Goal: Task Accomplishment & Management: Use online tool/utility

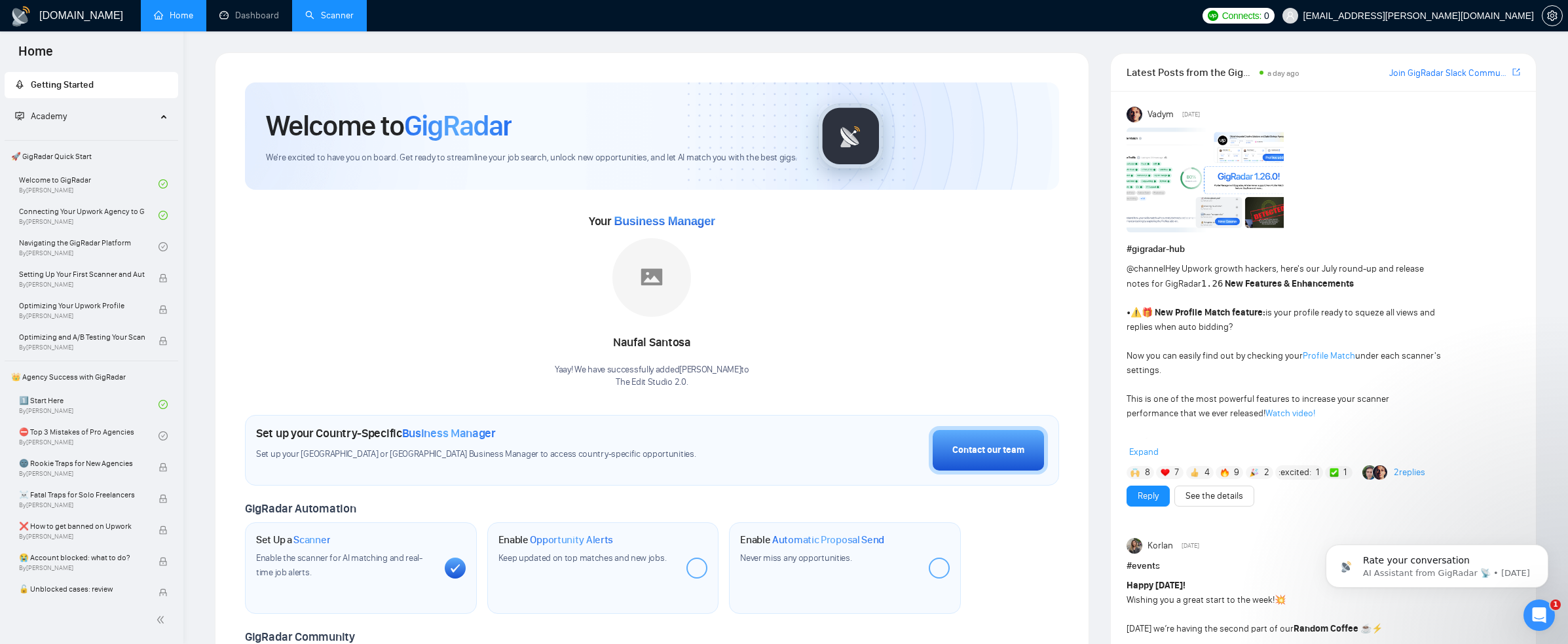
click at [346, 14] on link "Scanner" at bounding box center [329, 16] width 48 height 11
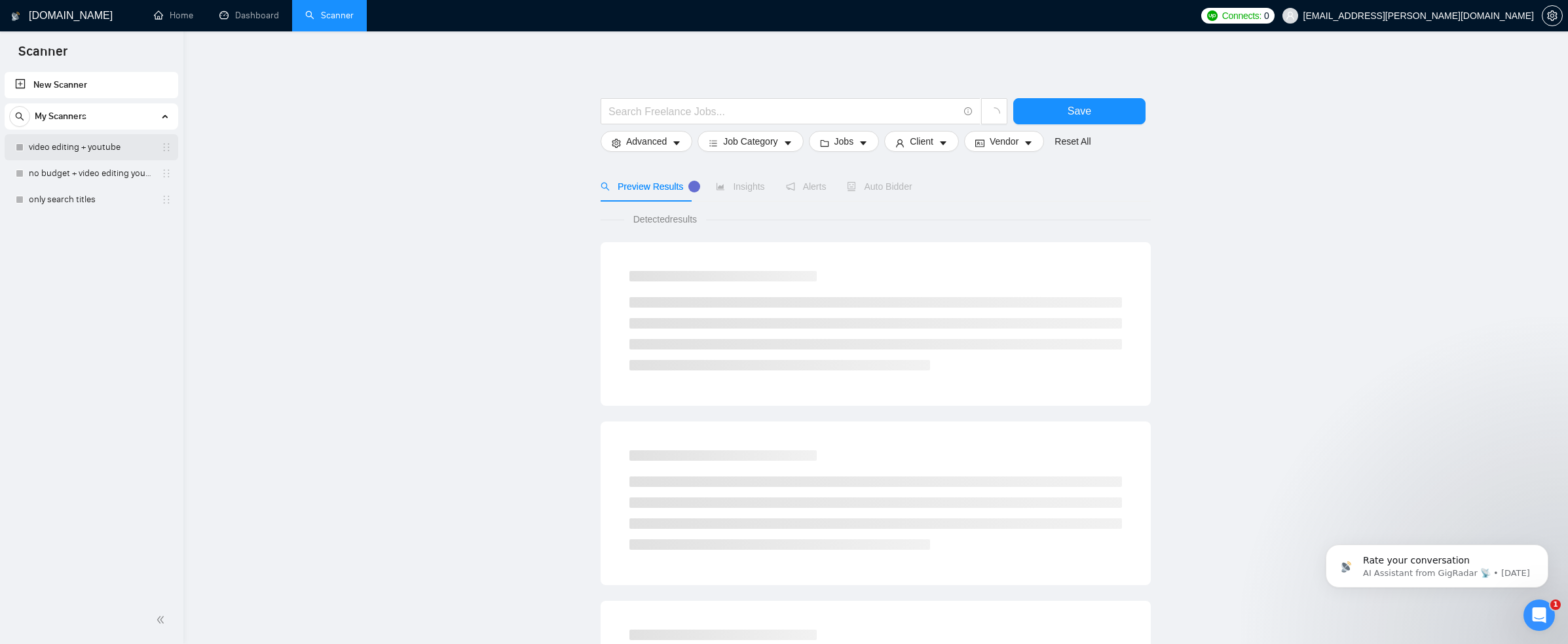
click at [86, 145] on link "video editing + youtube" at bounding box center [91, 147] width 124 height 26
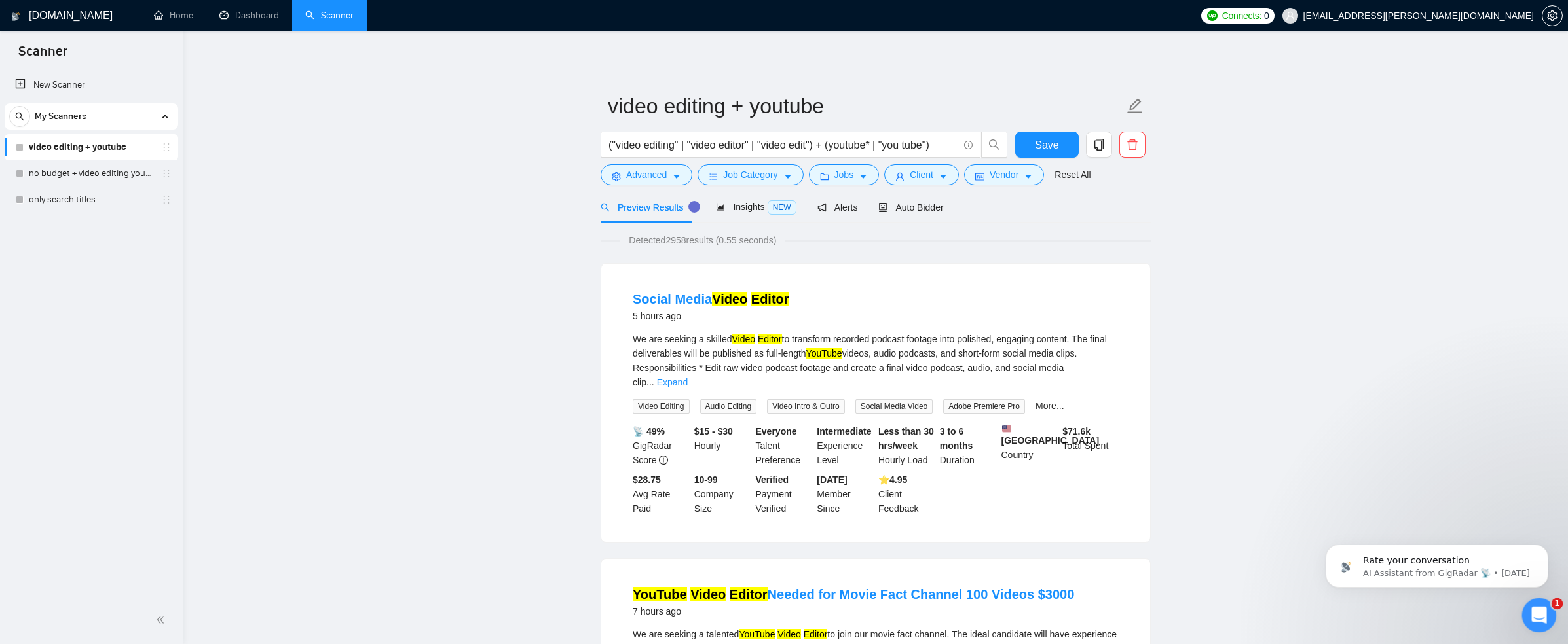
click at [1533, 607] on icon "Open Intercom Messenger" at bounding box center [1538, 614] width 22 height 22
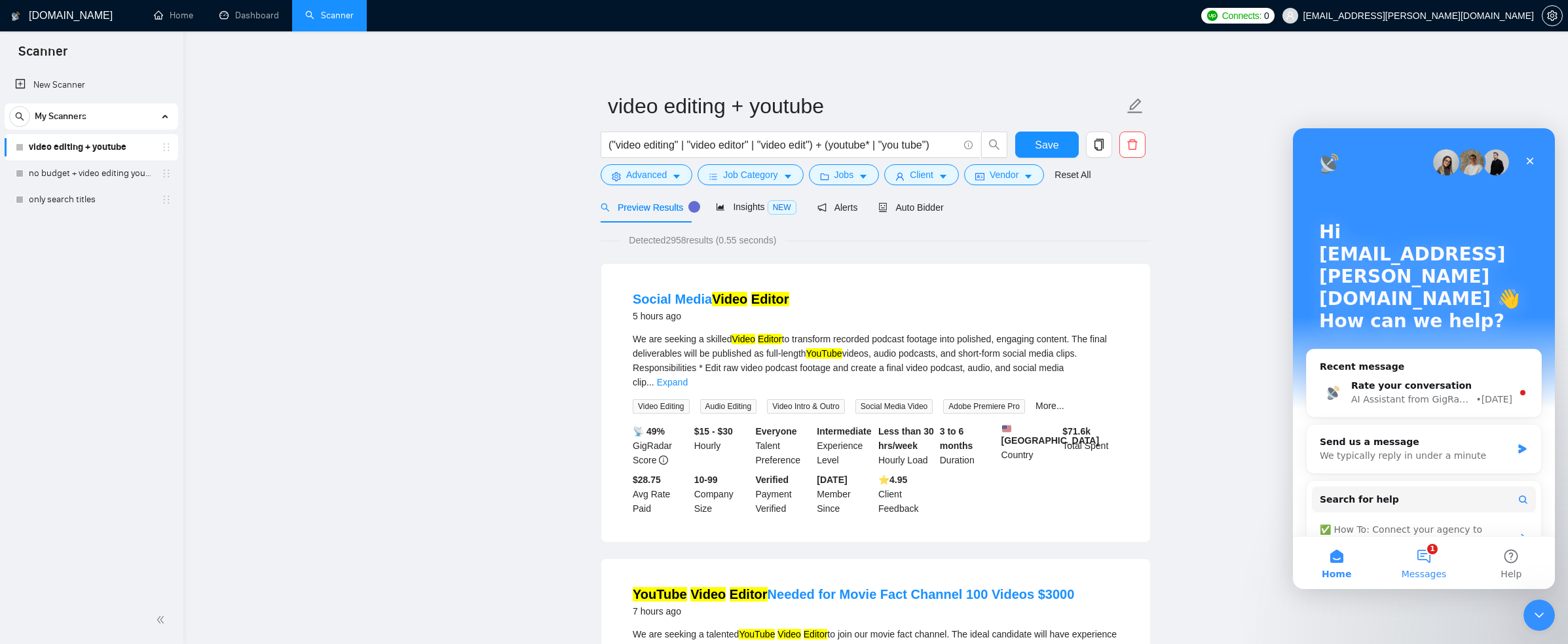
click at [1425, 554] on button "1 Messages" at bounding box center [1423, 563] width 87 height 52
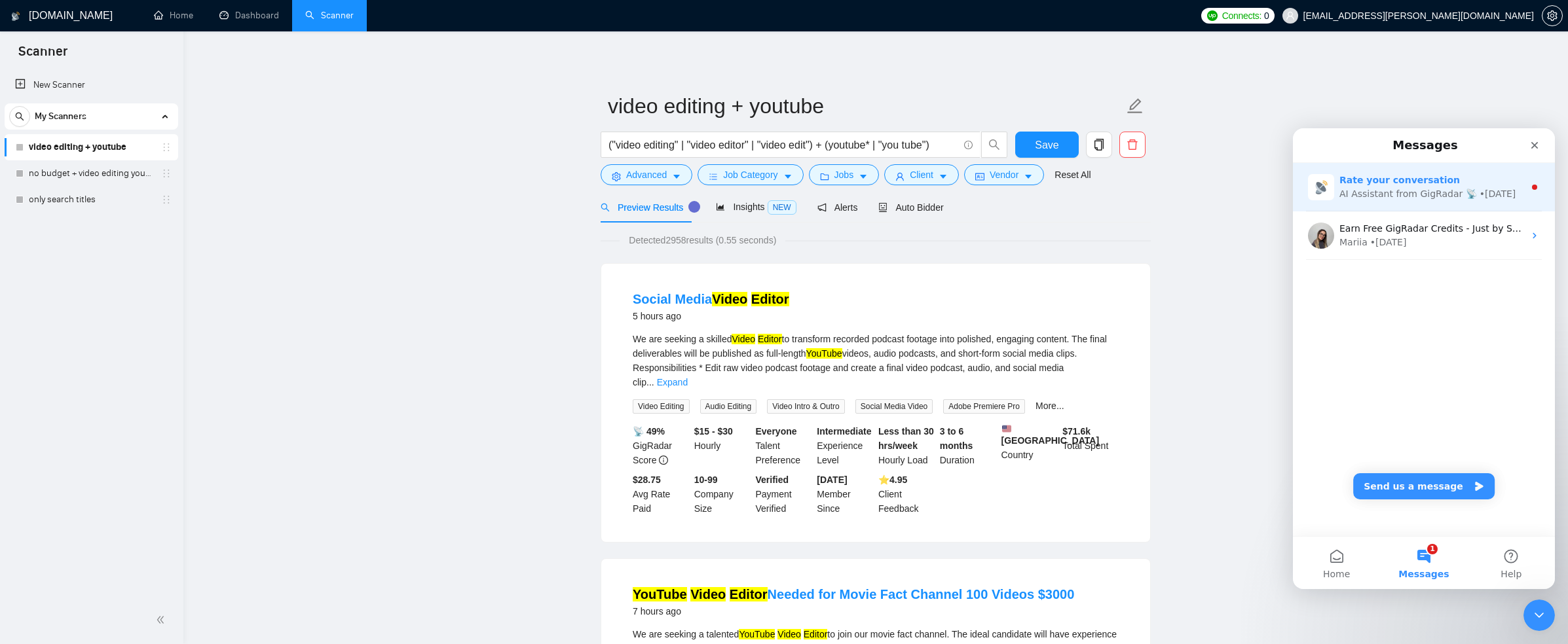
click at [1438, 192] on div "AI Assistant from GigRadar 📡" at bounding box center [1408, 193] width 138 height 14
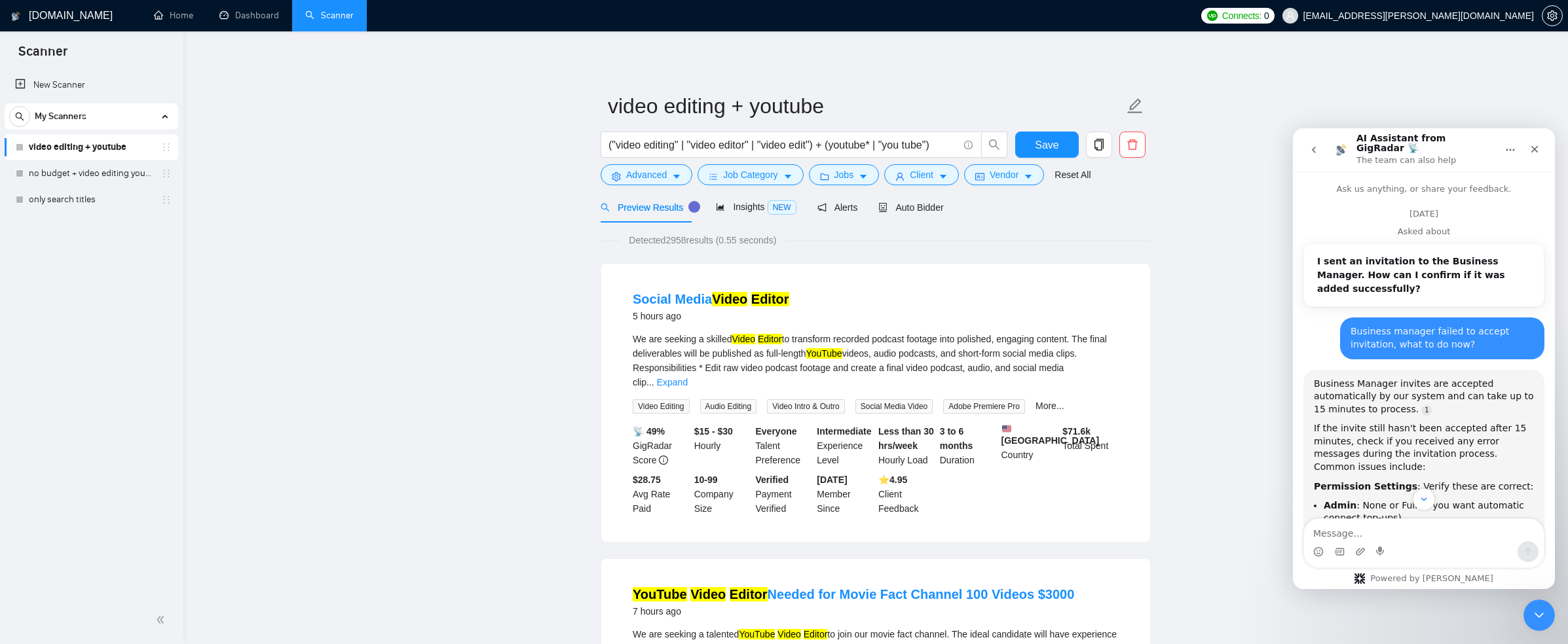
click at [1312, 146] on icon "go back" at bounding box center [1313, 150] width 10 height 10
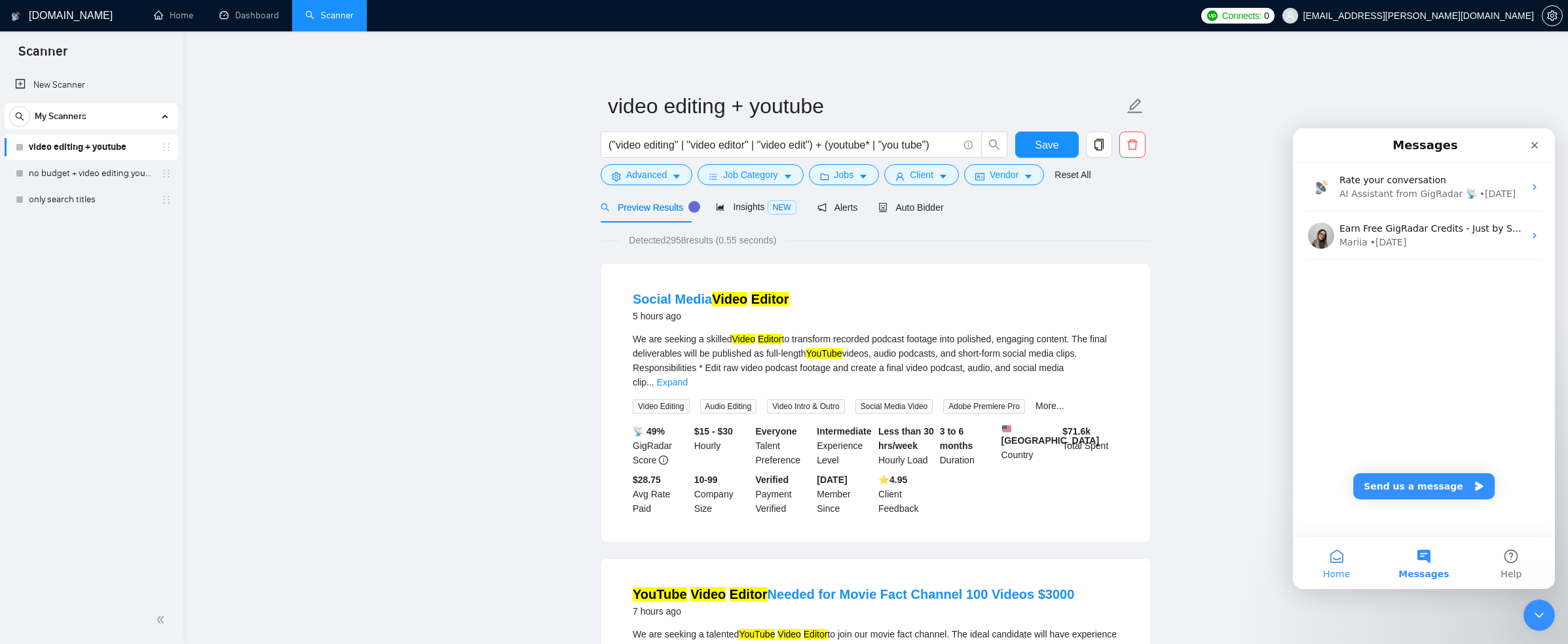
click at [1346, 579] on span "Home" at bounding box center [1336, 574] width 26 height 9
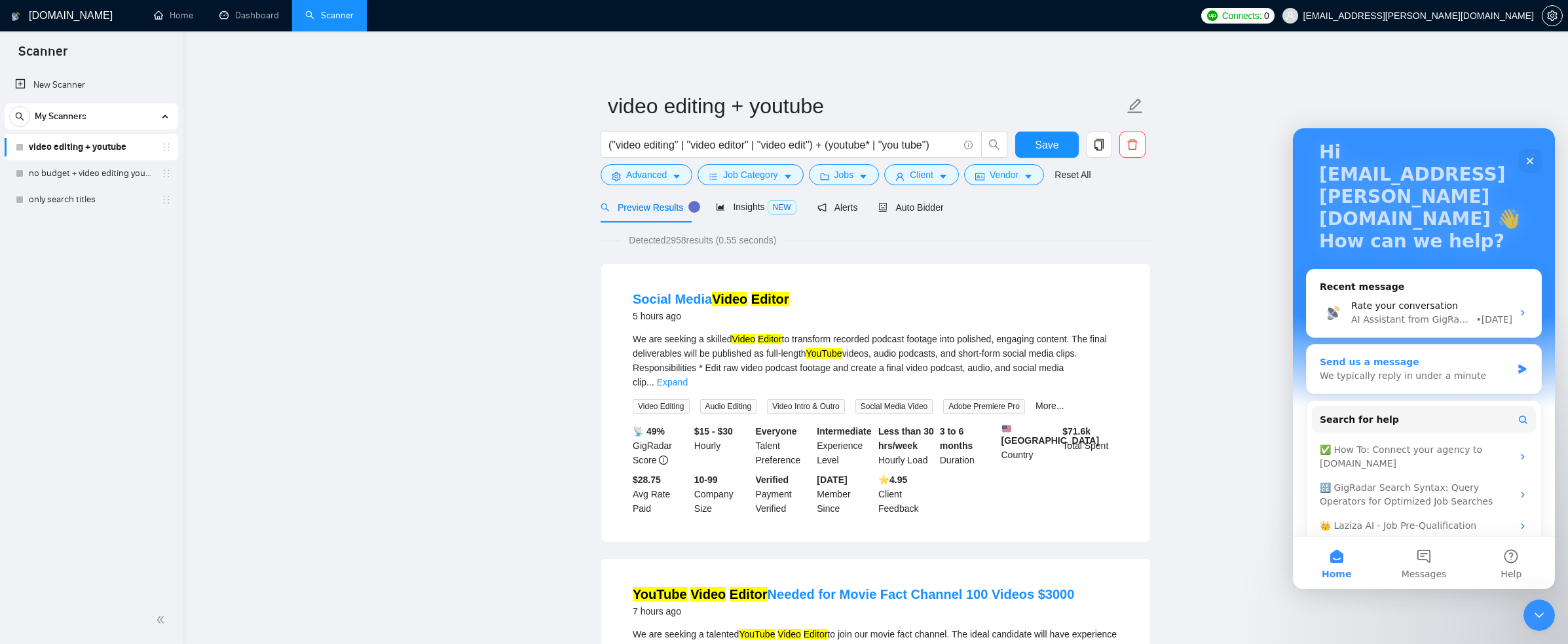
scroll to position [97, 0]
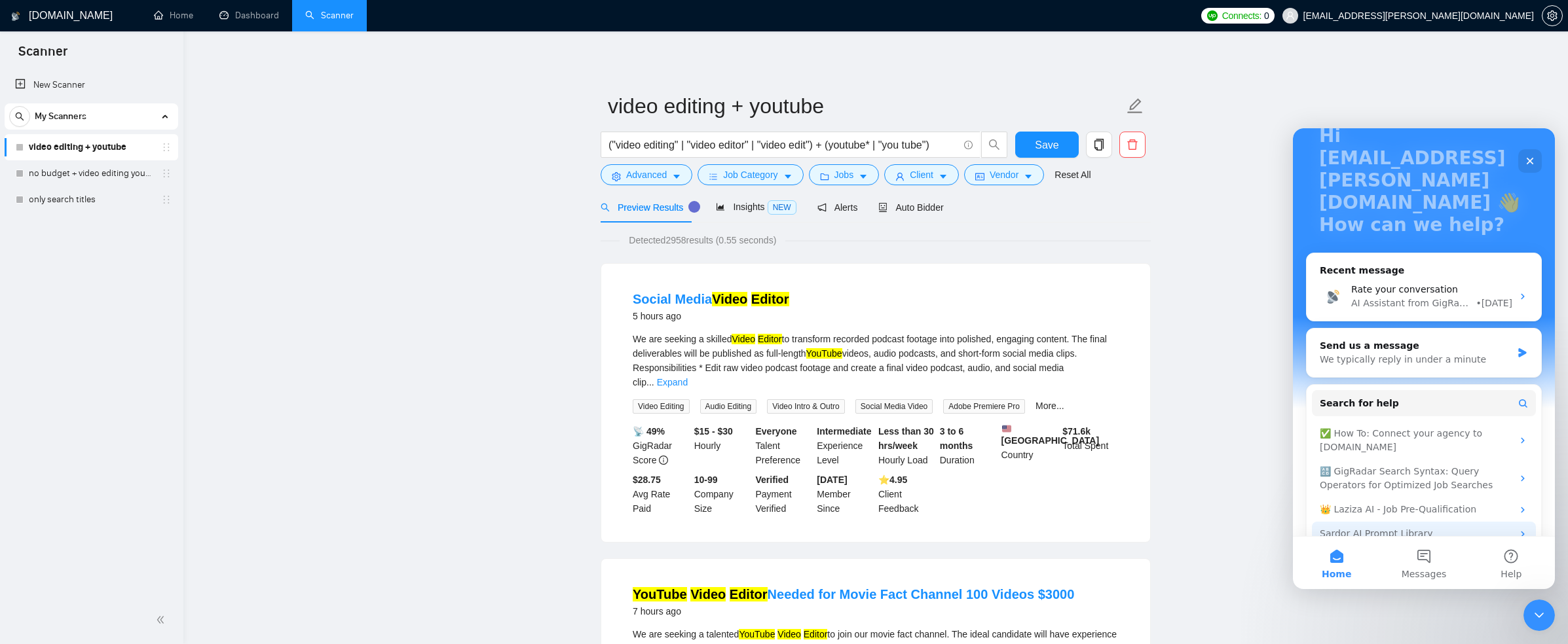
click at [1445, 522] on div "Sardor AI Prompt Library" at bounding box center [1424, 534] width 224 height 25
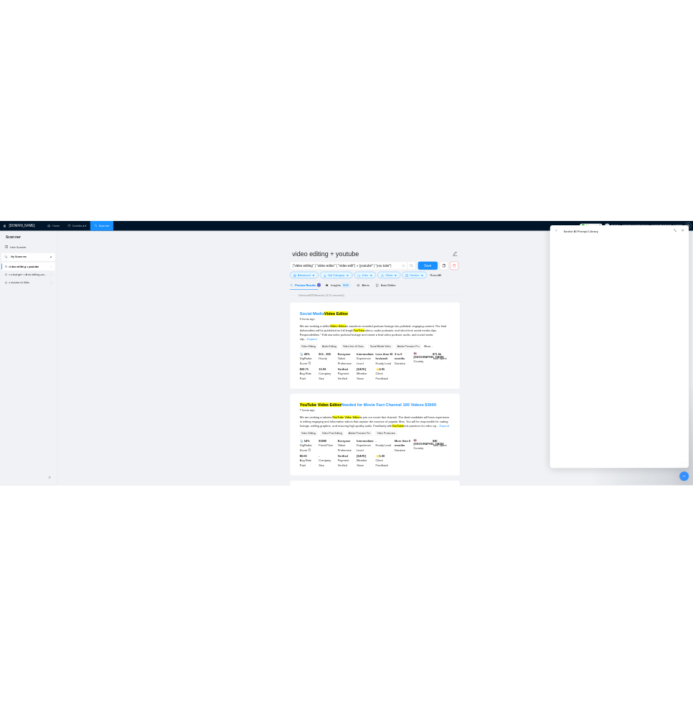
scroll to position [2871, 0]
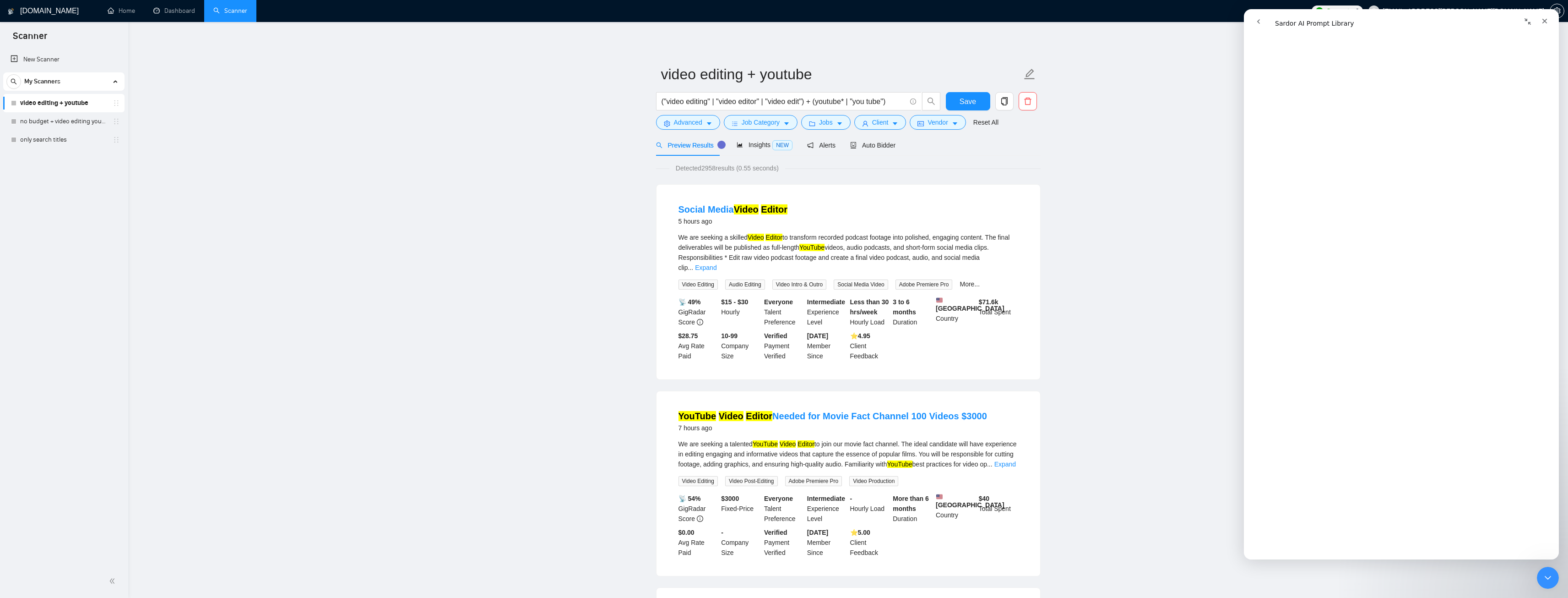
click at [1096, 24] on button "go back" at bounding box center [1259, 21] width 17 height 17
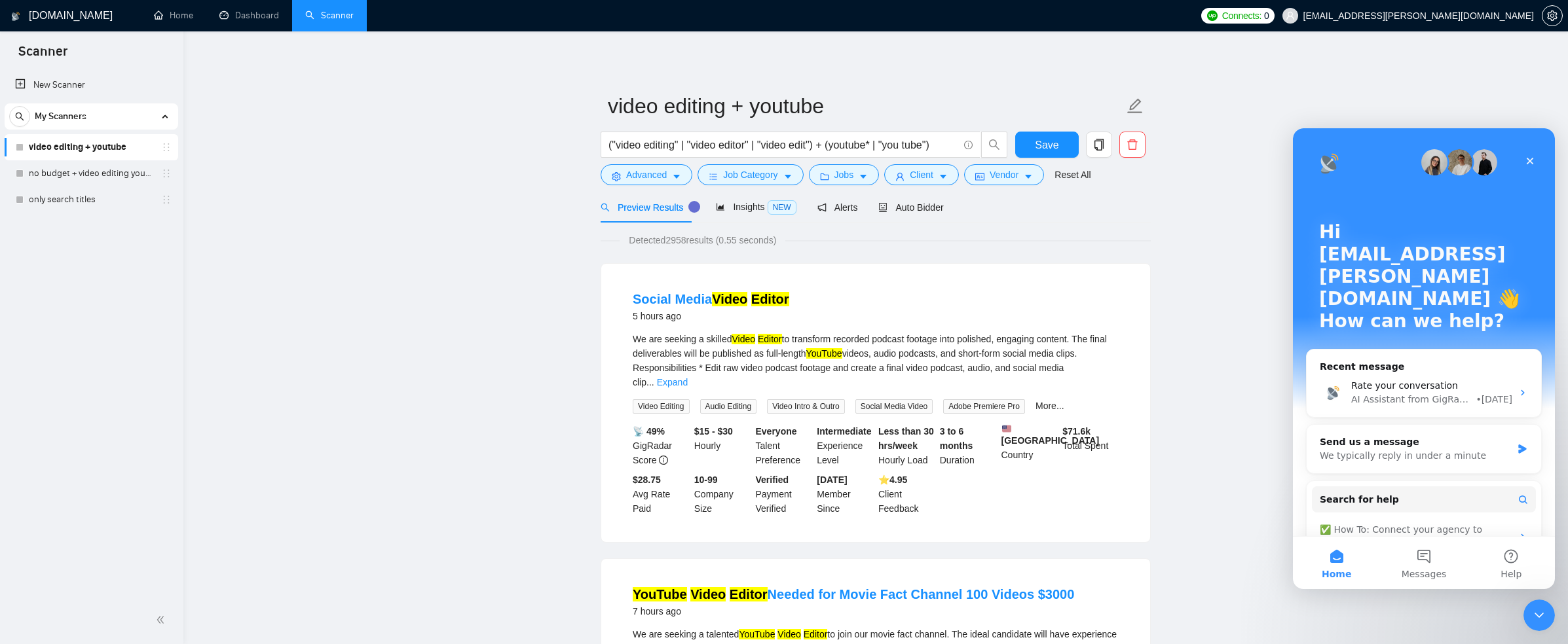
drag, startPoint x: 0, startPoint y: 32, endPoint x: -10, endPoint y: 39, distance: 12.2
click at [0, 39] on html "Scanner New Scanner My Scanners video editing + youtube no budget + video editi…" at bounding box center [784, 322] width 1568 height 644
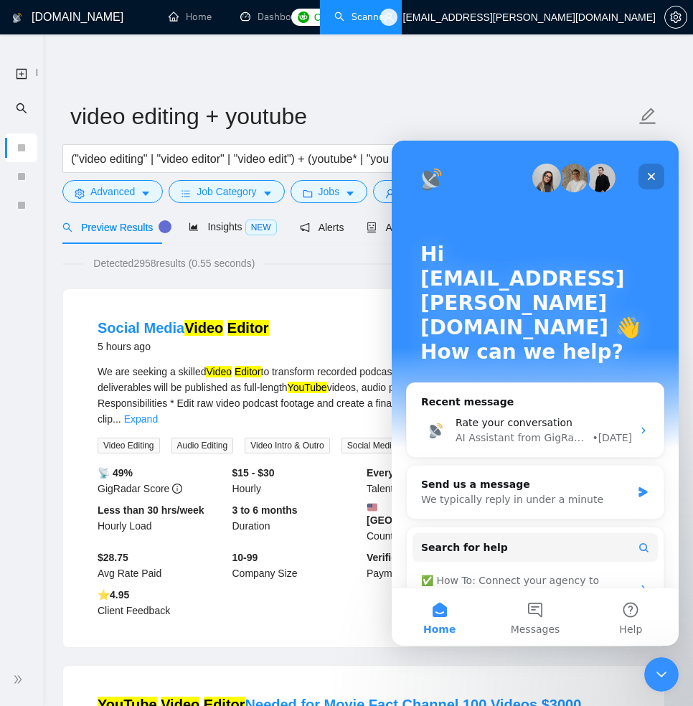
click at [656, 178] on icon "Close" at bounding box center [651, 176] width 11 height 11
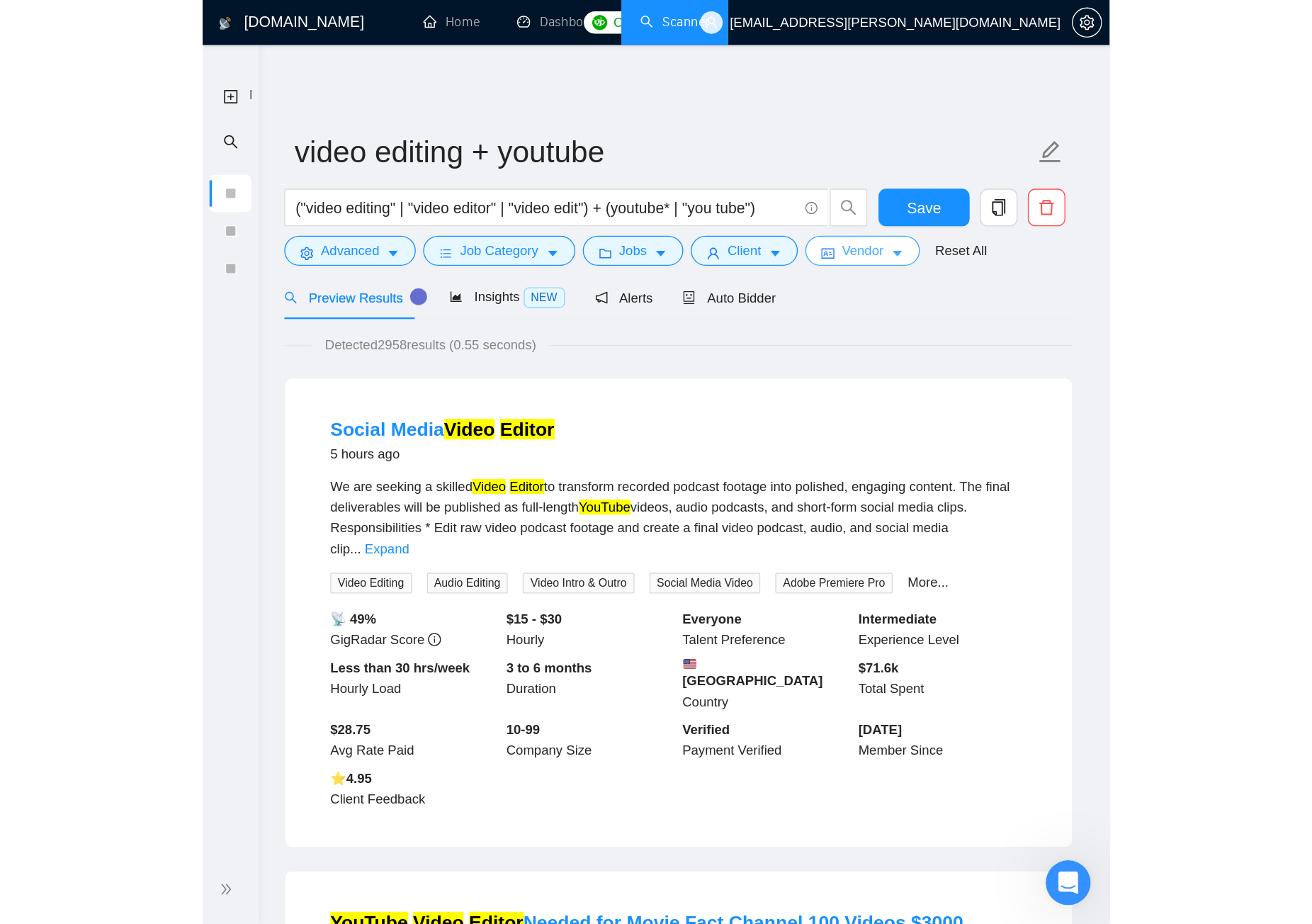
scroll to position [0, 0]
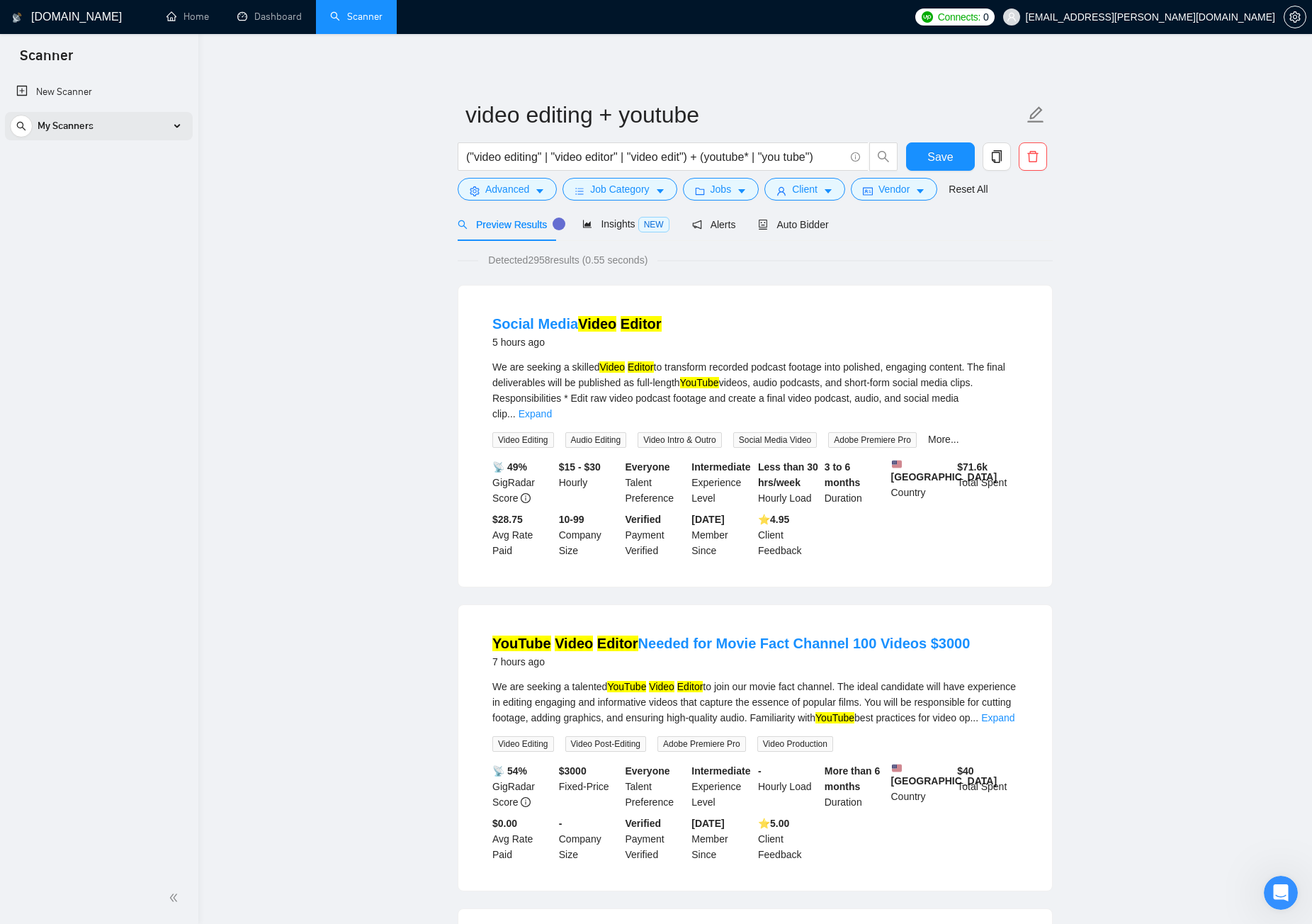
click at [177, 124] on div "My Scanners" at bounding box center [99, 125] width 178 height 29
click at [99, 182] on link "no budget + video editing youtube" at bounding box center [99, 188] width 134 height 29
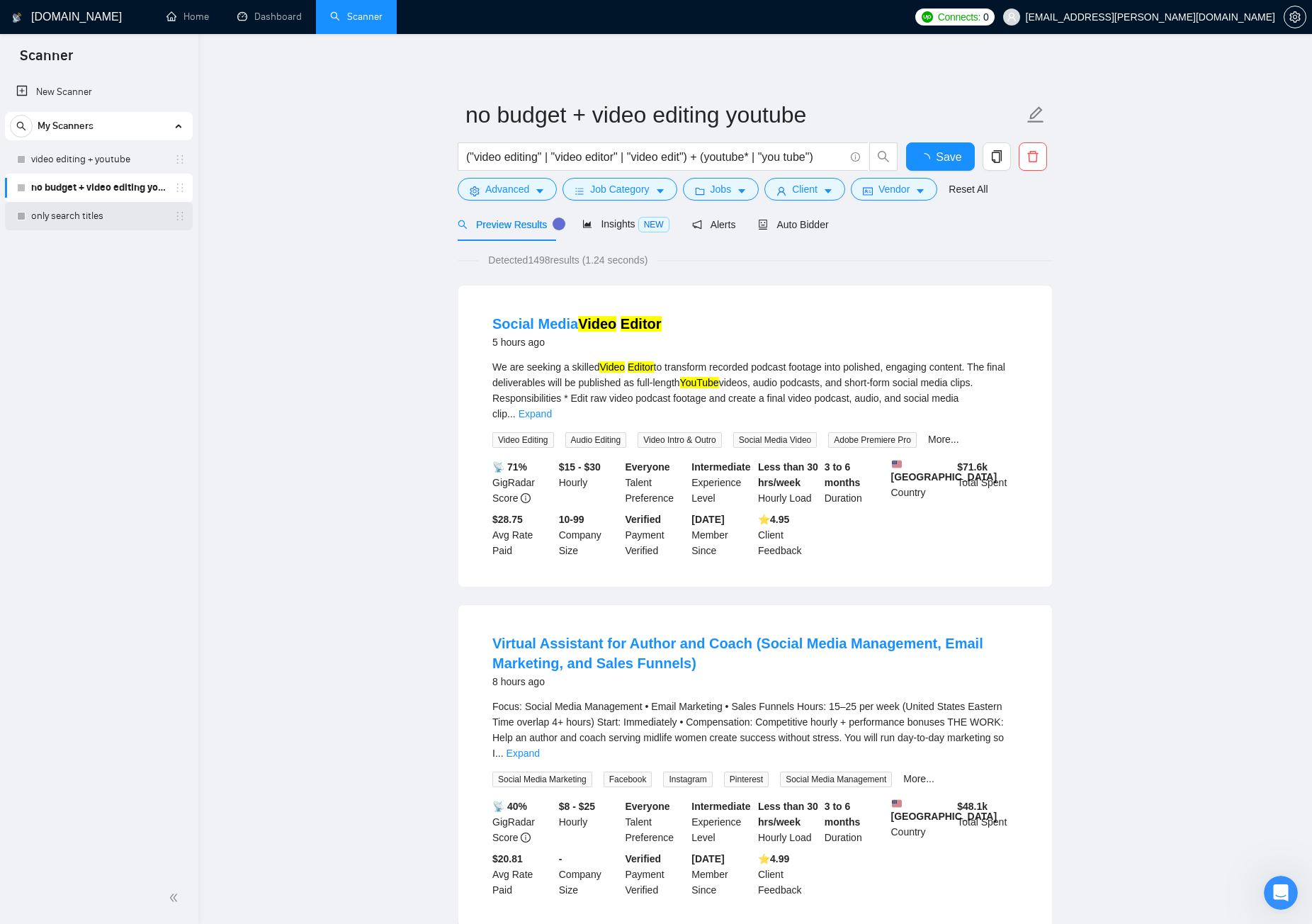
click at [80, 209] on link "only search titles" at bounding box center [99, 216] width 134 height 29
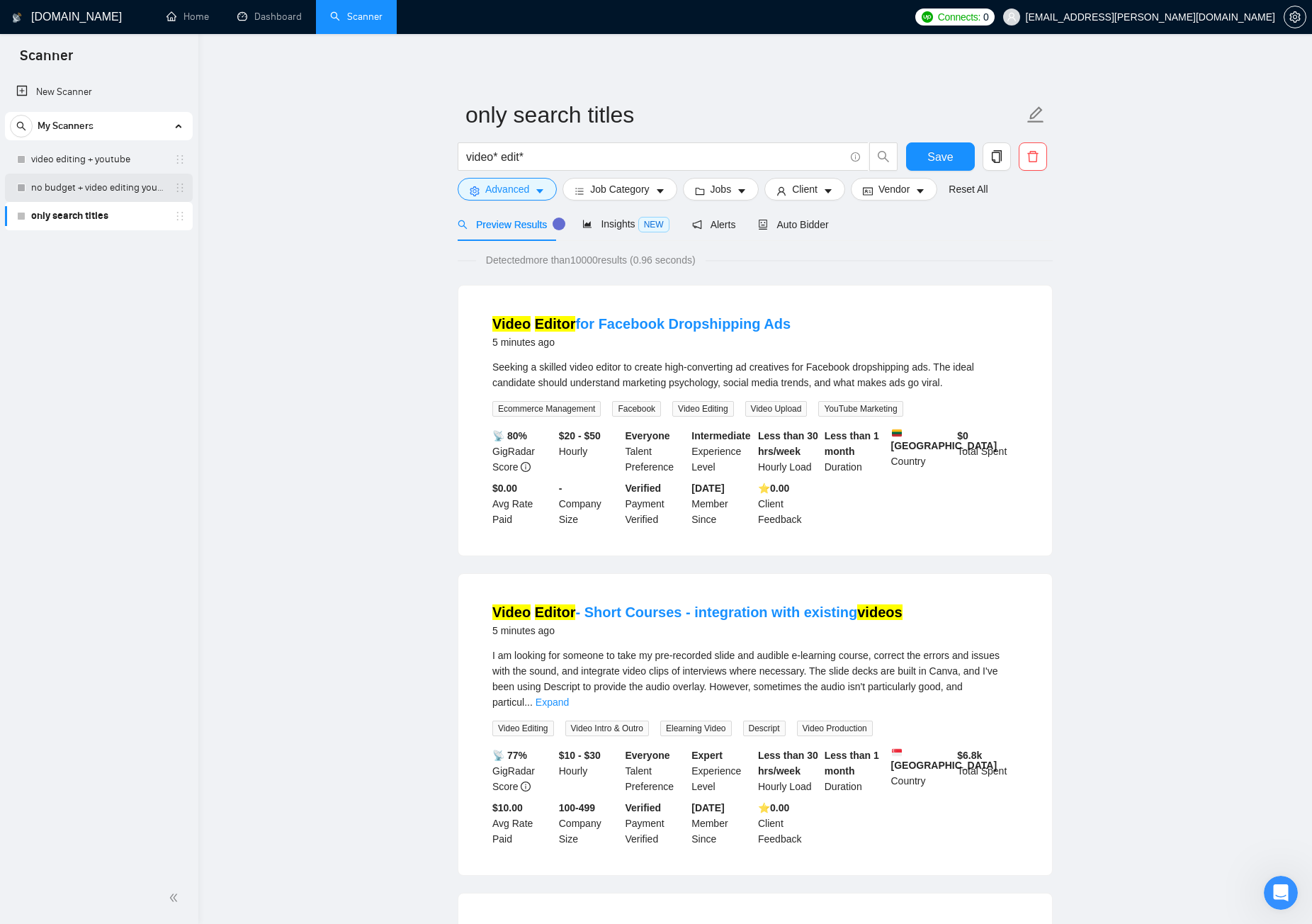
click at [121, 191] on link "no budget + video editing youtube" at bounding box center [99, 188] width 134 height 29
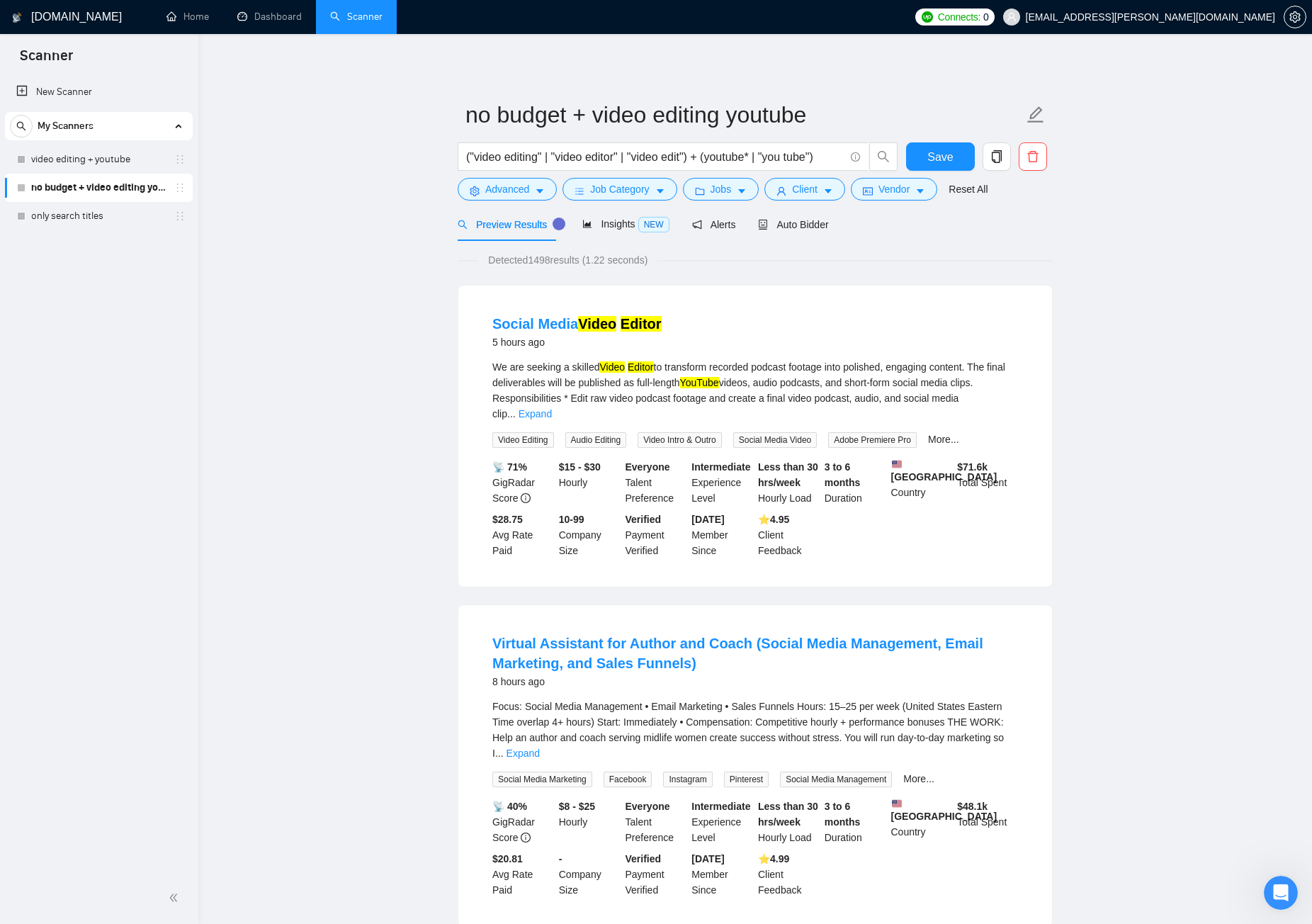
click at [111, 326] on div "New Scanner My Scanners video editing + youtube no budget + video editing youtu…" at bounding box center [99, 474] width 198 height 798
click at [61, 94] on link "New Scanner" at bounding box center [99, 92] width 165 height 29
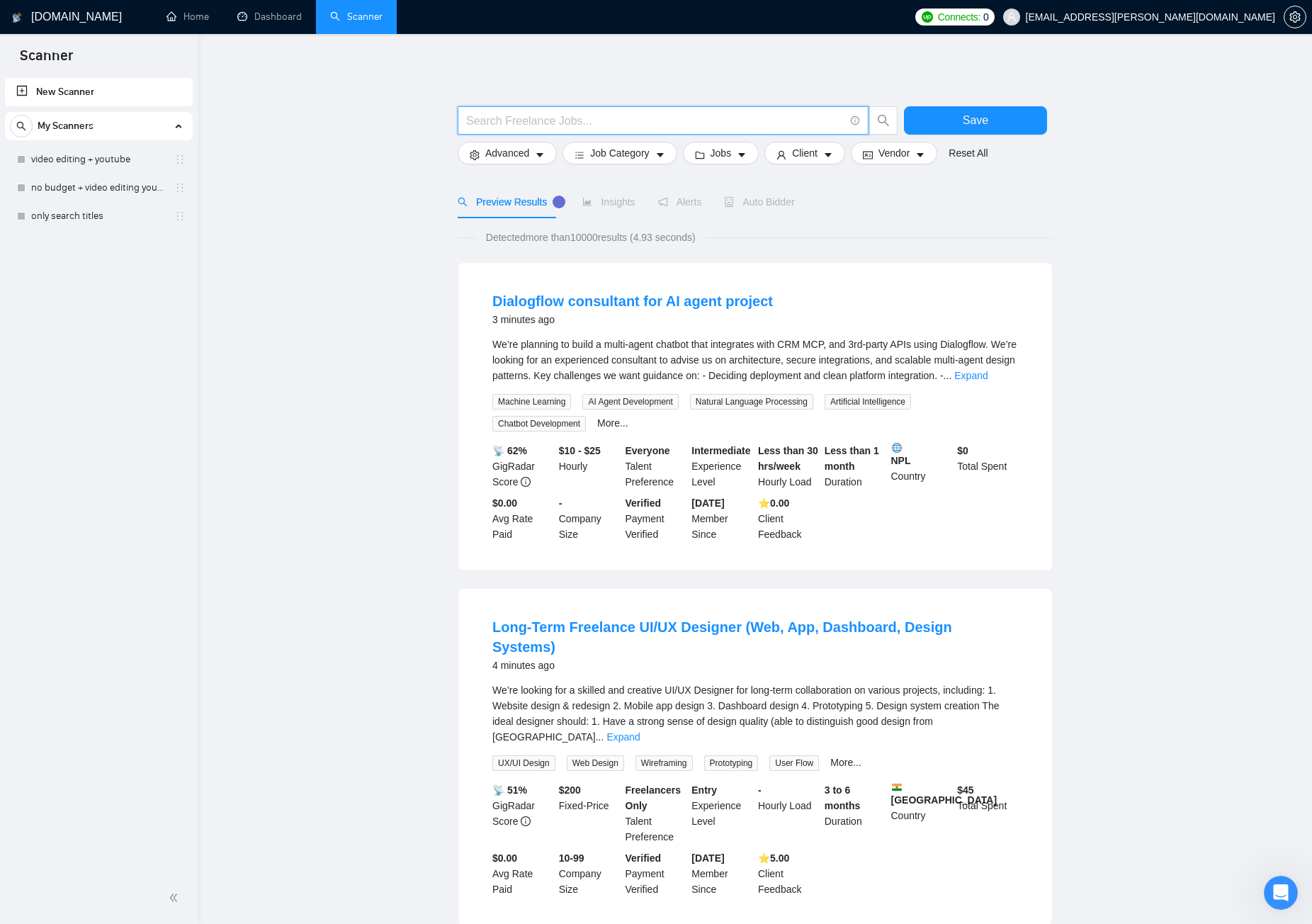
click at [642, 126] on input "text" at bounding box center [655, 120] width 378 height 18
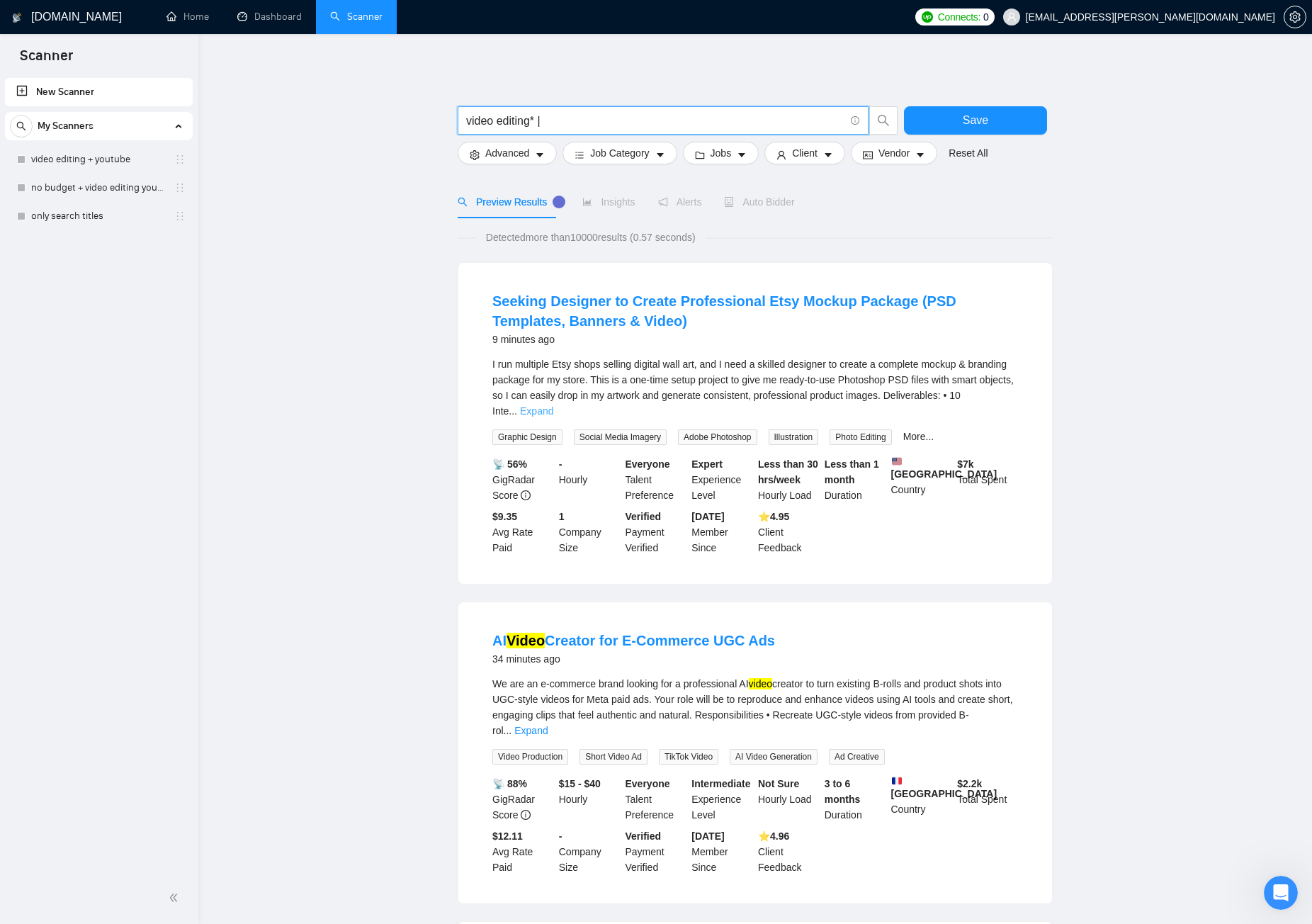
click at [554, 406] on link "Expand" at bounding box center [537, 411] width 34 height 11
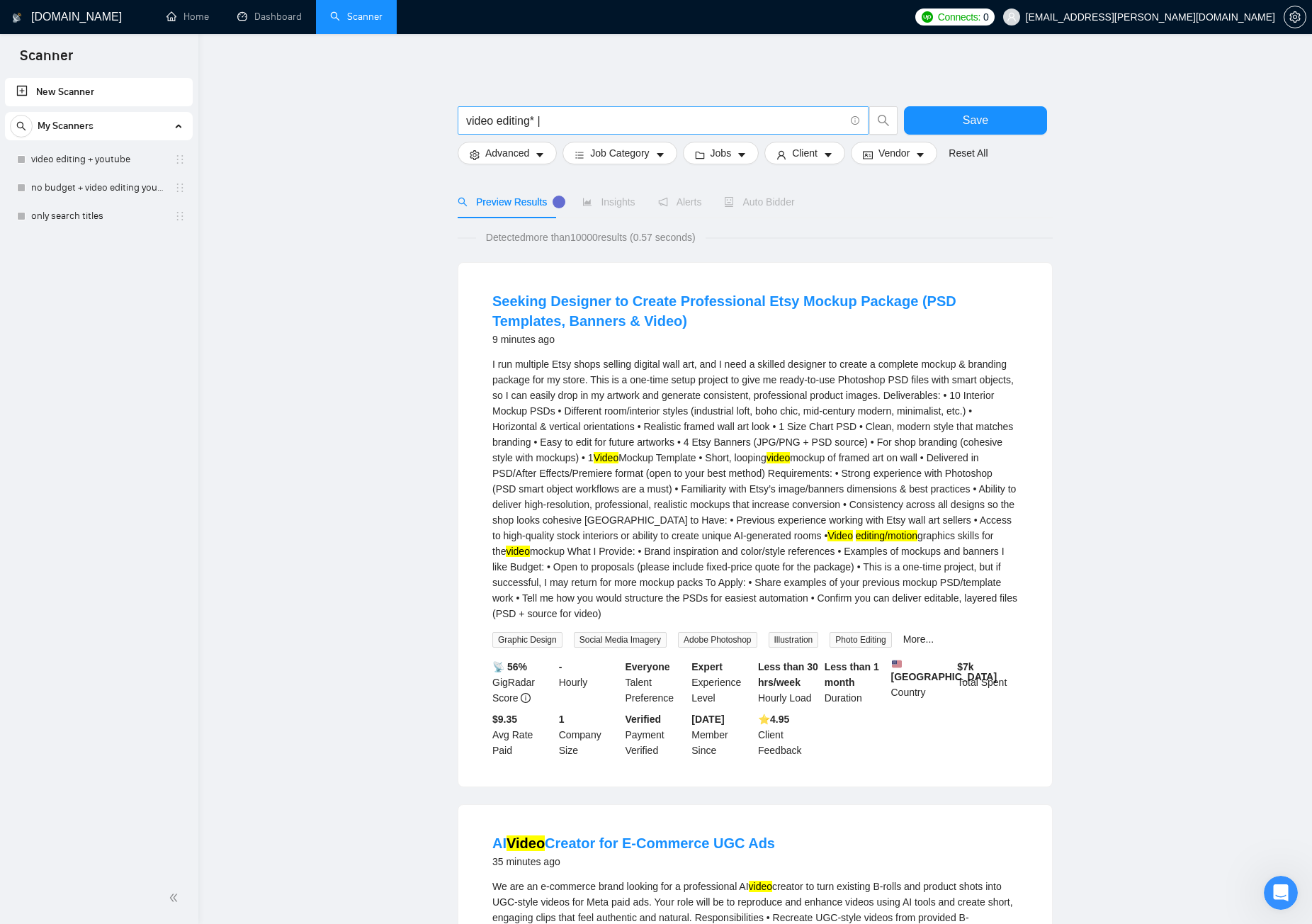
click at [597, 121] on input "video editing* |" at bounding box center [655, 120] width 378 height 18
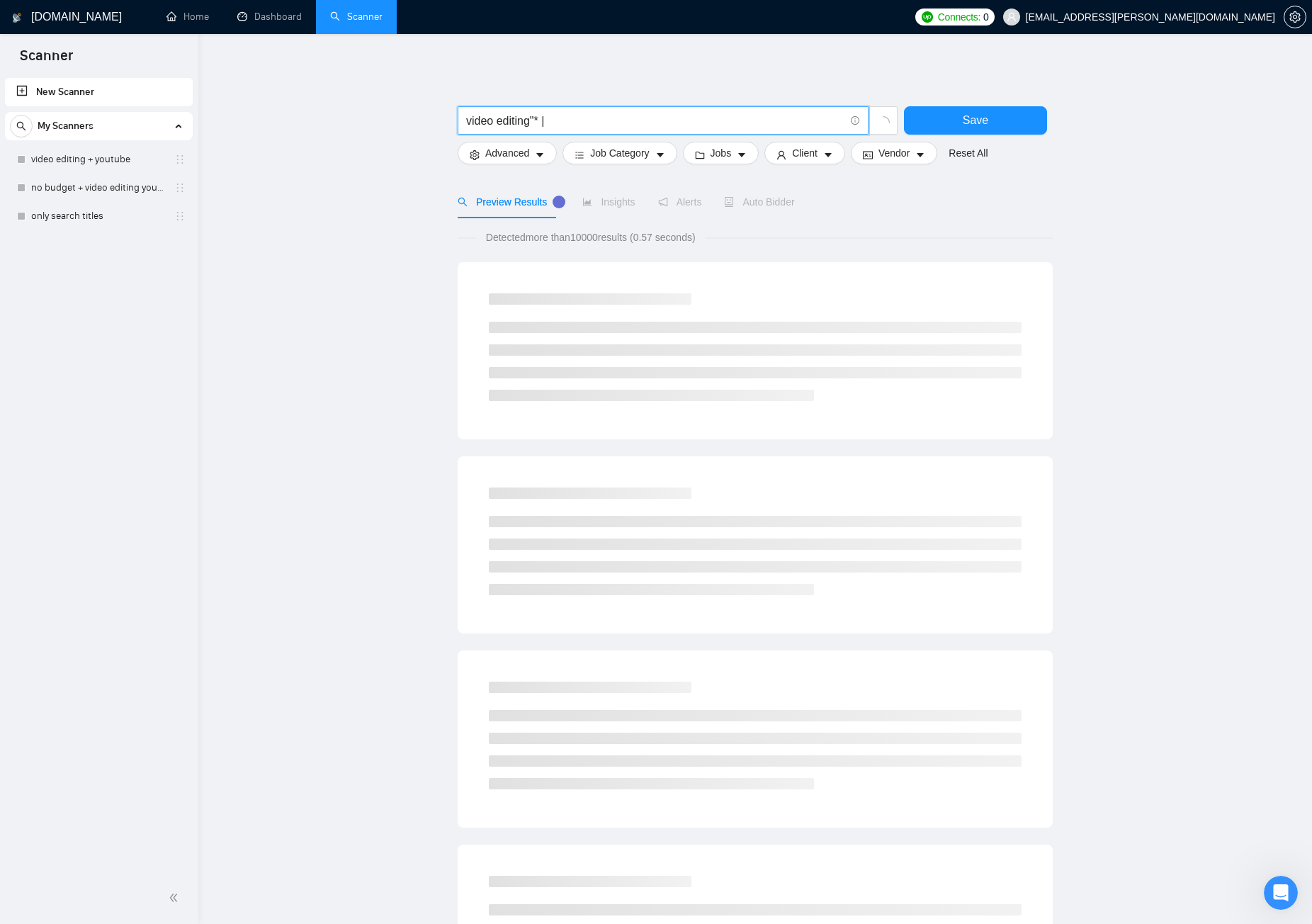
click at [466, 120] on input "video editing"* |" at bounding box center [655, 120] width 378 height 18
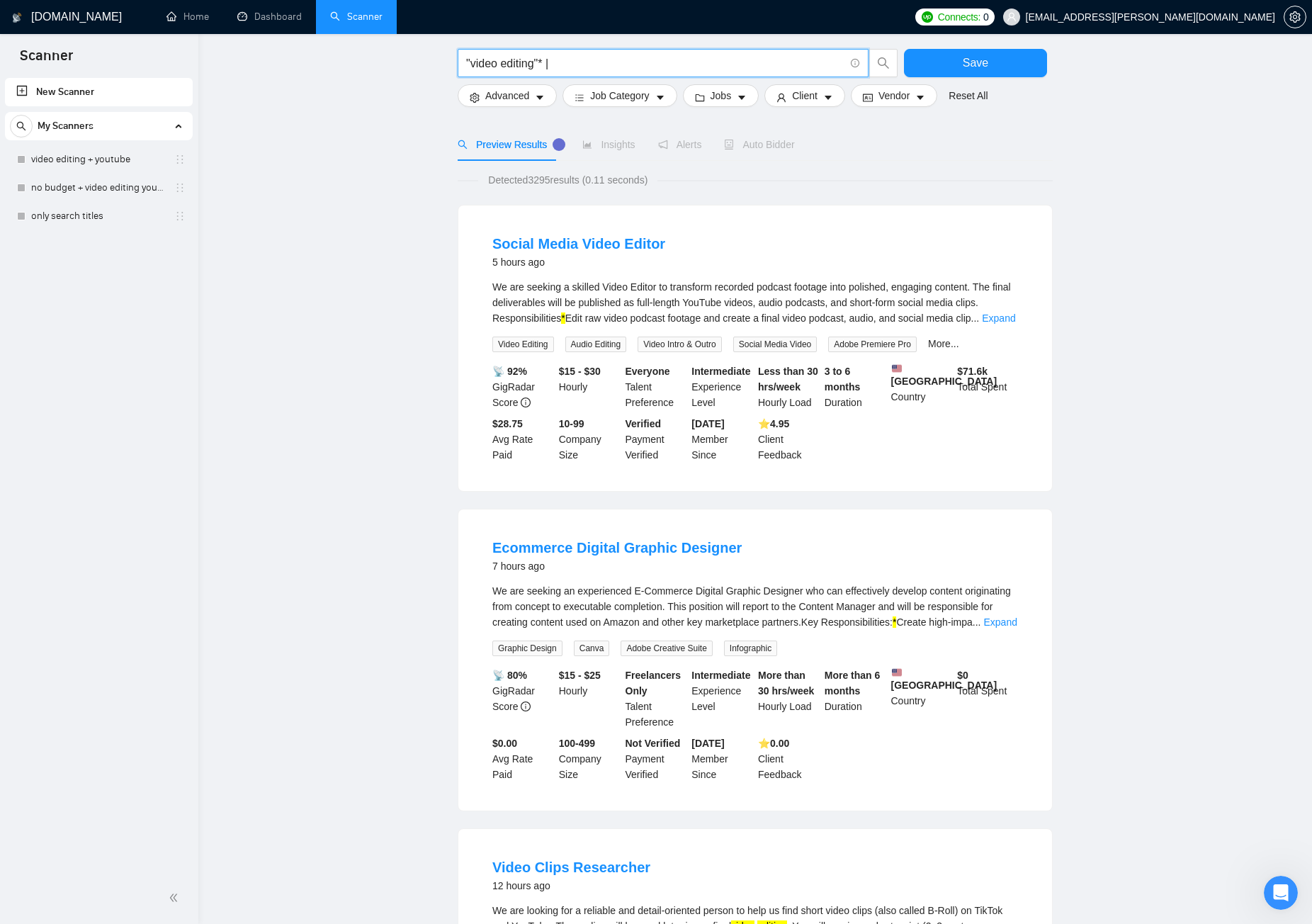
scroll to position [39, 0]
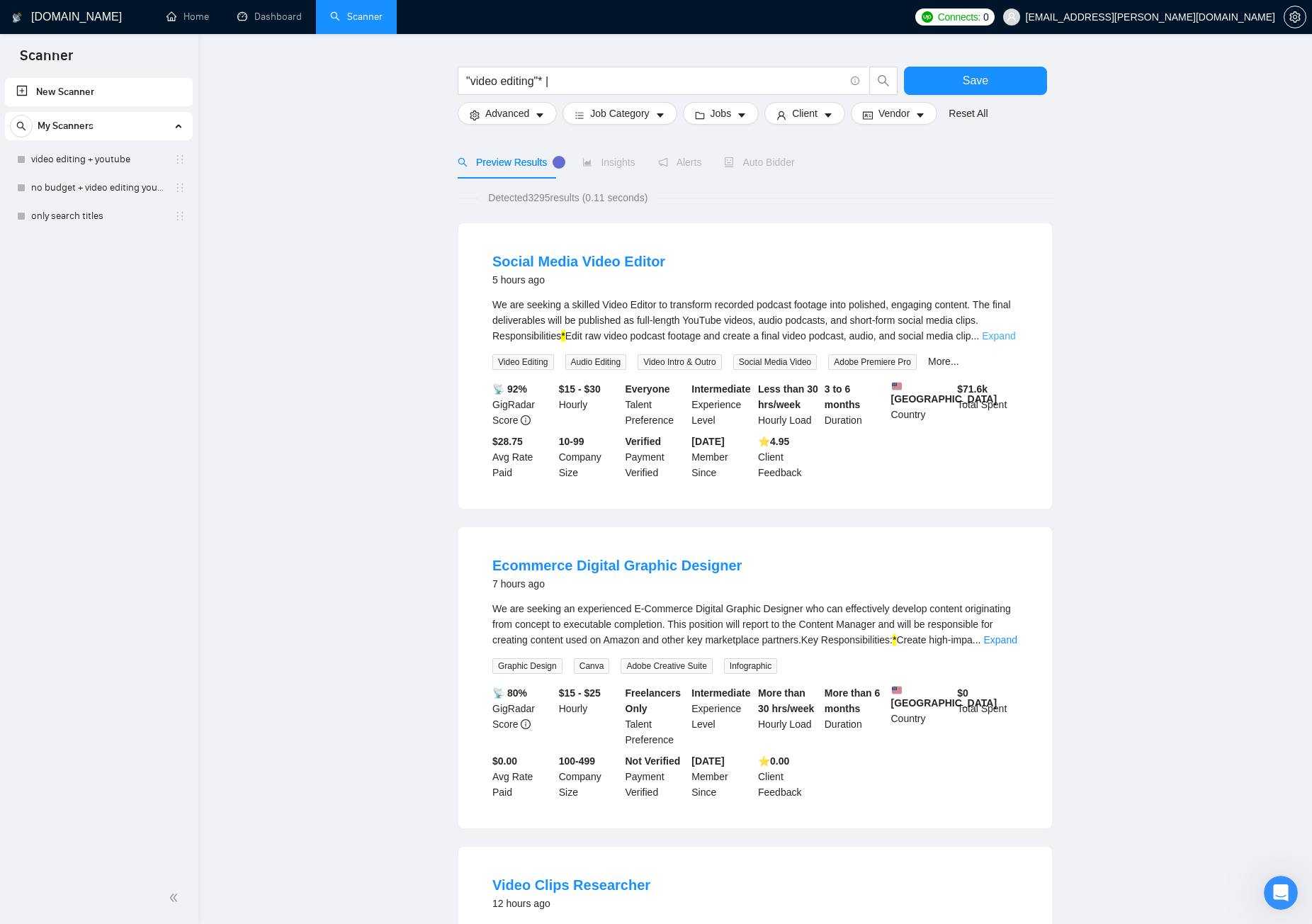
click at [1002, 336] on link "Expand" at bounding box center [999, 335] width 34 height 11
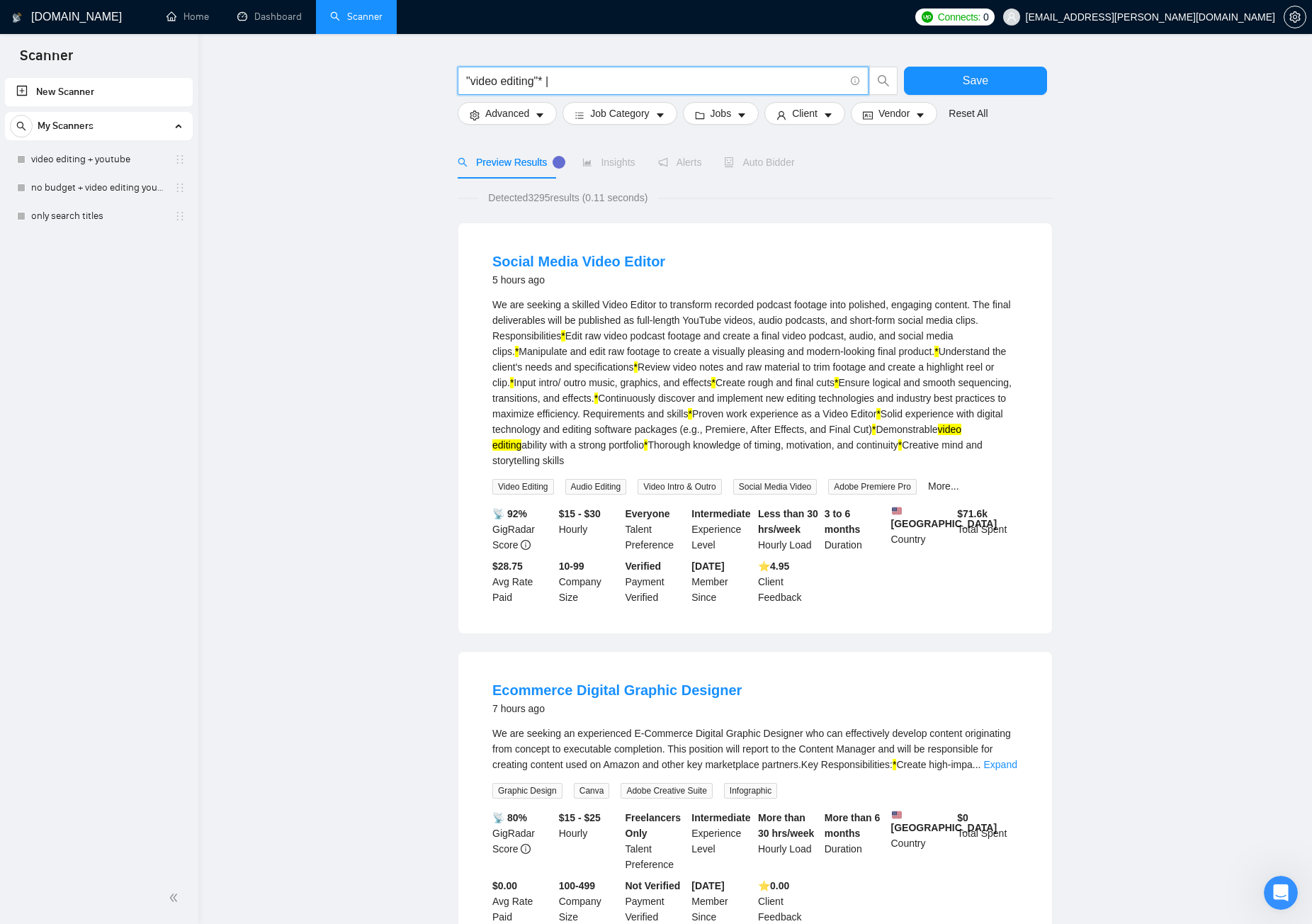
click at [543, 84] on input ""video editing"* |" at bounding box center [655, 81] width 378 height 18
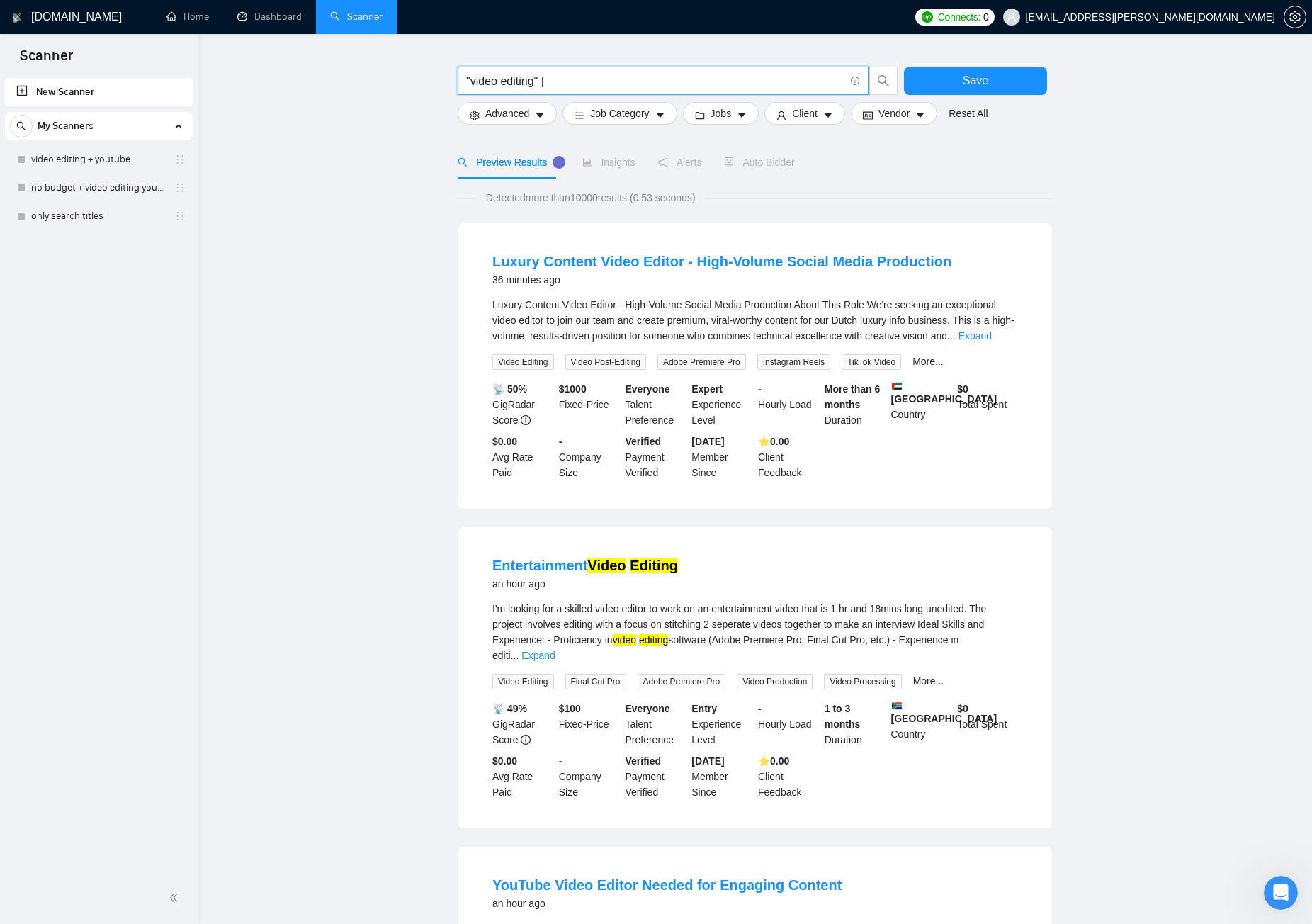
click at [580, 82] on input ""video editing" |" at bounding box center [655, 81] width 378 height 18
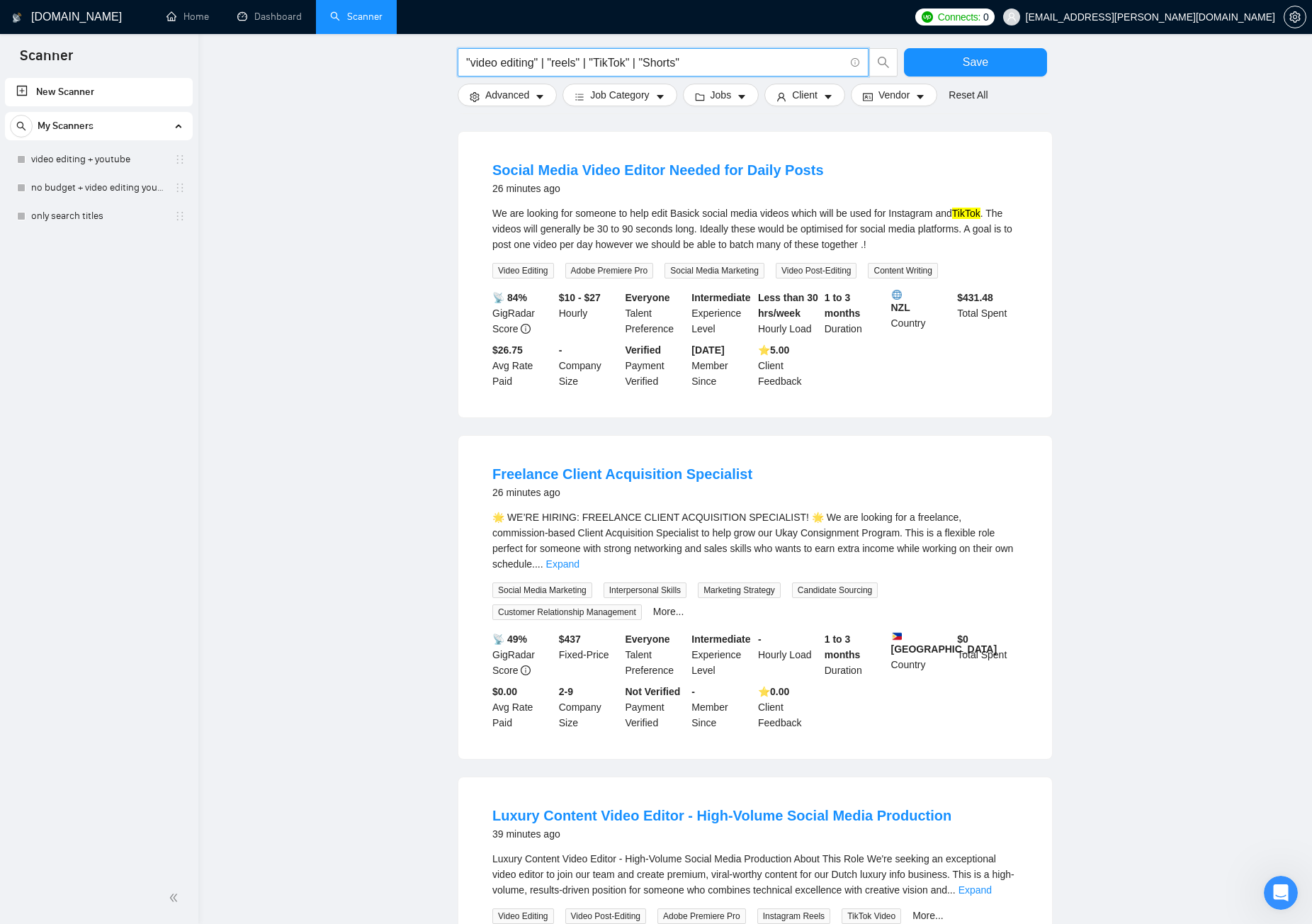
scroll to position [465, 0]
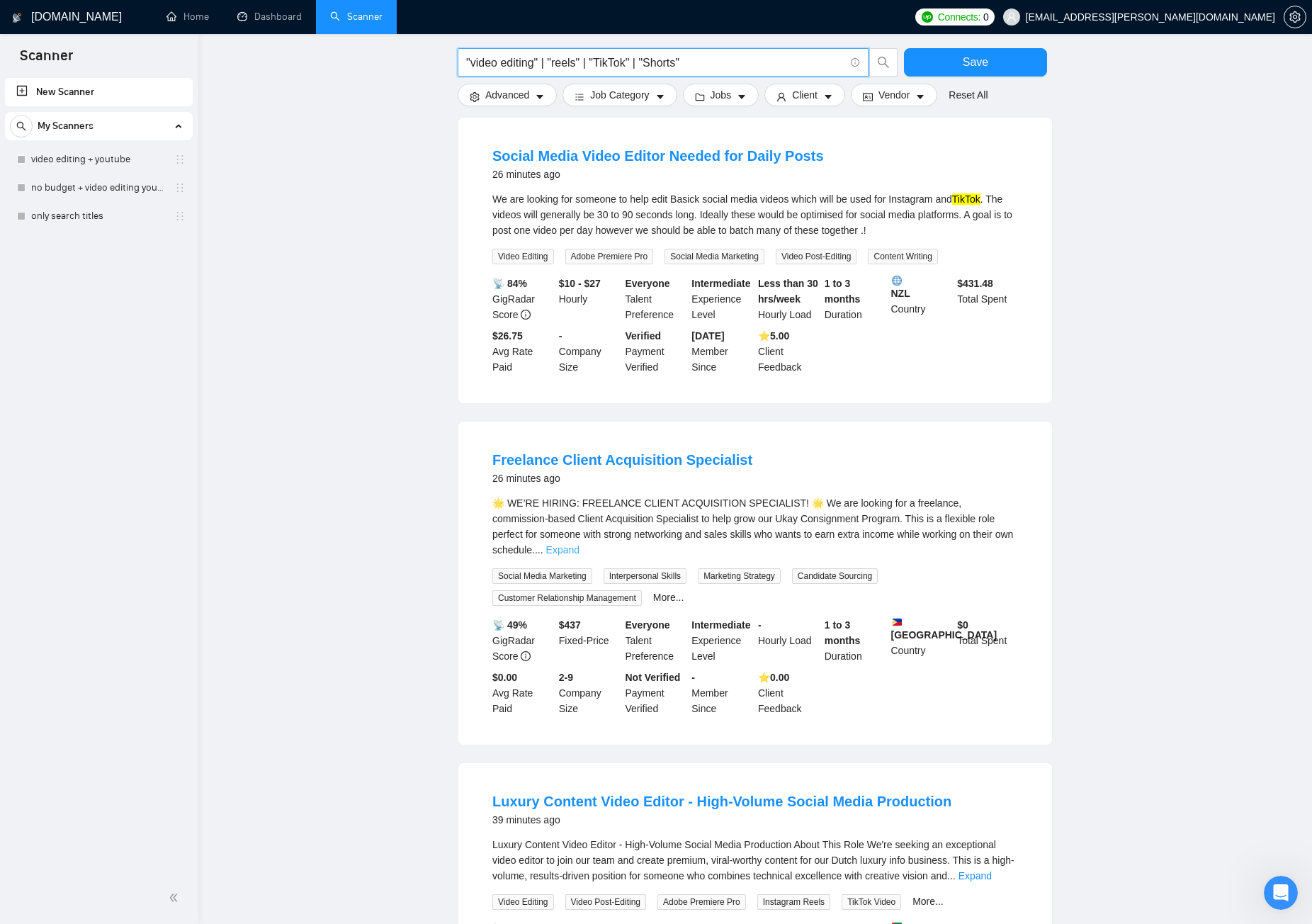
type input ""video editing" | "reels" | "TikTok" | "Shorts""
click at [579, 544] on link "Expand" at bounding box center [563, 549] width 34 height 11
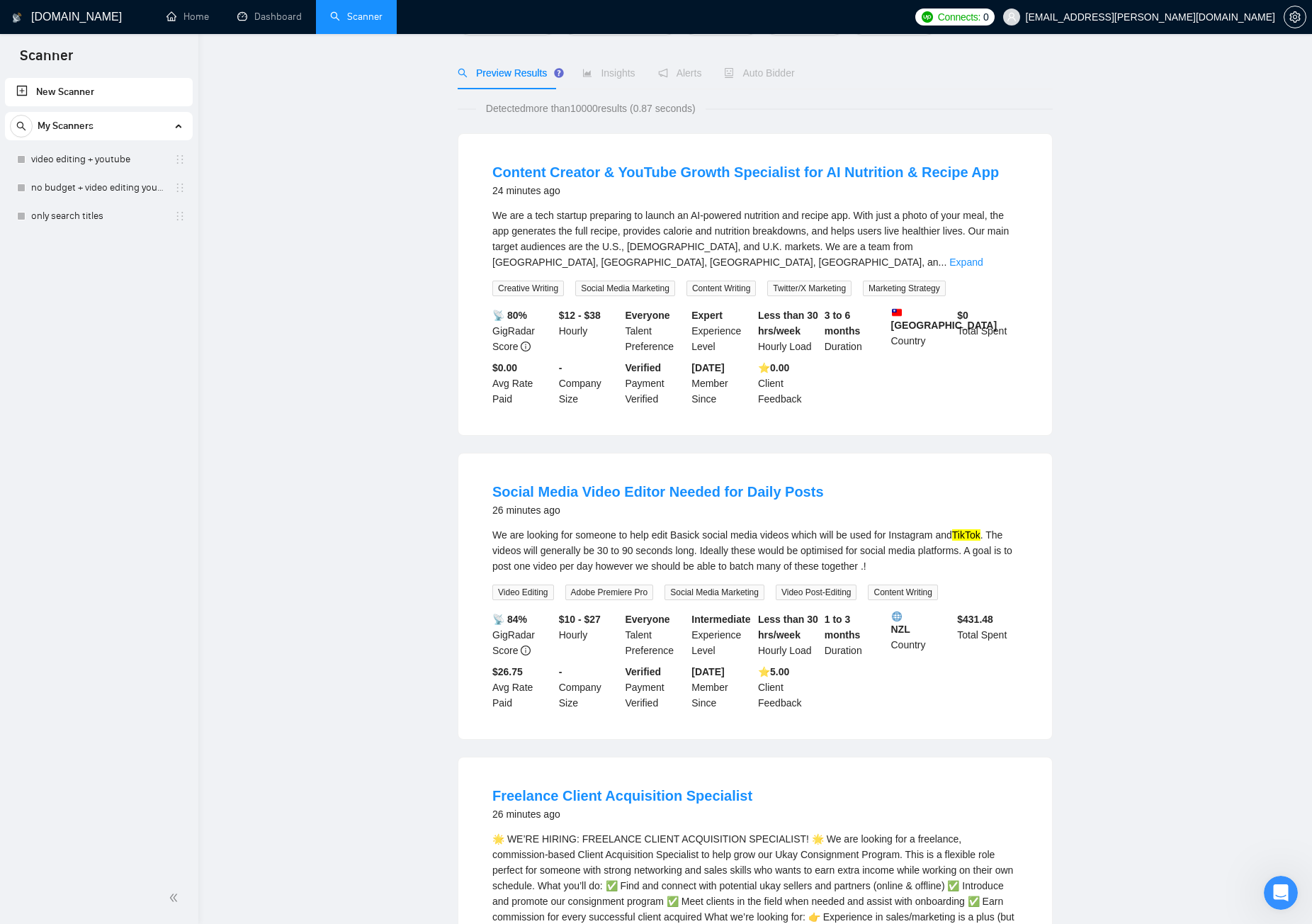
scroll to position [0, 0]
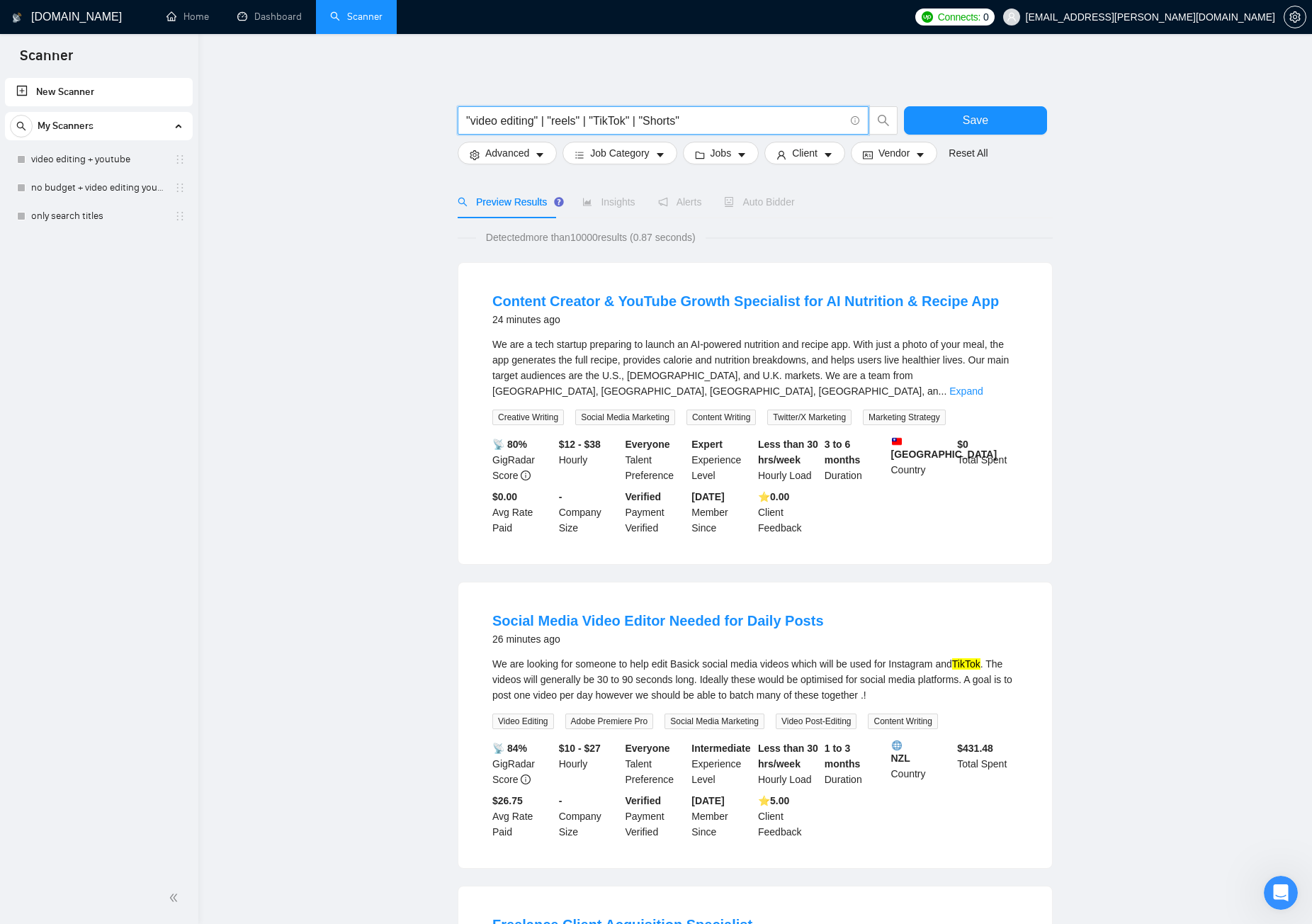
click at [707, 119] on input ""video editing" | "reels" | "TikTok" | "Shorts"" at bounding box center [655, 120] width 378 height 18
drag, startPoint x: 731, startPoint y: 121, endPoint x: 448, endPoint y: 132, distance: 283.2
click at [546, 158] on button "Advanced" at bounding box center [507, 153] width 99 height 23
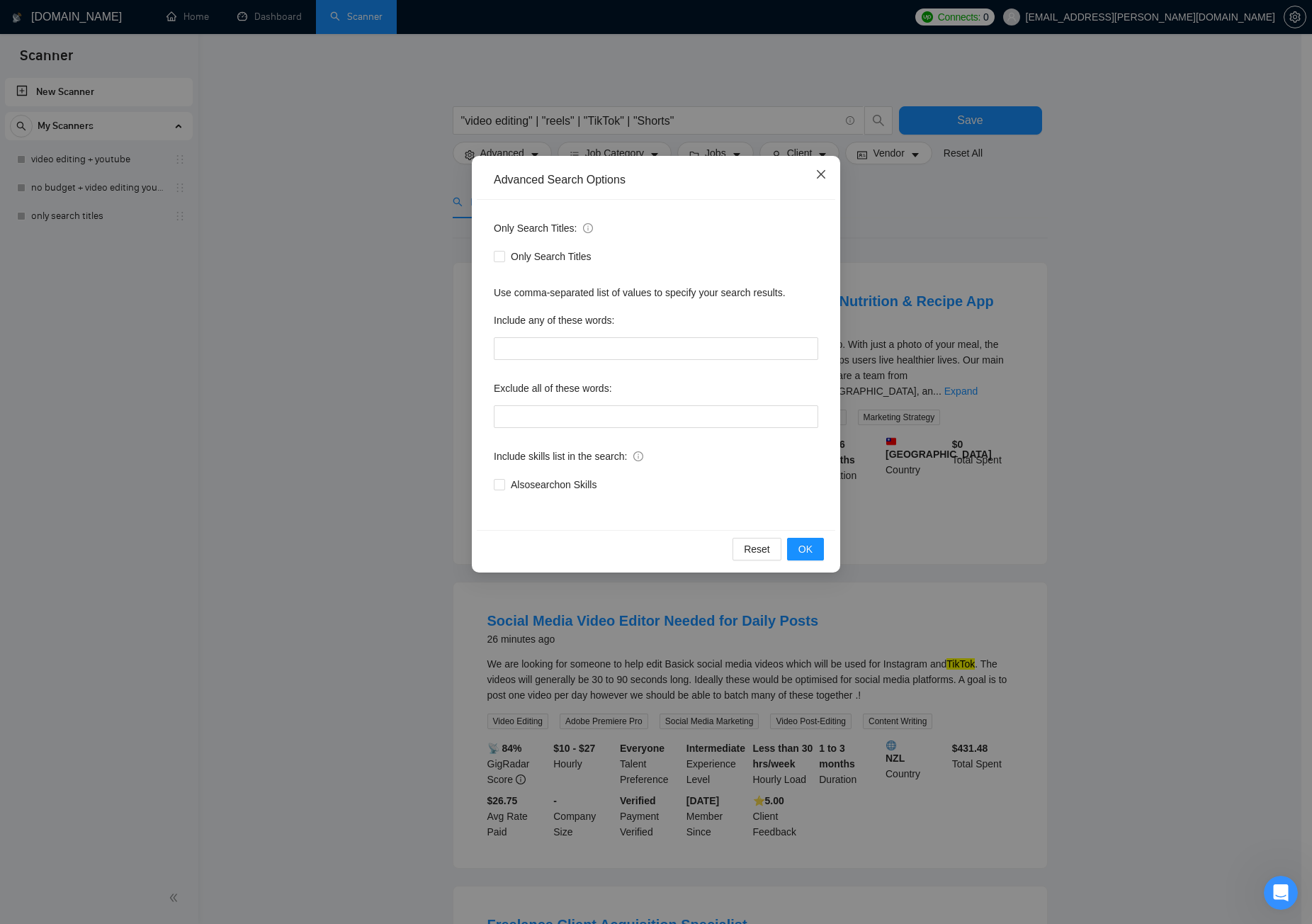
click at [824, 182] on span "Close" at bounding box center [821, 175] width 39 height 38
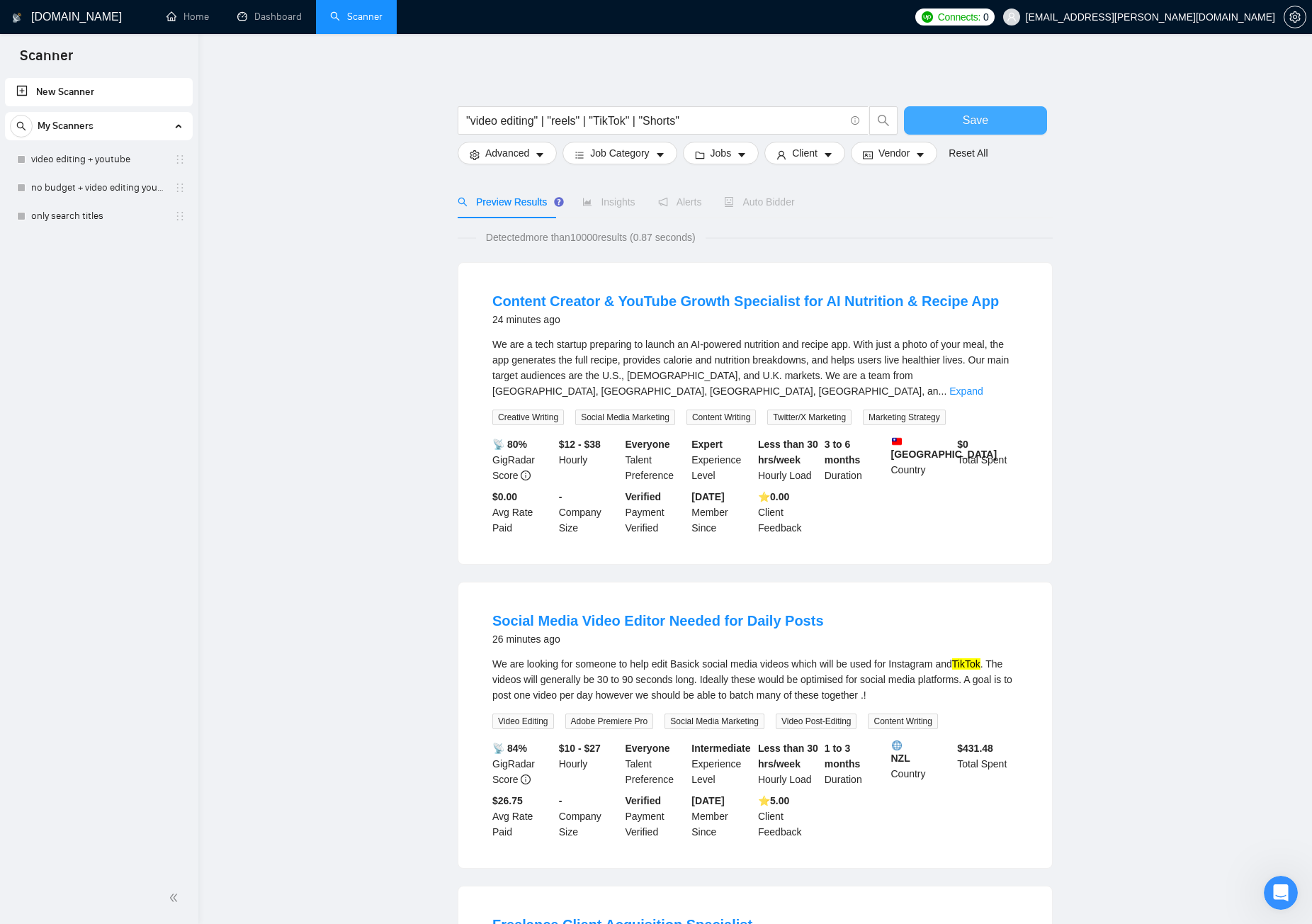
click at [1007, 126] on button "Save" at bounding box center [975, 120] width 143 height 29
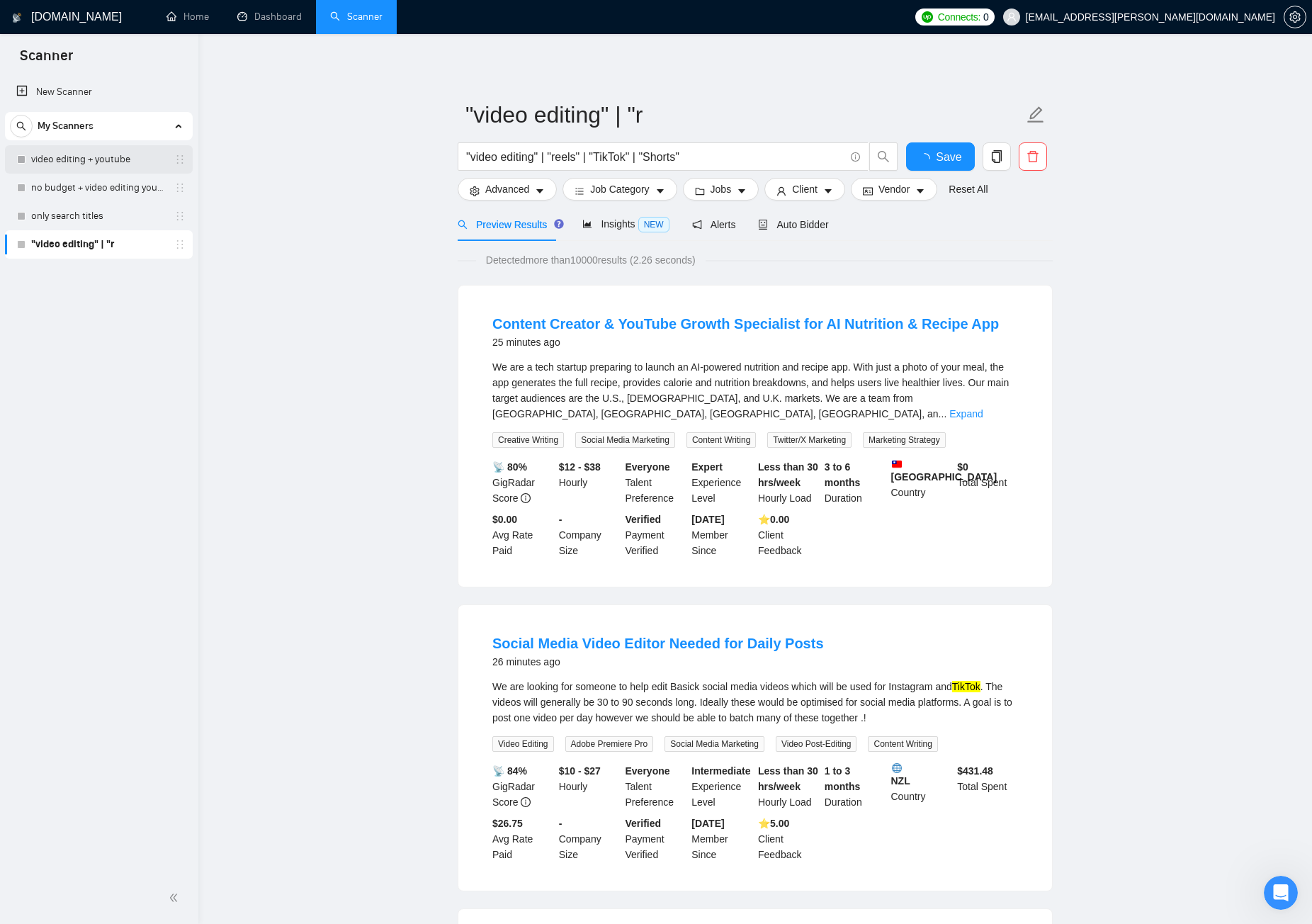
click at [88, 157] on link "video editing + youtube" at bounding box center [99, 159] width 134 height 29
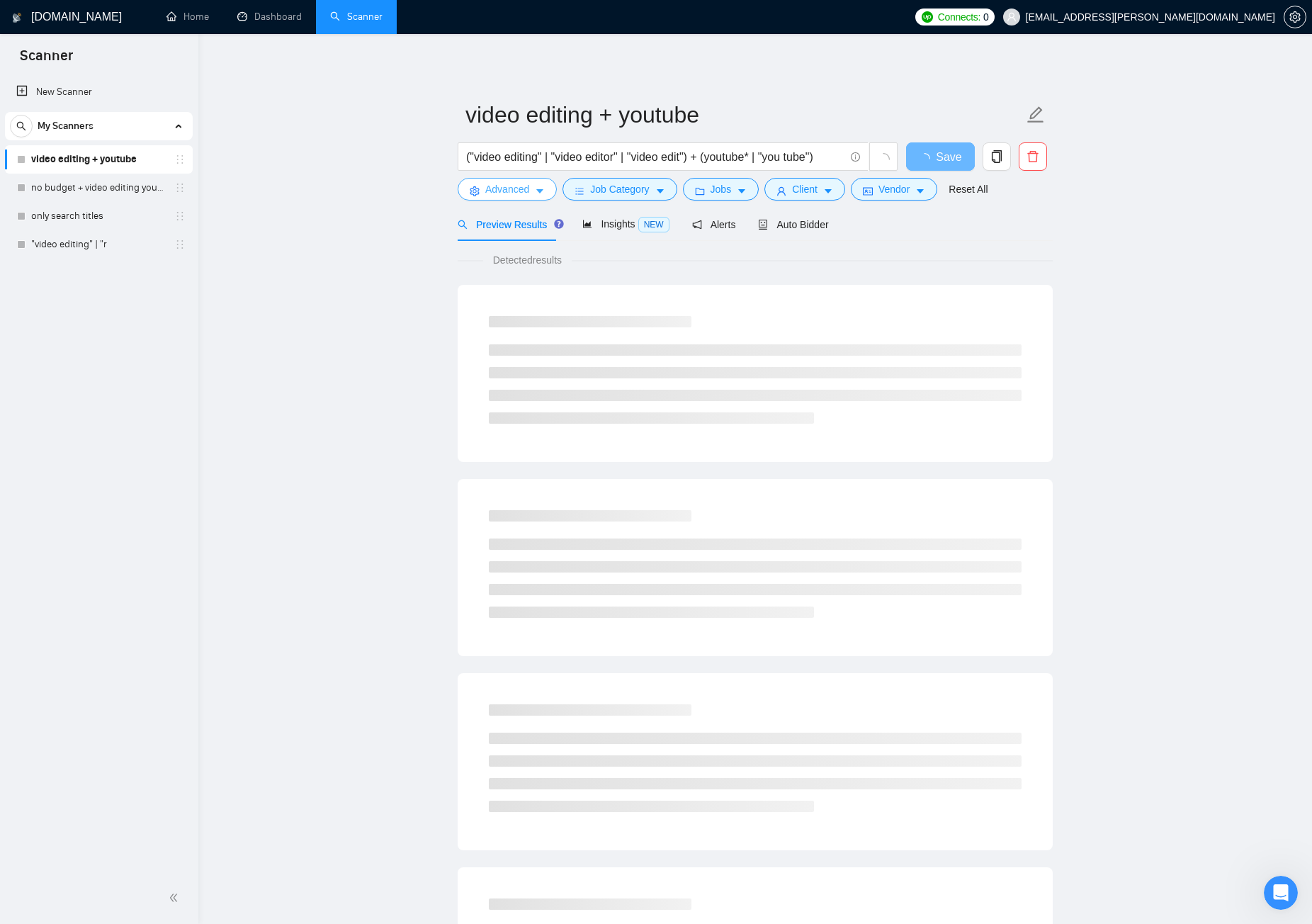
click at [543, 192] on icon "caret-down" at bounding box center [540, 192] width 10 height 10
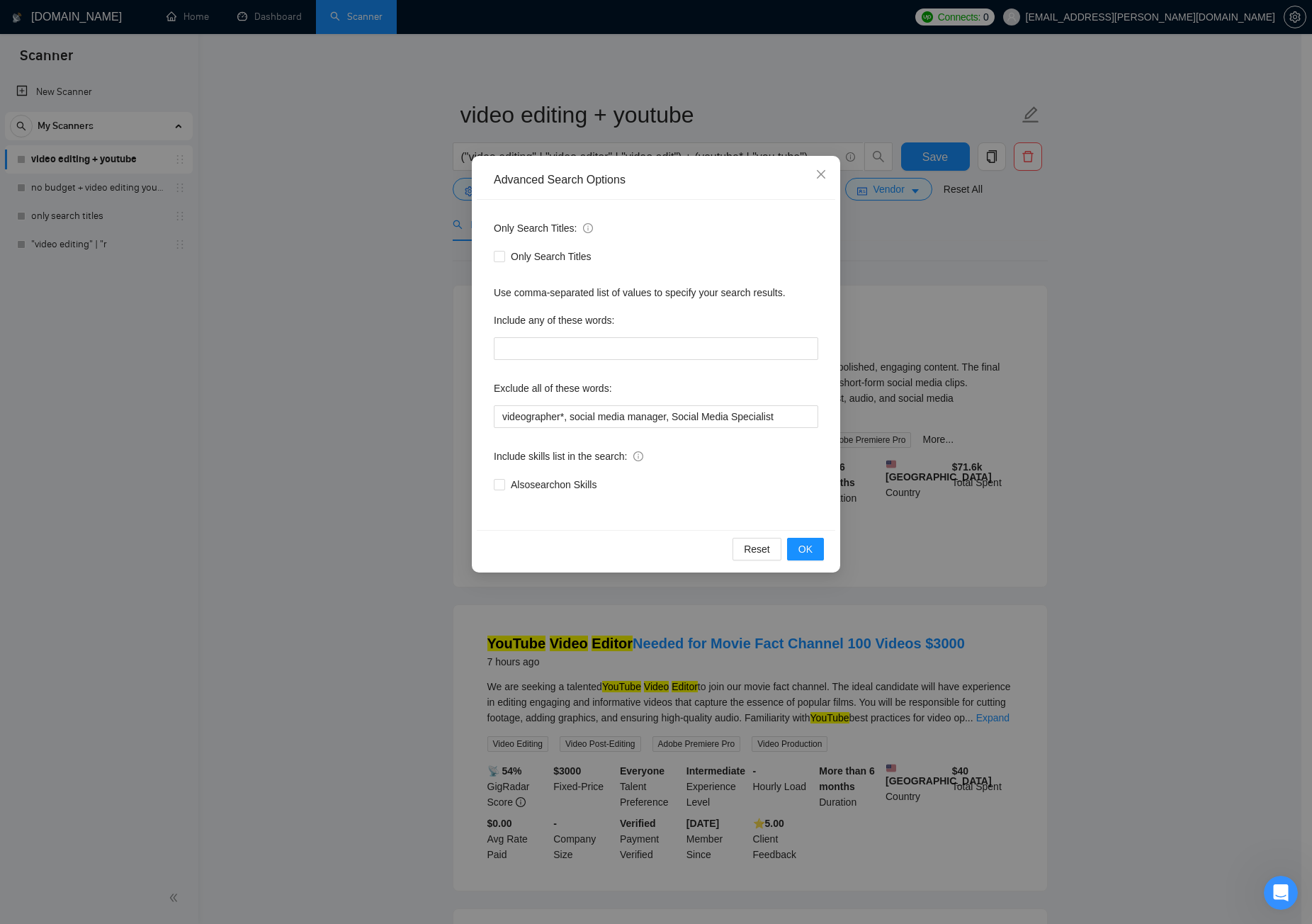
click at [384, 295] on div "Advanced Search Options Only Search Titles: Only Search Titles Use comma-separa…" at bounding box center [656, 462] width 1312 height 924
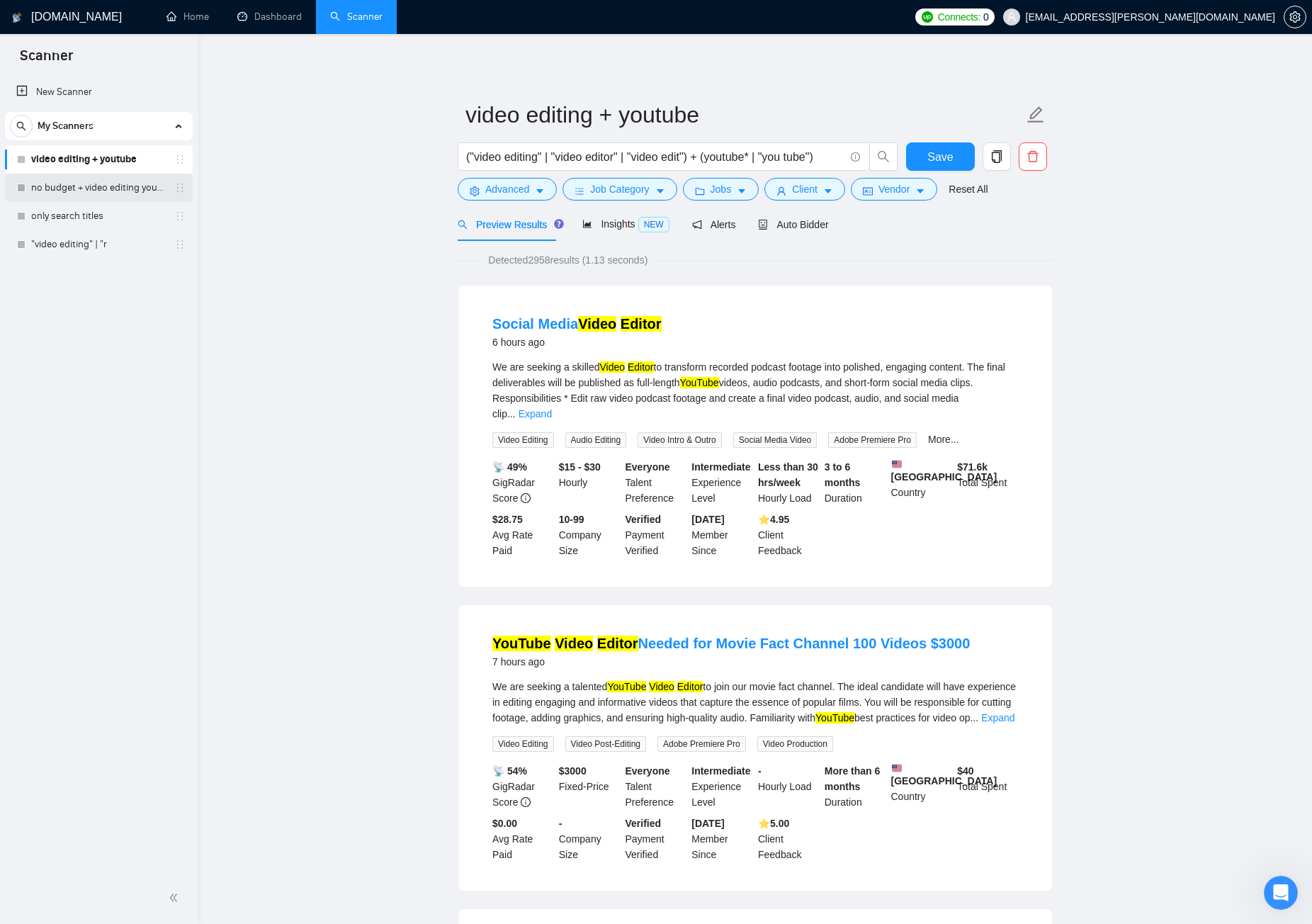
click at [105, 190] on link "no budget + video editing youtube" at bounding box center [99, 188] width 134 height 29
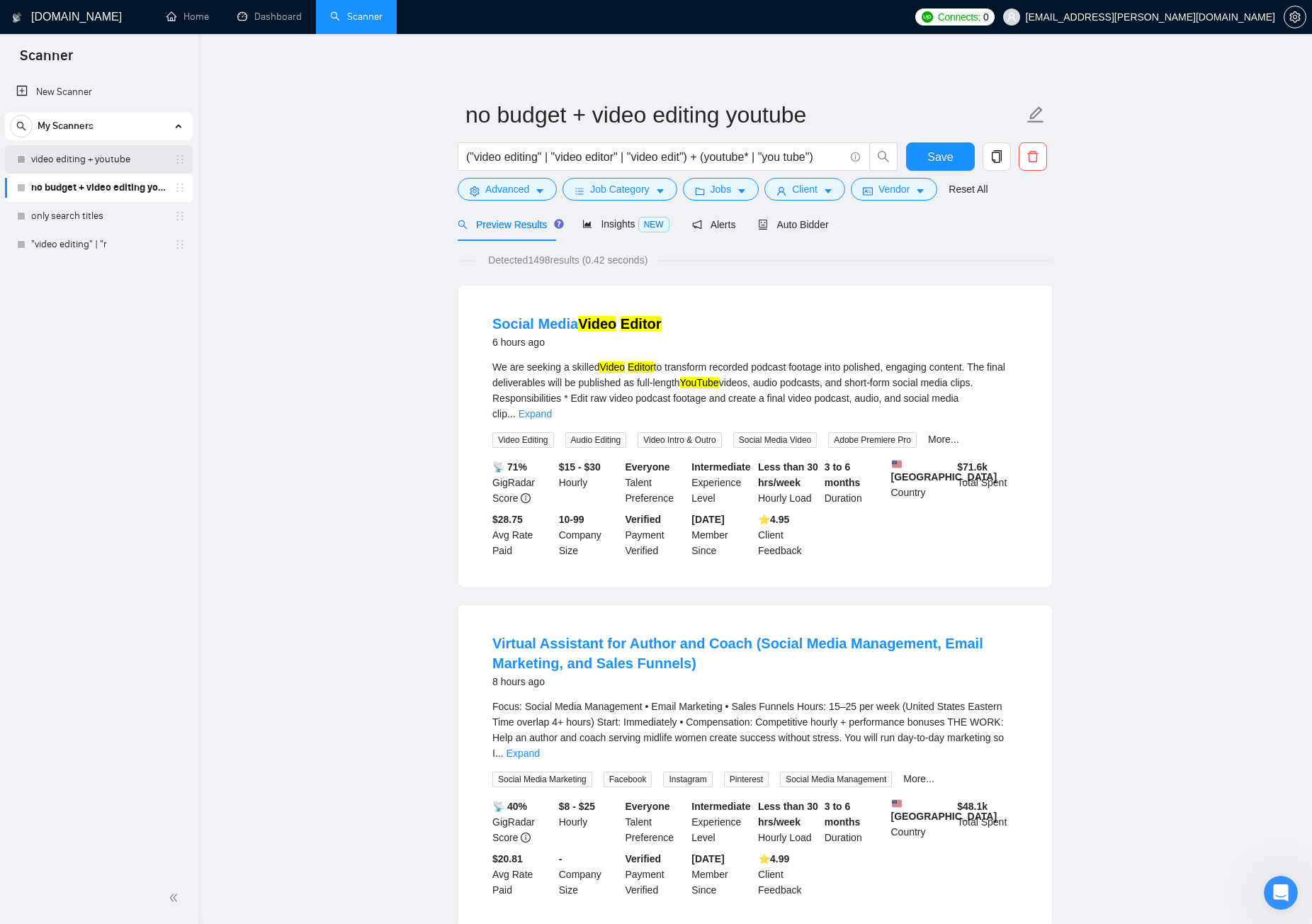
click at [110, 160] on link "video editing + youtube" at bounding box center [99, 159] width 134 height 29
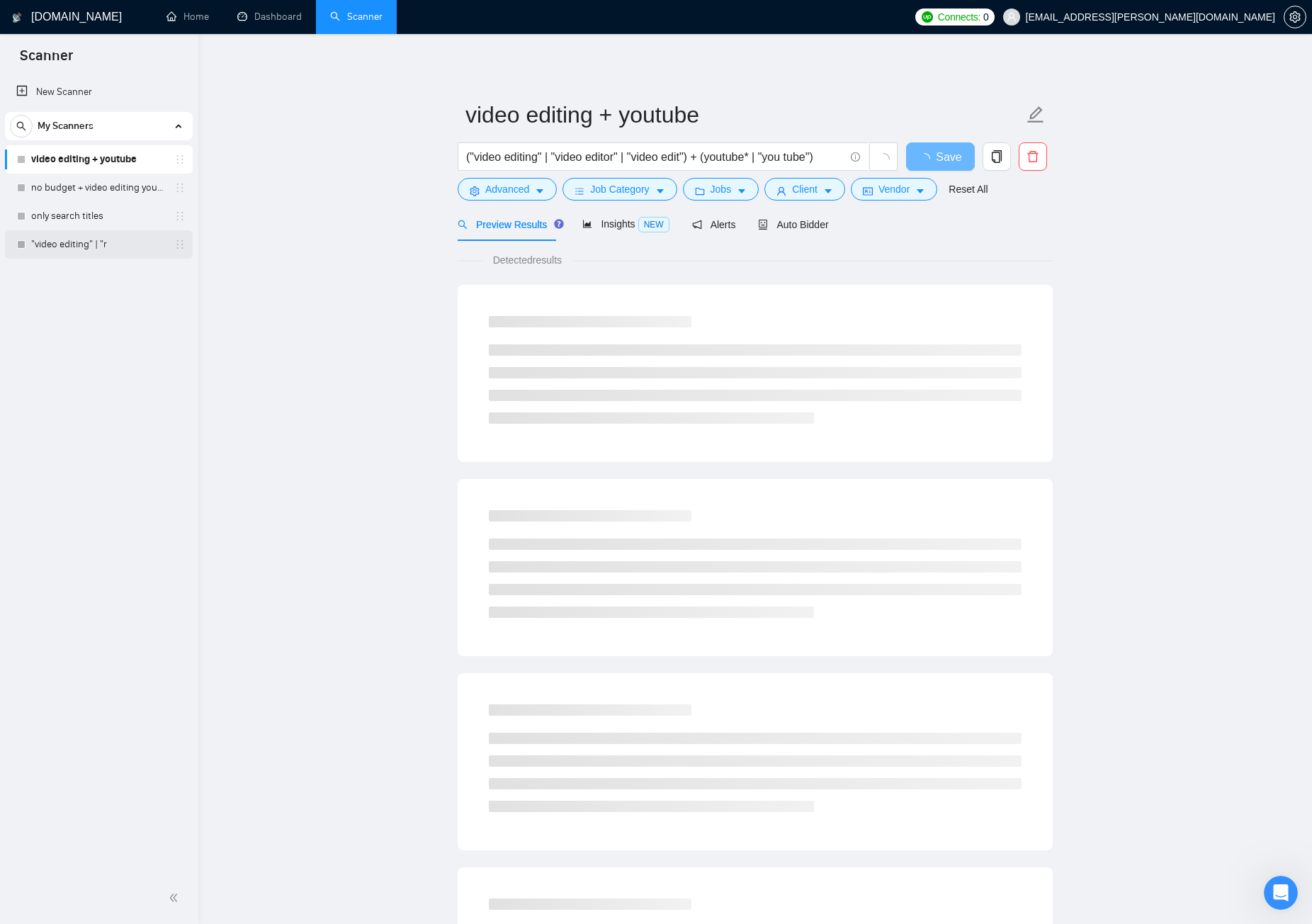
click at [102, 239] on link ""video editing" | "r" at bounding box center [99, 244] width 134 height 29
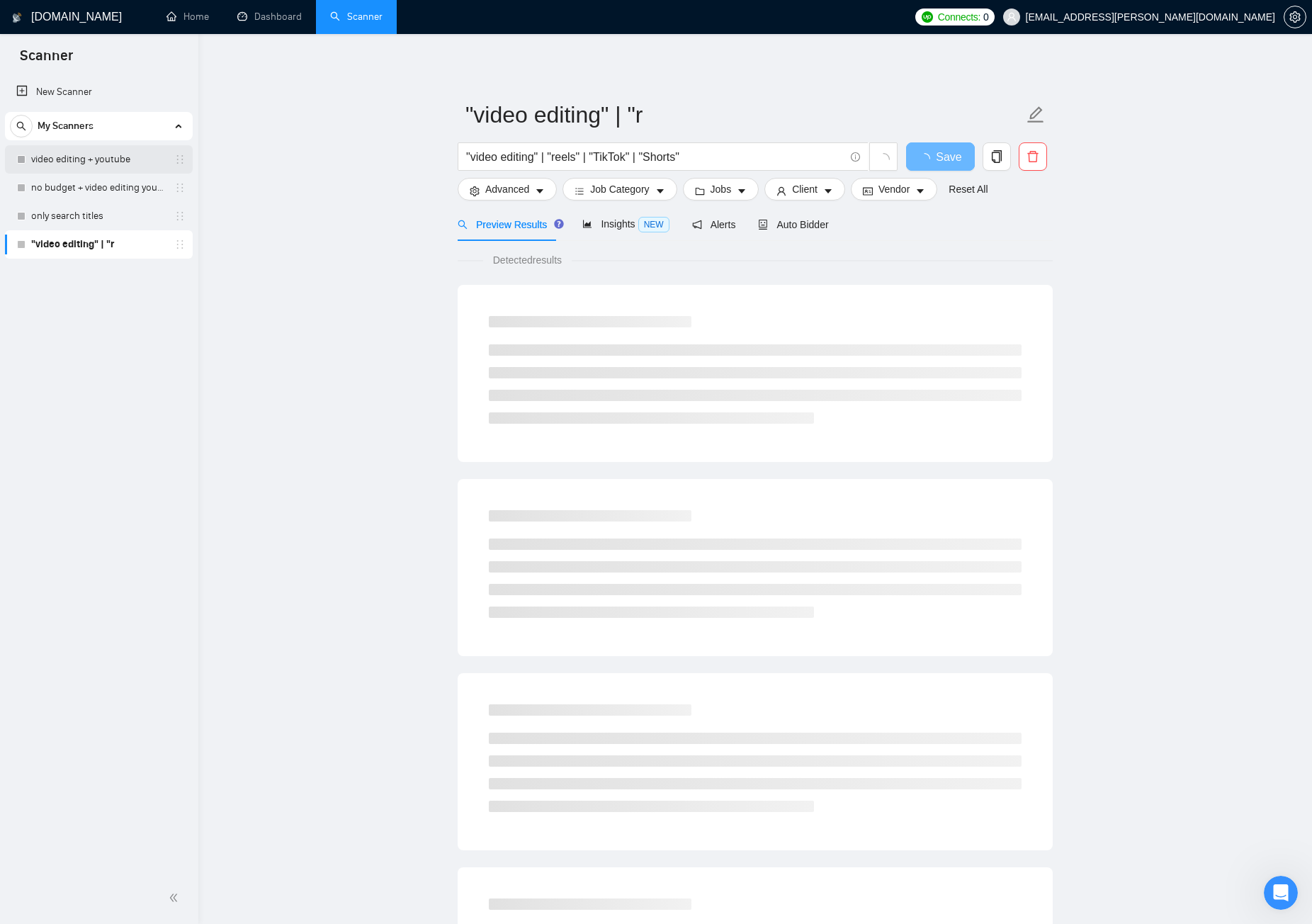
click at [116, 159] on link "video editing + youtube" at bounding box center [99, 159] width 134 height 29
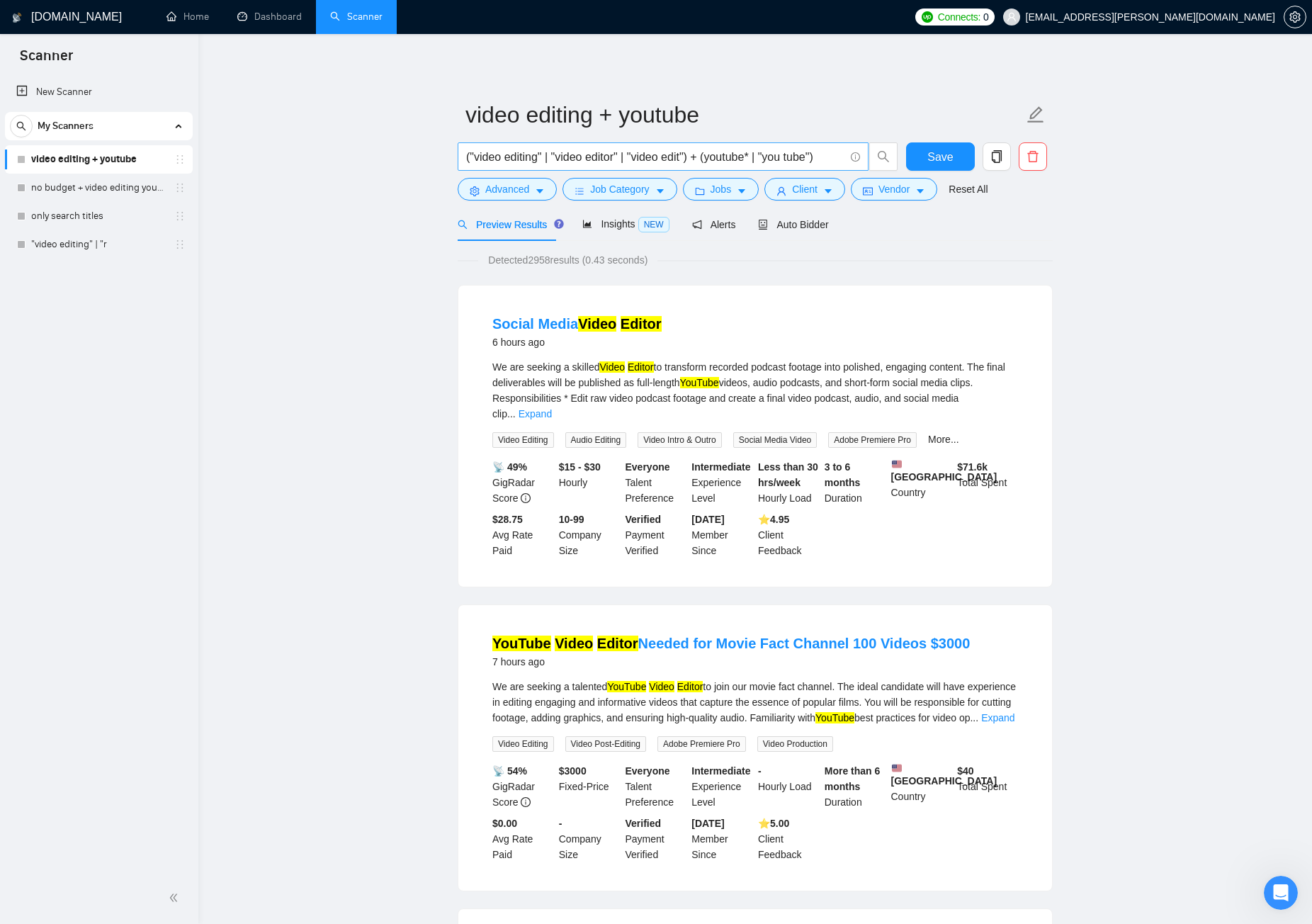
click at [584, 154] on input "("video editing" | "video editor" | "video edit") + (youtube* | "you tube")" at bounding box center [655, 157] width 378 height 18
drag, startPoint x: 694, startPoint y: 157, endPoint x: 461, endPoint y: 170, distance: 233.4
click at [461, 170] on span "("video editing" | "video editor" | "video edit") + (youtube* | "you tube")" at bounding box center [663, 156] width 411 height 29
click at [85, 252] on link ""video editing" | "r" at bounding box center [99, 244] width 134 height 29
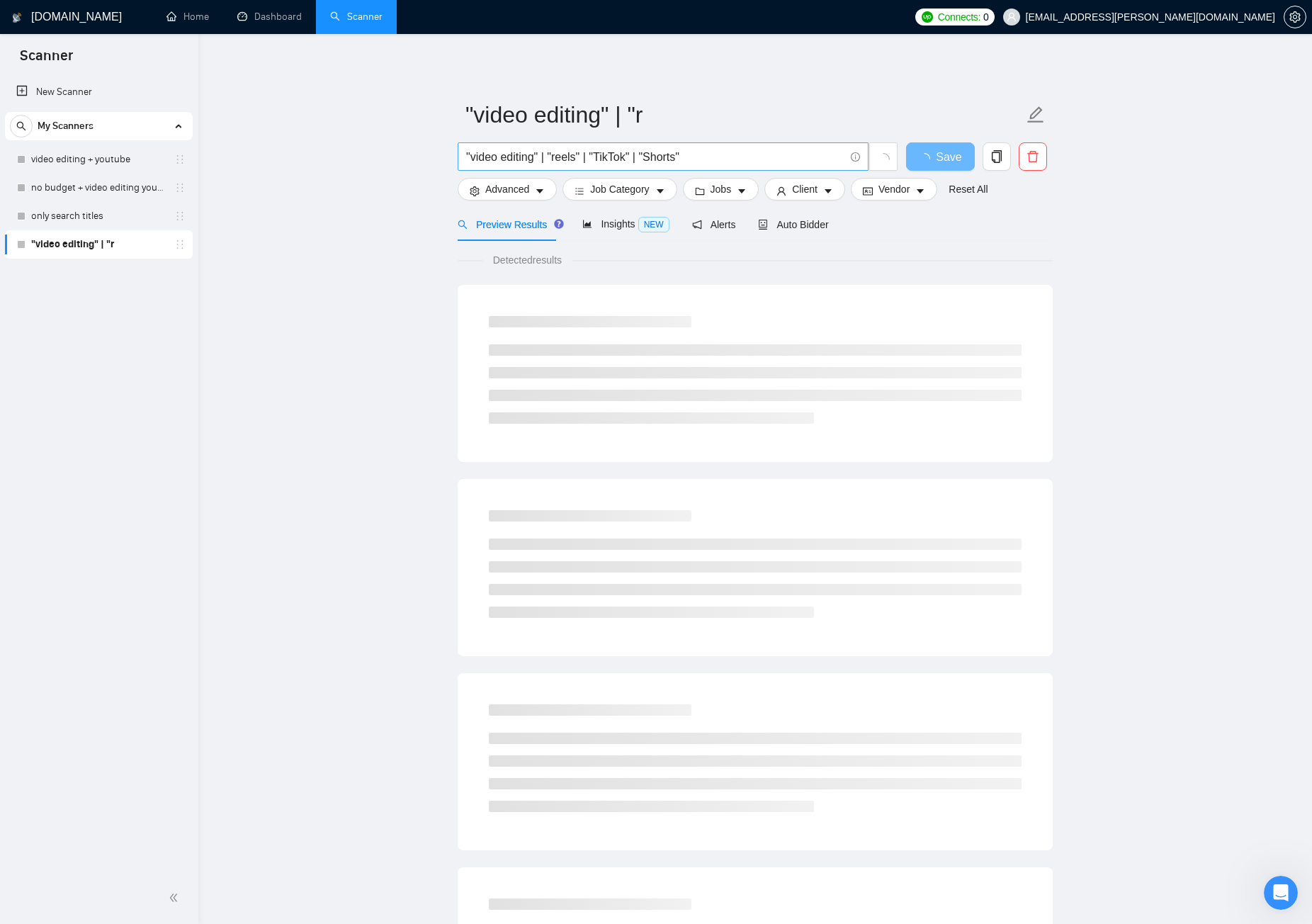
click at [545, 154] on input ""video editing" | "reels" | "TikTok" | "Shorts"" at bounding box center [655, 157] width 378 height 18
drag, startPoint x: 524, startPoint y: 157, endPoint x: 436, endPoint y: 161, distance: 88.1
click at [436, 160] on main ""video editing" | "r "video editing" | "reels" | "TikTok" | "Shorts" Save Advan…" at bounding box center [755, 647] width 1068 height 1182
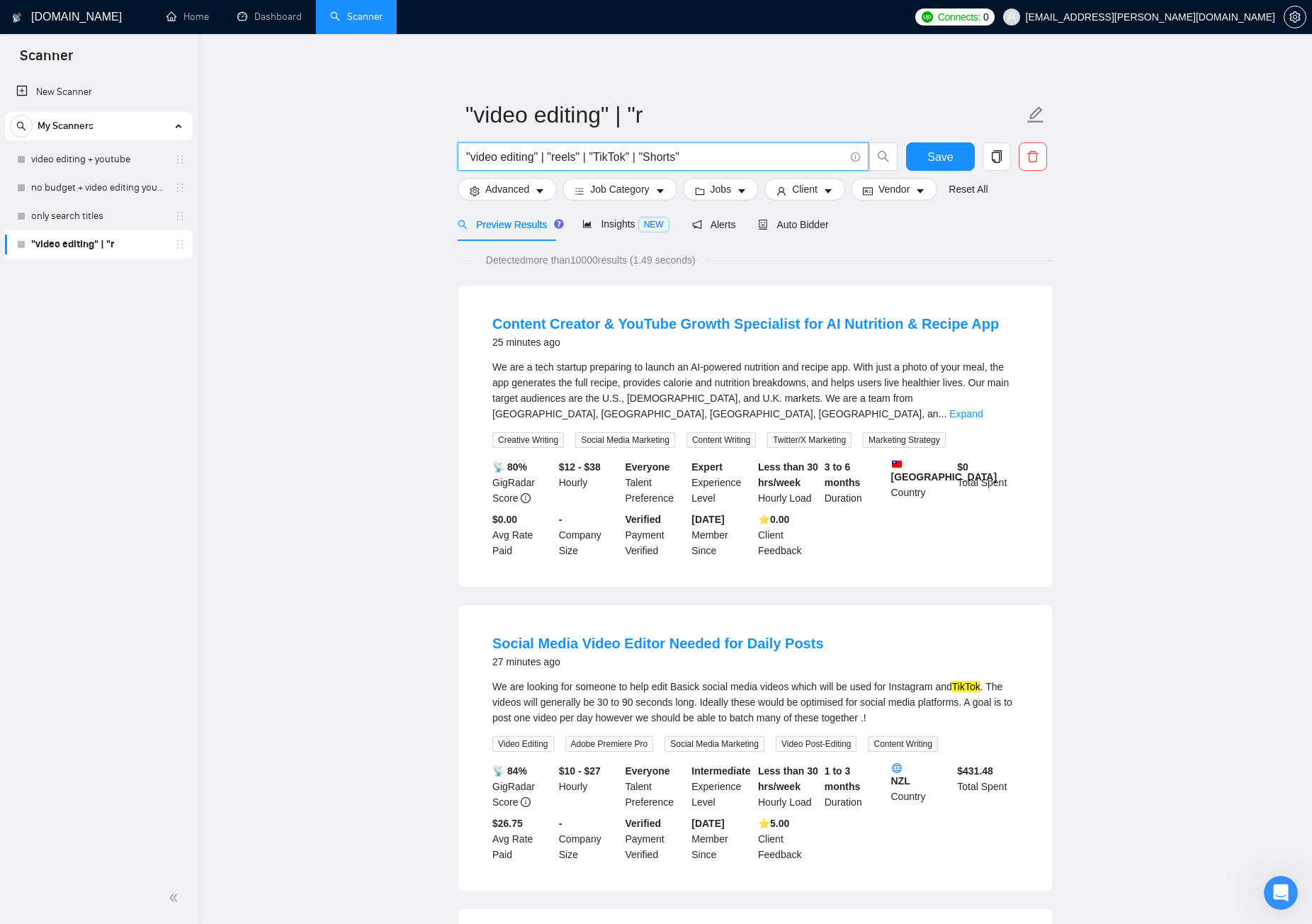
paste input "("video editing" | "video editor" | "video edit")"
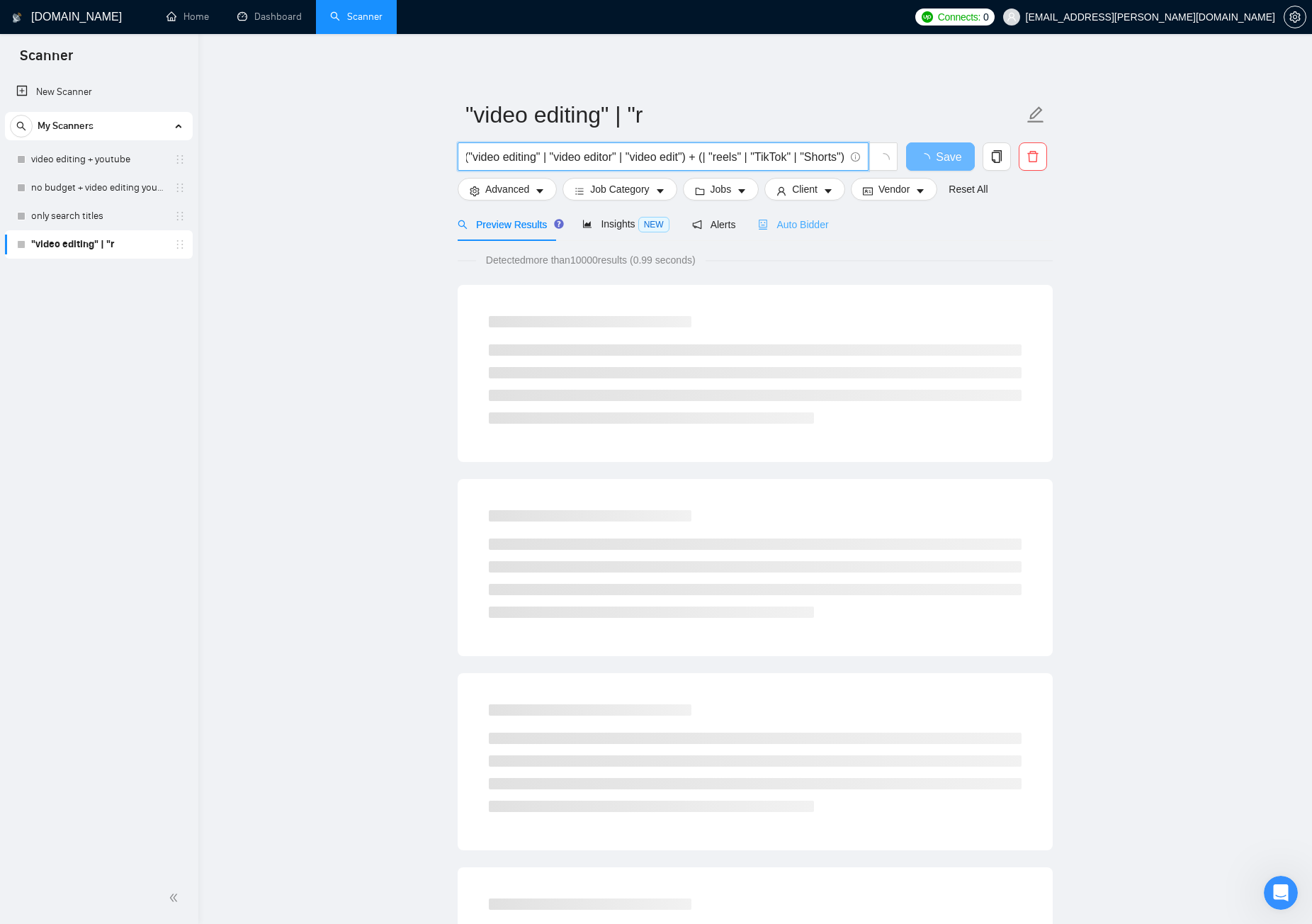
scroll to position [0, 6]
click at [710, 157] on input "("video editing" | "video editor" | "video edit") + (| "reels" | "TikTok" | "Sh…" at bounding box center [655, 157] width 378 height 18
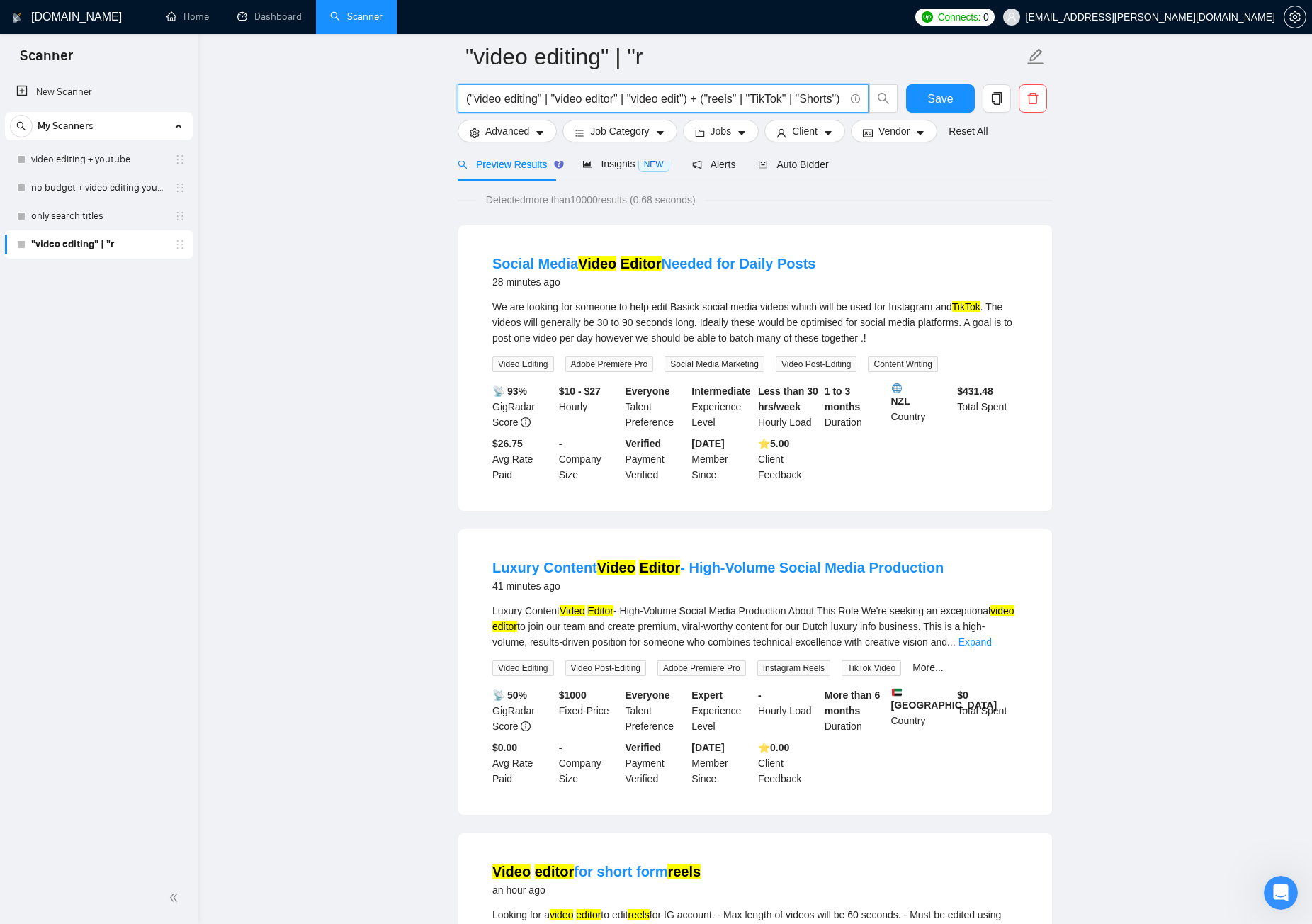
scroll to position [71, 0]
type input "("video editing" | "video editor" | "video edit") + ("reels" | "TikTok" | "Shor…"
click at [948, 102] on span "Save" at bounding box center [941, 99] width 26 height 18
click at [112, 244] on link ""video editing" | "r" at bounding box center [99, 244] width 134 height 29
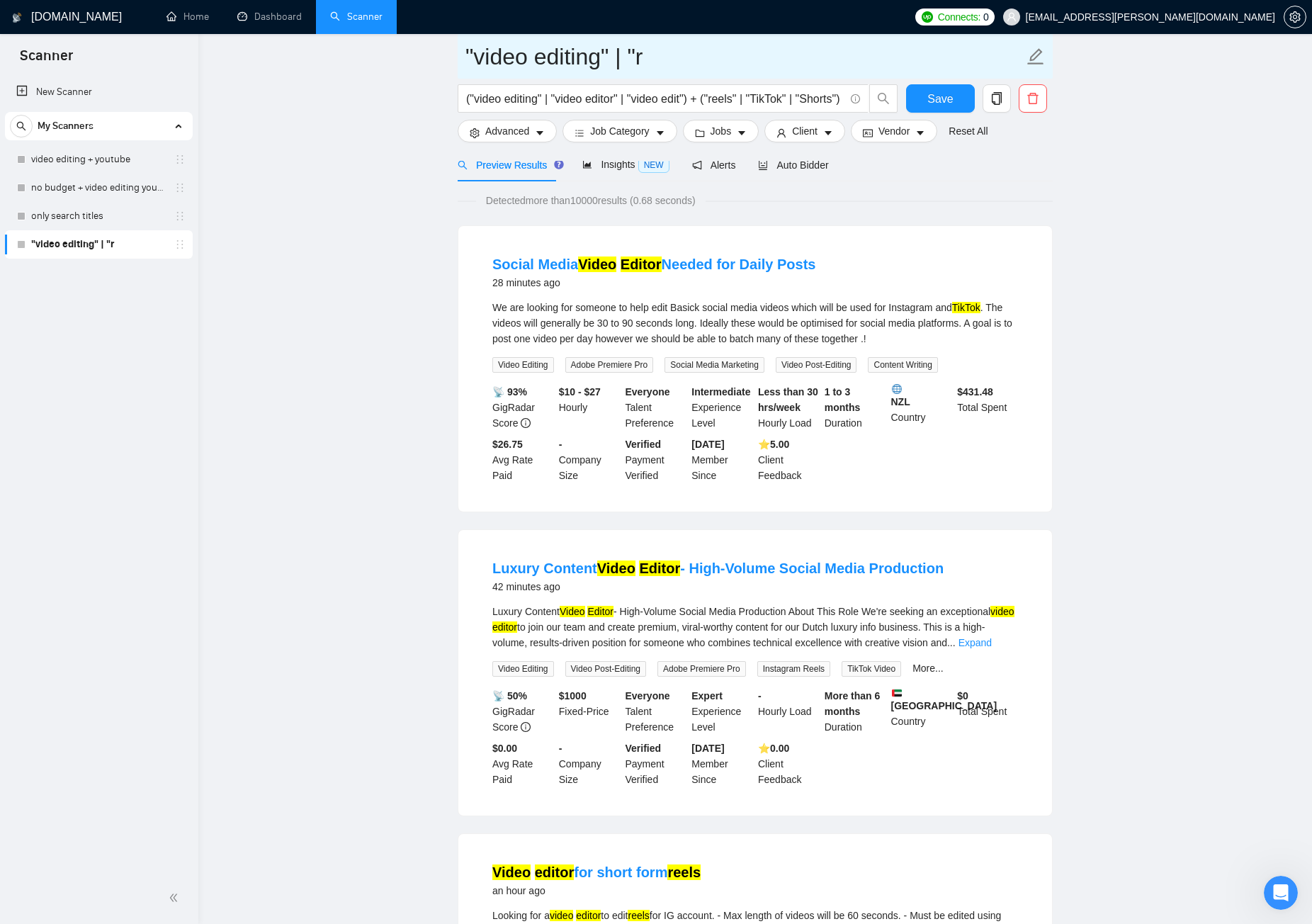
click at [635, 65] on input ""video editing" | "r" at bounding box center [745, 56] width 559 height 36
drag, startPoint x: 659, startPoint y: 61, endPoint x: 380, endPoint y: 64, distance: 279.0
click at [687, 63] on input ""video editing" | "r" at bounding box center [745, 56] width 559 height 36
click at [475, 56] on input ""video editing" at bounding box center [745, 56] width 559 height 36
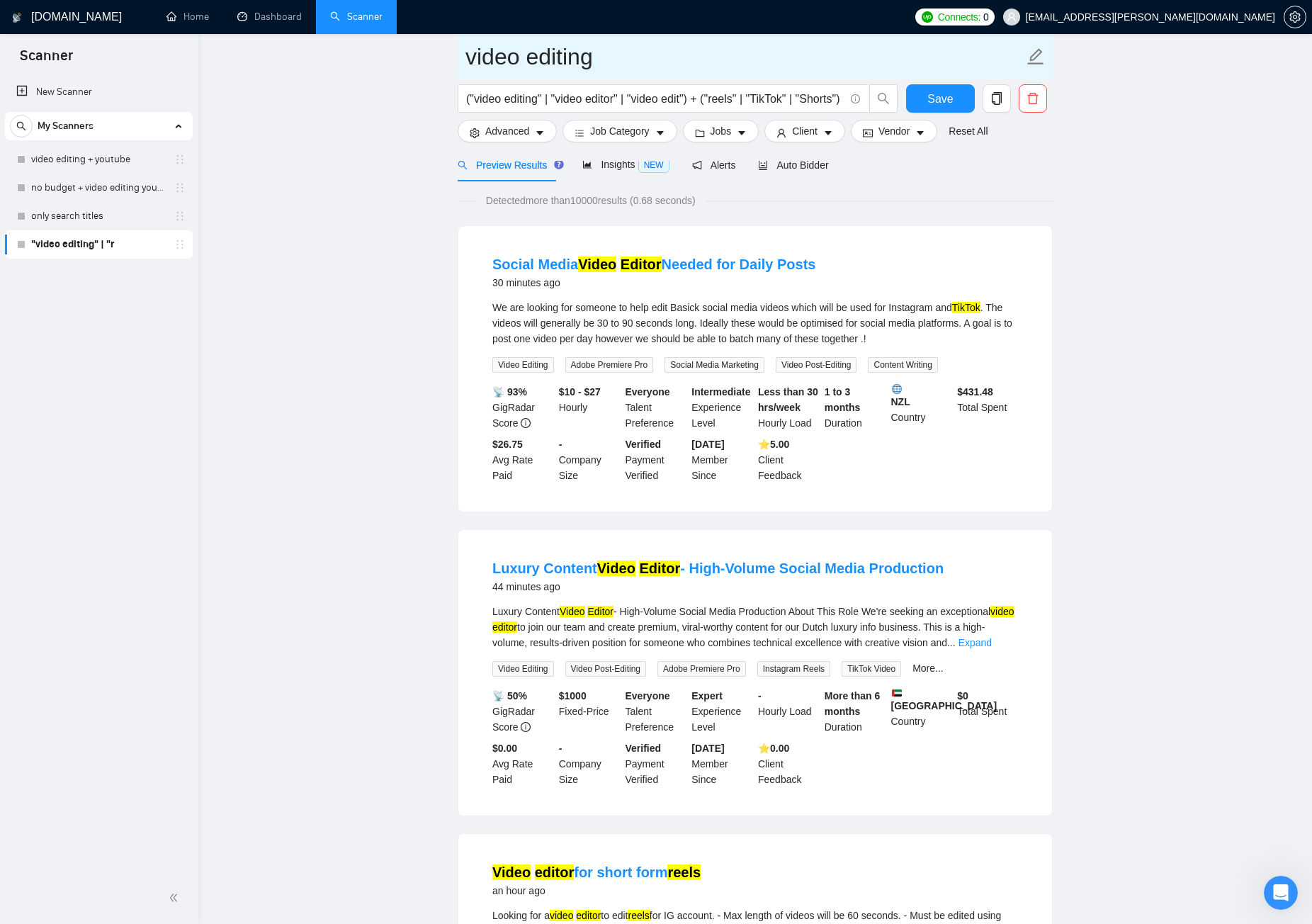
click at [612, 66] on input "video editing" at bounding box center [745, 56] width 559 height 36
type input "video editing + short form"
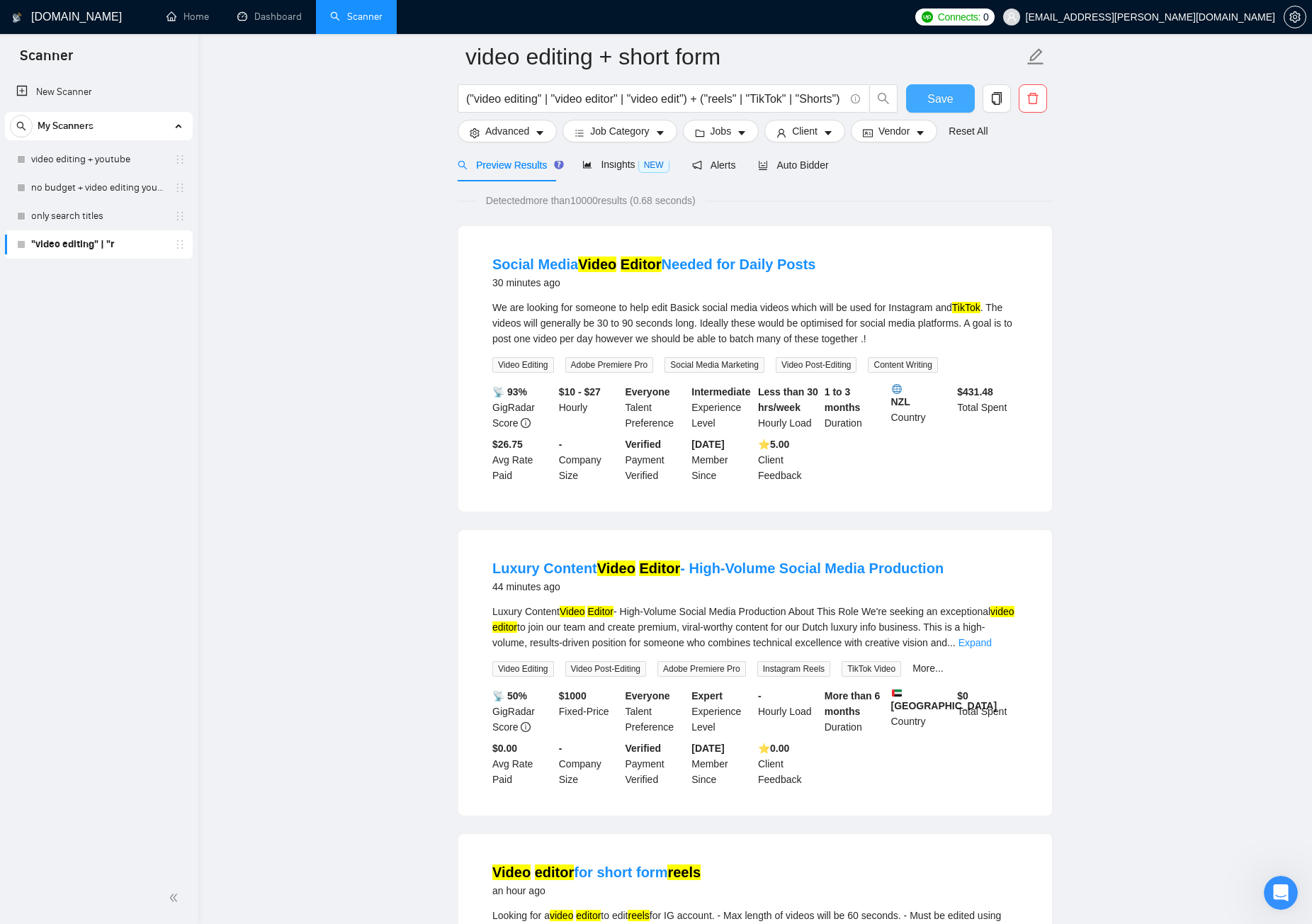
click at [958, 101] on button "Save" at bounding box center [941, 98] width 69 height 29
click at [105, 161] on link "video editing + youtube" at bounding box center [99, 159] width 134 height 29
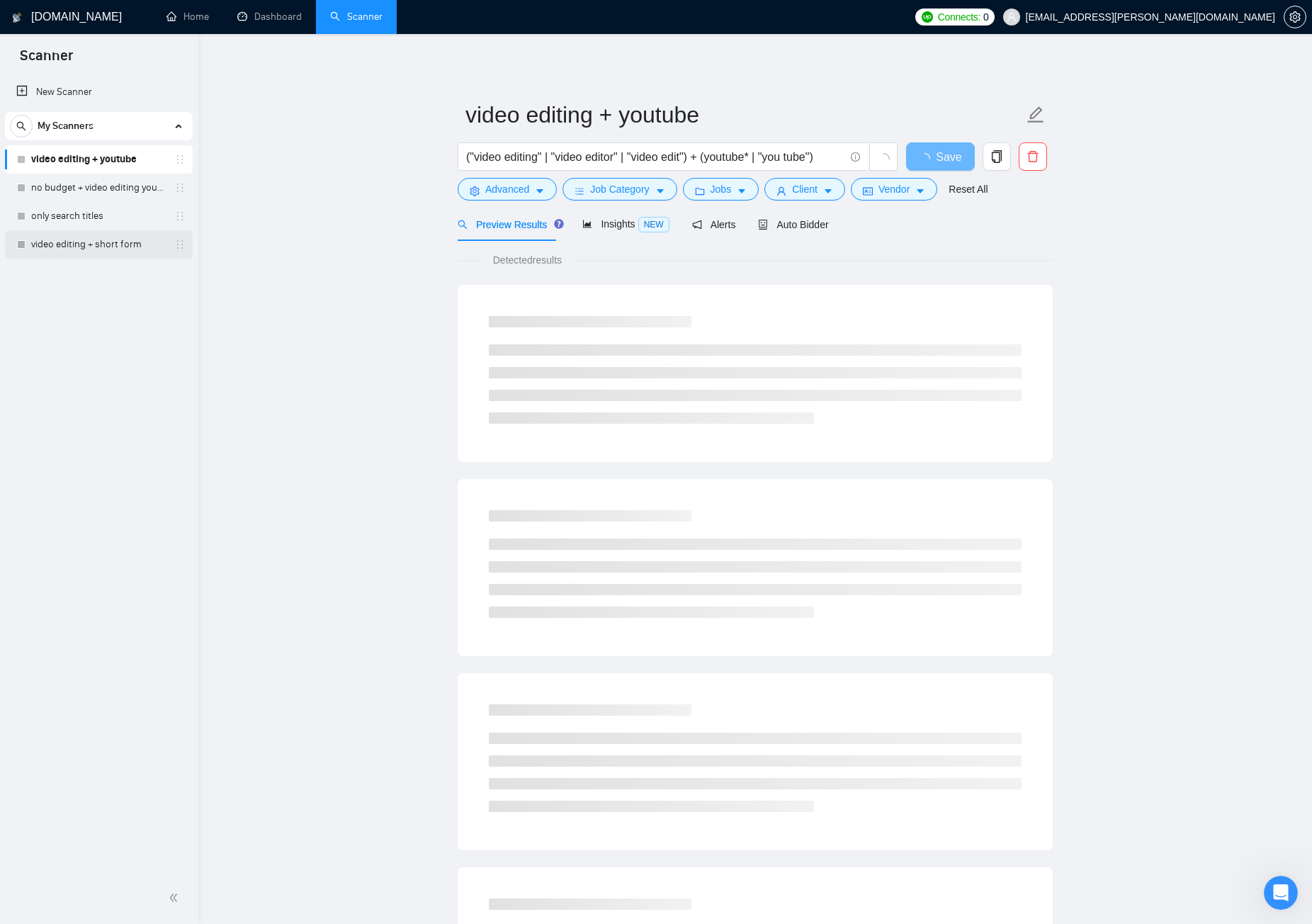
click at [104, 250] on link "video editing + short form" at bounding box center [99, 244] width 134 height 29
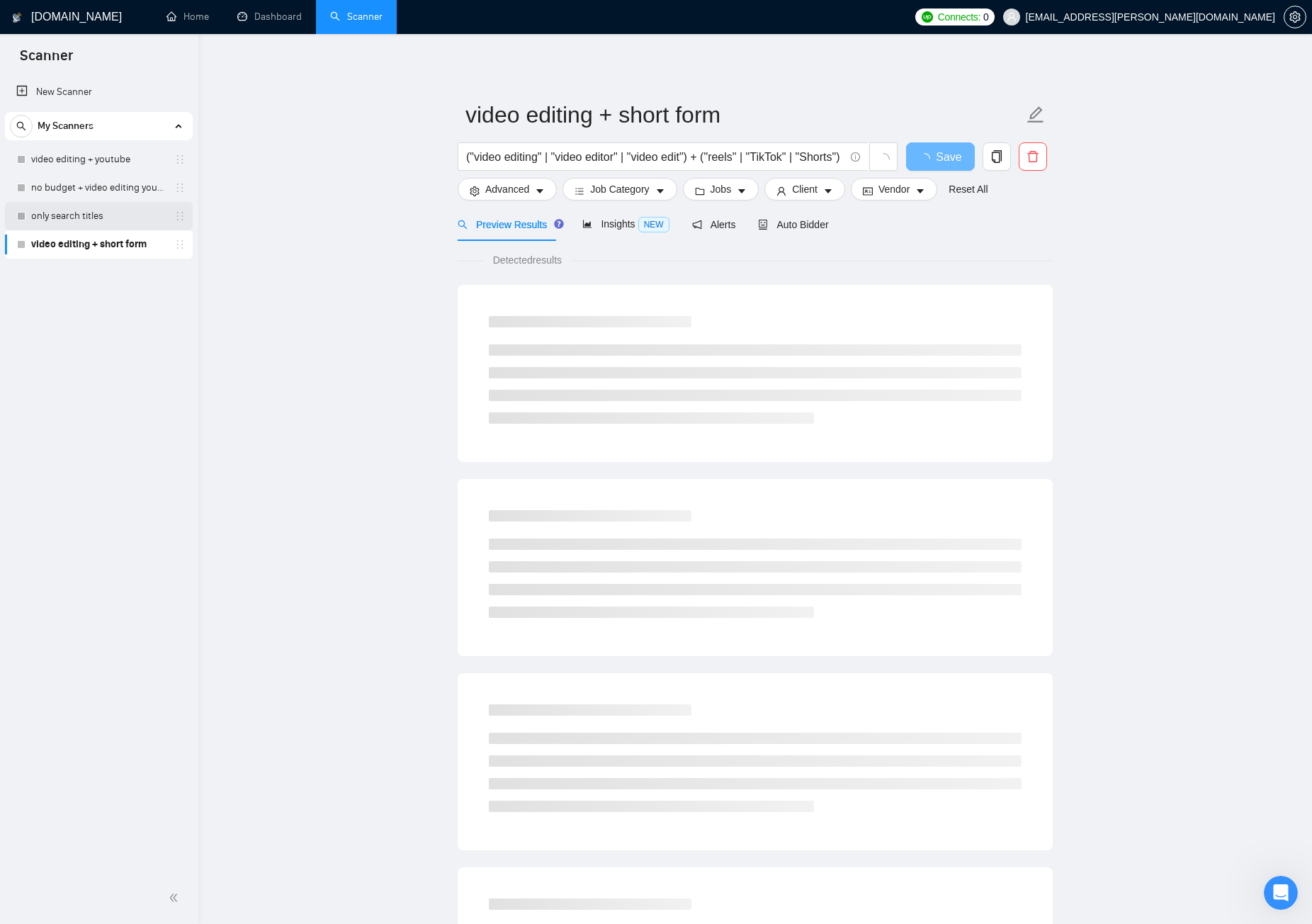
click at [112, 214] on link "only search titles" at bounding box center [99, 216] width 134 height 29
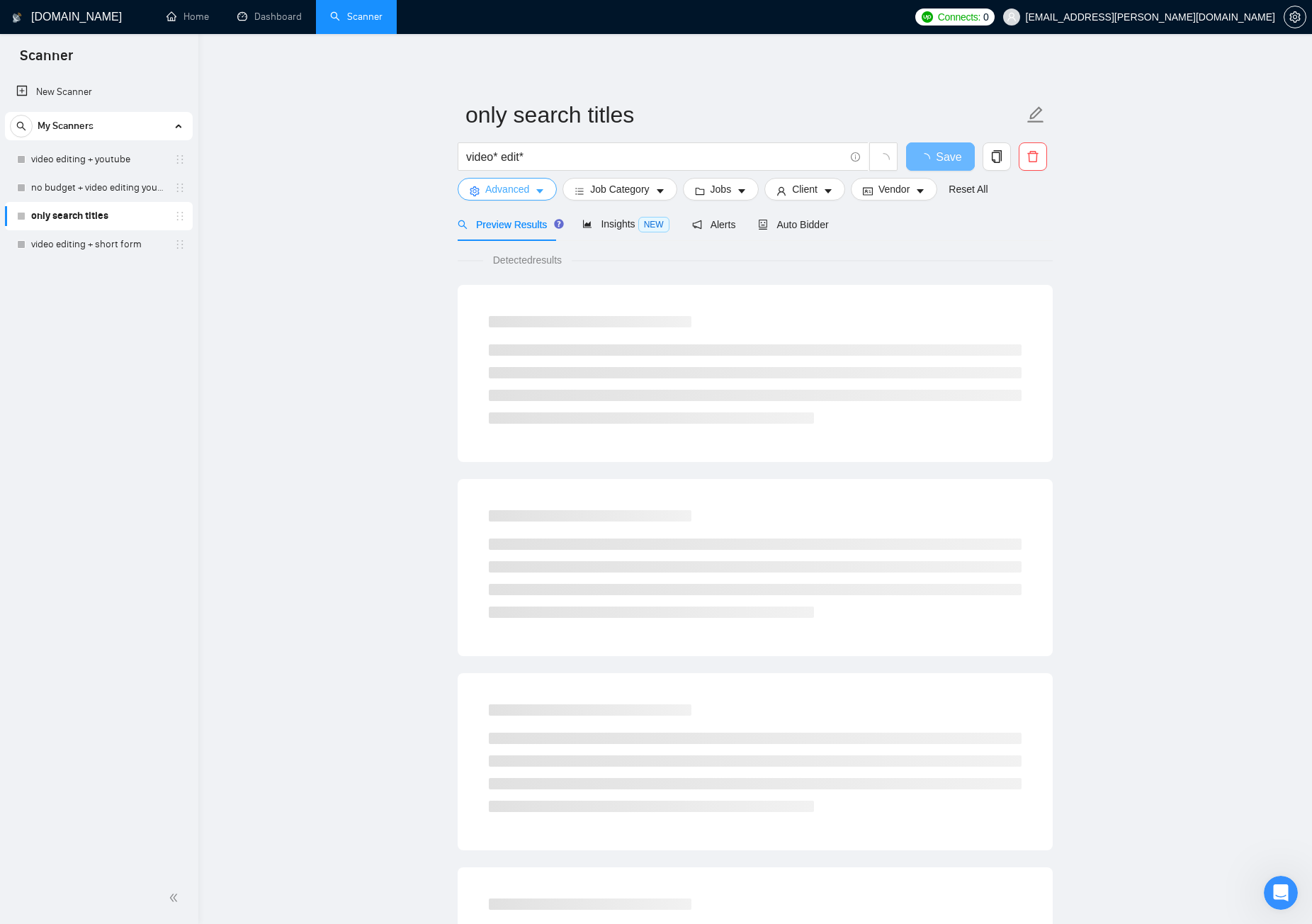
click at [529, 185] on button "Advanced" at bounding box center [507, 189] width 99 height 23
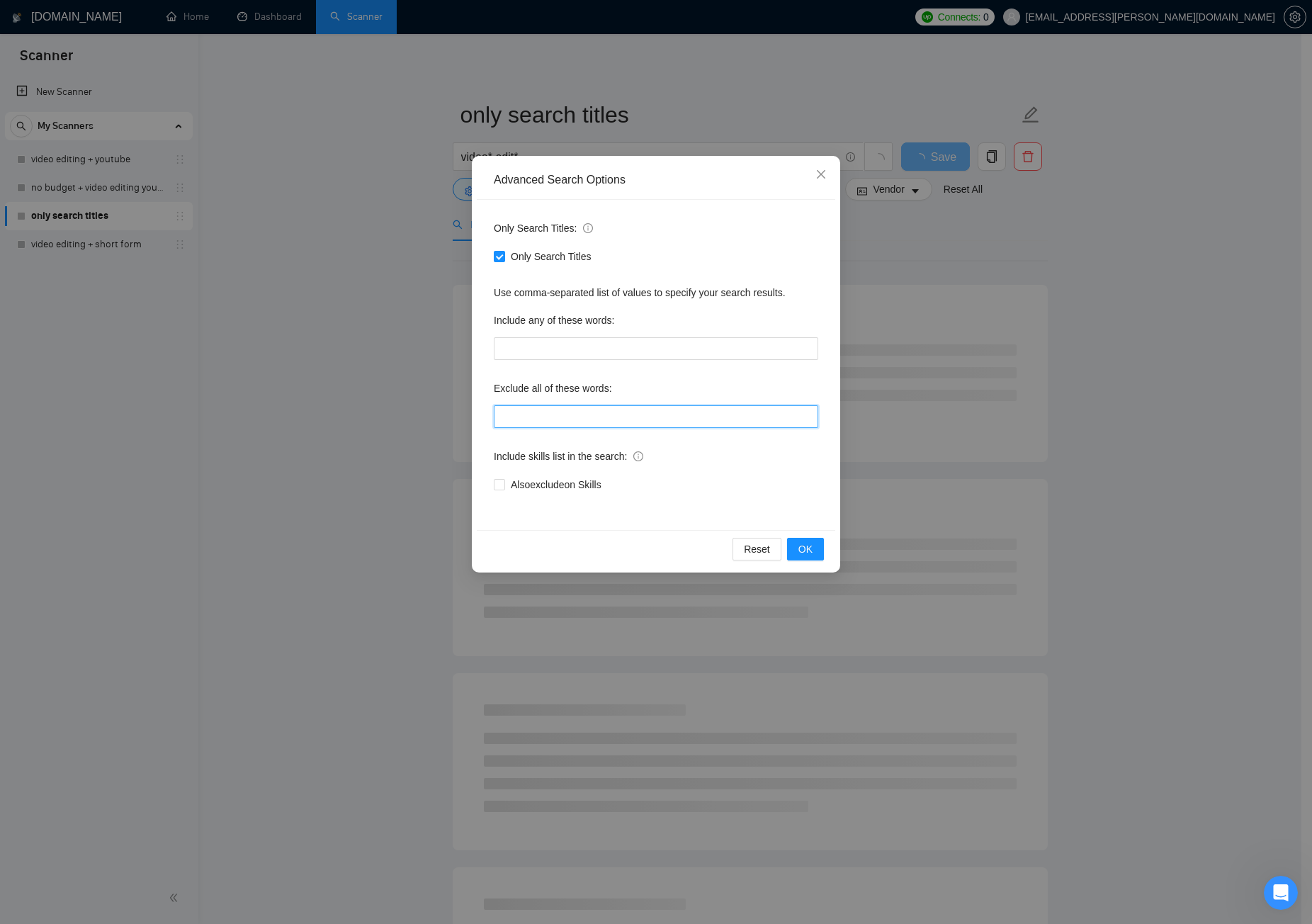
click at [647, 419] on input "text" at bounding box center [656, 417] width 325 height 23
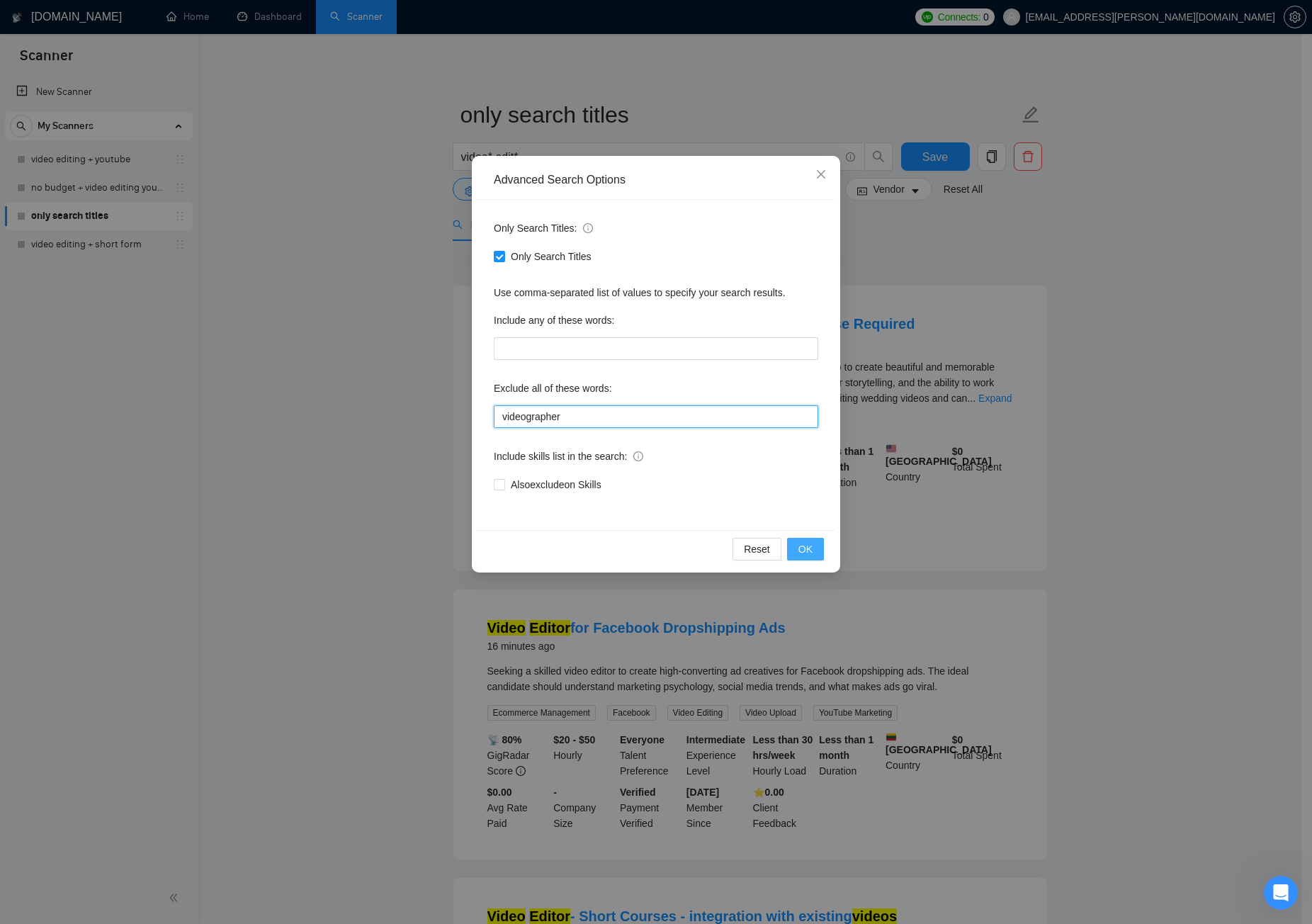
type input "videographer"
click at [806, 547] on span "OK" at bounding box center [806, 549] width 14 height 16
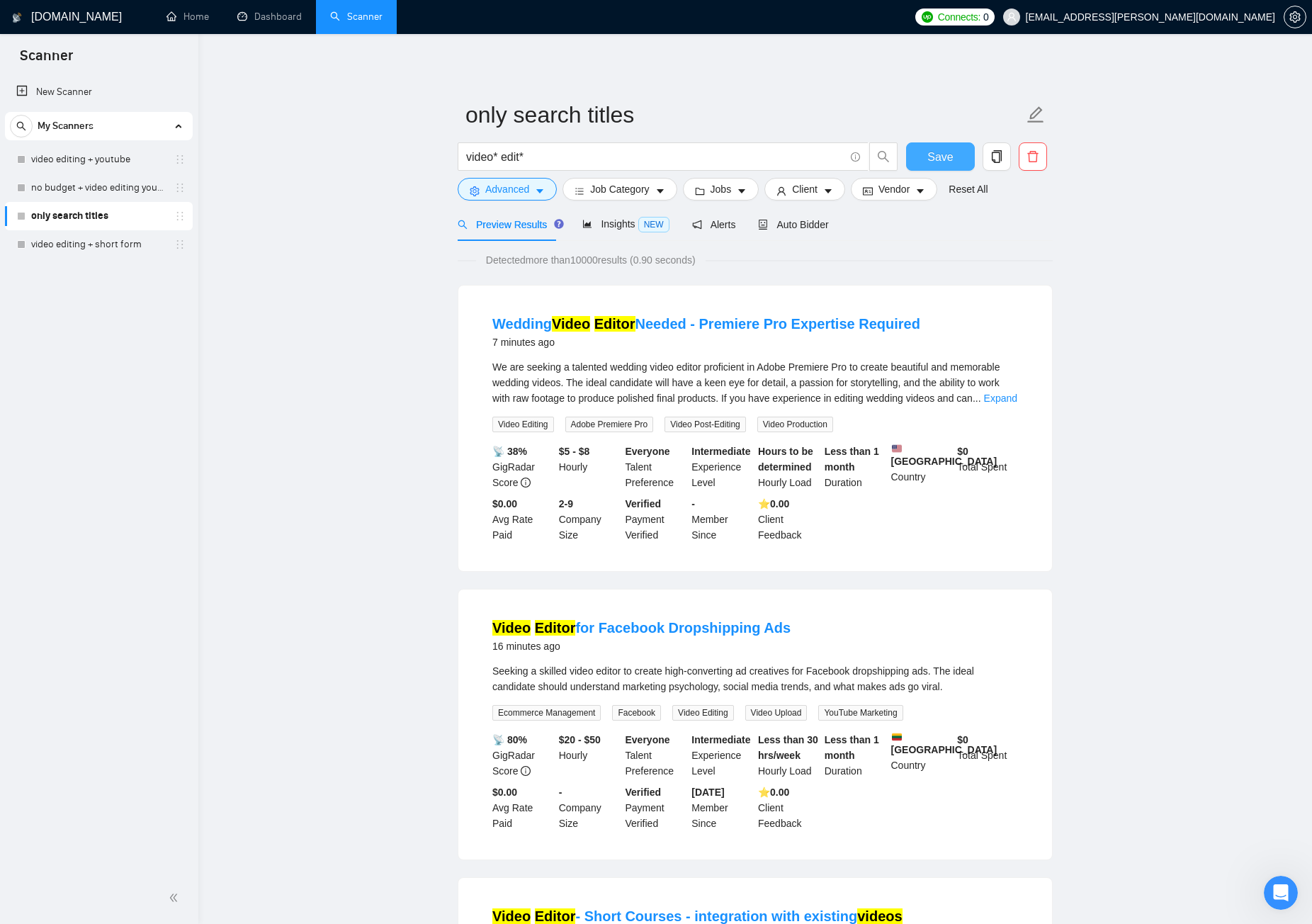
click at [958, 157] on button "Save" at bounding box center [941, 156] width 69 height 29
click at [101, 162] on link "video editing + youtube" at bounding box center [99, 159] width 134 height 29
click at [100, 166] on link "video editing + youtube" at bounding box center [99, 159] width 134 height 29
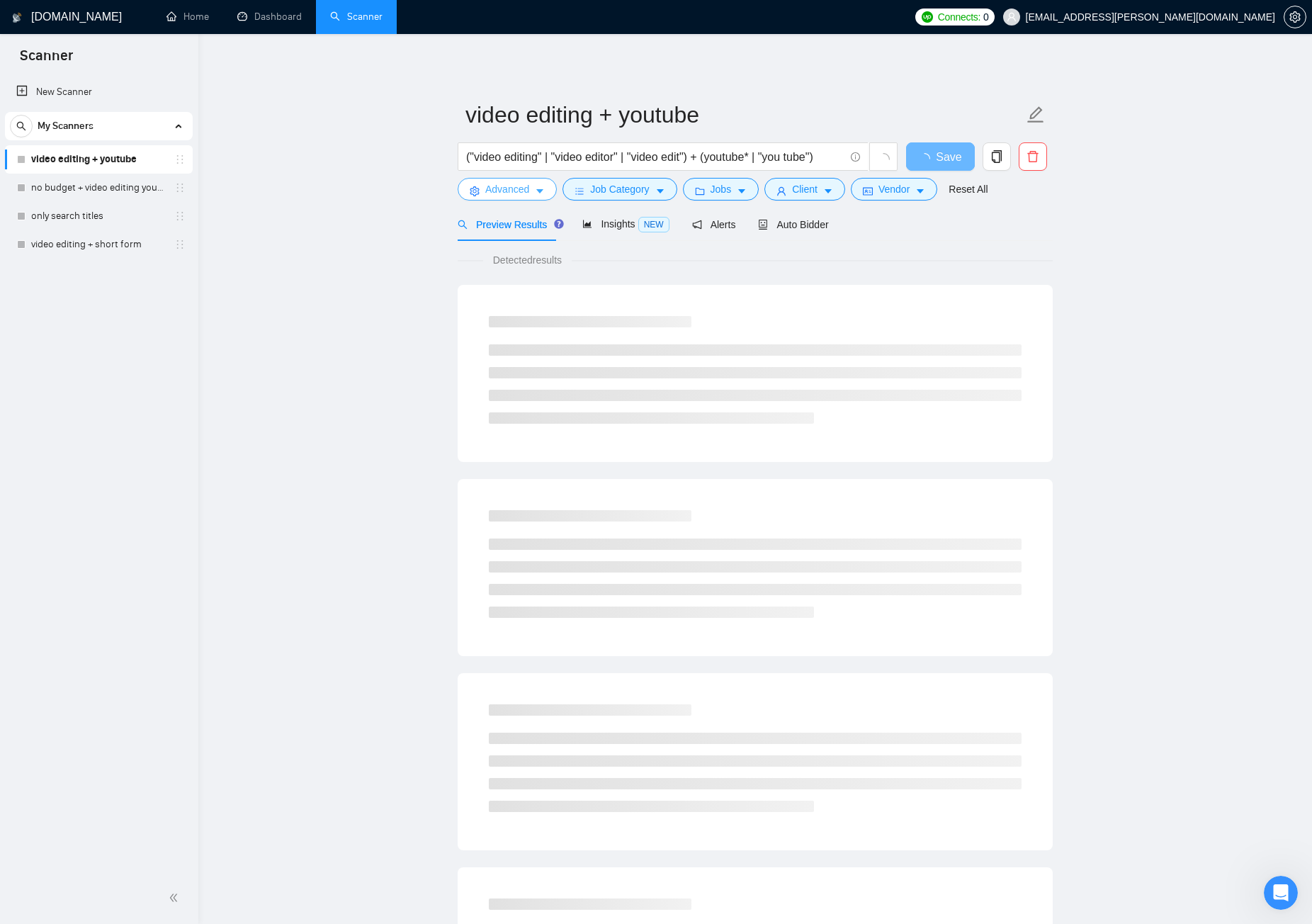
click at [544, 190] on icon "caret-down" at bounding box center [540, 192] width 10 height 10
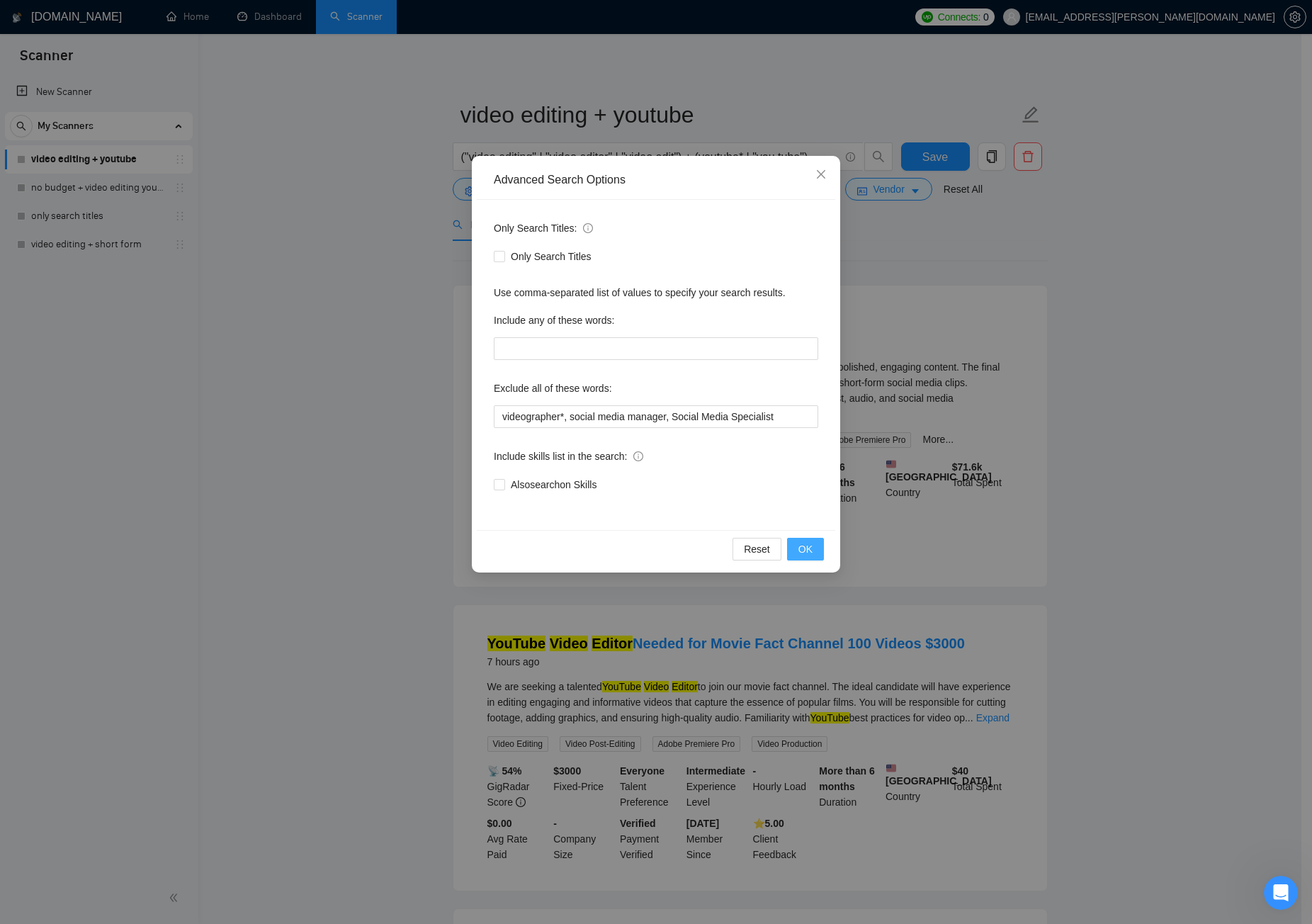
click at [801, 552] on span "OK" at bounding box center [806, 549] width 14 height 16
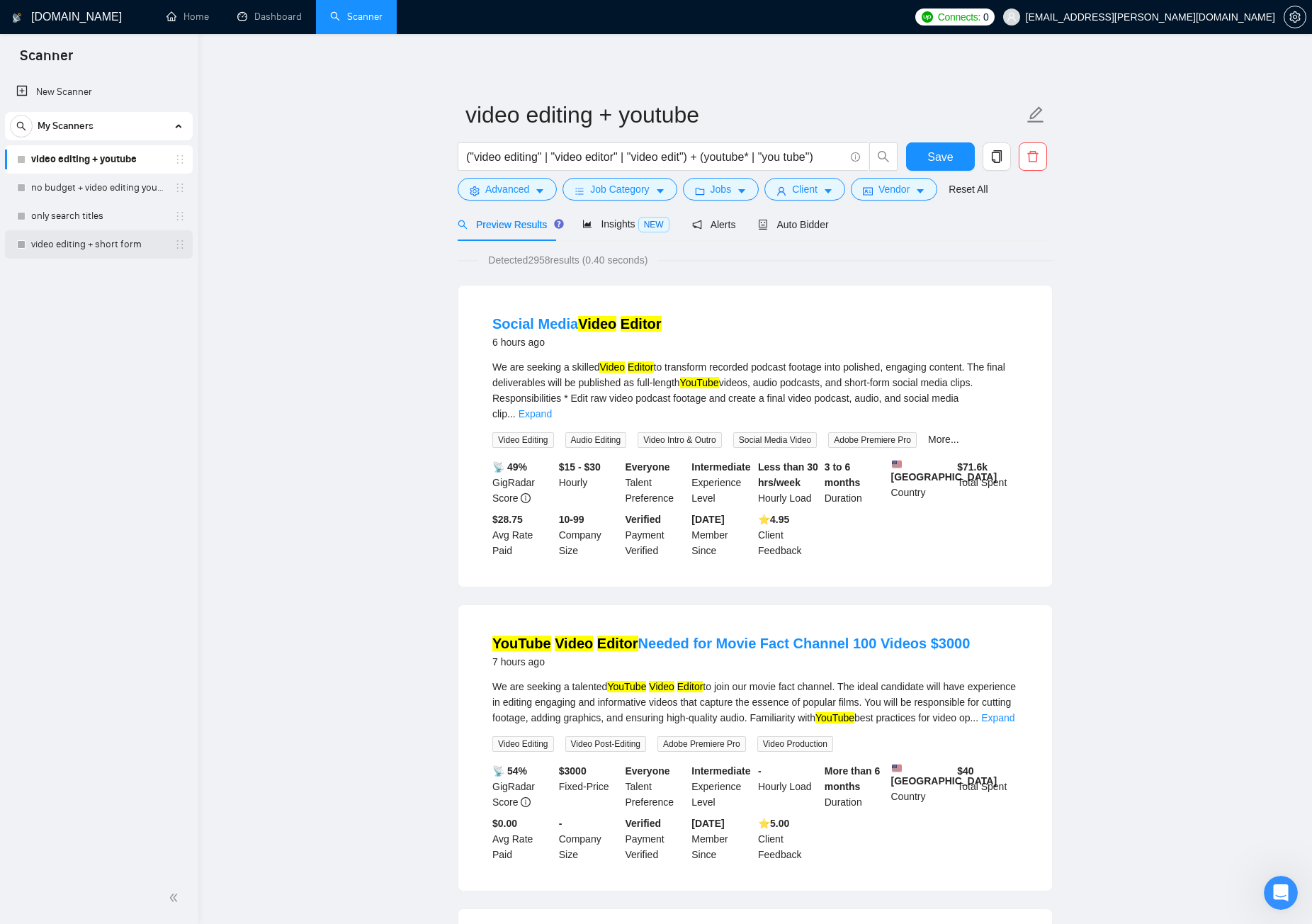
click at [103, 240] on link "video editing + short form" at bounding box center [99, 244] width 134 height 29
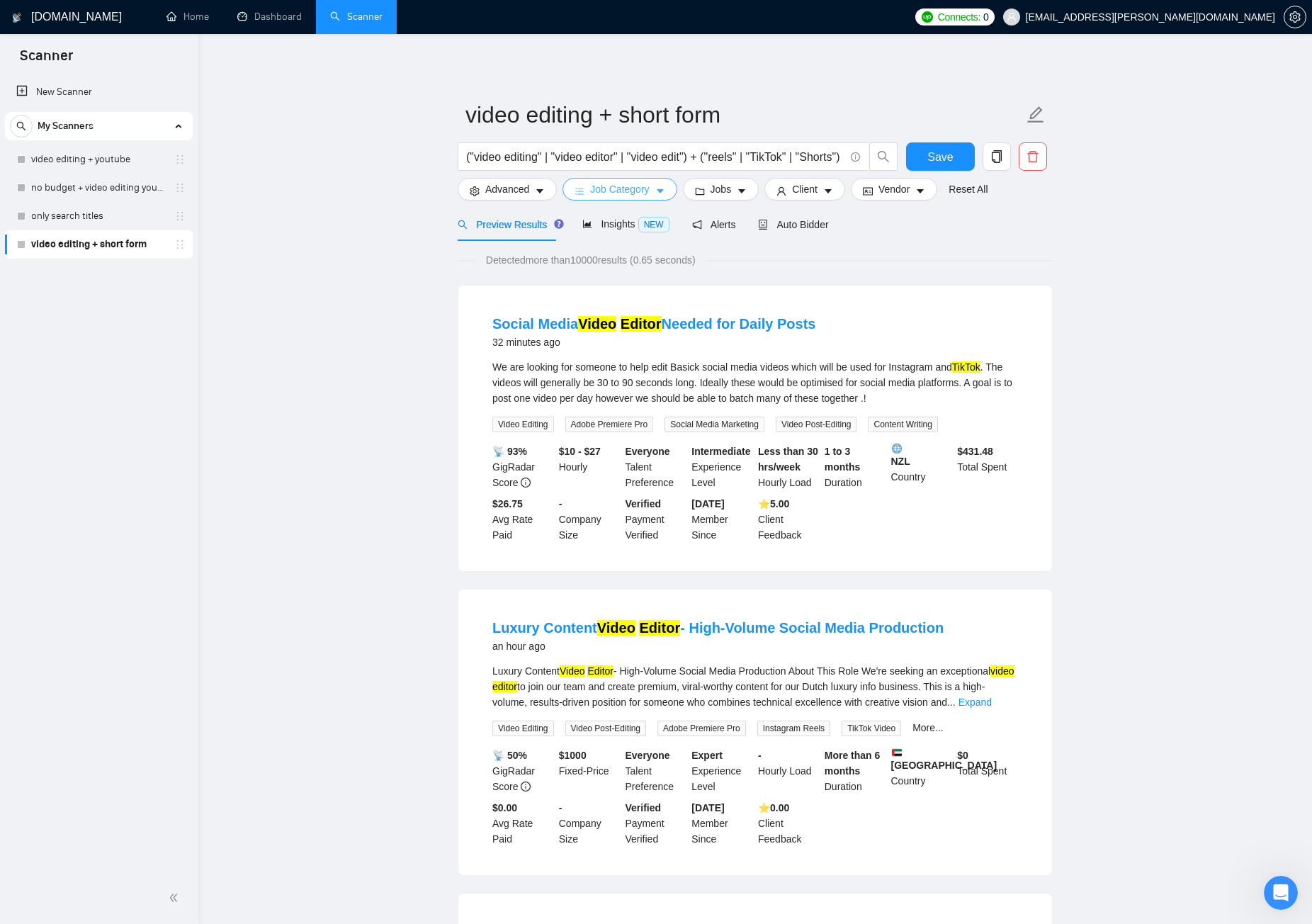
click at [648, 192] on button "Job Category" at bounding box center [620, 189] width 115 height 23
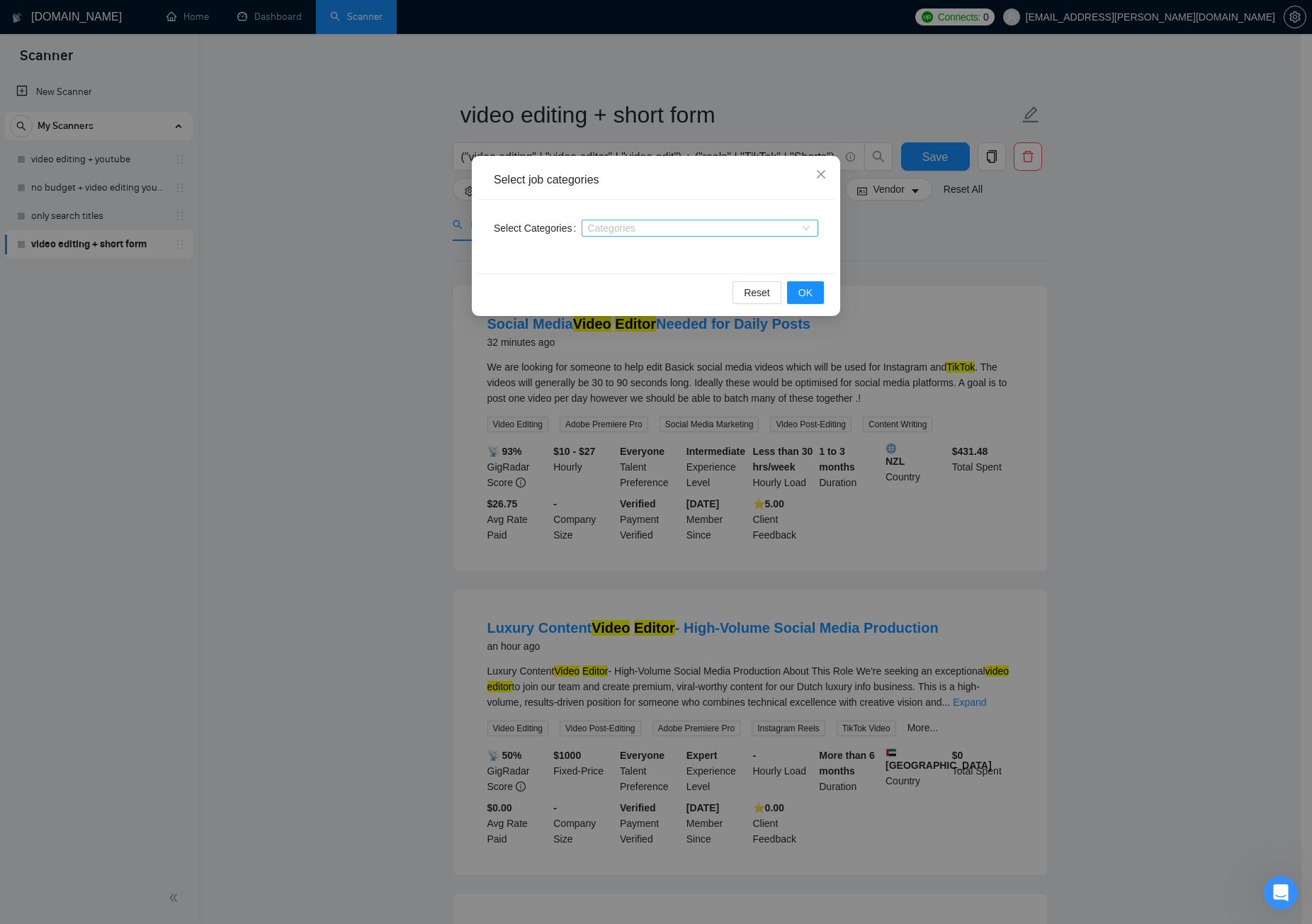
click at [682, 226] on div at bounding box center [693, 227] width 215 height 11
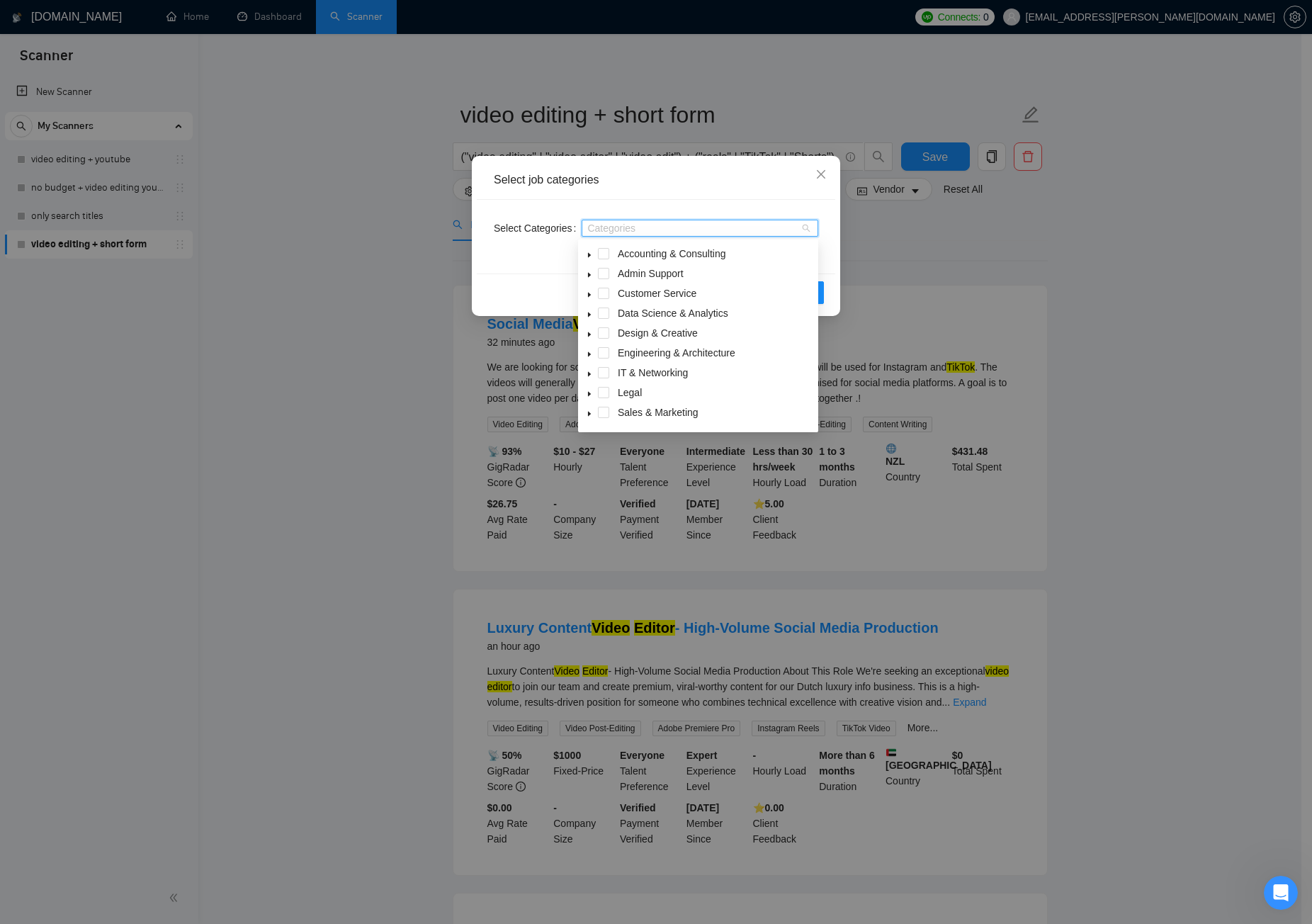
click at [503, 245] on div "Select Categories Categories" at bounding box center [656, 236] width 358 height 74
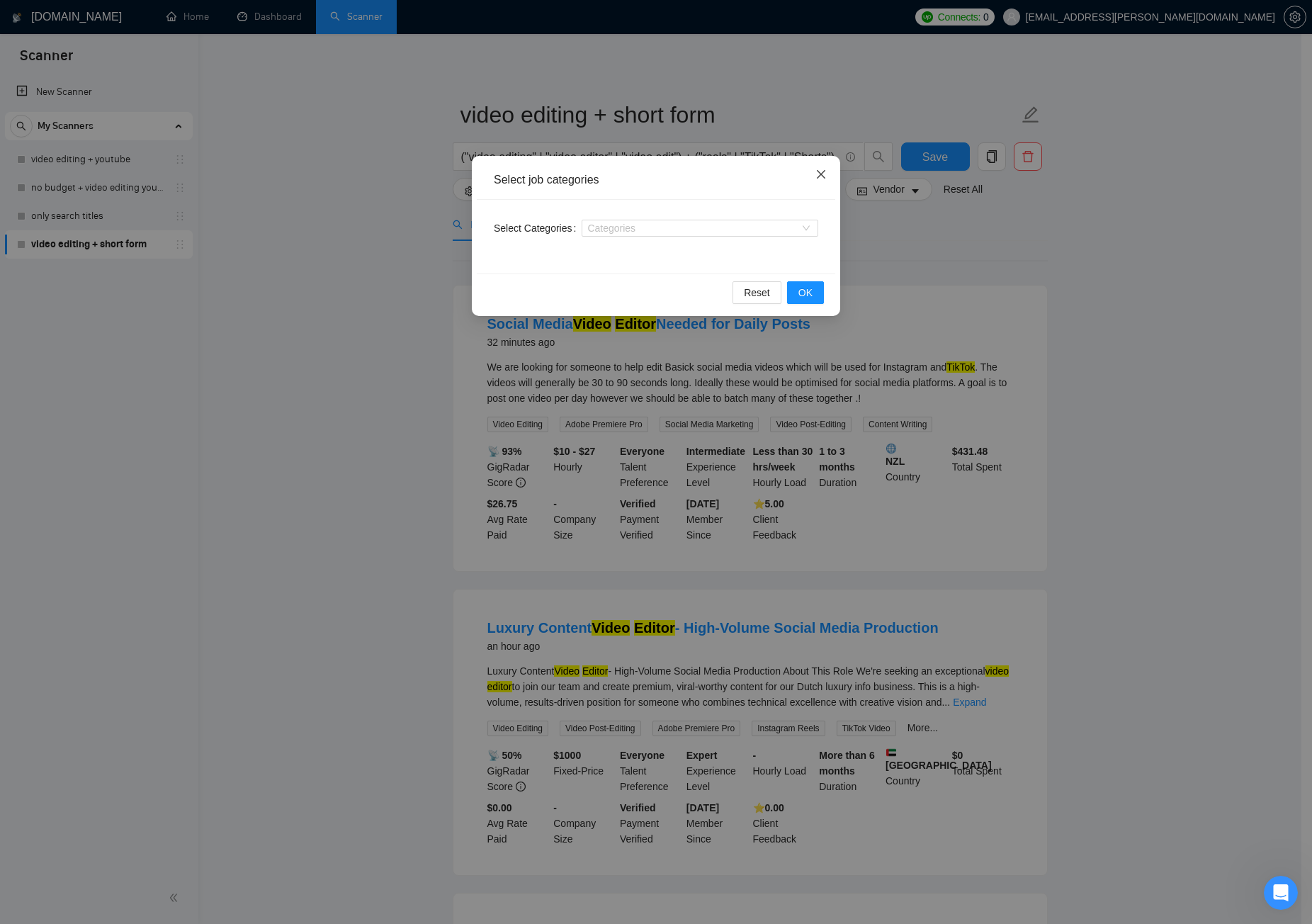
click at [819, 180] on icon "close" at bounding box center [820, 174] width 11 height 11
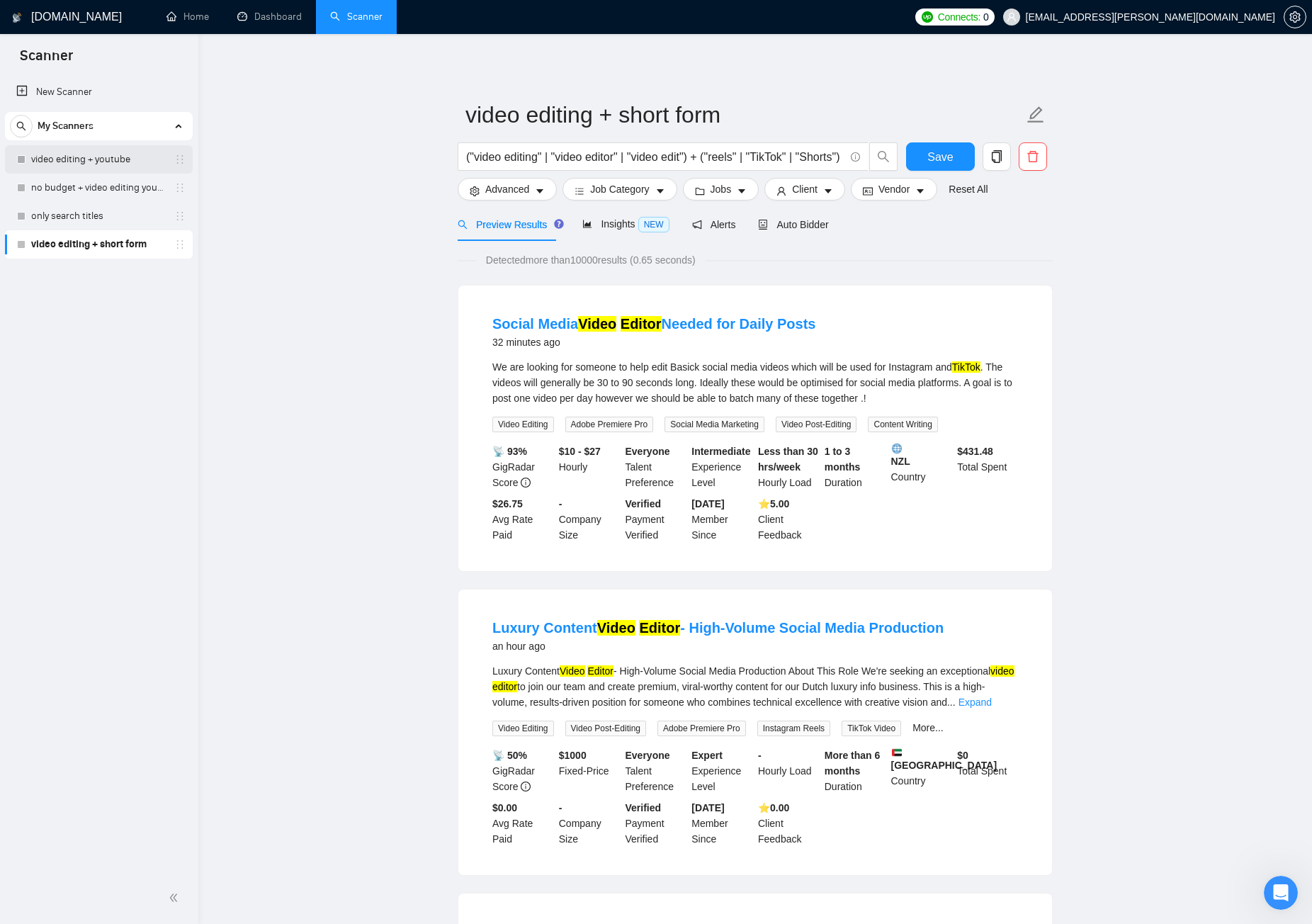
click at [99, 154] on link "video editing + youtube" at bounding box center [99, 159] width 134 height 29
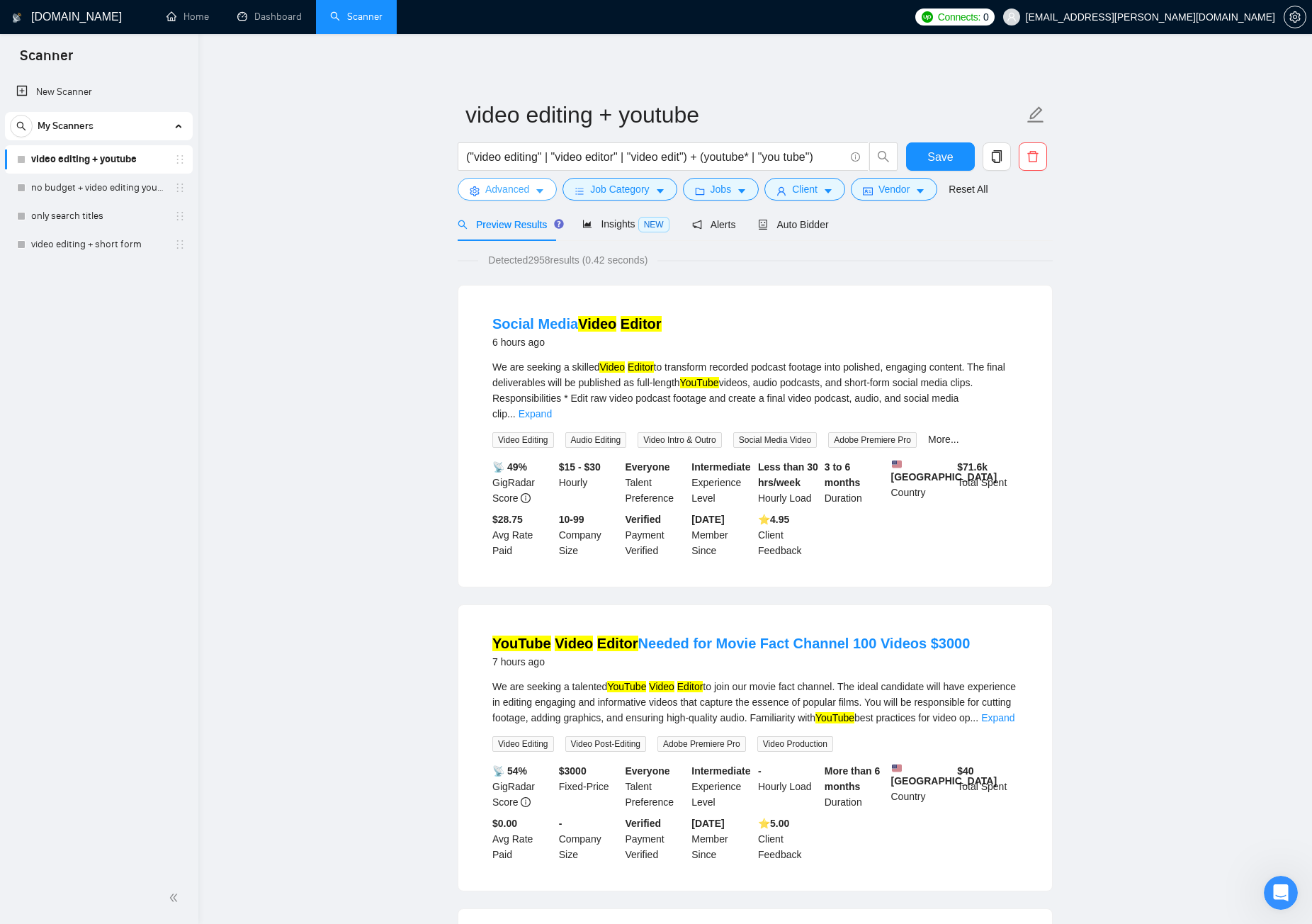
click at [535, 194] on icon "caret-down" at bounding box center [540, 192] width 10 height 10
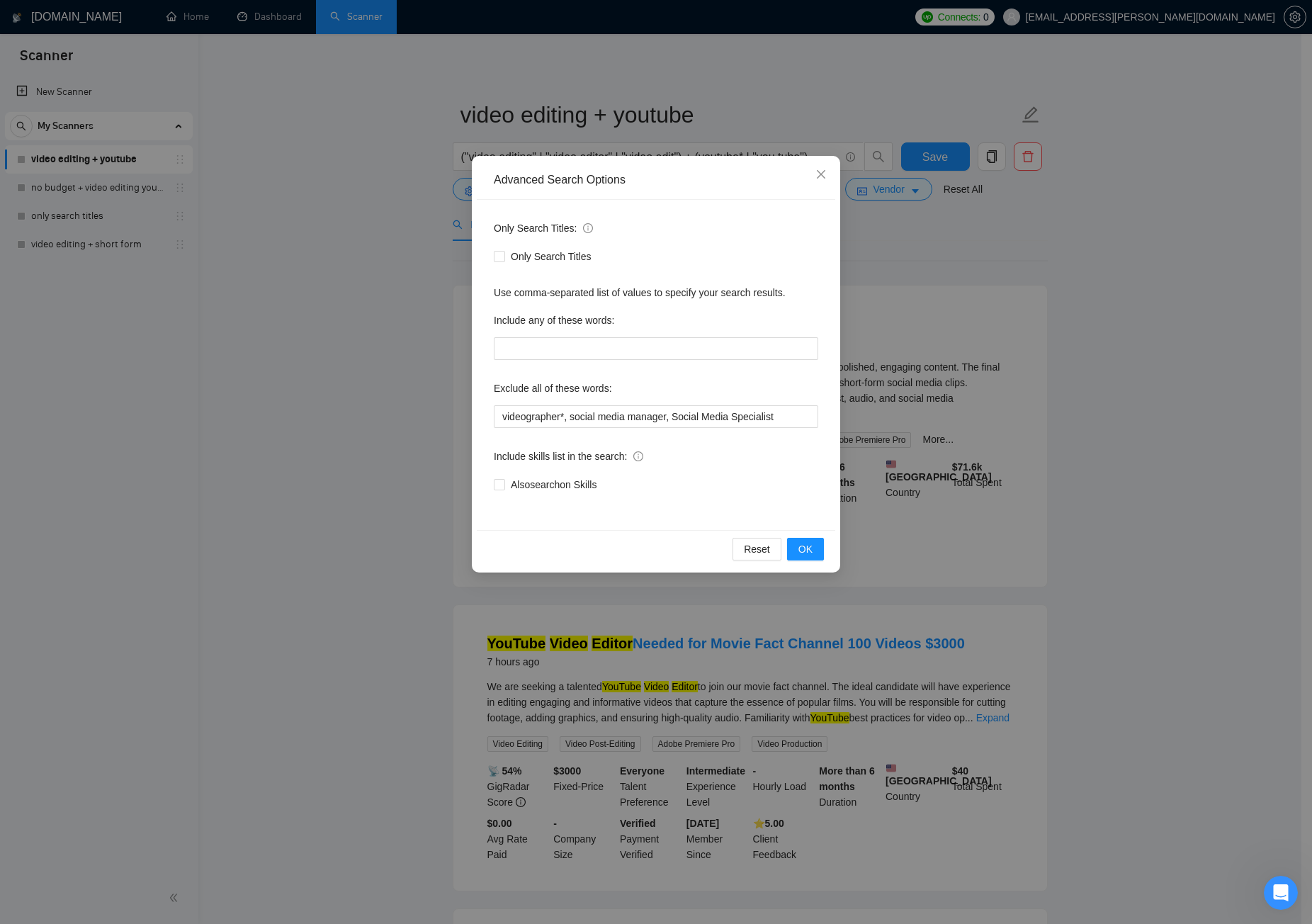
click at [340, 288] on div "Advanced Search Options Only Search Titles: Only Search Titles Use comma-separa…" at bounding box center [656, 462] width 1312 height 924
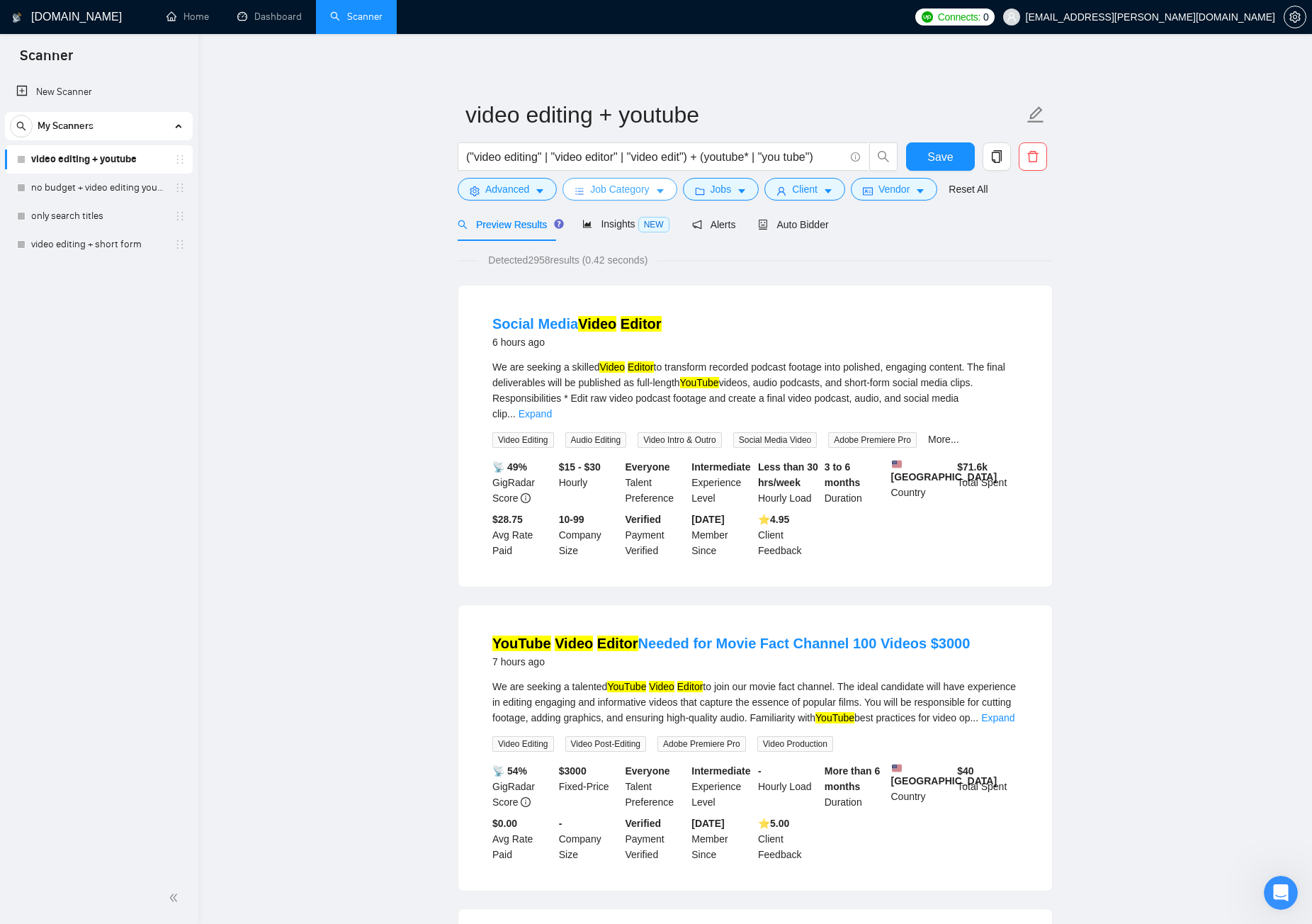
click at [656, 188] on icon "caret-down" at bounding box center [660, 192] width 10 height 10
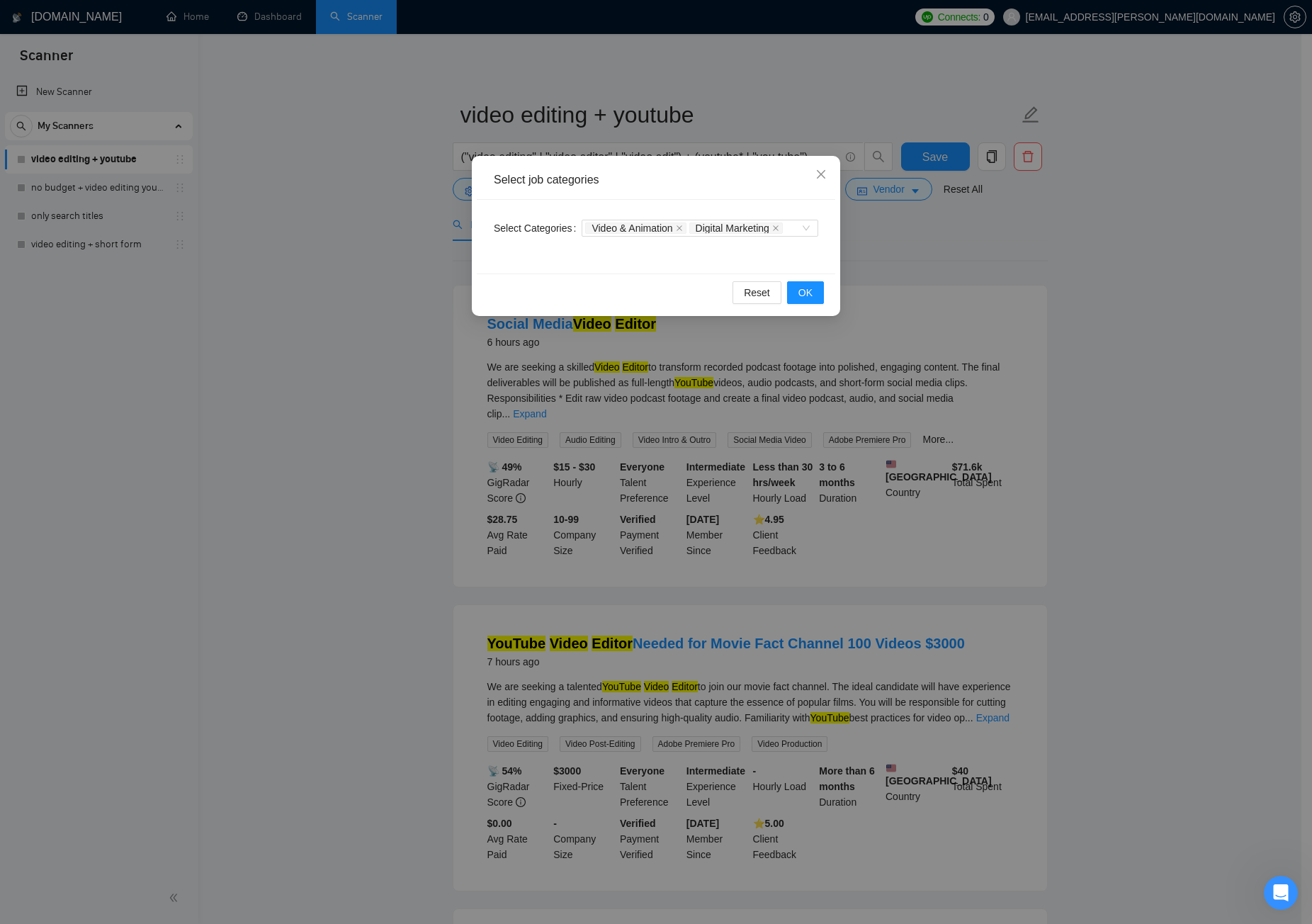
click at [330, 271] on div "Select job categories Select Categories Video & Animation Digital Marketing Res…" at bounding box center [656, 462] width 1312 height 924
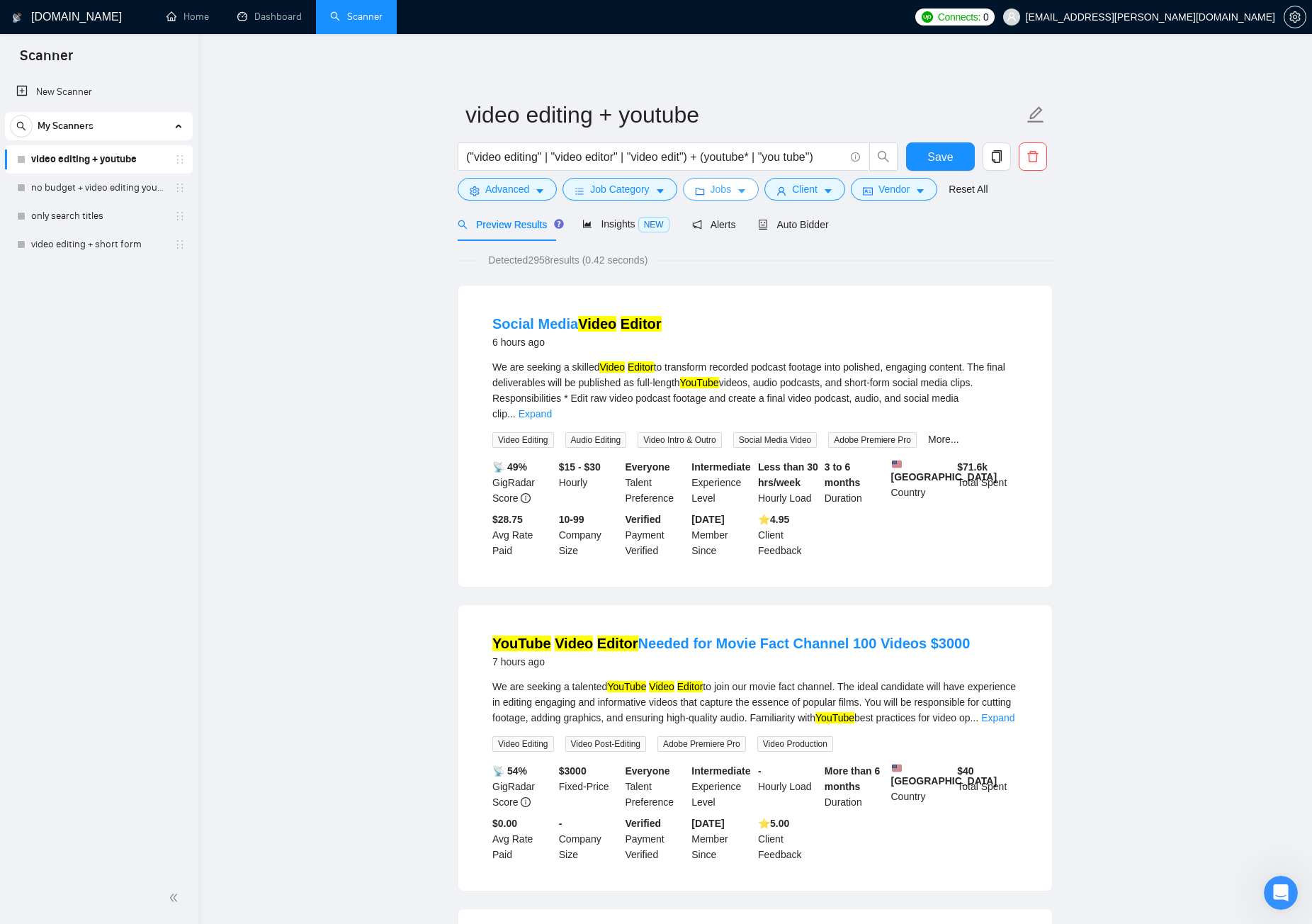
click at [730, 192] on button "Jobs" at bounding box center [722, 189] width 77 height 23
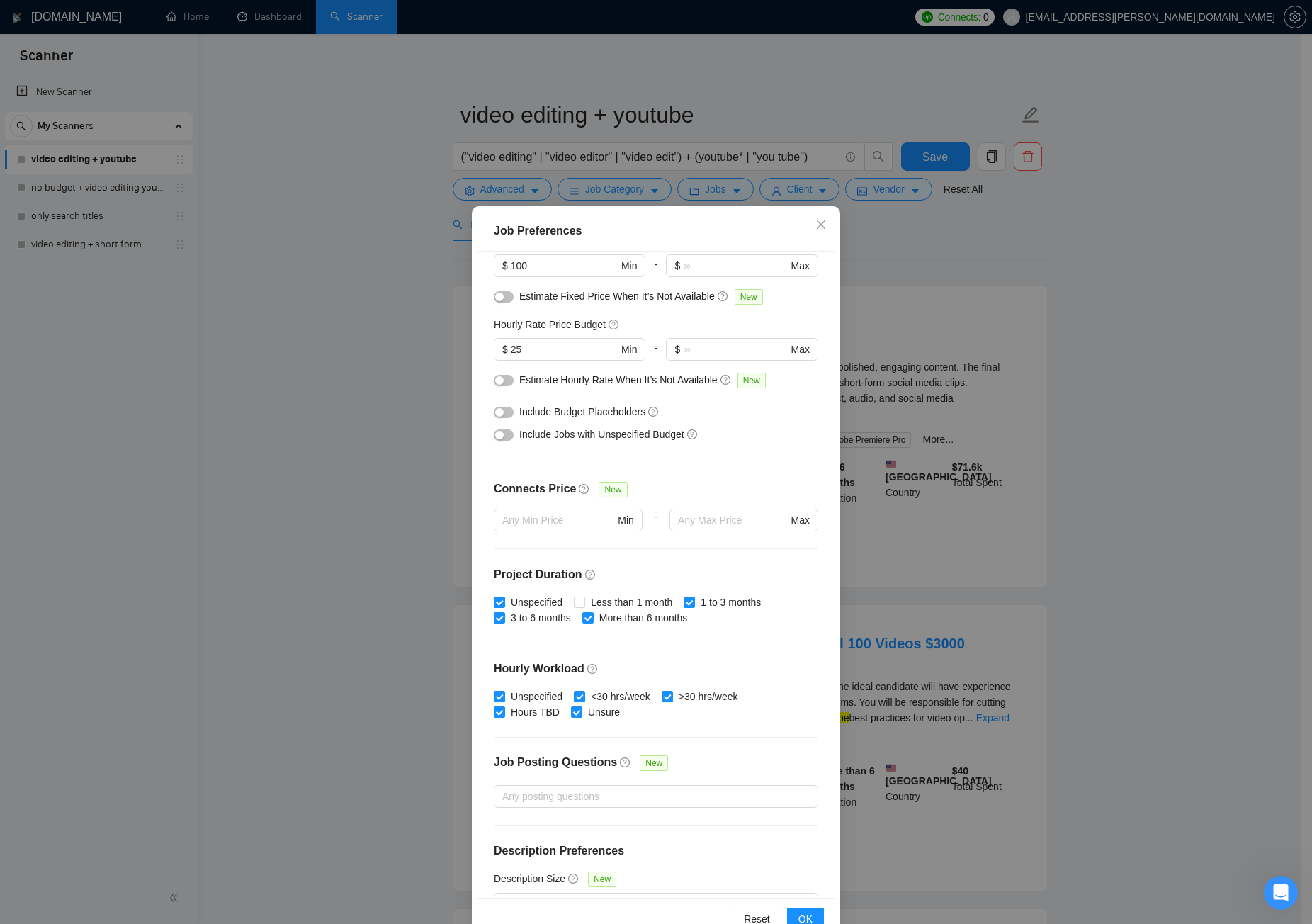
scroll to position [152, 0]
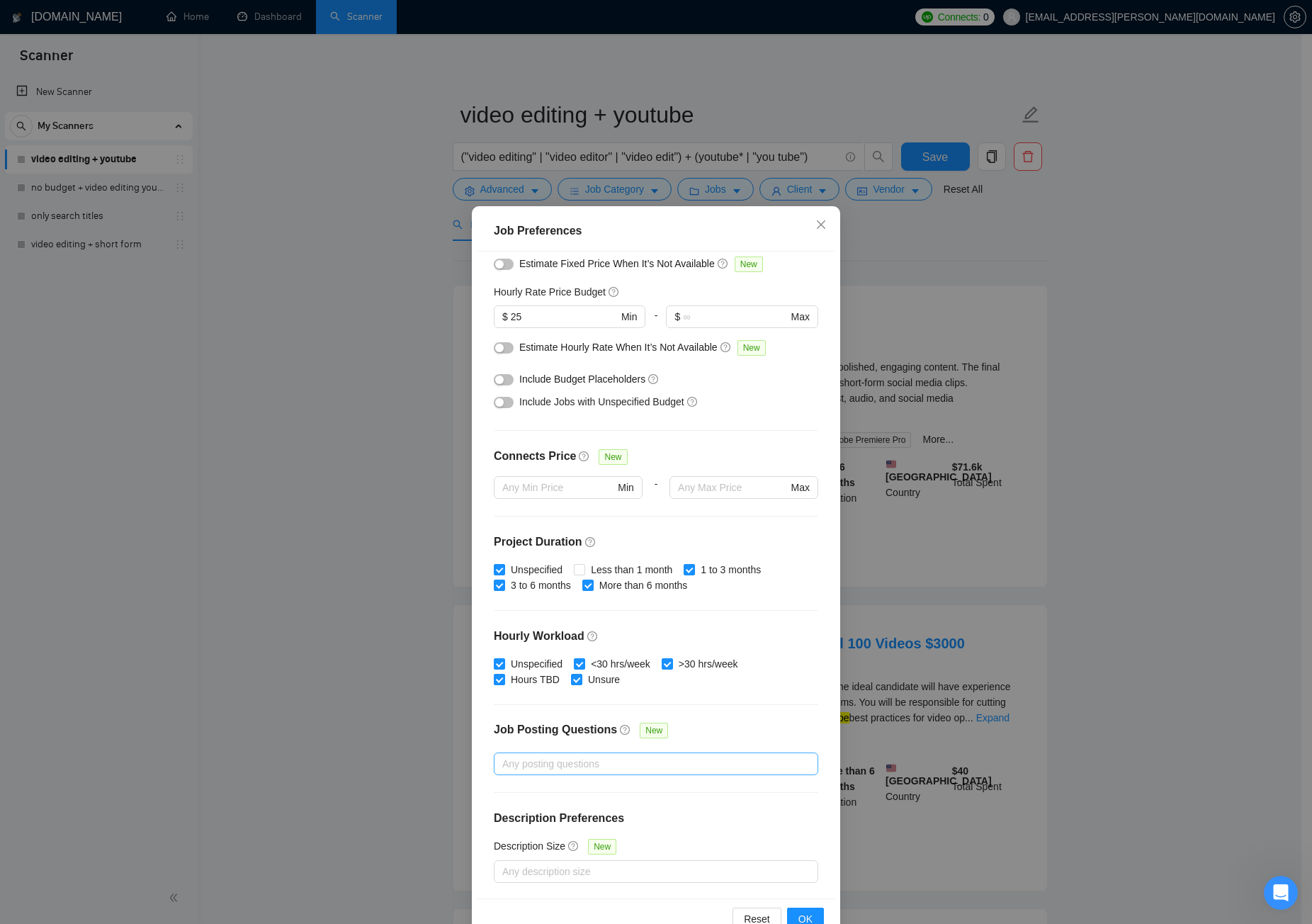
click at [699, 697] on div at bounding box center [649, 763] width 303 height 17
click at [768, 697] on div "Job Posting Questions New" at bounding box center [656, 736] width 325 height 31
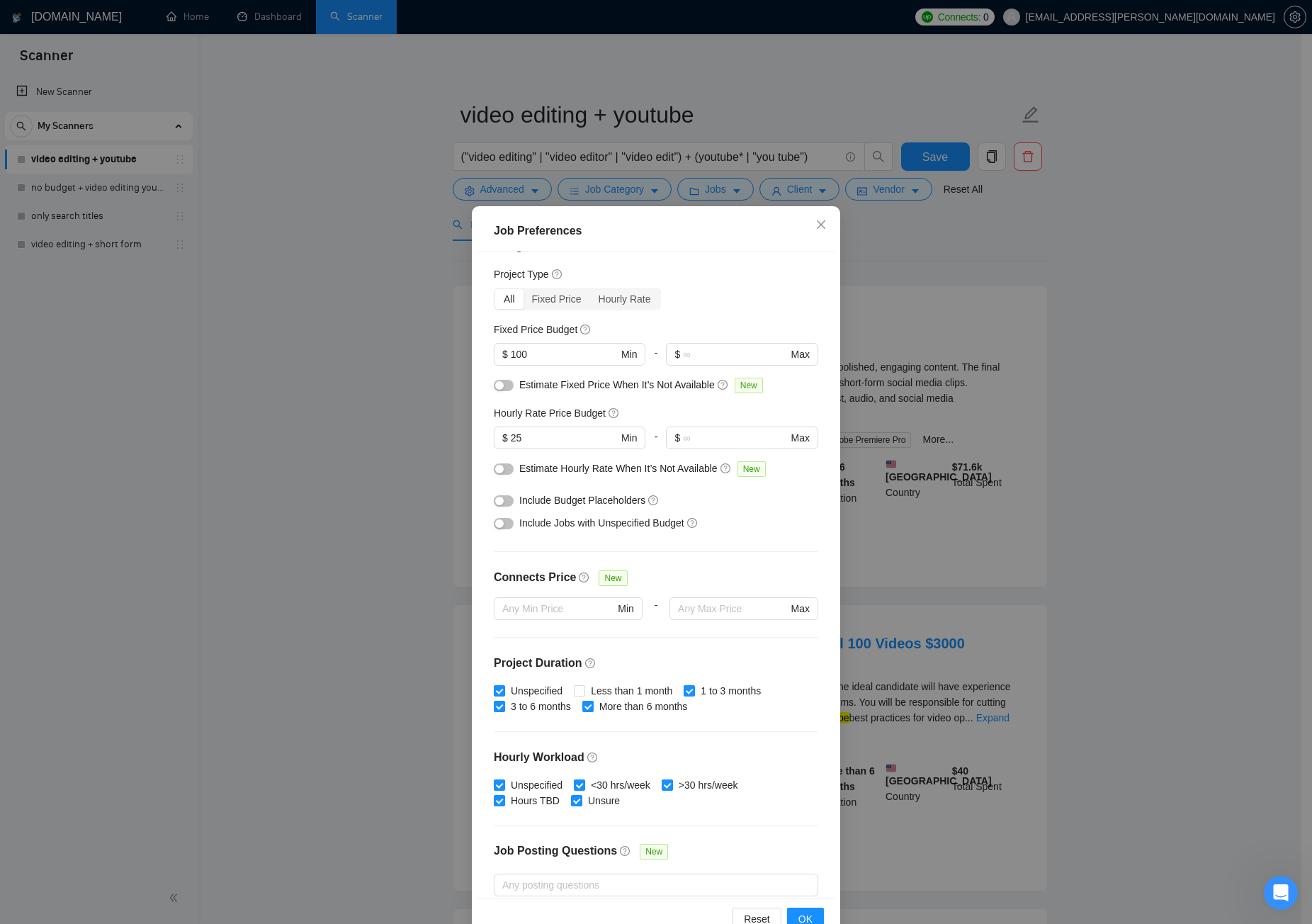
scroll to position [0, 0]
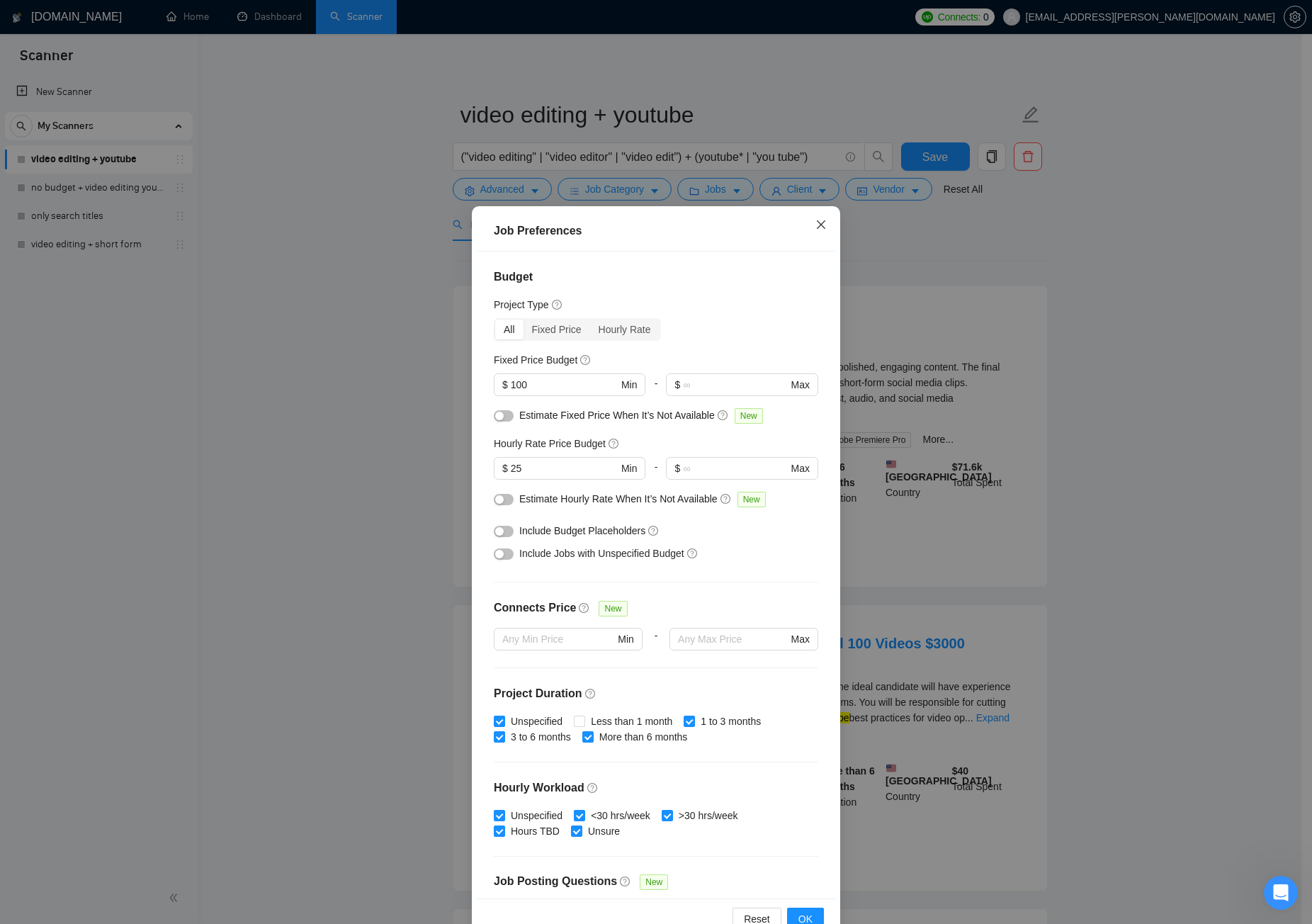
click at [817, 225] on icon "close" at bounding box center [821, 224] width 9 height 9
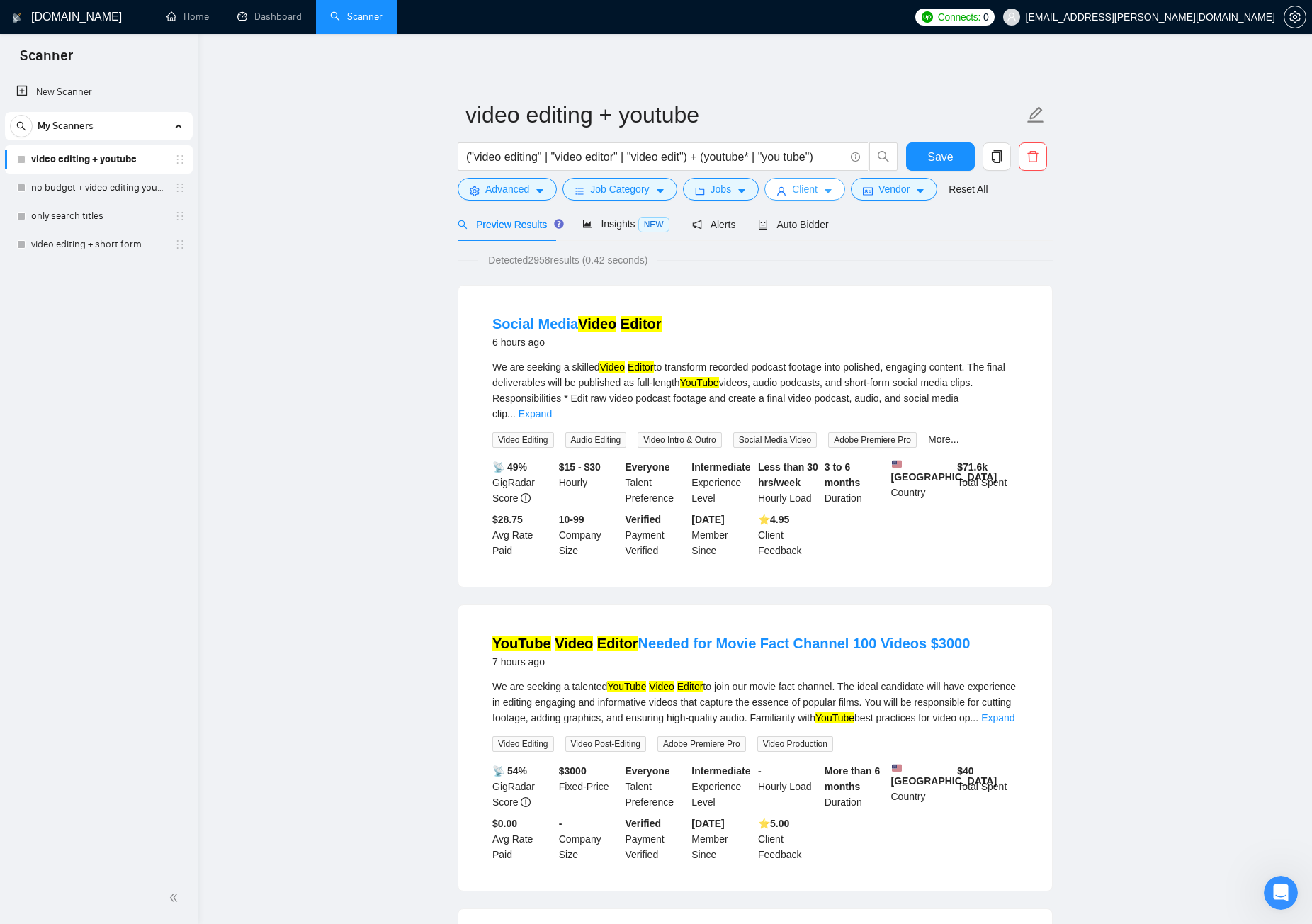
click at [826, 189] on icon "caret-down" at bounding box center [828, 192] width 10 height 10
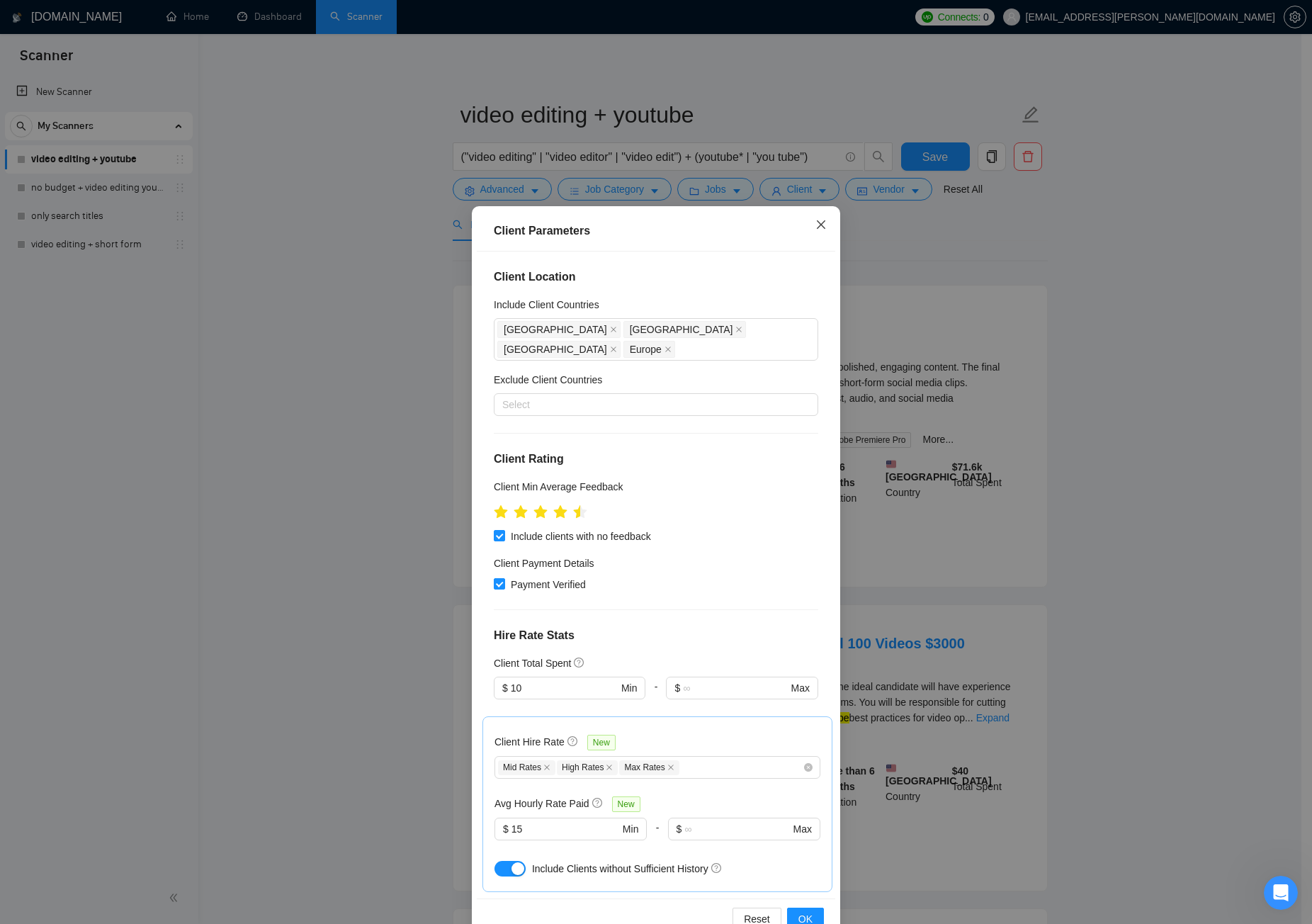
click at [815, 227] on icon "close" at bounding box center [820, 224] width 11 height 11
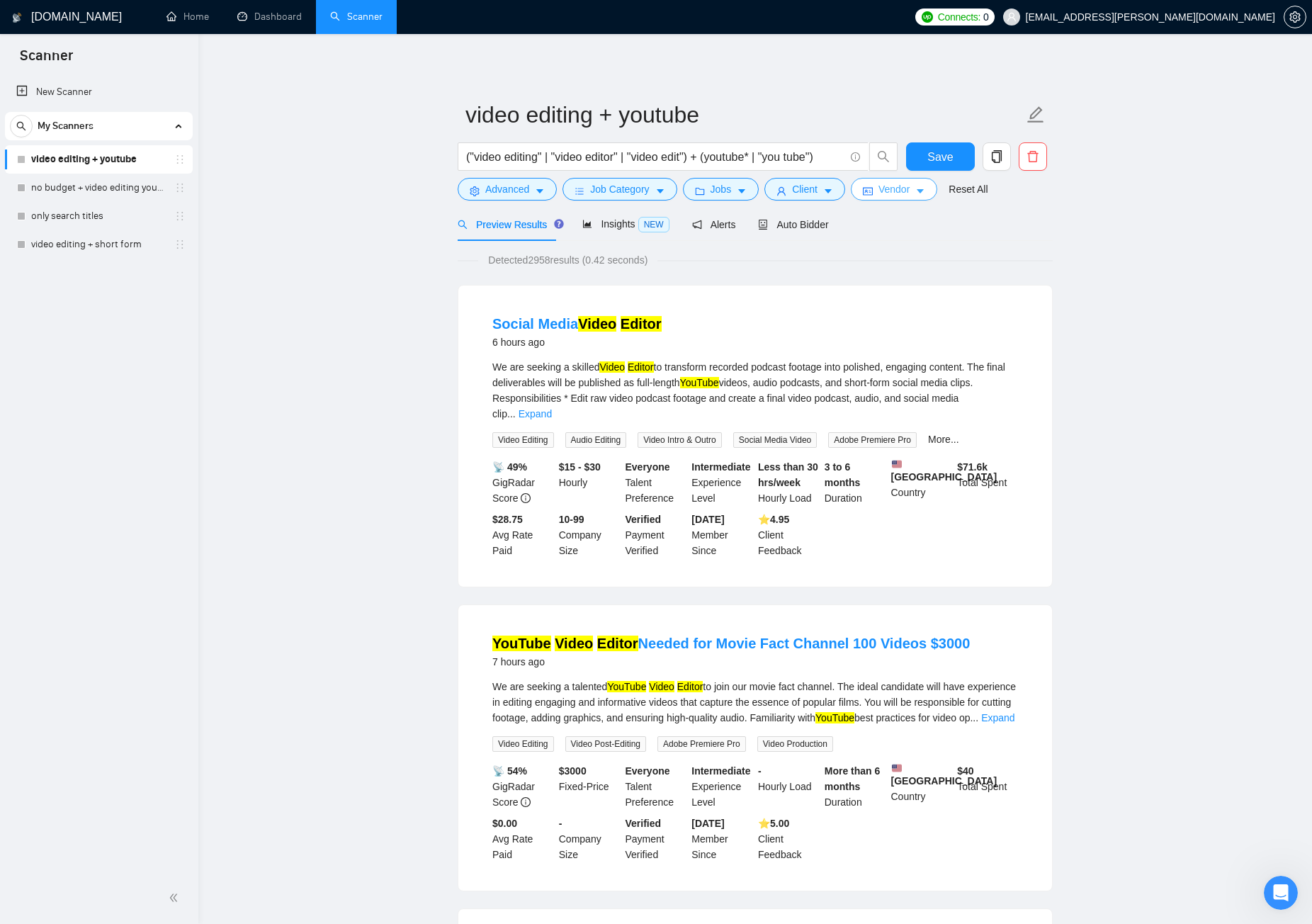
click at [886, 187] on span "Vendor" at bounding box center [894, 190] width 32 height 16
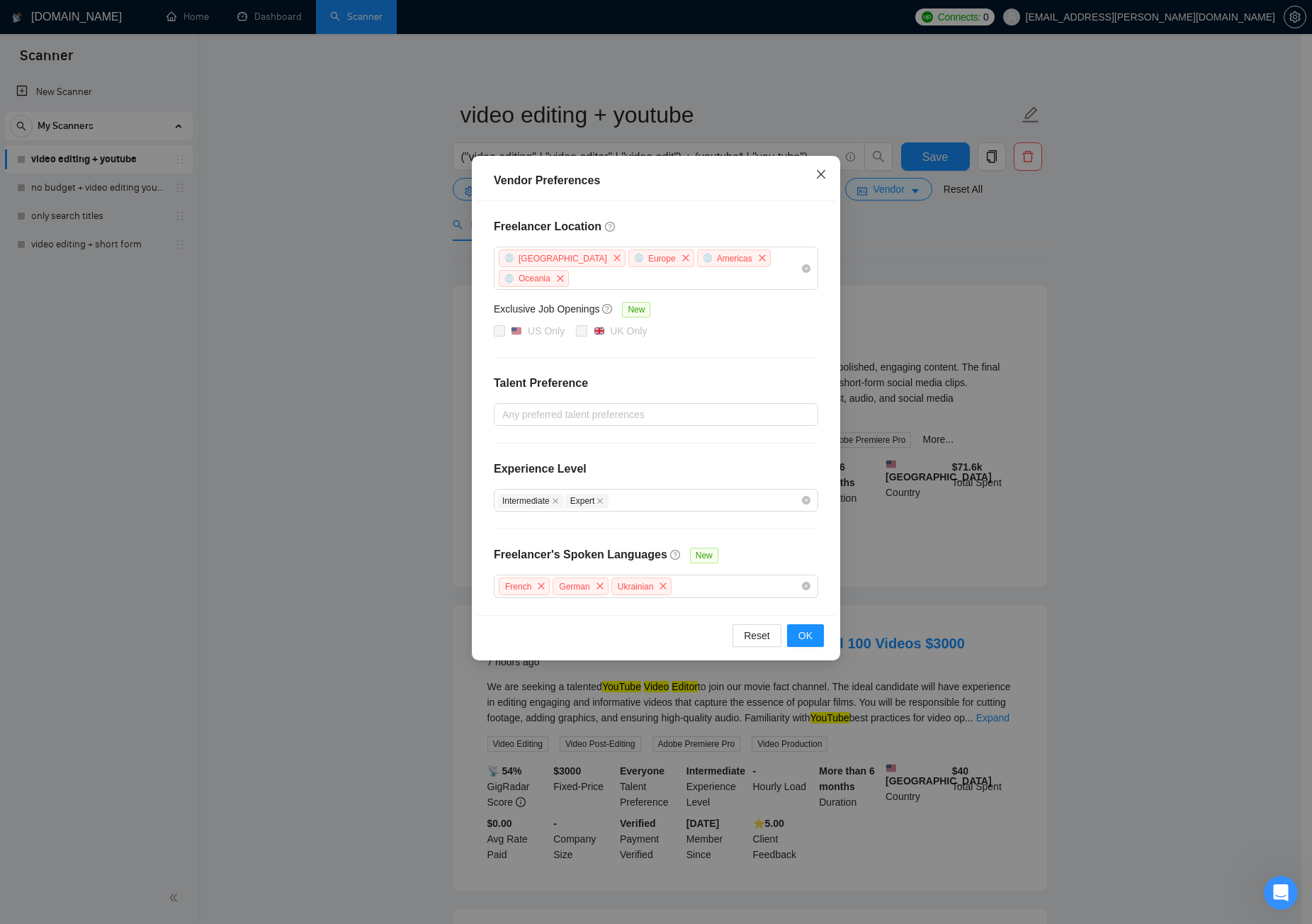
click at [821, 182] on span "Close" at bounding box center [821, 175] width 39 height 38
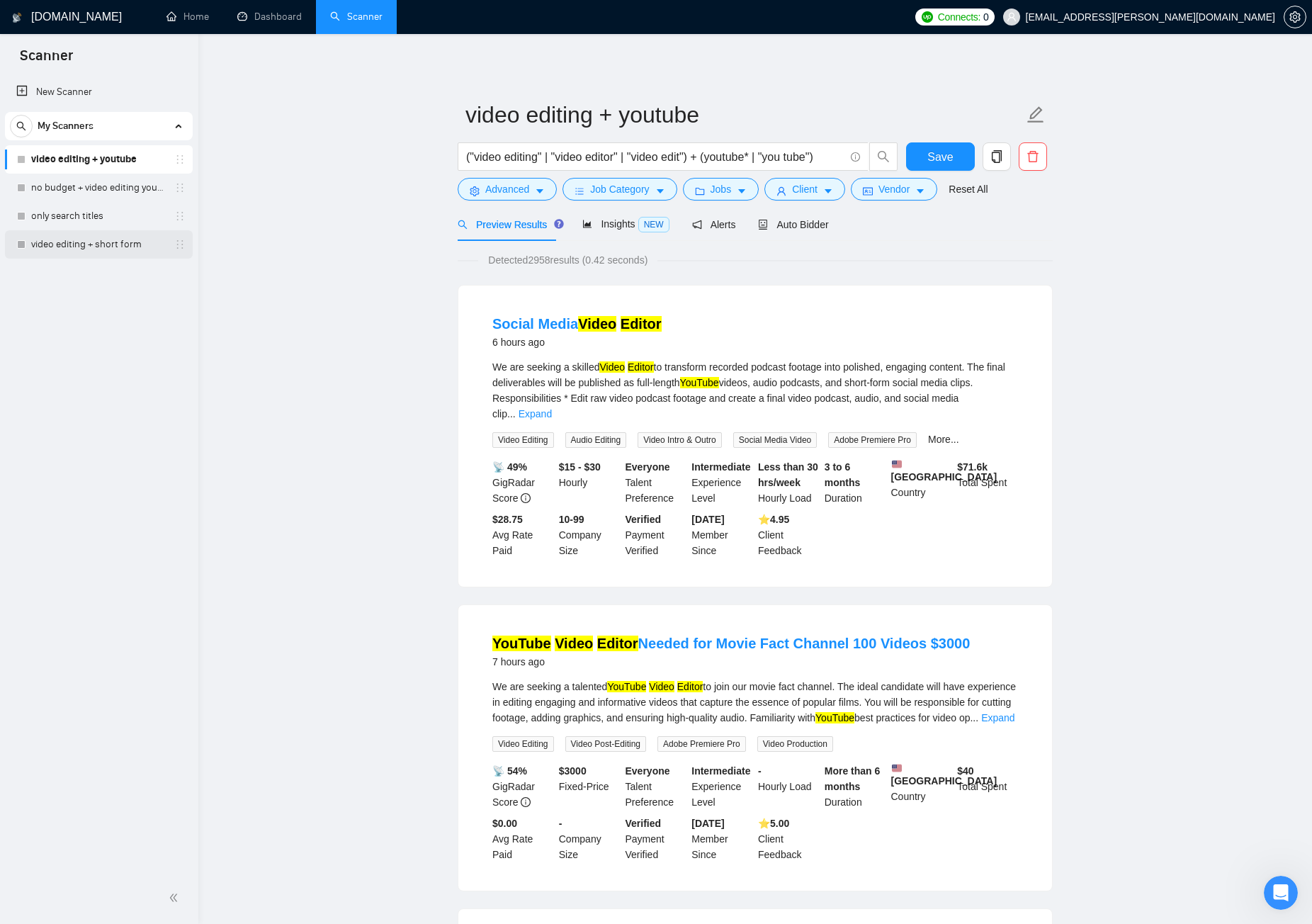
click at [94, 250] on link "video editing + short form" at bounding box center [99, 244] width 134 height 29
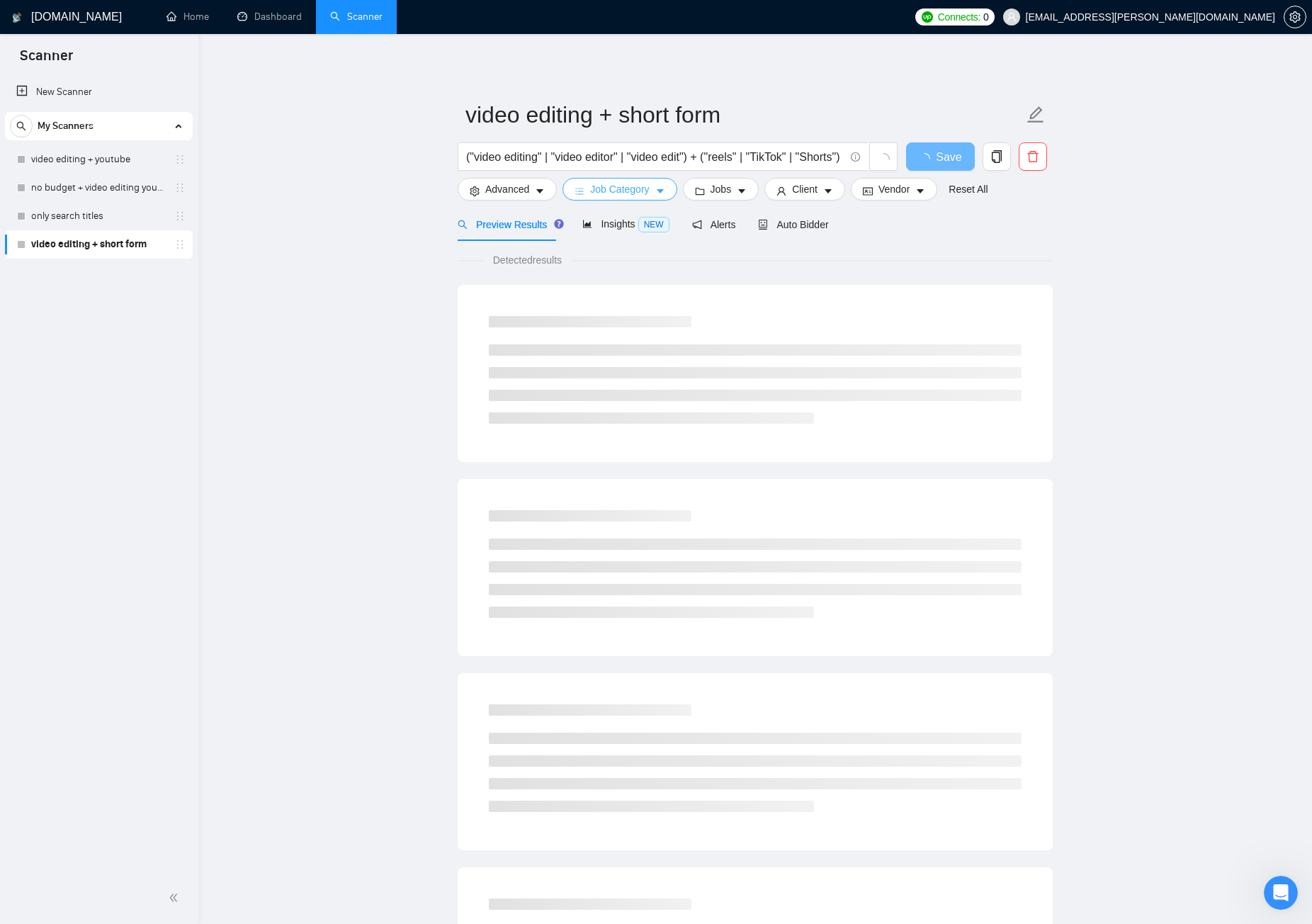
click at [659, 191] on icon "caret-down" at bounding box center [659, 192] width 7 height 4
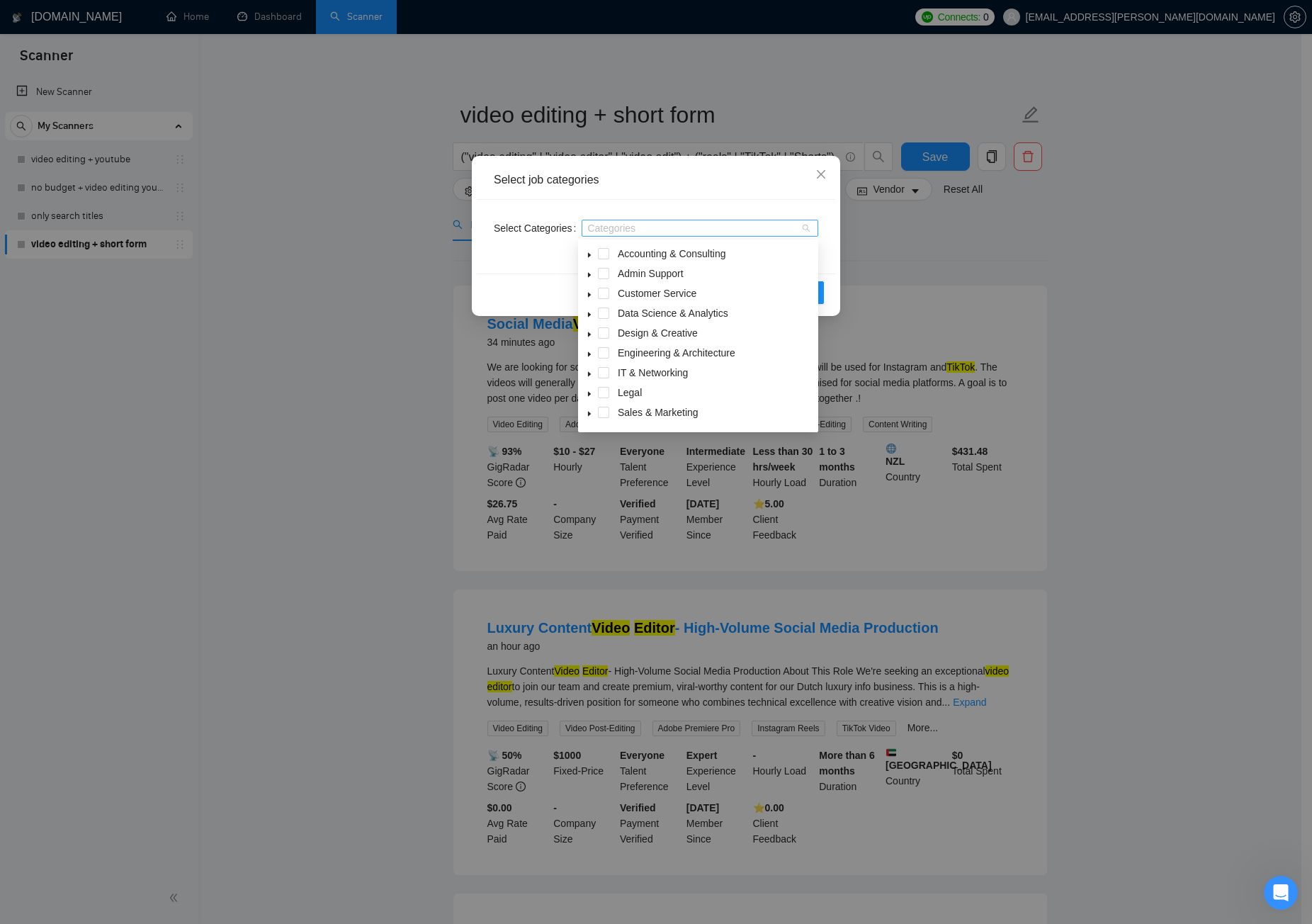
click at [770, 234] on div "Categories" at bounding box center [700, 228] width 237 height 17
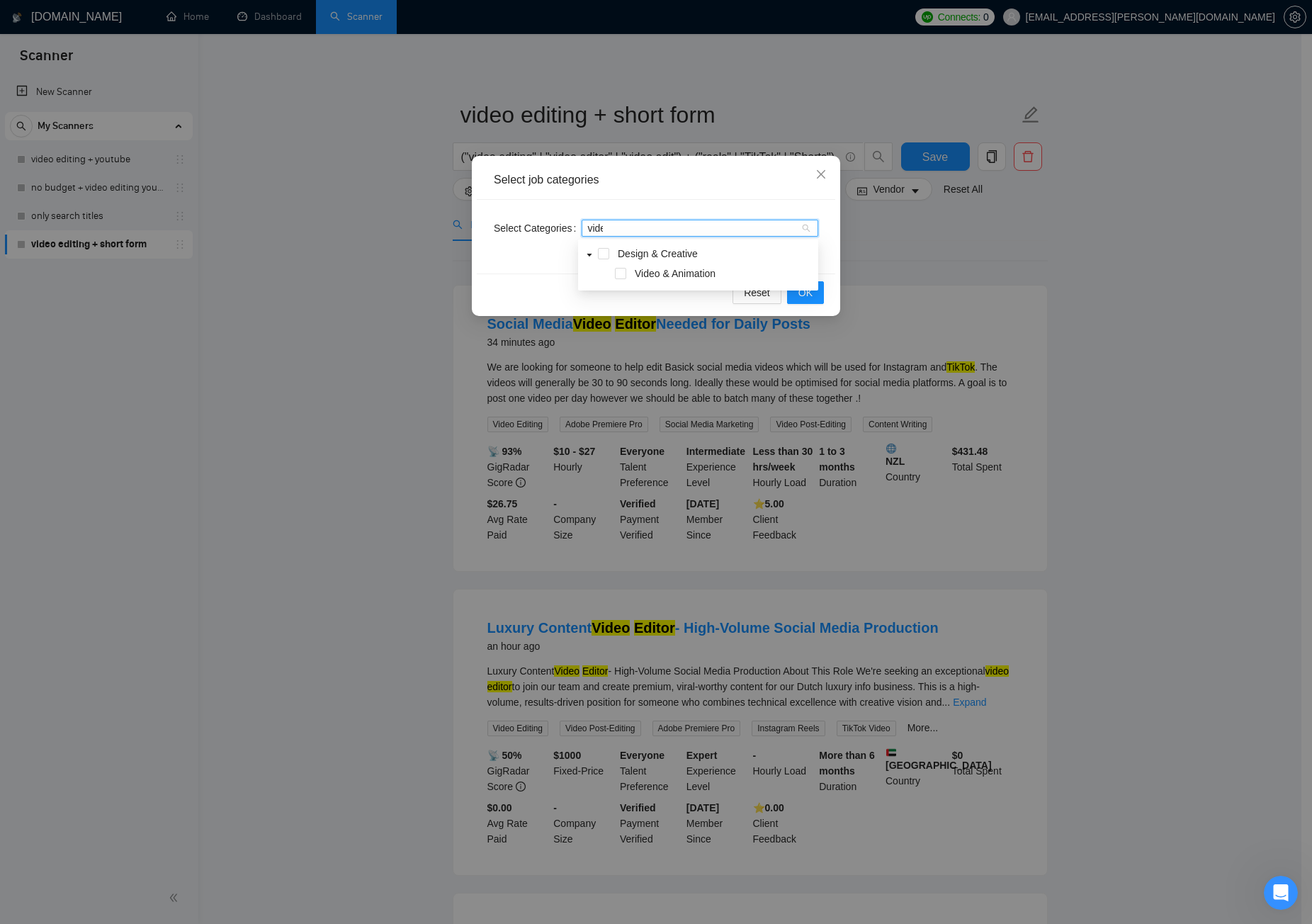
type input "video"
click at [603, 252] on span at bounding box center [603, 253] width 11 height 11
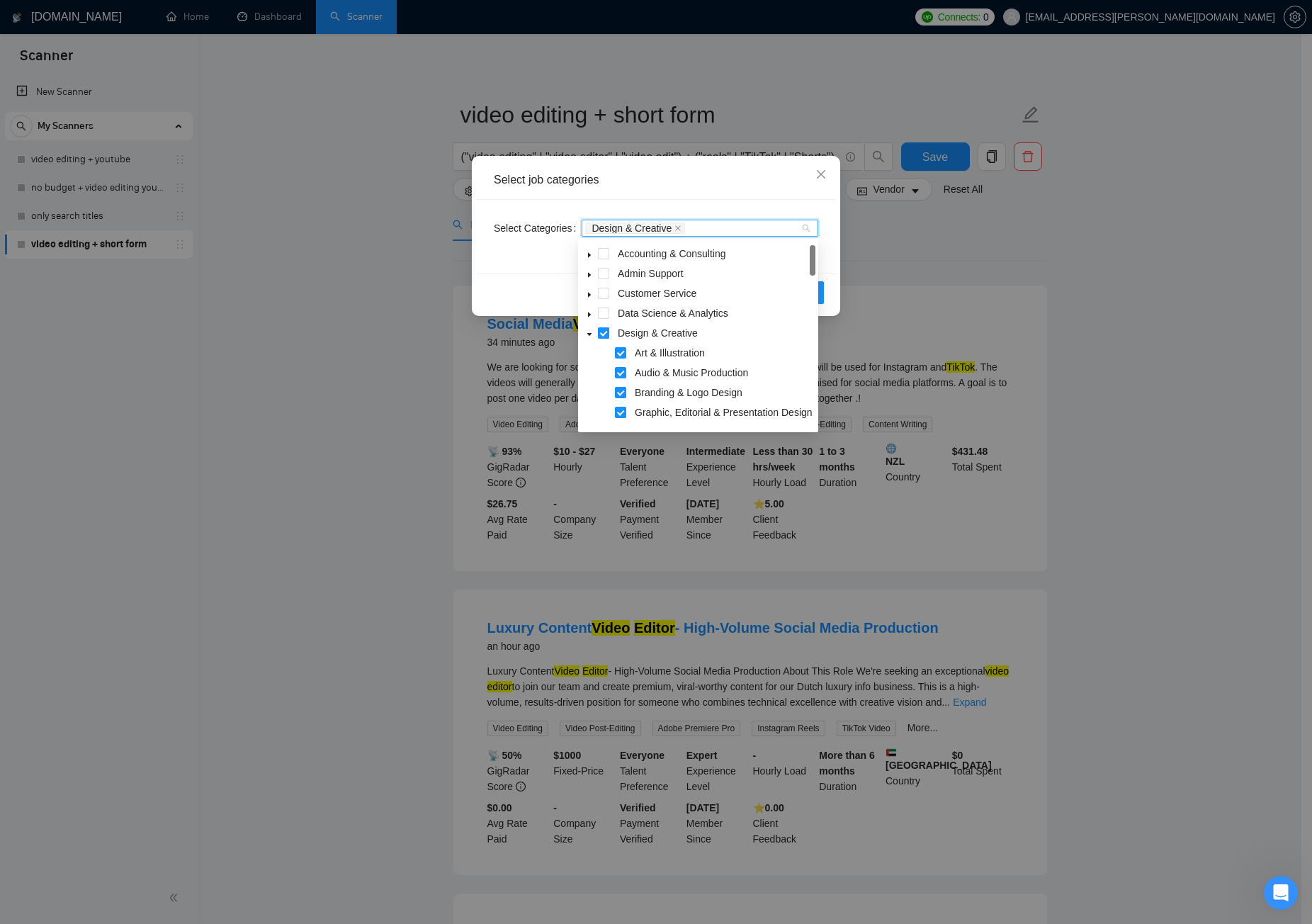
click at [604, 334] on span at bounding box center [603, 333] width 11 height 11
click at [620, 229] on div at bounding box center [693, 227] width 215 height 11
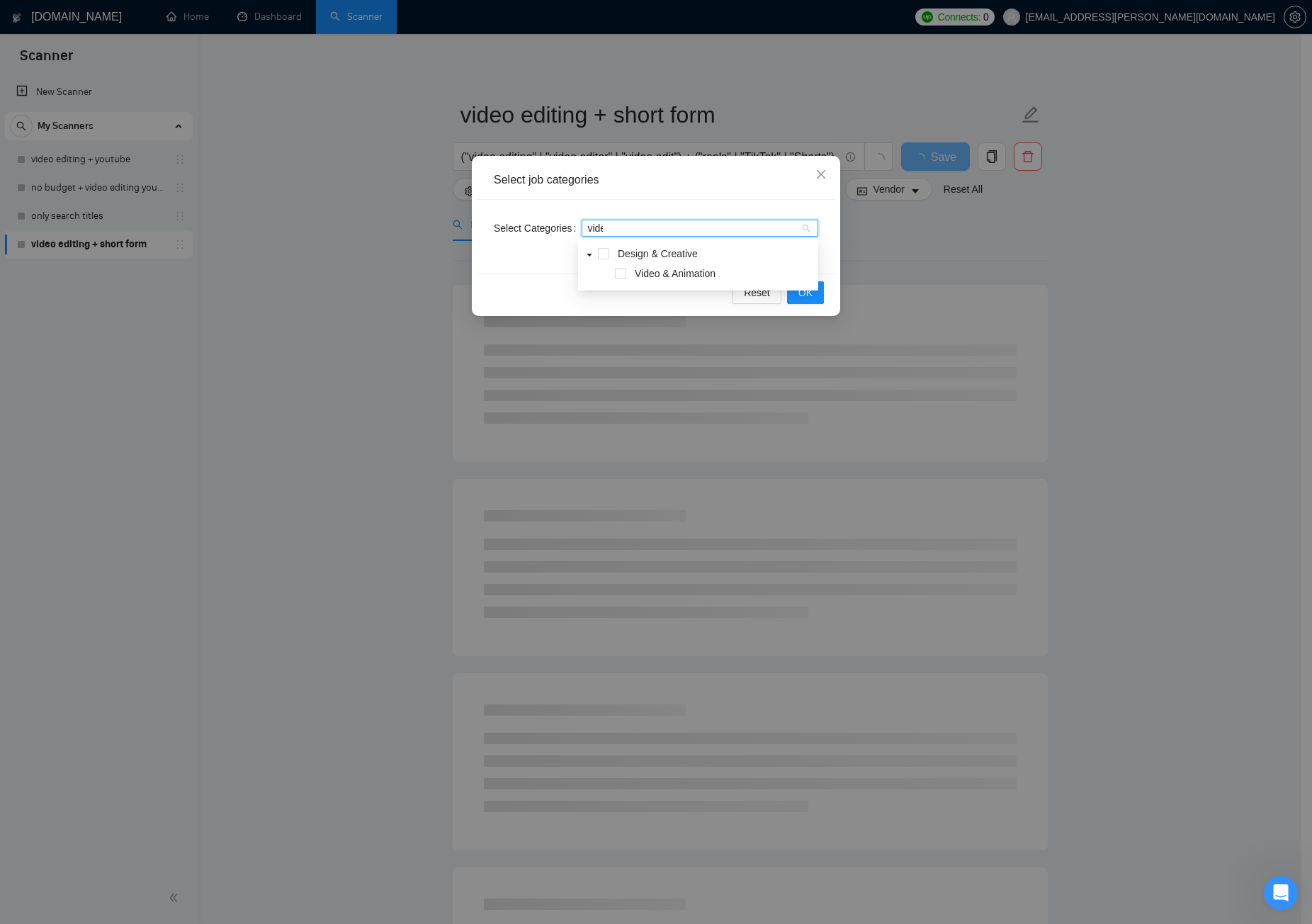
type input "video"
click at [619, 270] on span at bounding box center [620, 272] width 11 height 11
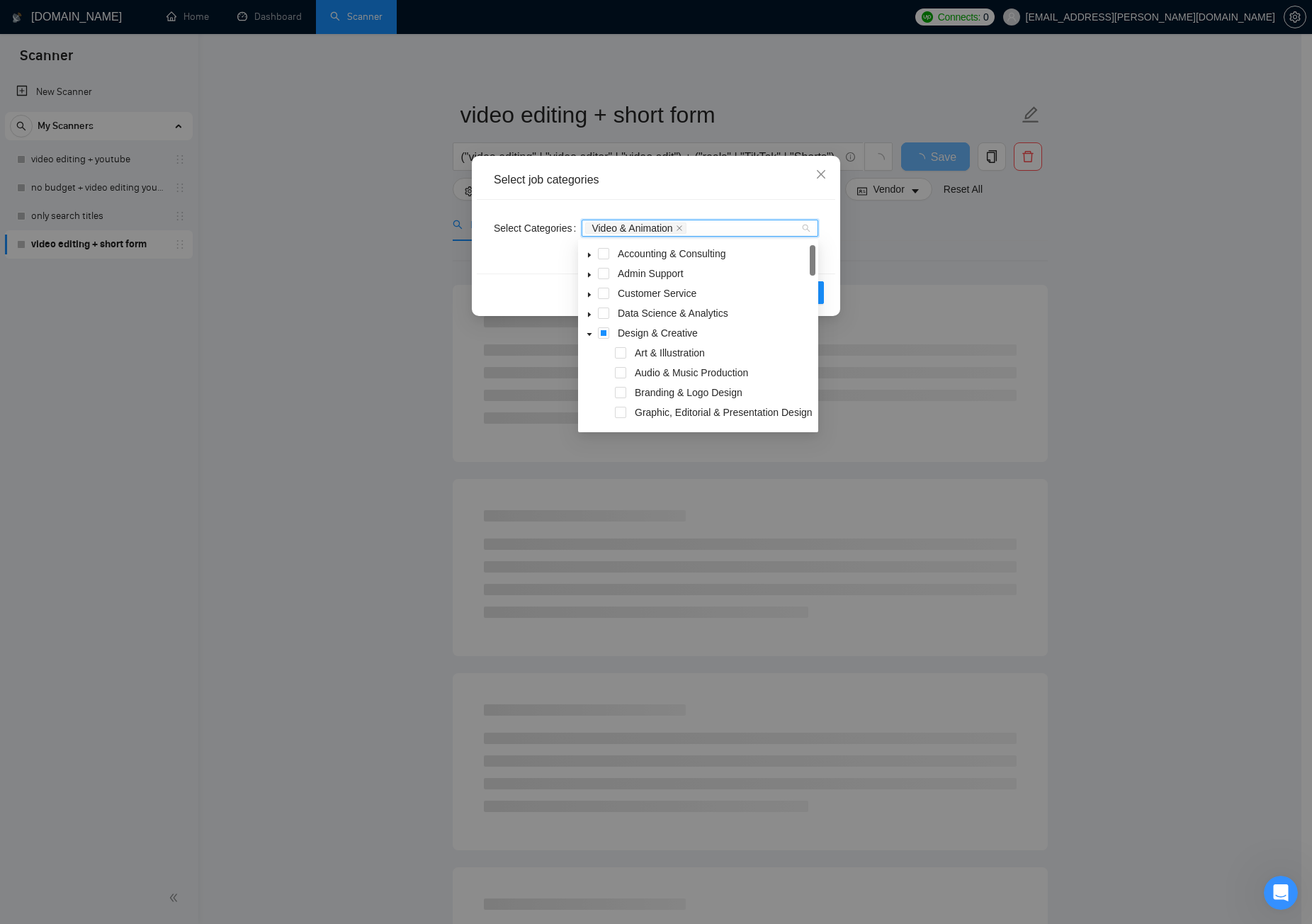
click at [768, 228] on div "Video & Animation" at bounding box center [693, 228] width 215 height 14
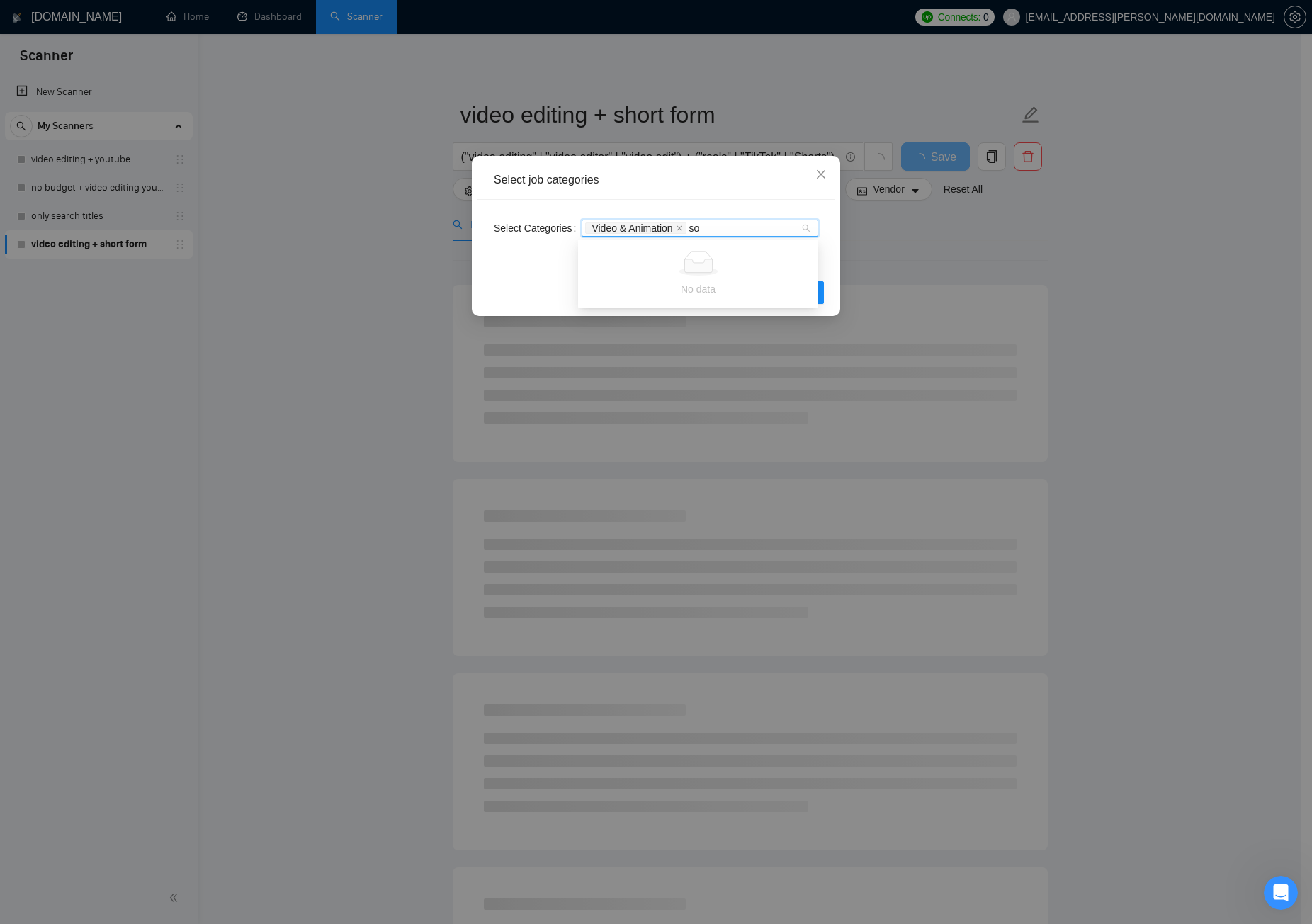
type input "s"
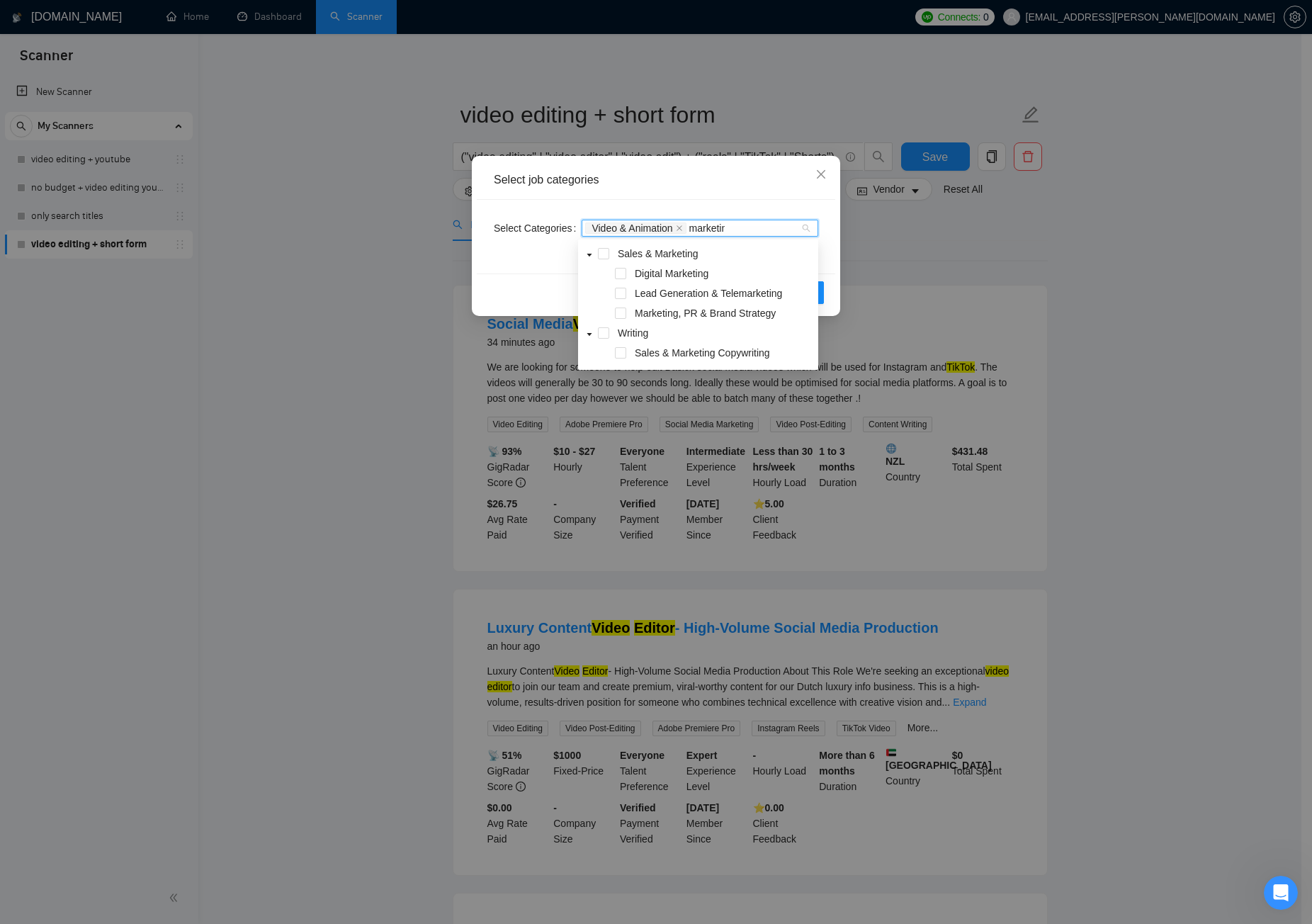
type input "marketing"
click at [621, 271] on span at bounding box center [620, 272] width 11 height 11
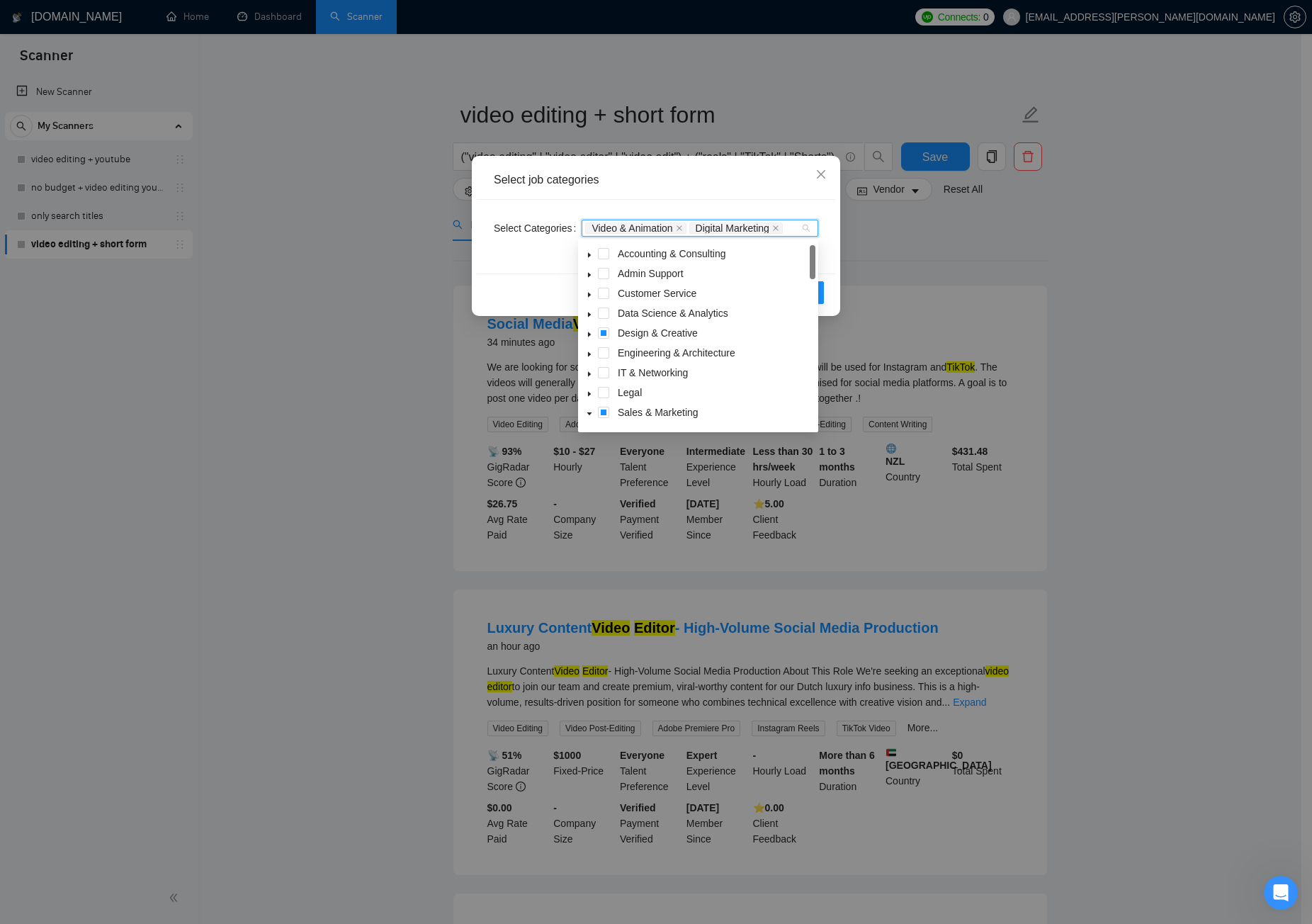
click at [804, 210] on div "Select Categories Video & Animation Digital Marketing" at bounding box center [656, 236] width 358 height 74
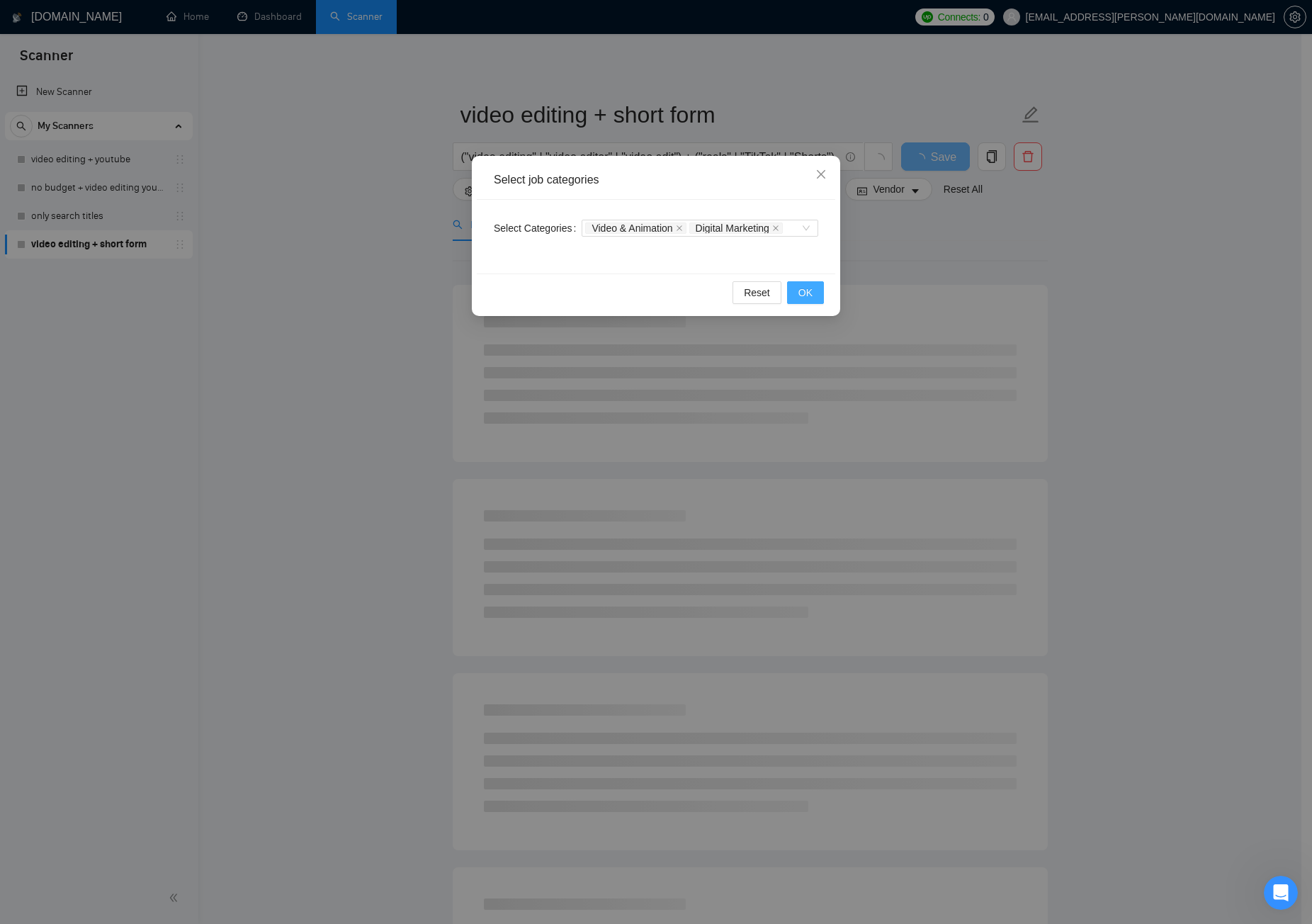
click at [810, 295] on span "OK" at bounding box center [806, 293] width 14 height 16
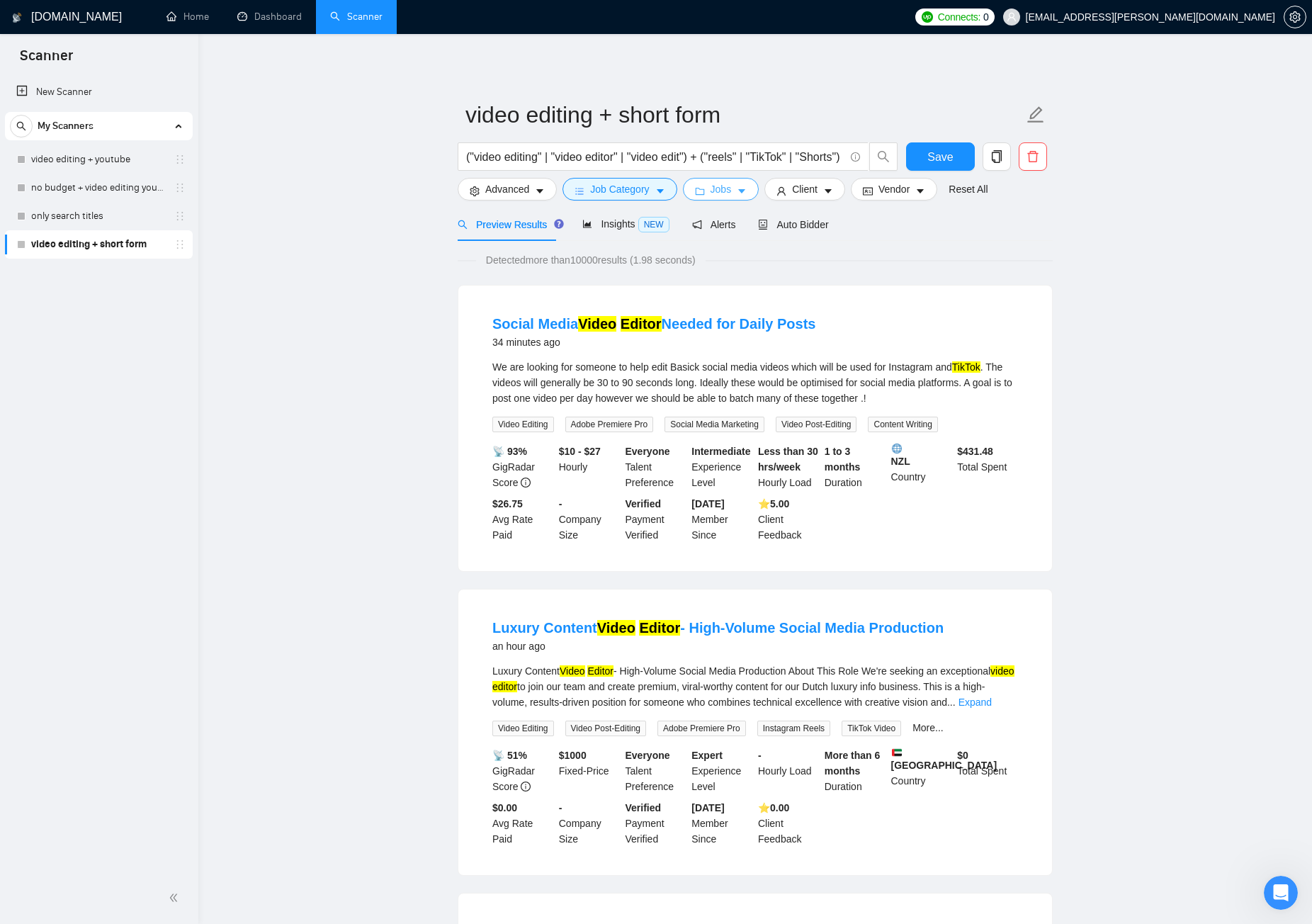
click at [736, 192] on icon "caret-down" at bounding box center [741, 192] width 10 height 10
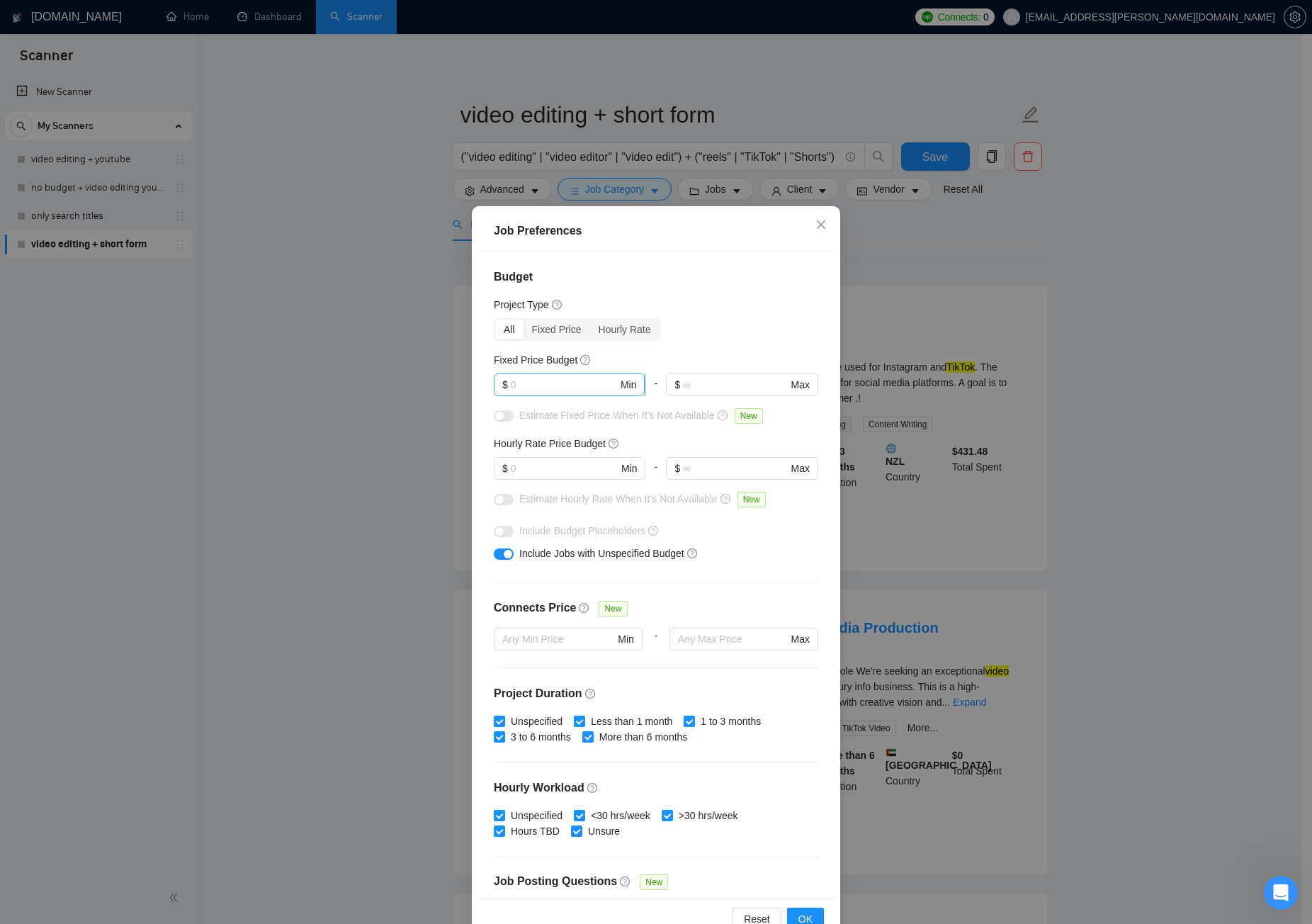
click at [520, 389] on input "text" at bounding box center [565, 385] width 107 height 16
type input "100"
click at [765, 336] on div "All Fixed Price Hourly Rate" at bounding box center [656, 329] width 325 height 23
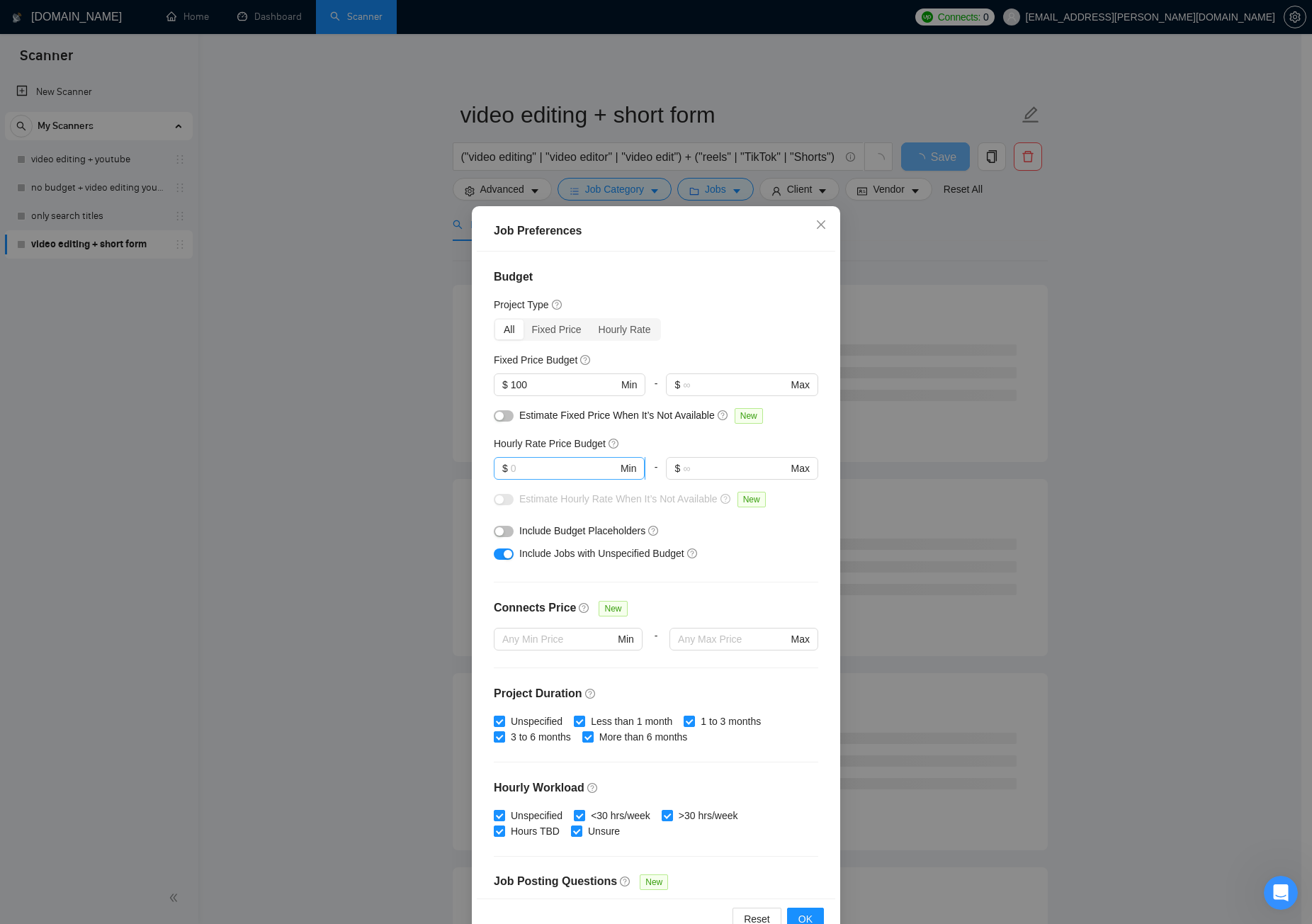
click at [552, 463] on input "text" at bounding box center [565, 469] width 107 height 16
type input "25"
click at [731, 341] on div "All Fixed Price Hourly Rate" at bounding box center [656, 329] width 325 height 23
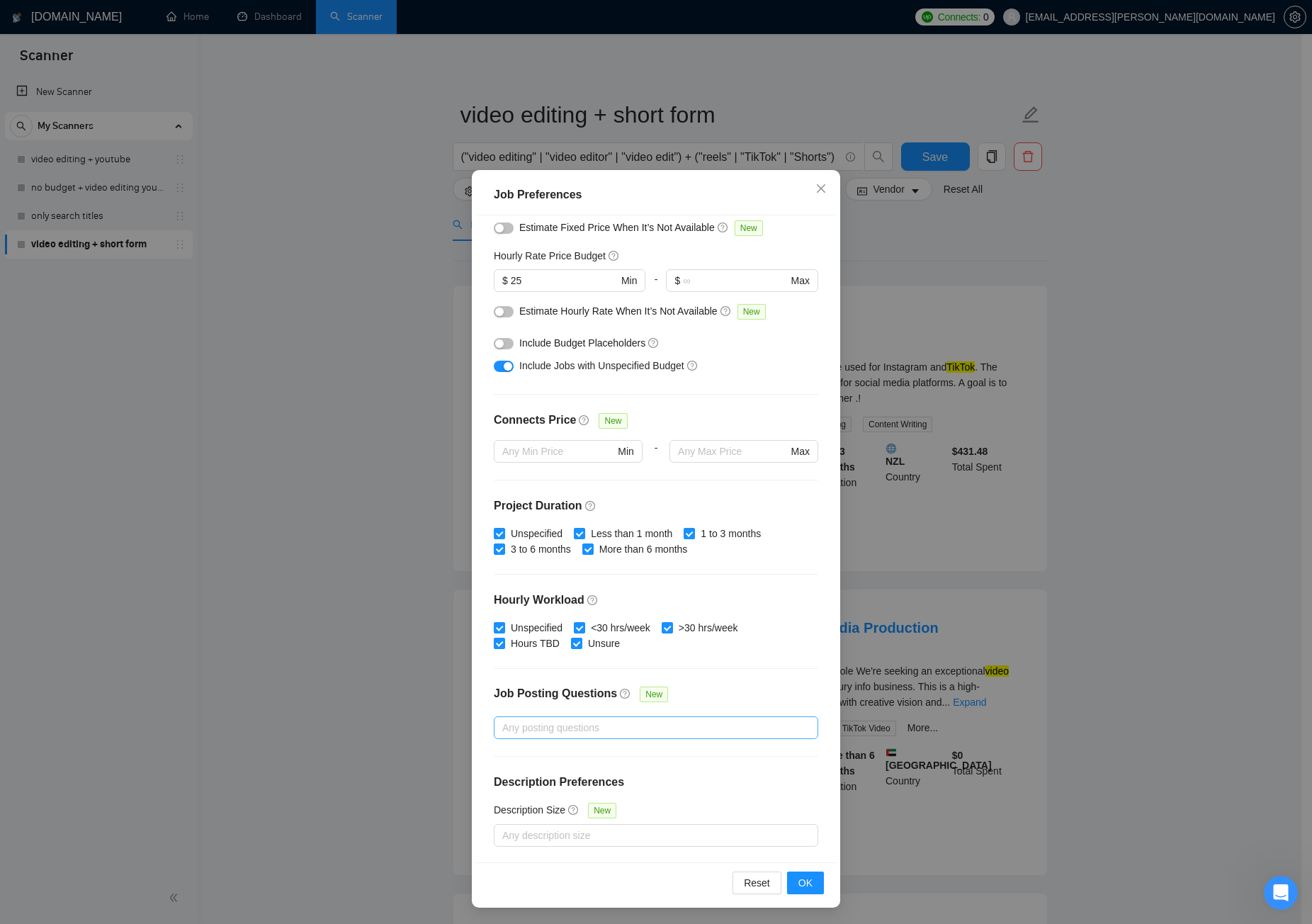
scroll to position [37, 0]
click at [799, 697] on span "OK" at bounding box center [806, 883] width 14 height 16
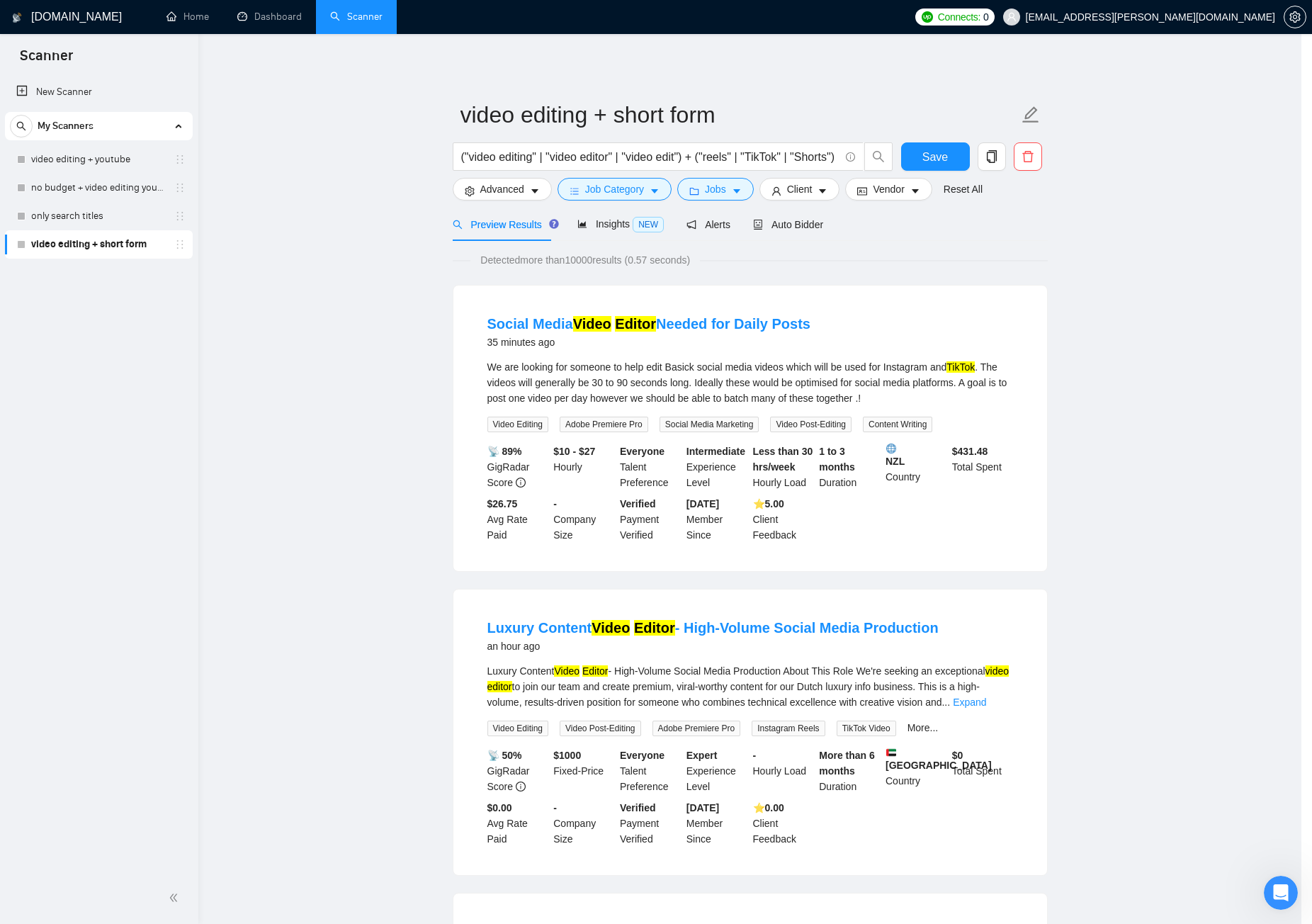
scroll to position [0, 0]
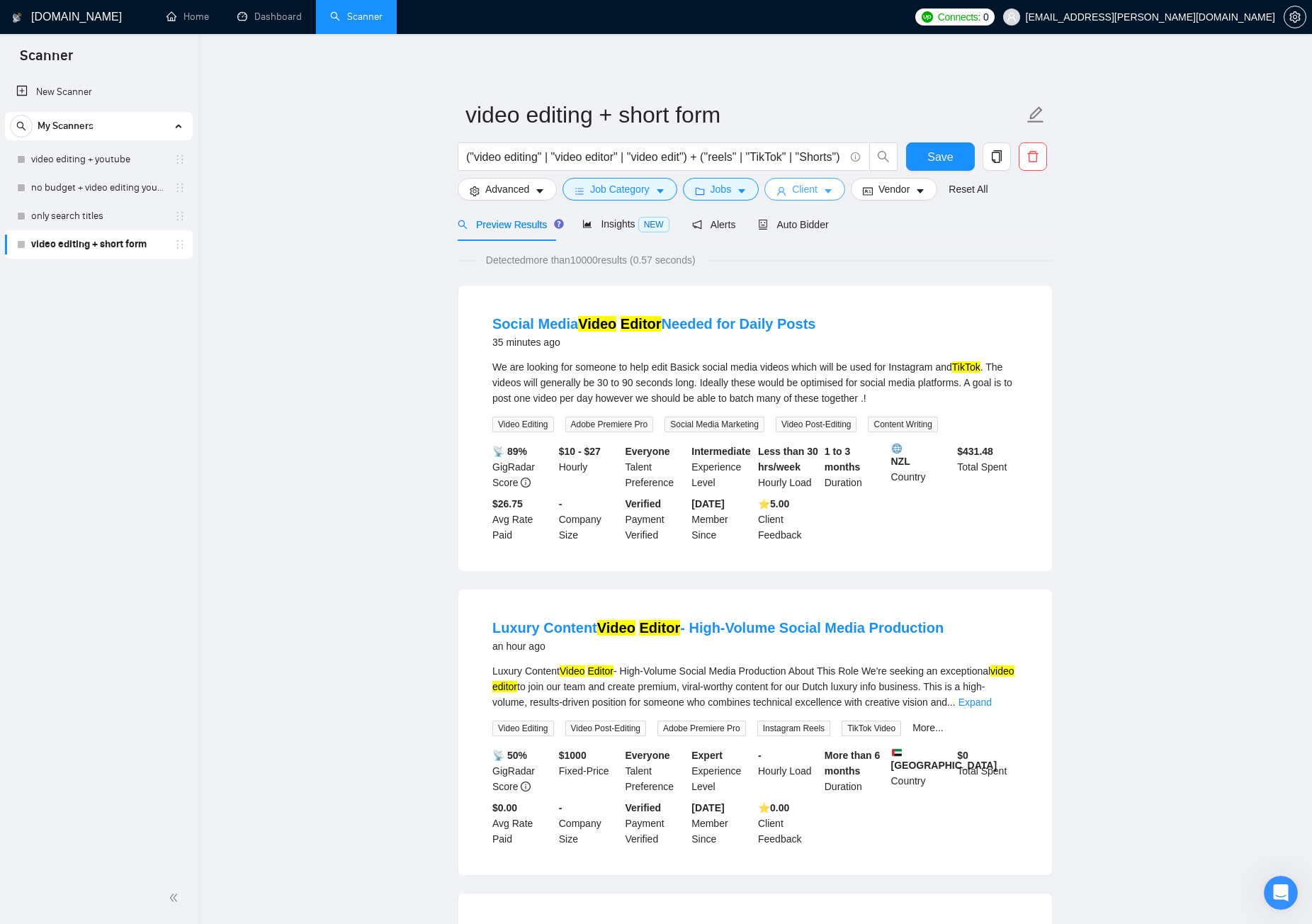
click at [814, 192] on button "Client" at bounding box center [805, 189] width 81 height 23
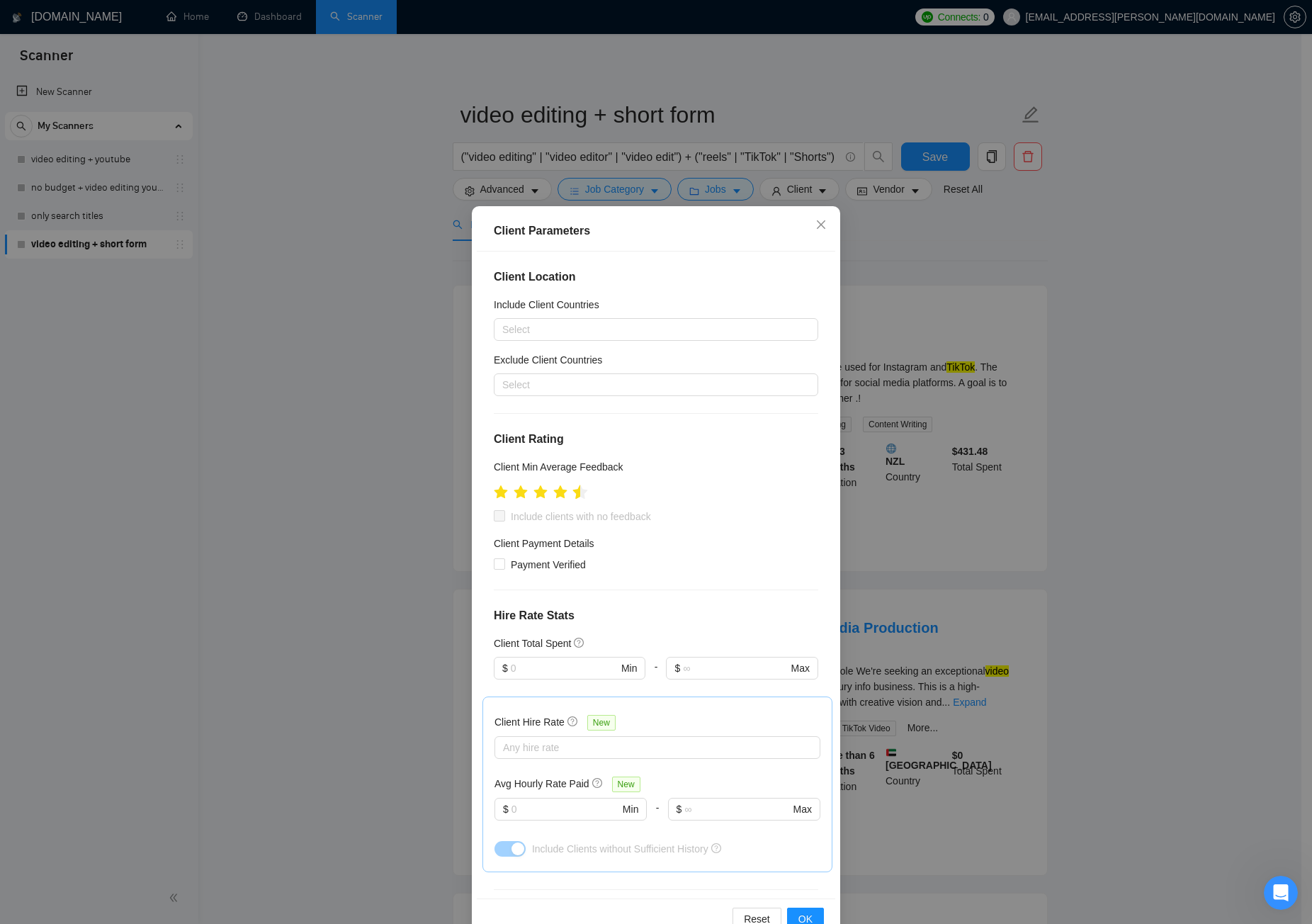
click at [574, 495] on icon "star" at bounding box center [580, 492] width 15 height 14
click at [542, 568] on span "Payment Verified" at bounding box center [549, 565] width 87 height 16
click at [503, 568] on input "Payment Verified" at bounding box center [499, 564] width 10 height 10
checkbox input "true"
click at [581, 328] on div at bounding box center [649, 329] width 303 height 17
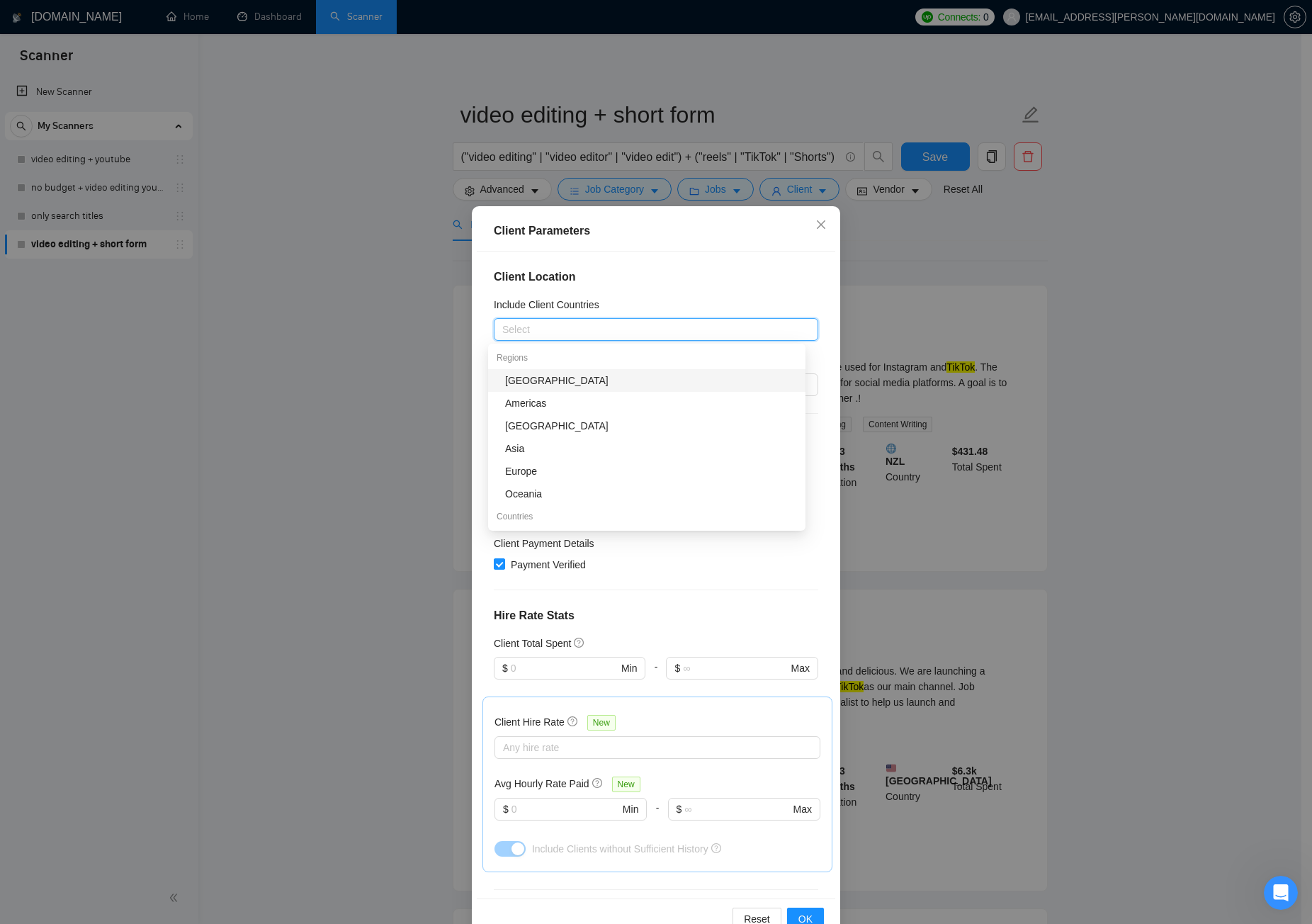
click at [578, 382] on div "[GEOGRAPHIC_DATA]" at bounding box center [652, 381] width 292 height 16
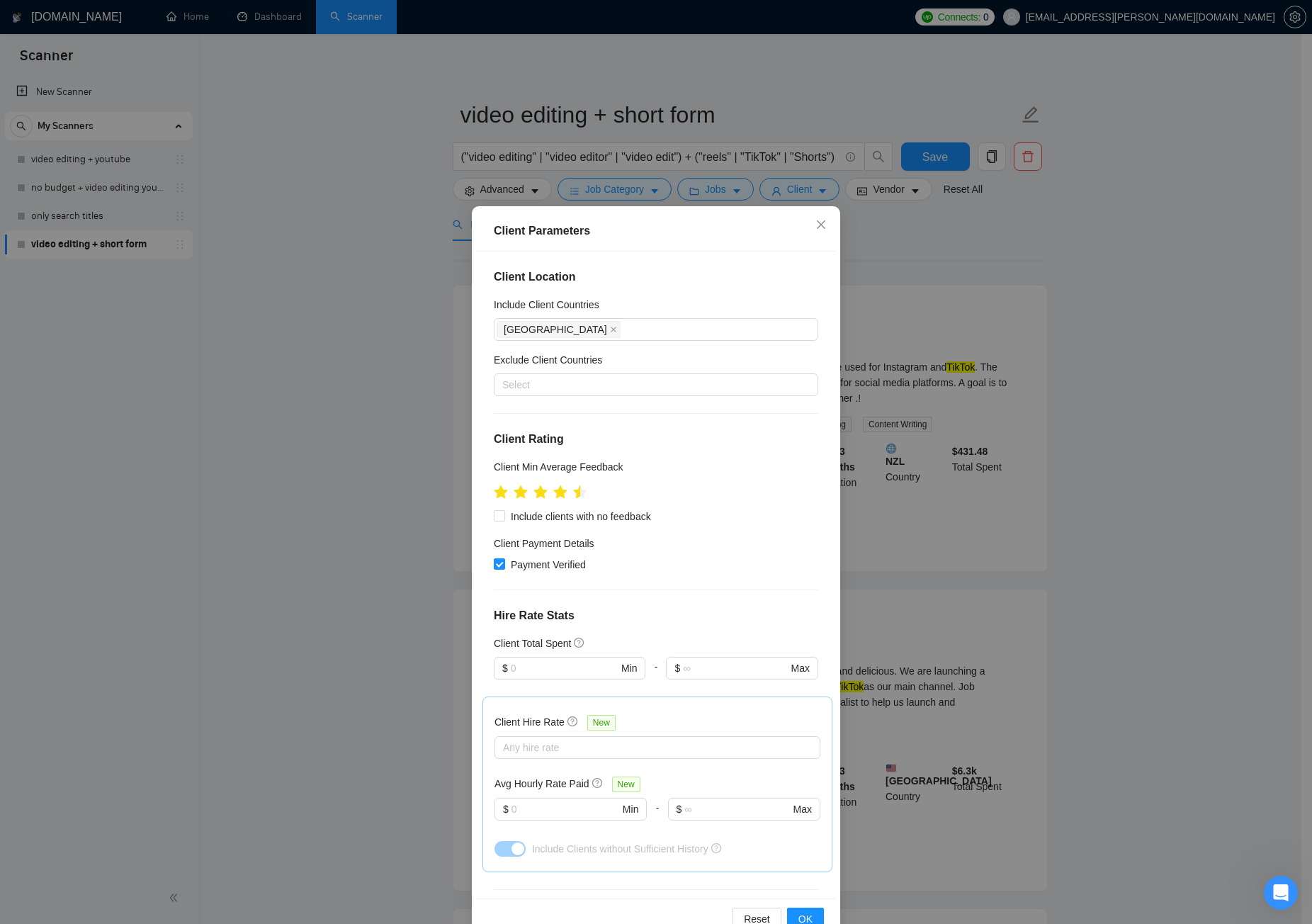
click at [747, 574] on div "Client Location Include Client Countries [GEOGRAPHIC_DATA] Exclude Client Count…" at bounding box center [656, 575] width 358 height 647
click at [610, 327] on icon "close" at bounding box center [613, 329] width 7 height 7
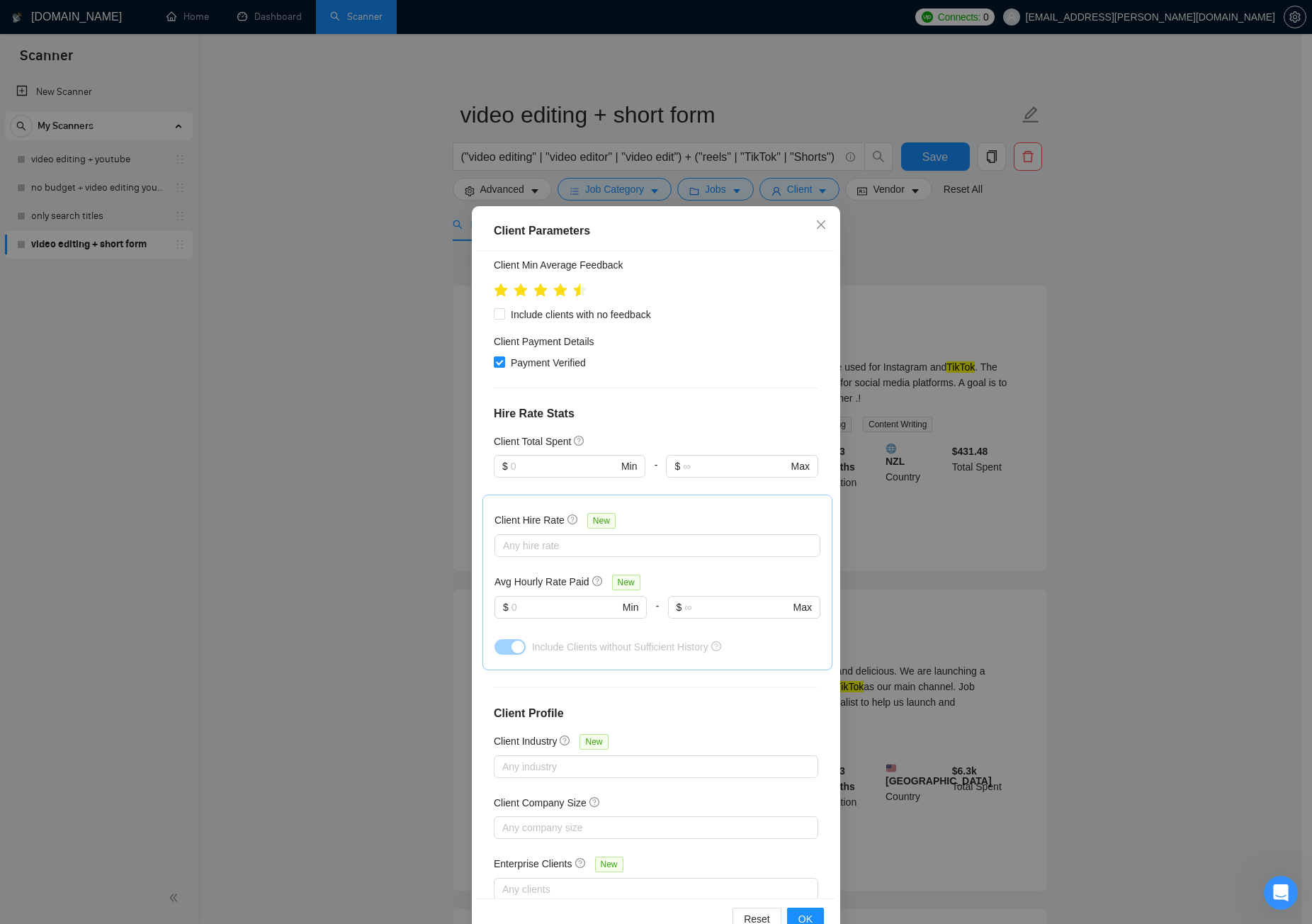
scroll to position [235, 0]
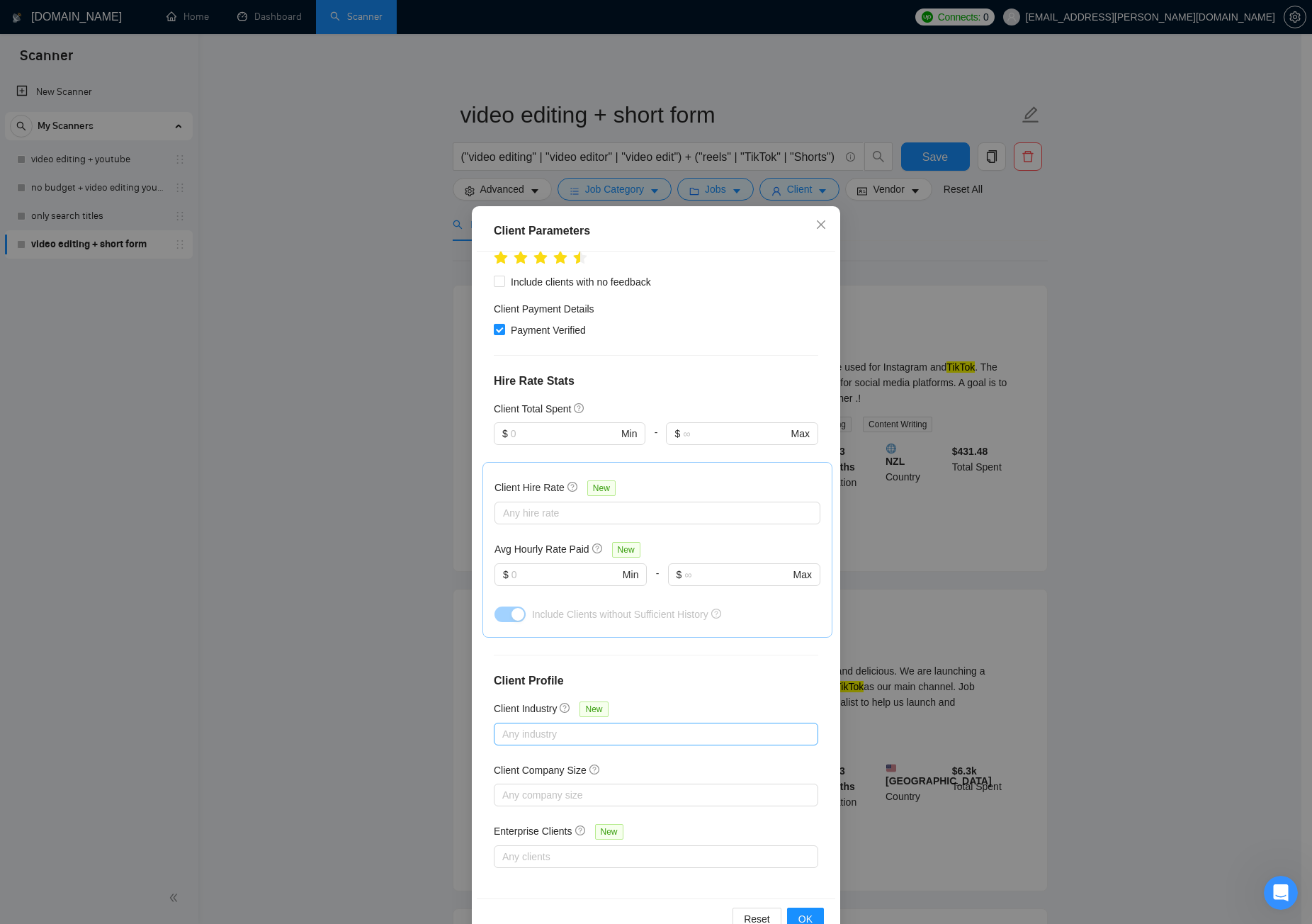
click at [567, 697] on div at bounding box center [649, 733] width 303 height 17
click at [712, 686] on h4 "Client Profile" at bounding box center [656, 680] width 325 height 17
click at [618, 517] on div at bounding box center [651, 512] width 305 height 17
click at [704, 672] on h4 "Client Profile" at bounding box center [656, 680] width 325 height 17
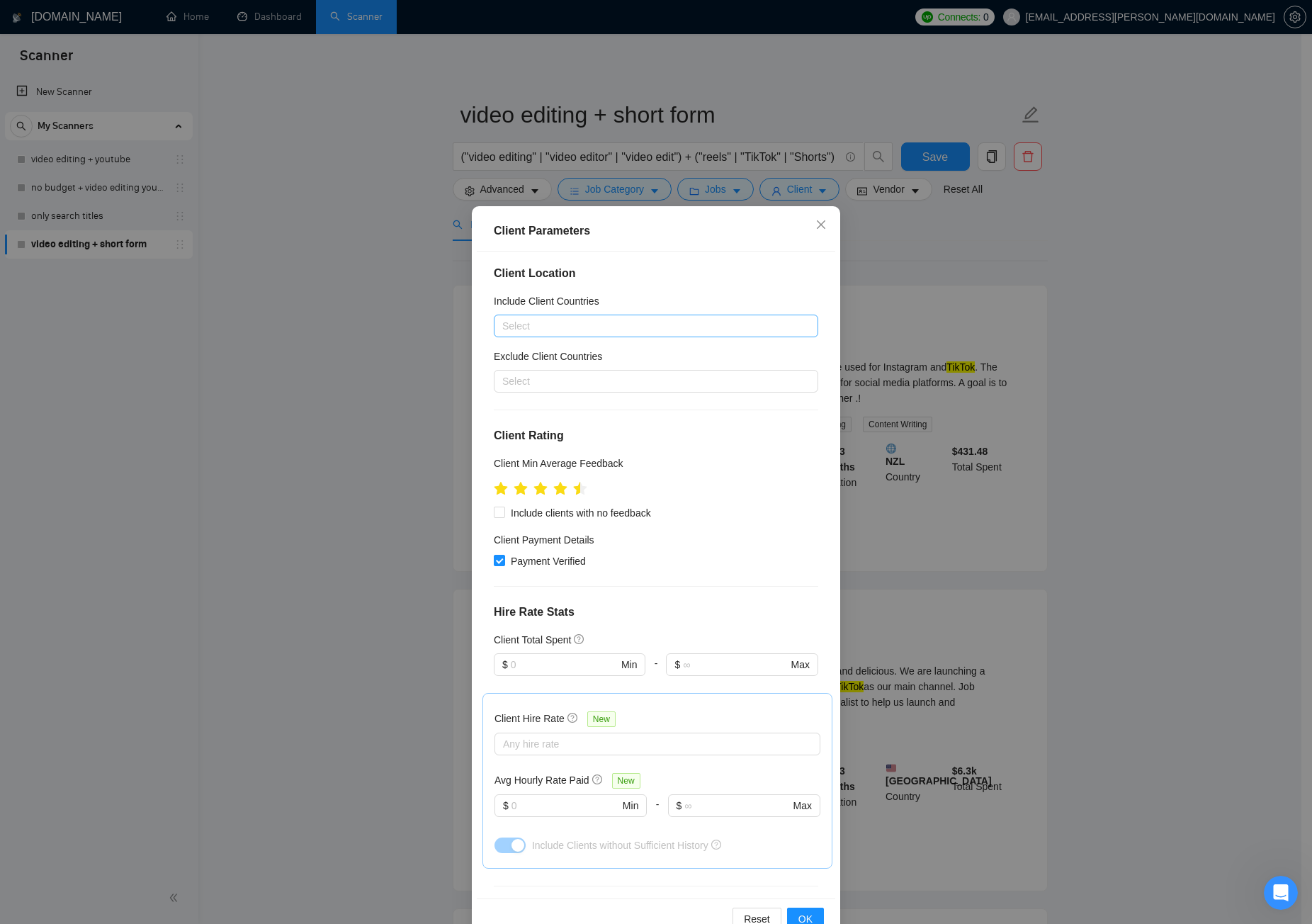
scroll to position [0, 0]
click at [566, 666] on input "text" at bounding box center [565, 668] width 107 height 16
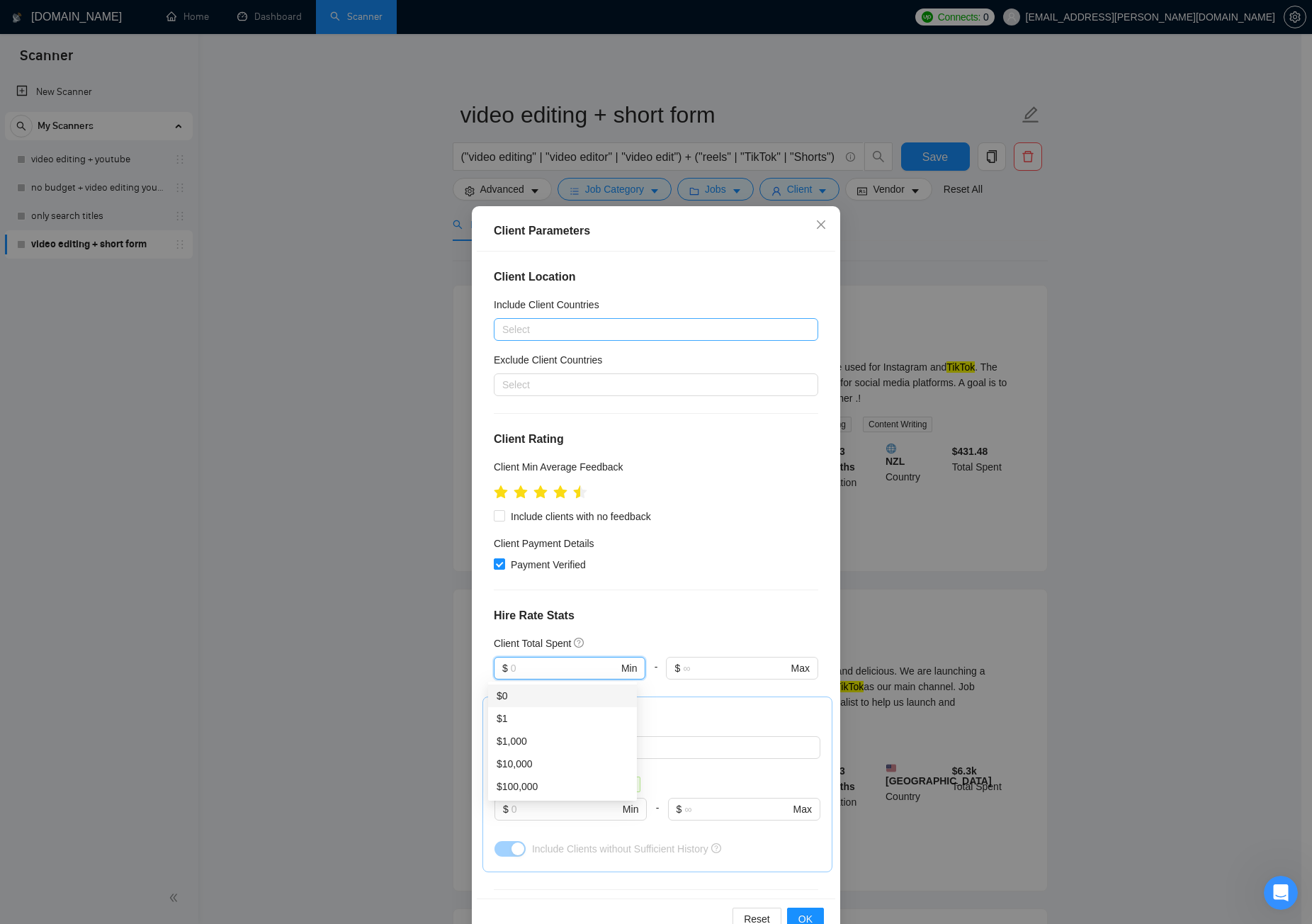
click at [646, 626] on div "Client Location Include Client Countries Select Exclude Client Countries Select…" at bounding box center [656, 575] width 358 height 647
click at [542, 666] on input "text" at bounding box center [565, 668] width 107 height 16
type input "500"
click at [692, 623] on h4 "Hire Rate Stats" at bounding box center [656, 615] width 325 height 17
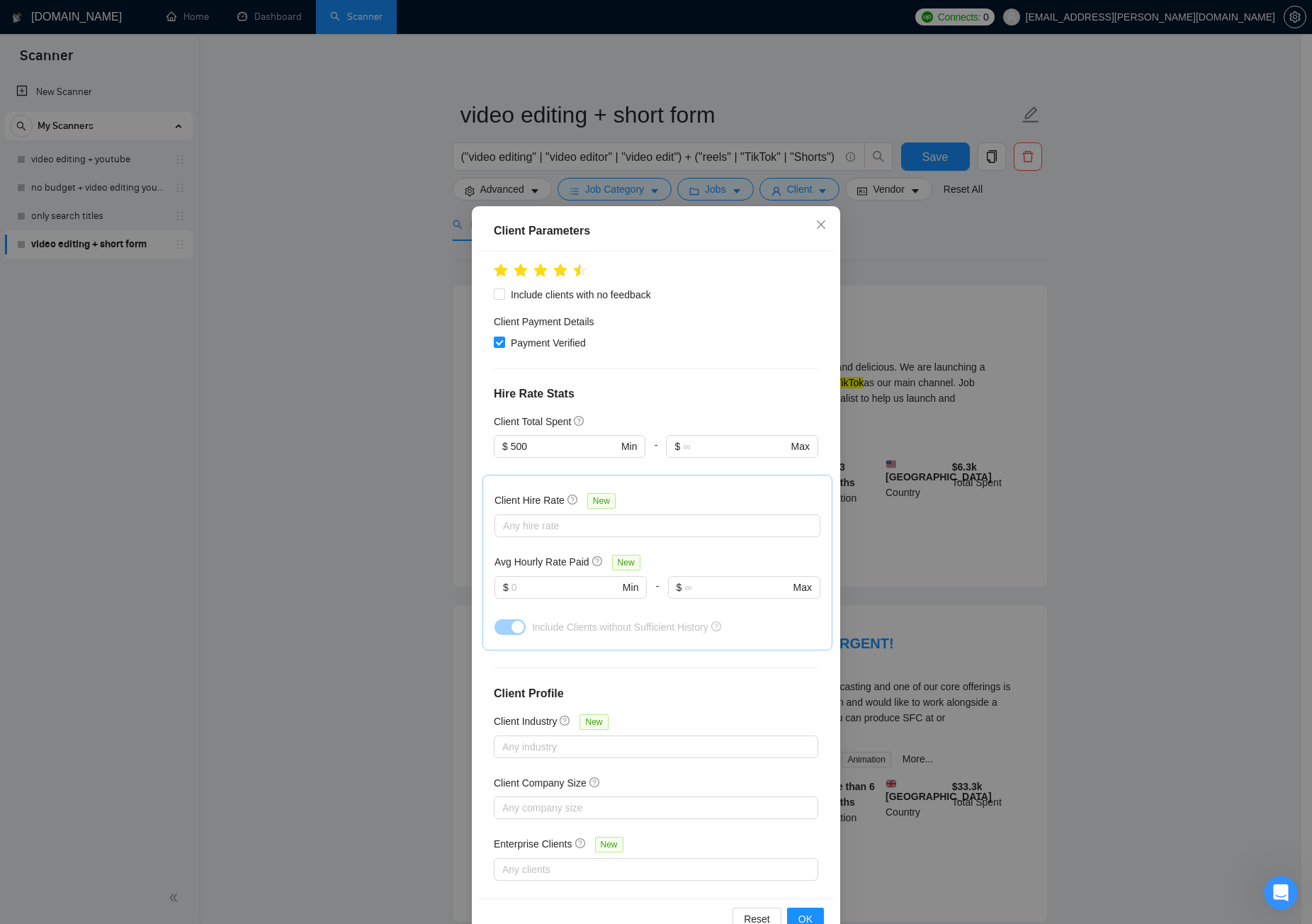
scroll to position [235, 0]
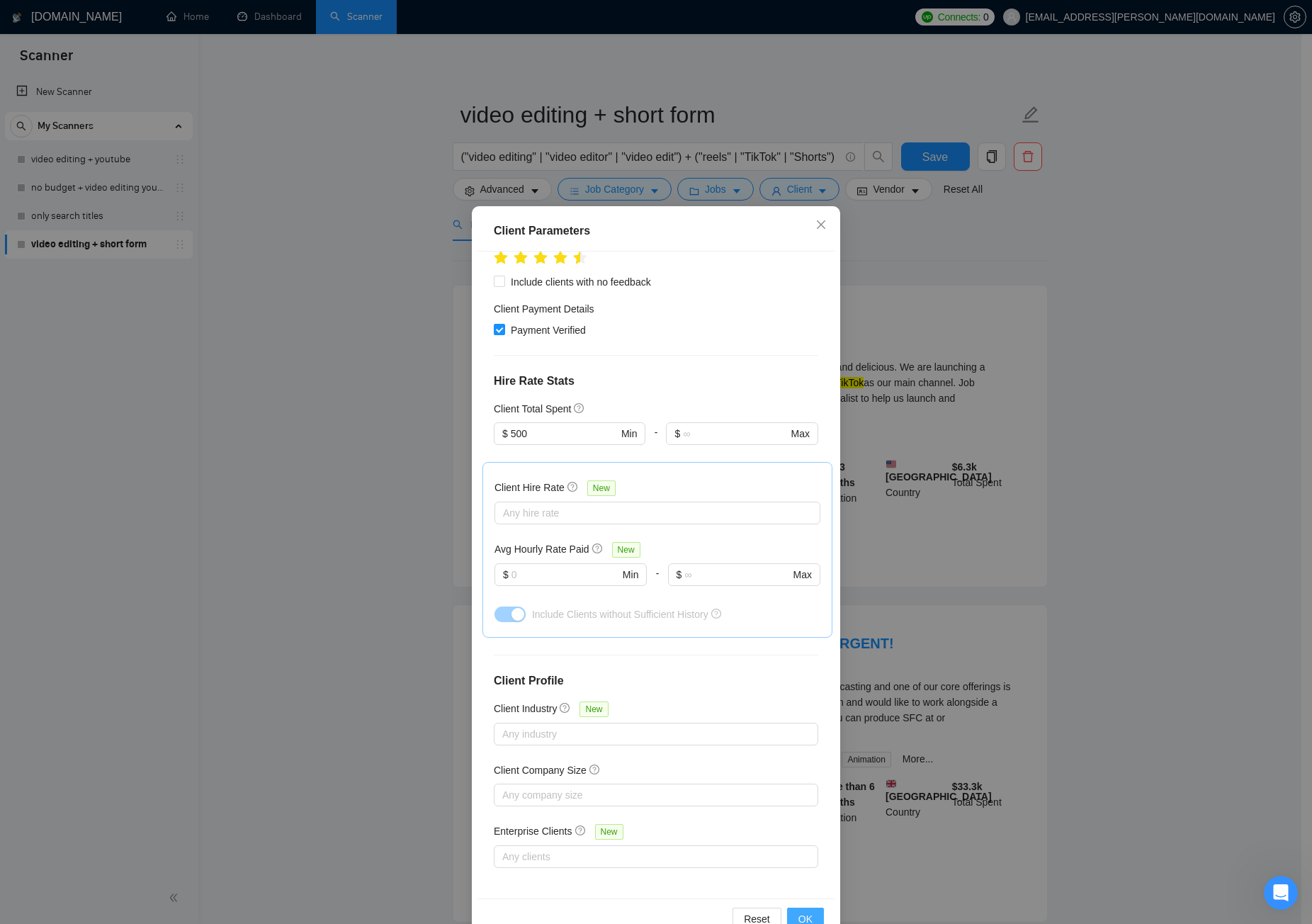
click at [817, 697] on button "OK" at bounding box center [805, 918] width 37 height 23
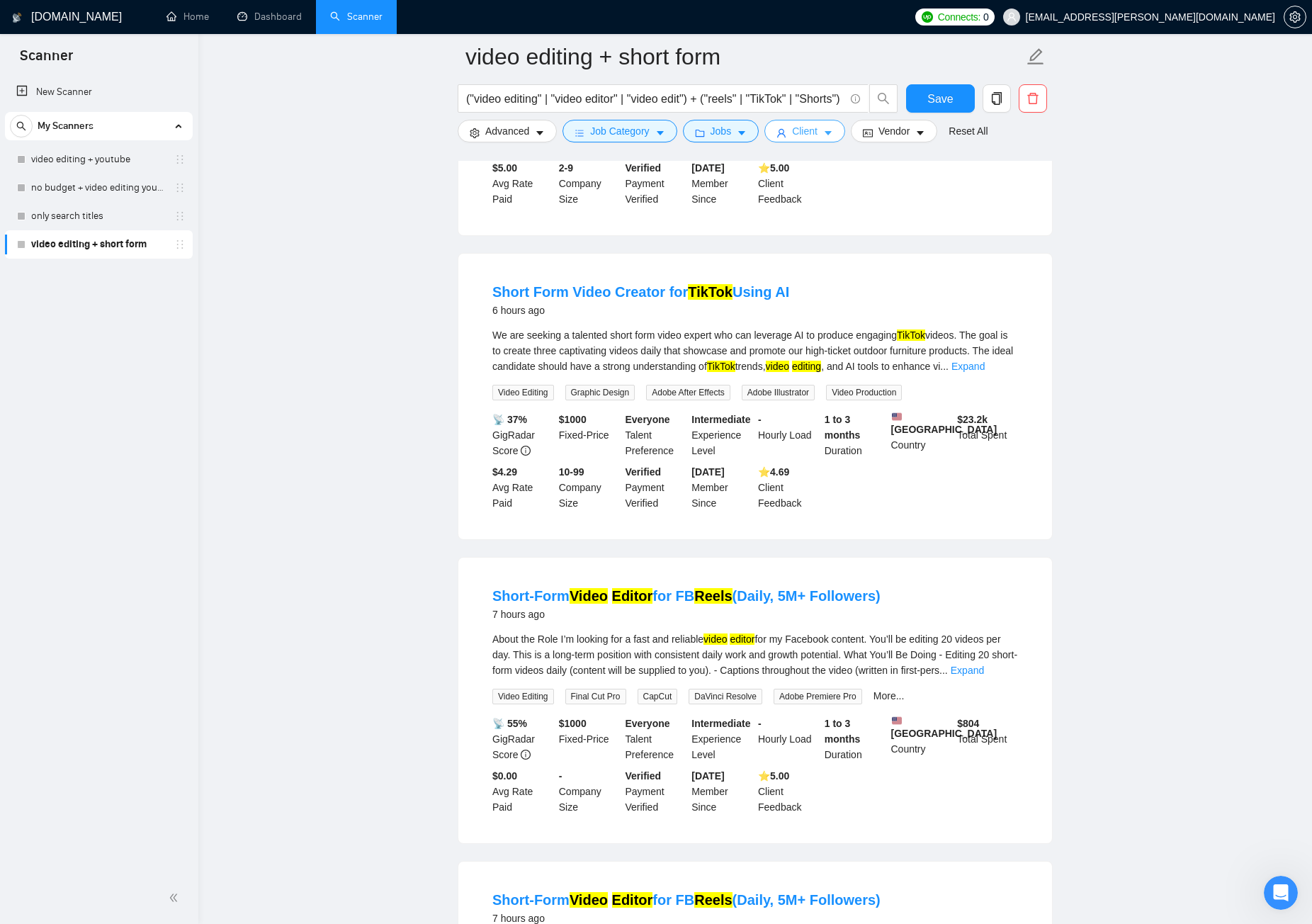
scroll to position [1063, 0]
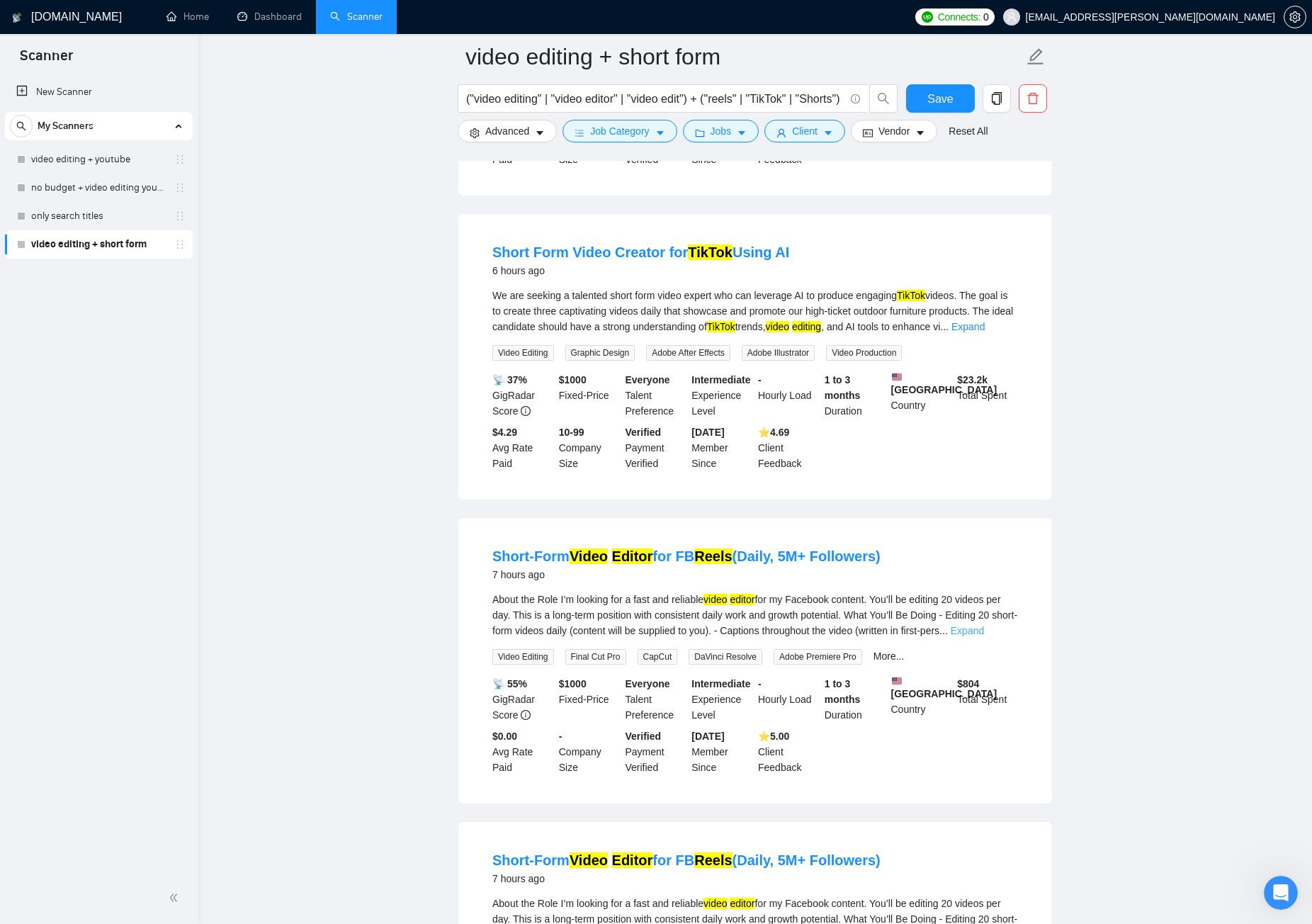
click at [984, 628] on link "Expand" at bounding box center [967, 630] width 34 height 11
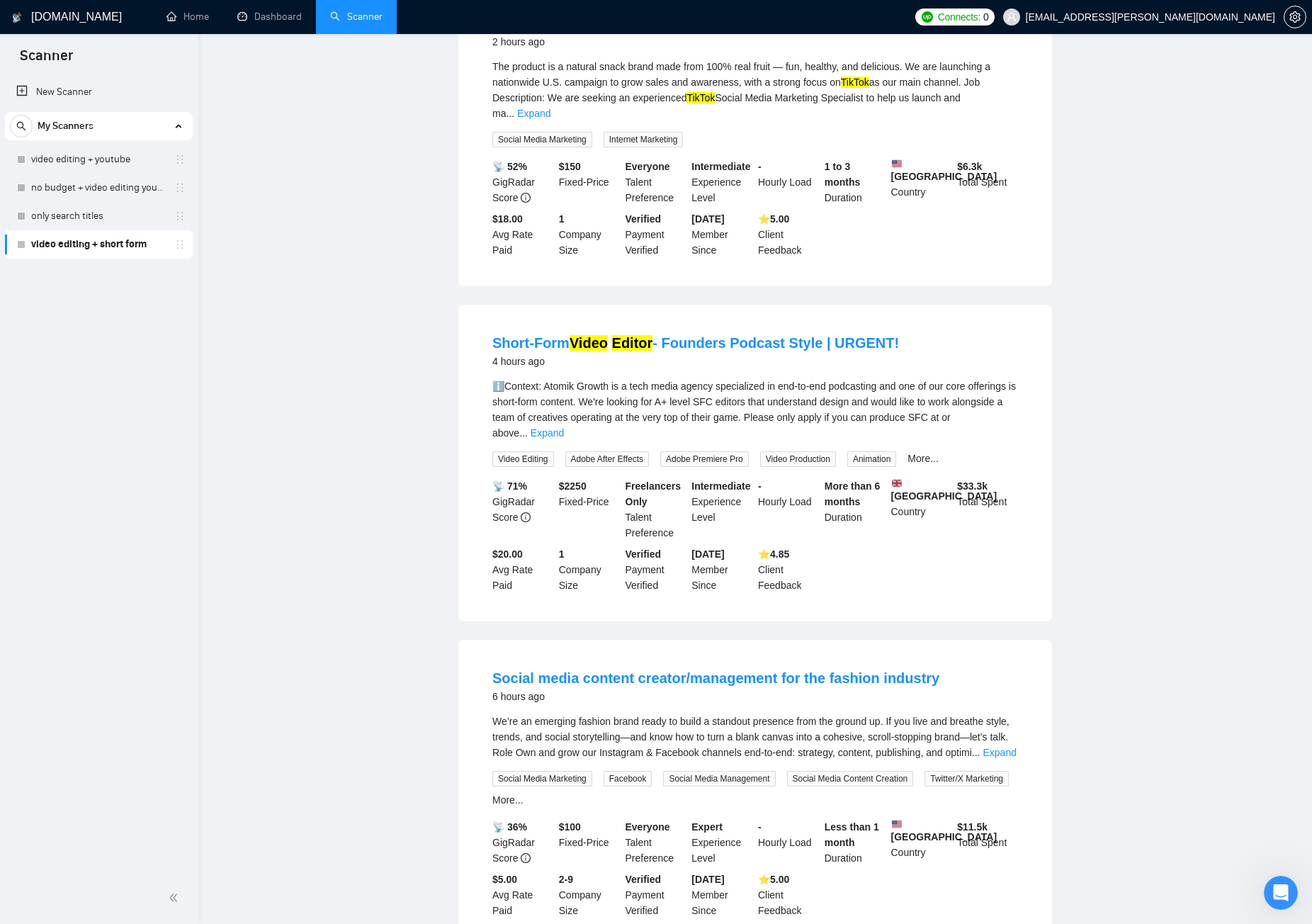
scroll to position [0, 0]
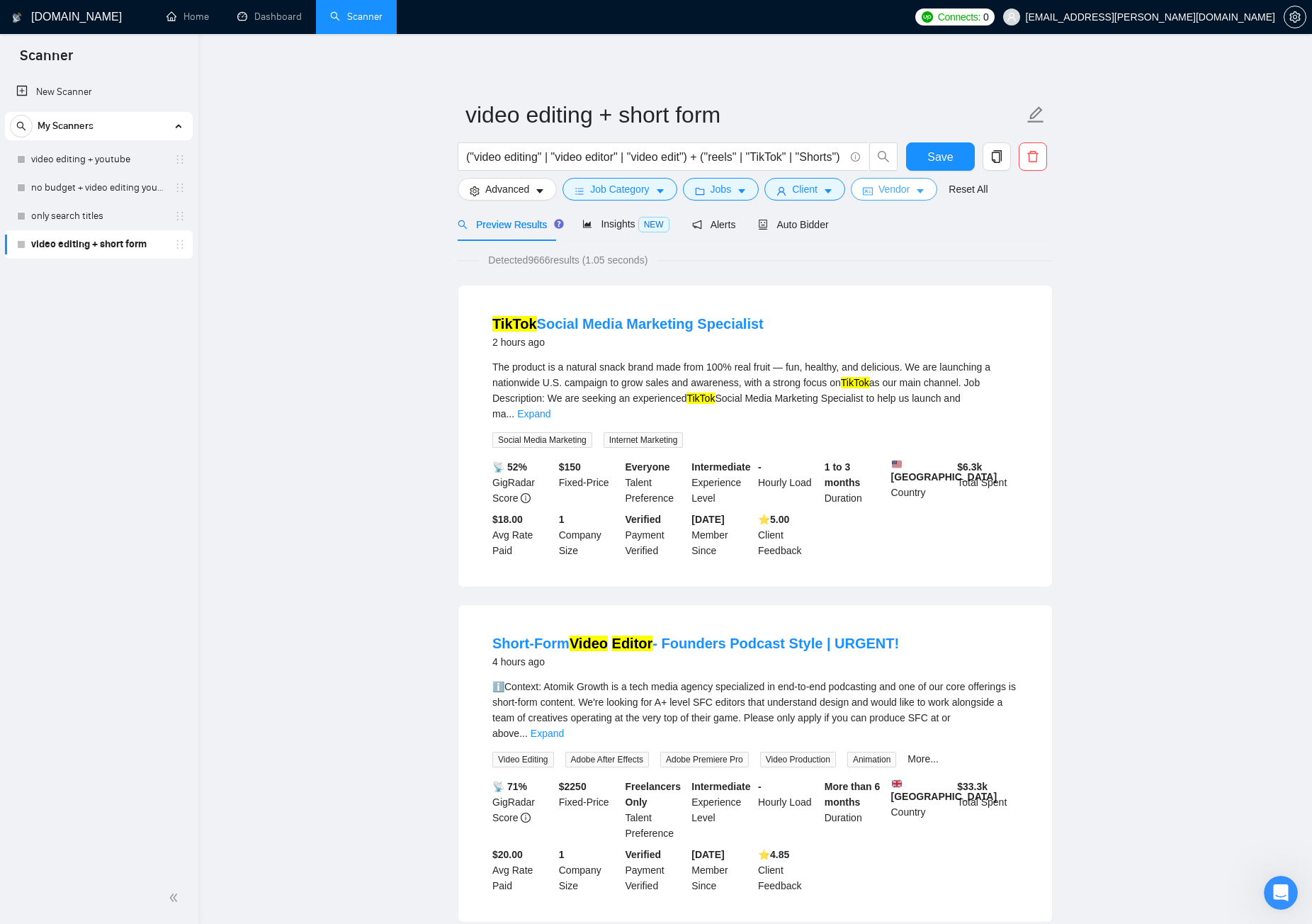
click at [904, 192] on span "Vendor" at bounding box center [894, 190] width 32 height 16
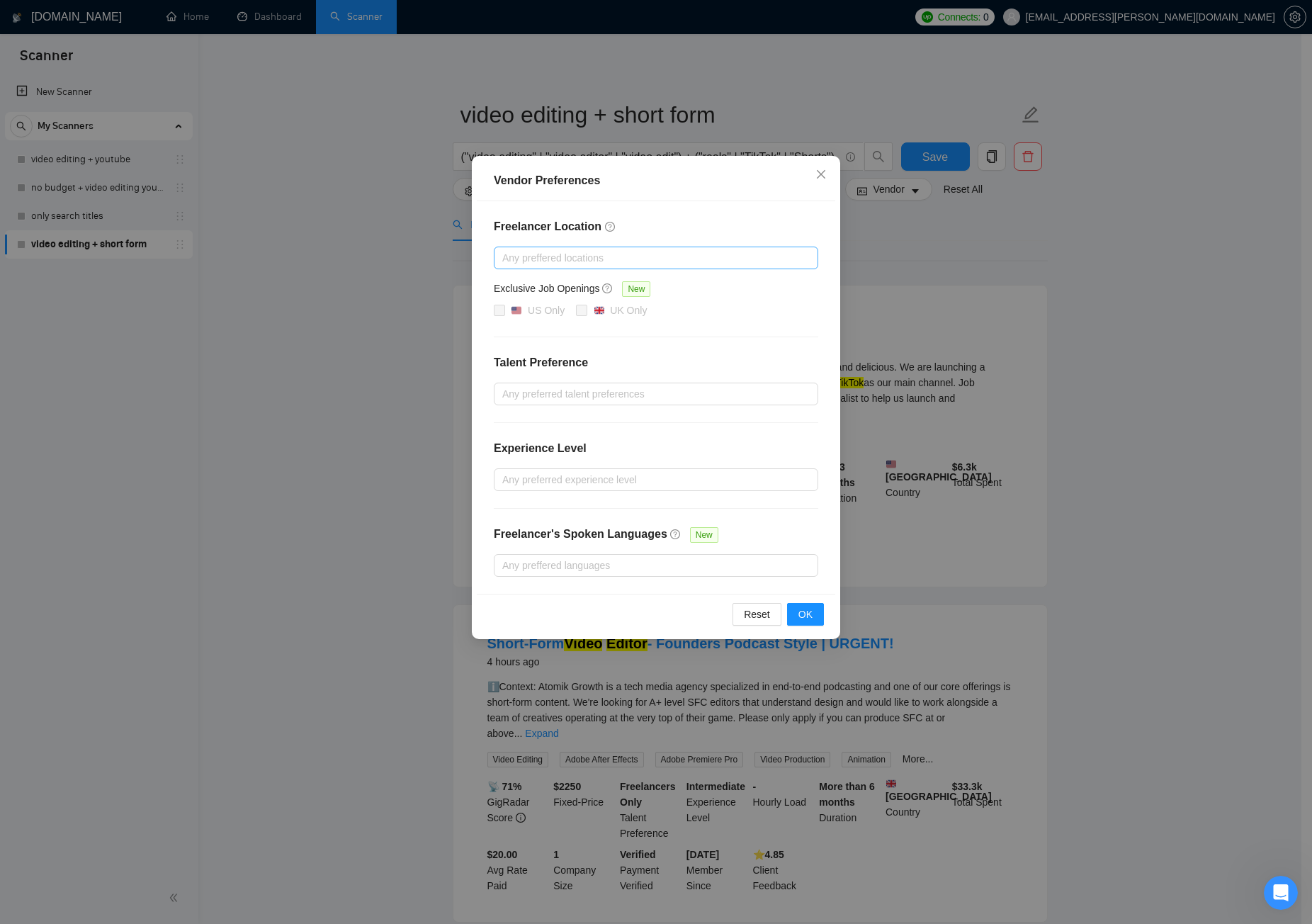
click at [599, 257] on div at bounding box center [649, 258] width 303 height 17
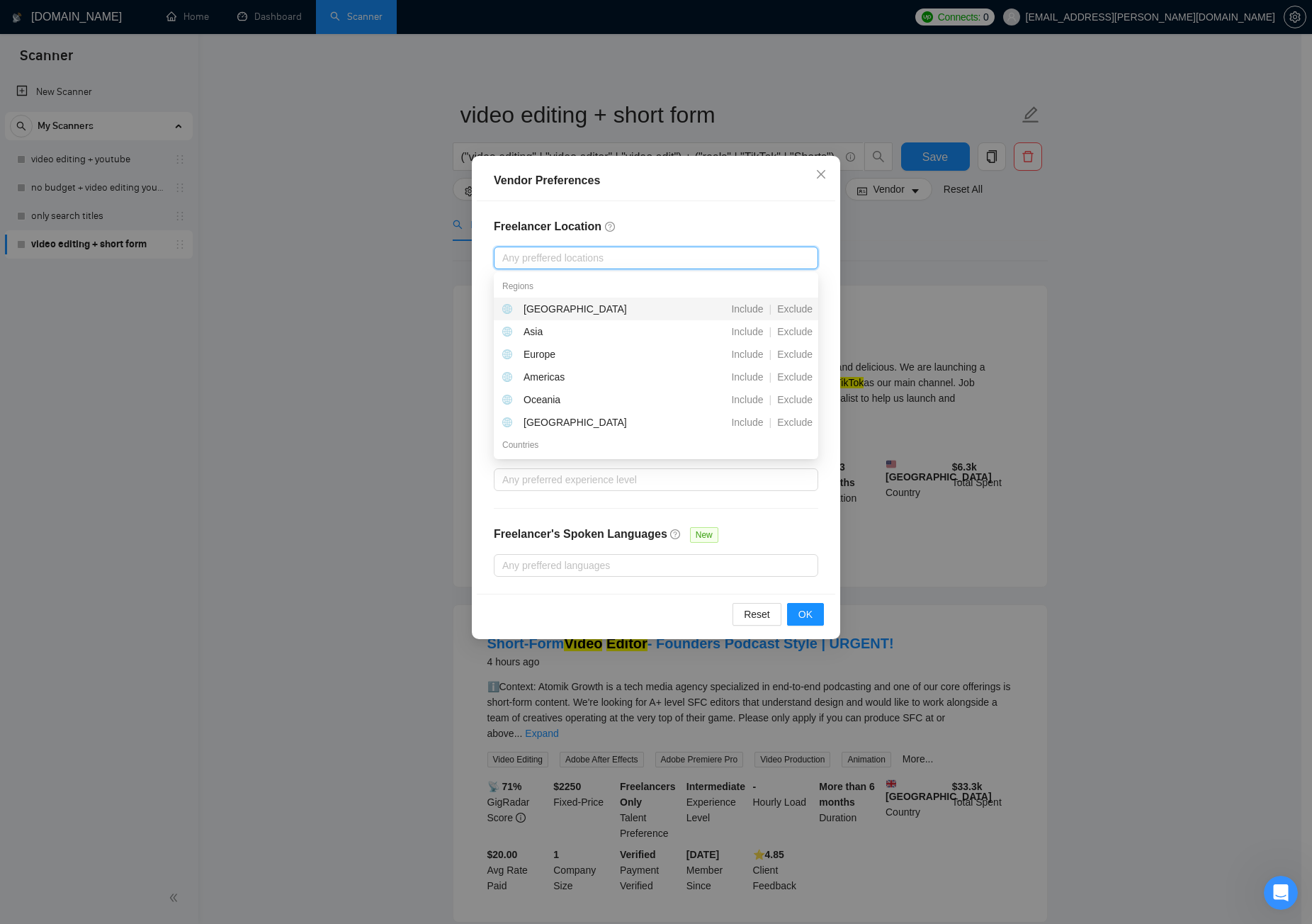
click at [577, 309] on div "[GEOGRAPHIC_DATA]" at bounding box center [581, 309] width 158 height 16
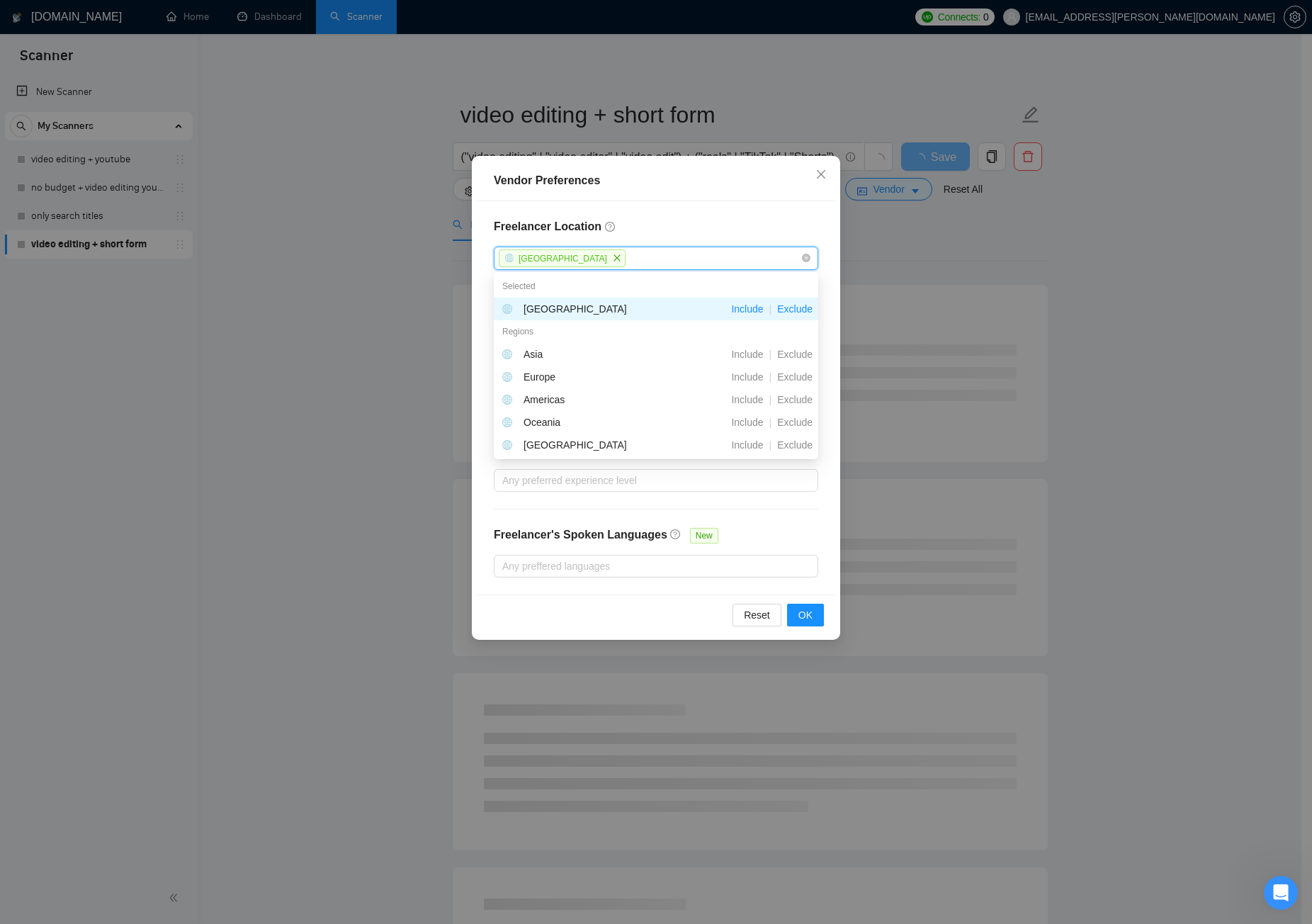
click at [799, 309] on span "Exclude" at bounding box center [795, 308] width 46 height 11
click at [700, 227] on h4 "Freelancer Location" at bounding box center [656, 226] width 325 height 17
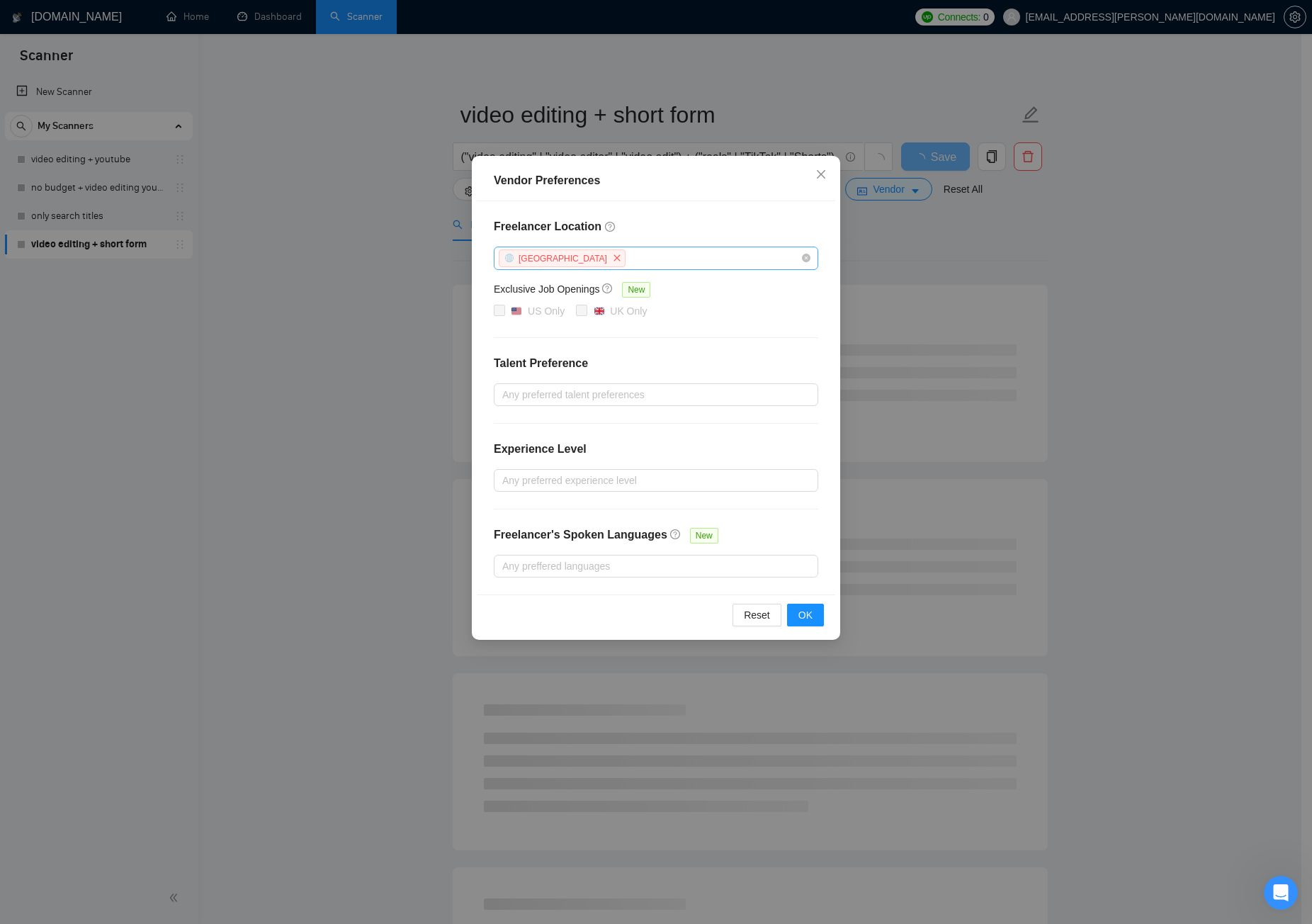
click at [597, 262] on div "[GEOGRAPHIC_DATA]" at bounding box center [649, 258] width 303 height 21
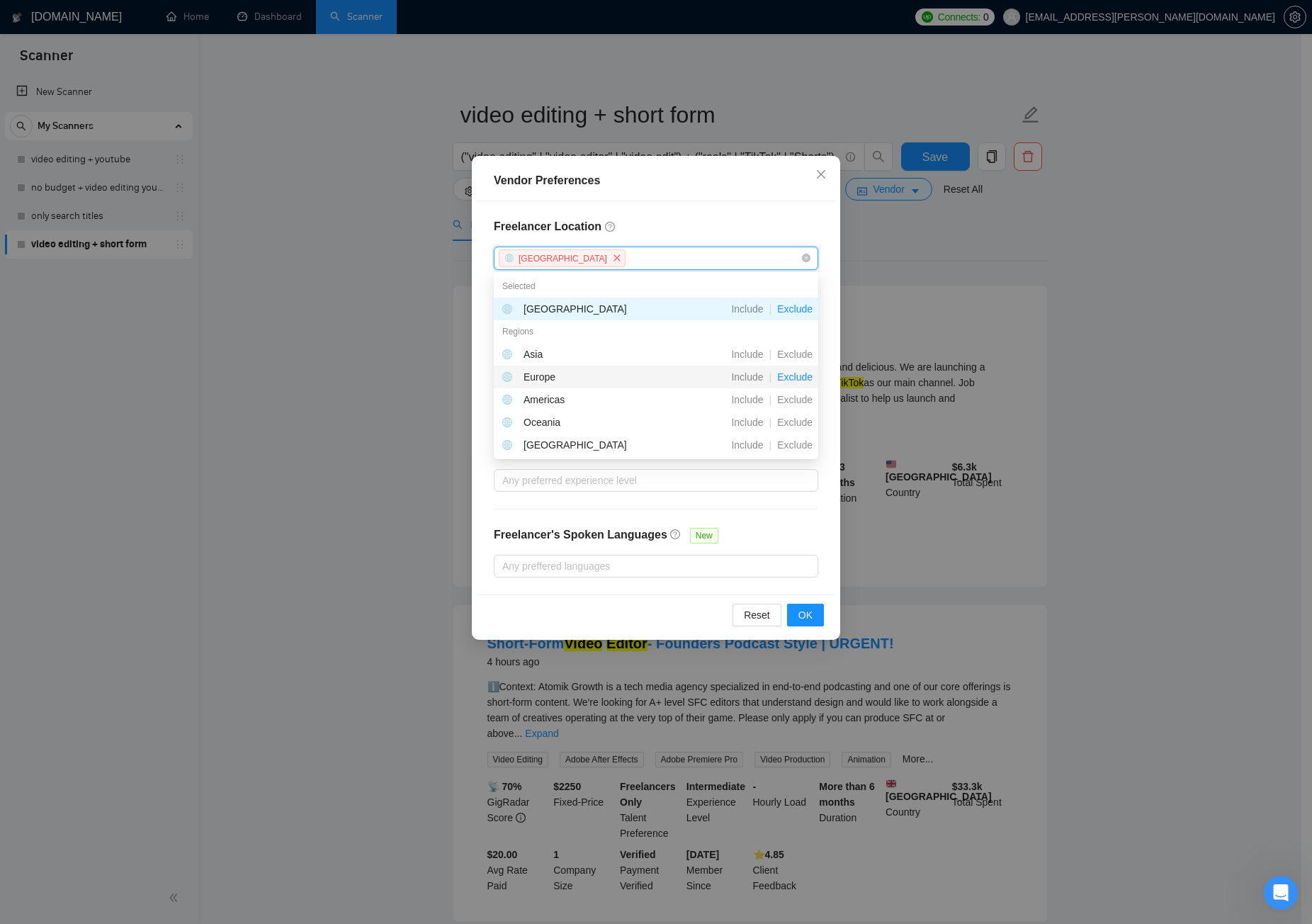
click at [804, 380] on span "Exclude" at bounding box center [795, 376] width 46 height 11
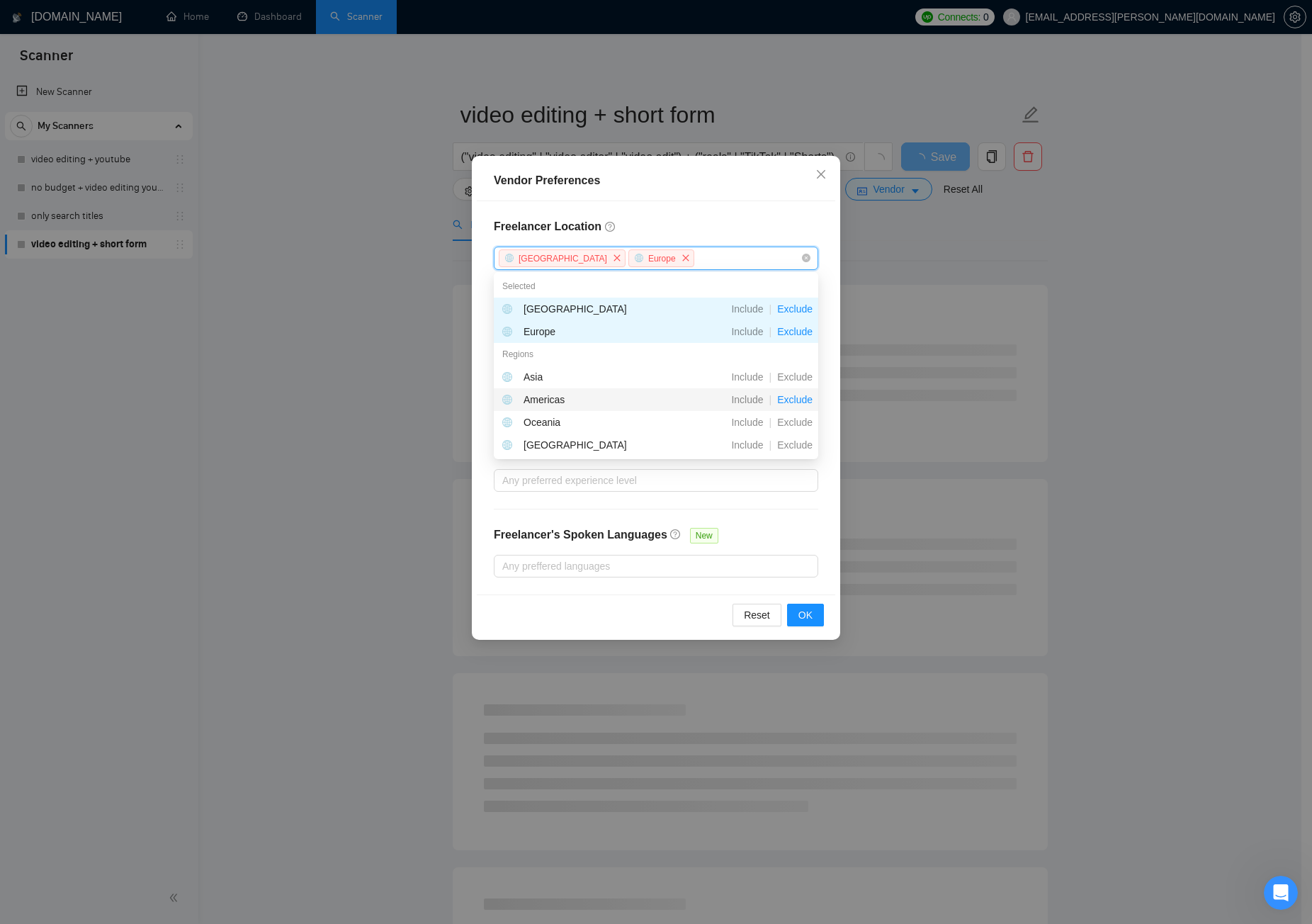
click at [805, 401] on span "Exclude" at bounding box center [795, 399] width 46 height 11
click at [807, 424] on span "Exclude" at bounding box center [795, 422] width 46 height 11
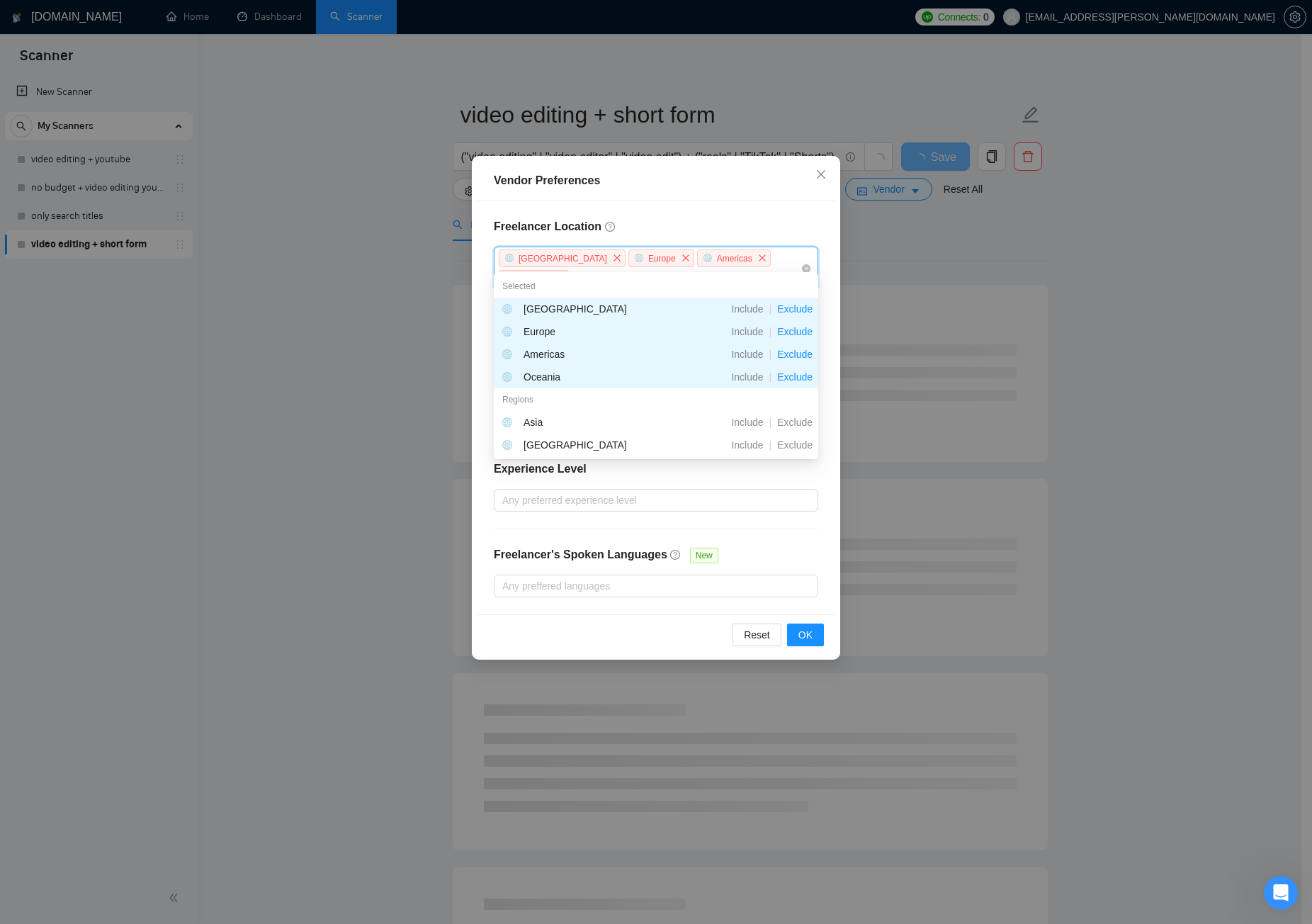
click at [803, 283] on div "Selected" at bounding box center [656, 285] width 325 height 23
click at [822, 272] on div "Freelancer Location [GEOGRAPHIC_DATA] [GEOGRAPHIC_DATA] [GEOGRAPHIC_DATA] [GEOG…" at bounding box center [656, 408] width 358 height 413
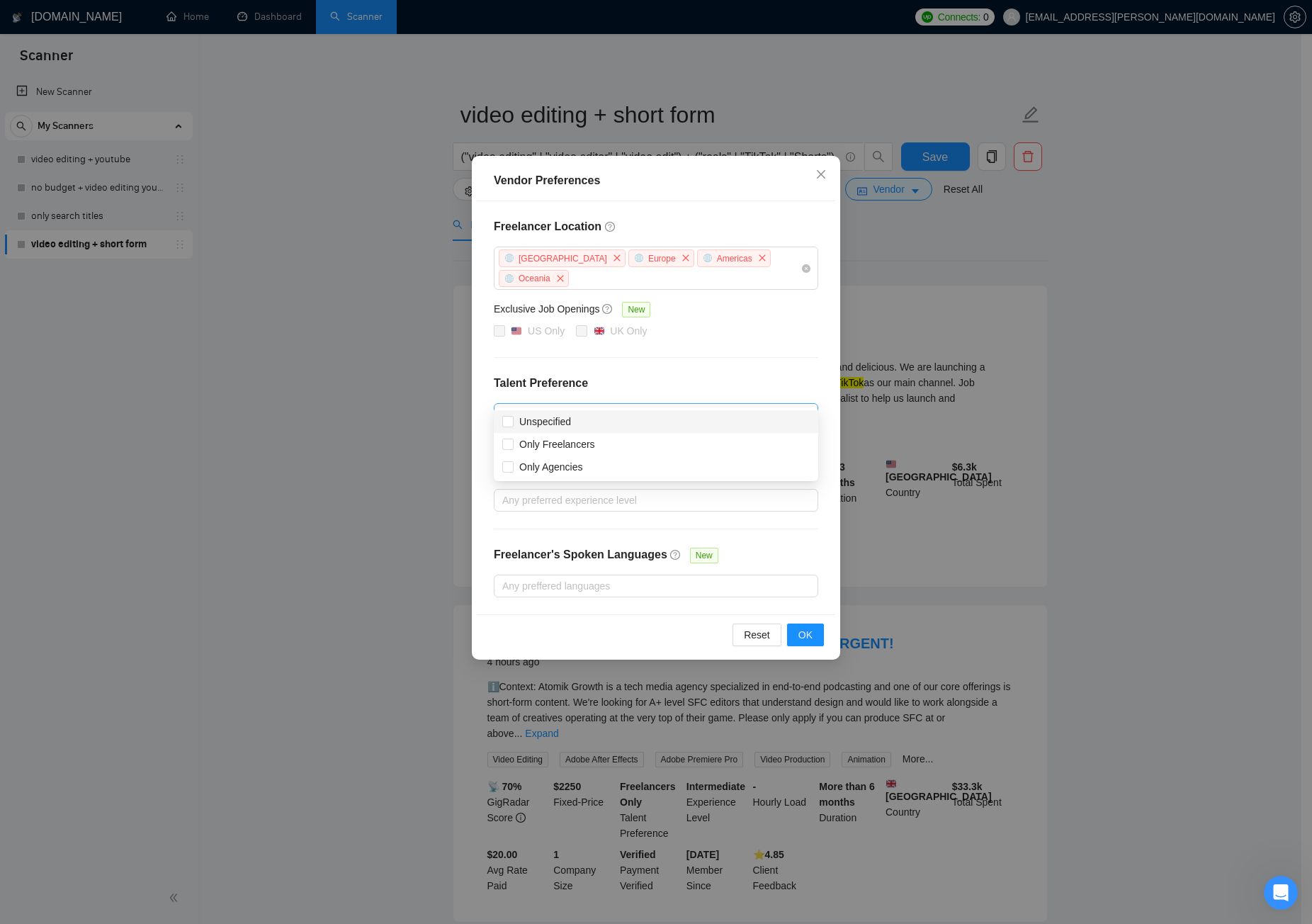
click at [614, 406] on div at bounding box center [649, 414] width 303 height 17
click at [683, 351] on div "Freelancer Location [GEOGRAPHIC_DATA] [GEOGRAPHIC_DATA] [GEOGRAPHIC_DATA] [GEOG…" at bounding box center [656, 408] width 358 height 413
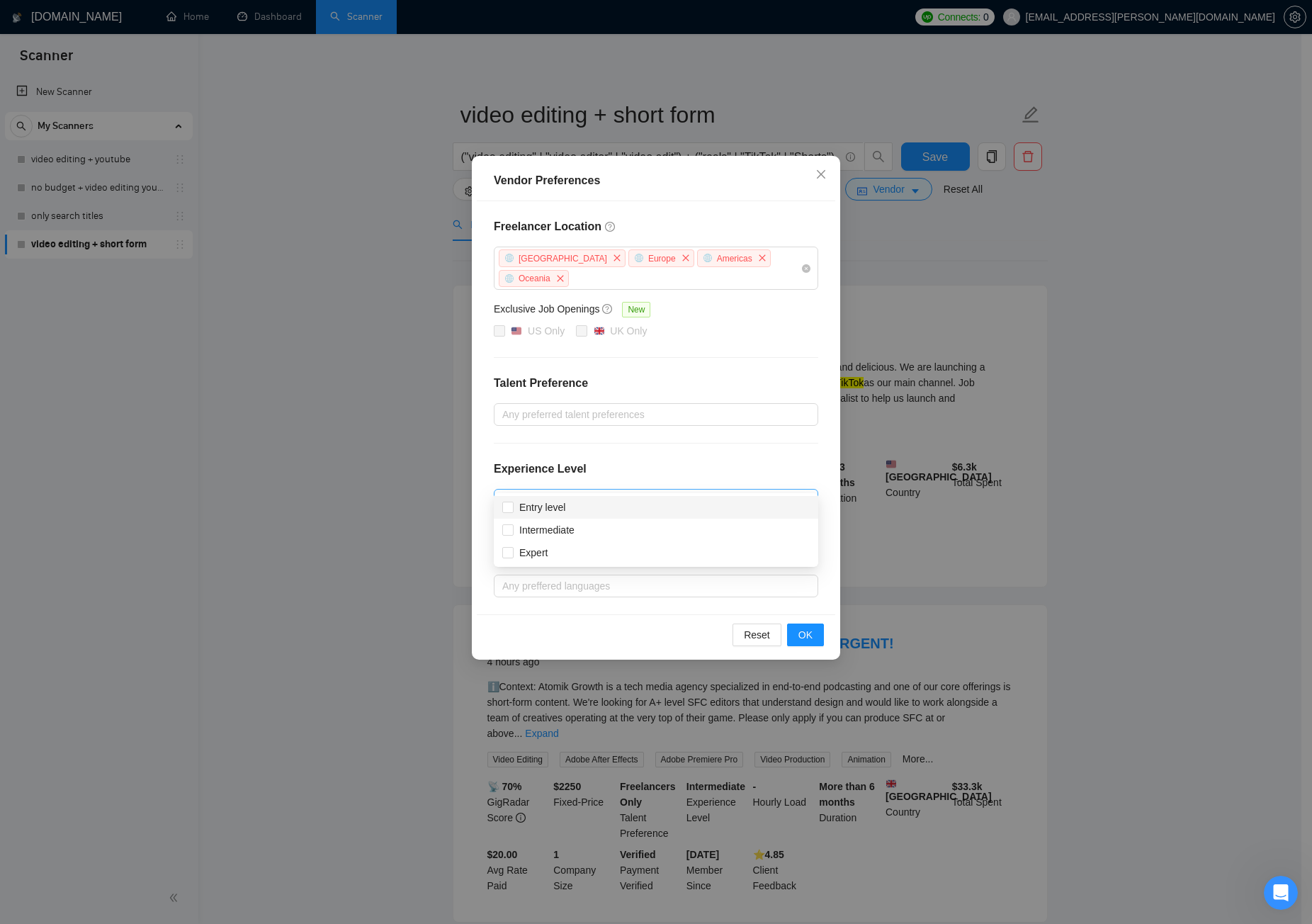
click at [615, 492] on div at bounding box center [649, 500] width 303 height 17
drag, startPoint x: 515, startPoint y: 531, endPoint x: 508, endPoint y: 551, distance: 21.2
click at [514, 531] on span "Intermediate" at bounding box center [546, 530] width 66 height 16
click at [512, 531] on input "Intermediate" at bounding box center [507, 529] width 10 height 10
click at [508, 531] on input "Intermediate" at bounding box center [507, 529] width 10 height 10
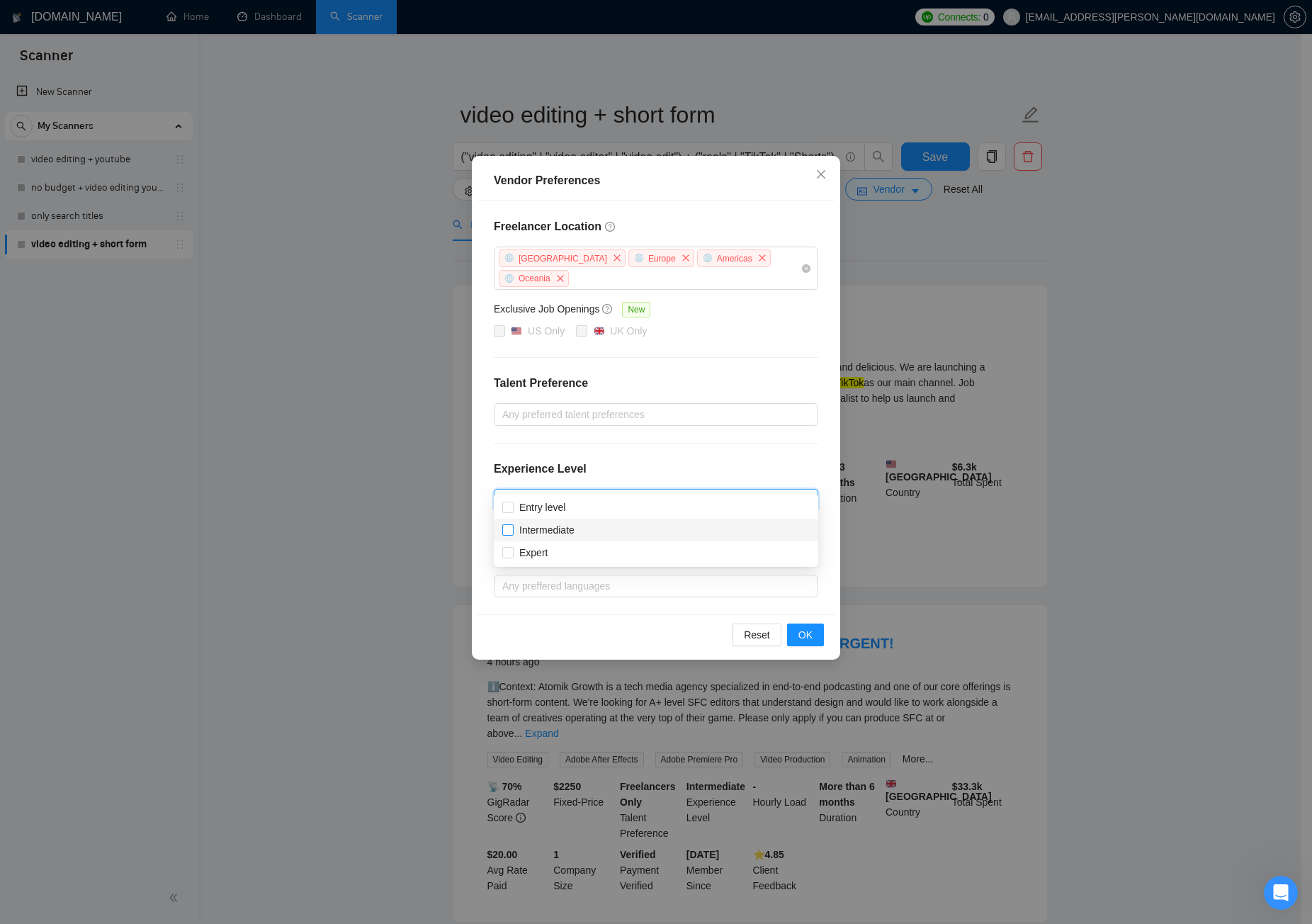
checkbox input "true"
click at [509, 554] on input "Expert" at bounding box center [507, 552] width 10 height 10
checkbox input "true"
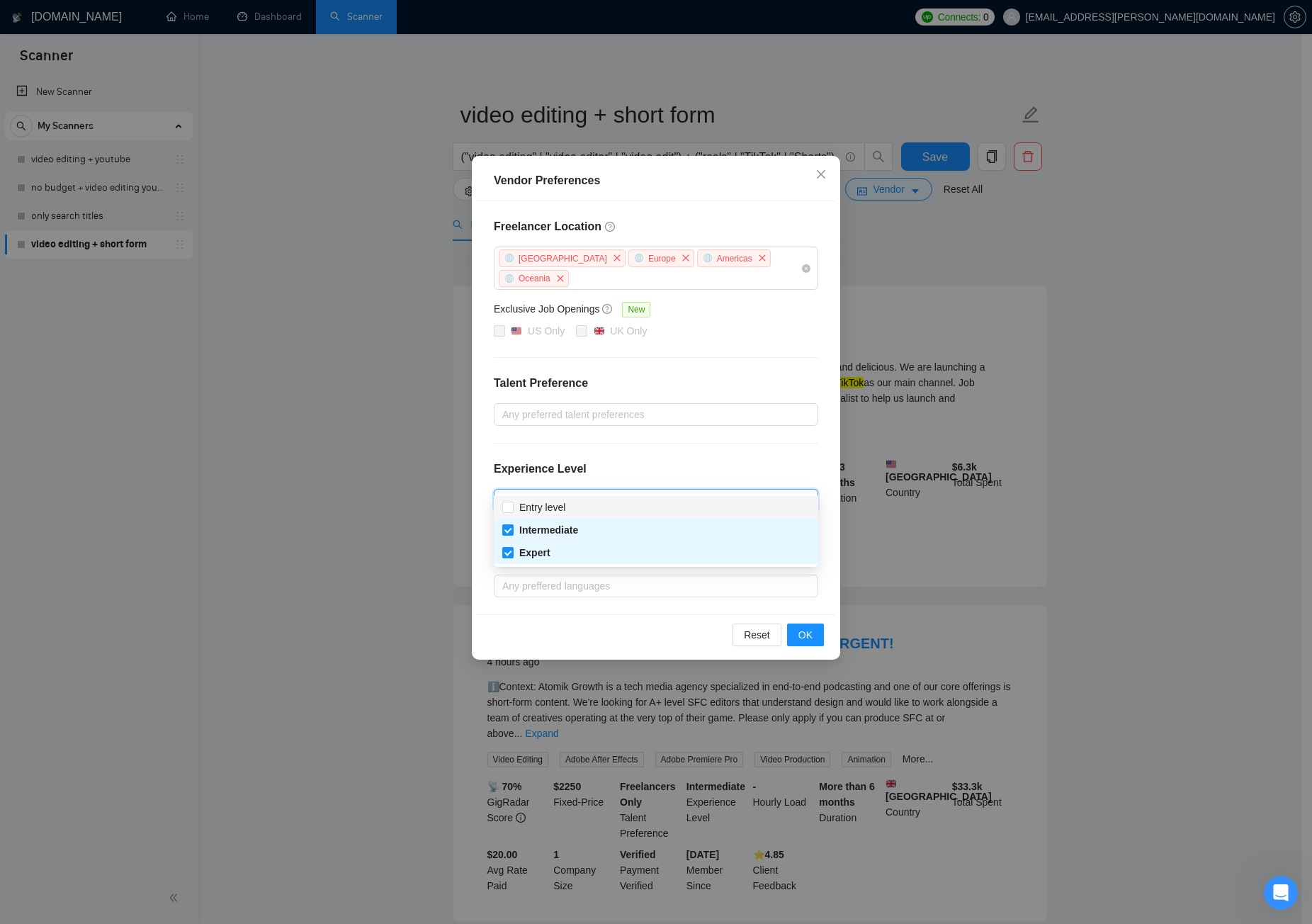
click at [669, 433] on div "Freelancer Location [GEOGRAPHIC_DATA] [GEOGRAPHIC_DATA] [GEOGRAPHIC_DATA] [GEOG…" at bounding box center [656, 408] width 358 height 413
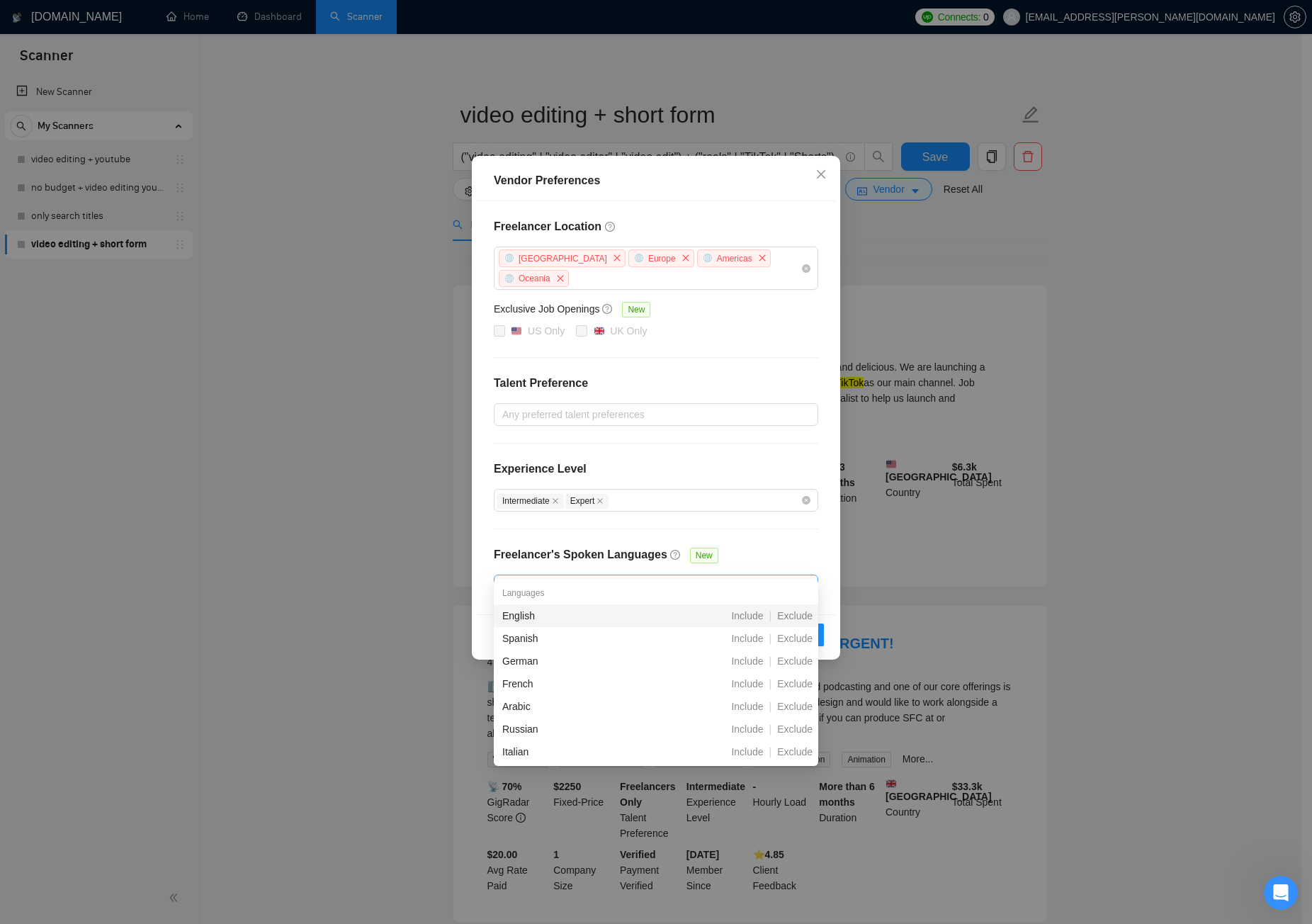
click at [600, 578] on div at bounding box center [649, 585] width 303 height 17
click at [803, 637] on span "Exclude" at bounding box center [795, 638] width 46 height 11
click at [806, 664] on span "Exclude" at bounding box center [795, 660] width 46 height 11
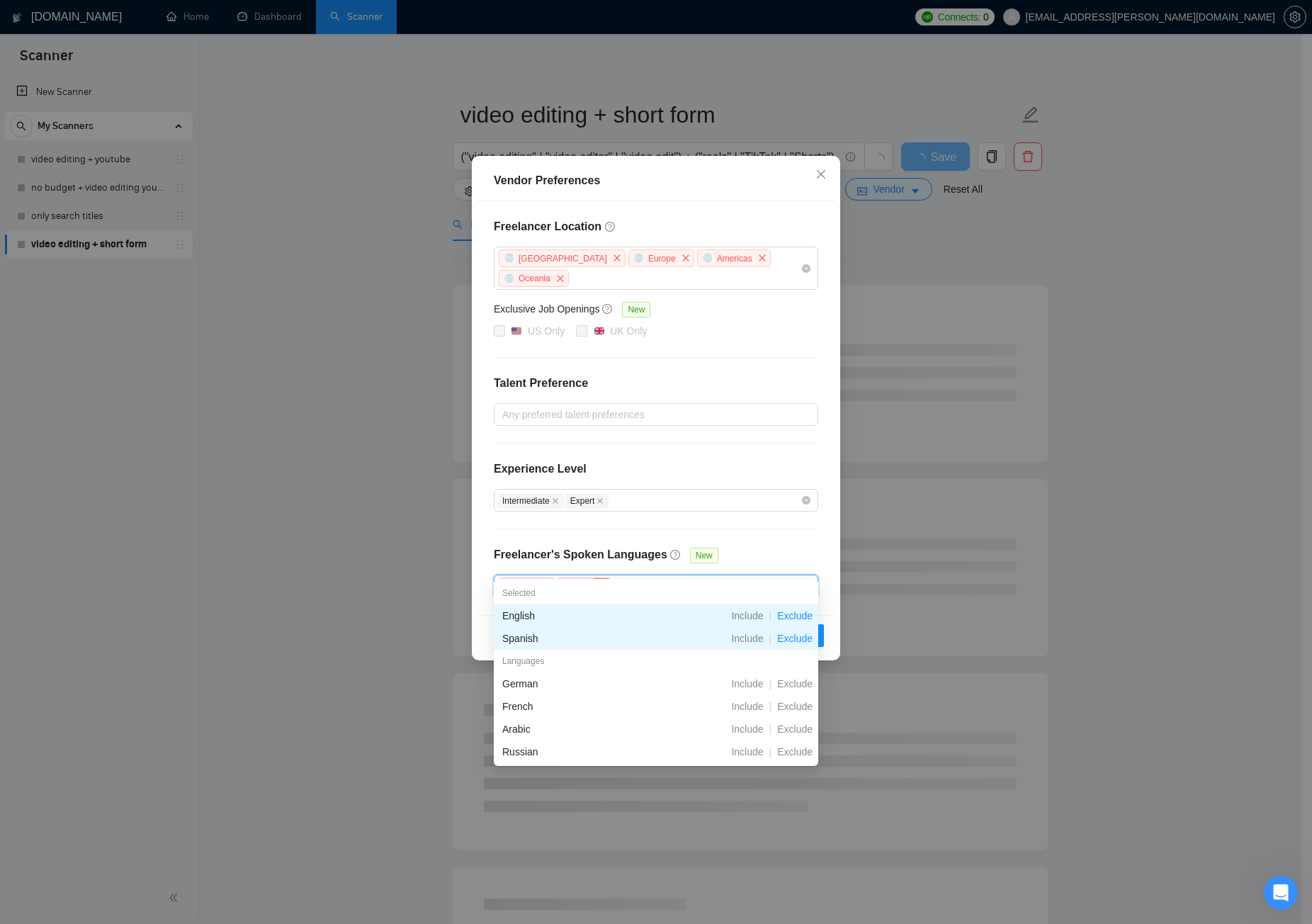
click at [601, 582] on icon "close" at bounding box center [601, 585] width 6 height 6
click at [810, 687] on span "Exclude" at bounding box center [795, 683] width 46 height 11
click at [805, 697] on span "Exclude" at bounding box center [795, 706] width 46 height 11
click at [803, 697] on span "Exclude" at bounding box center [795, 729] width 46 height 11
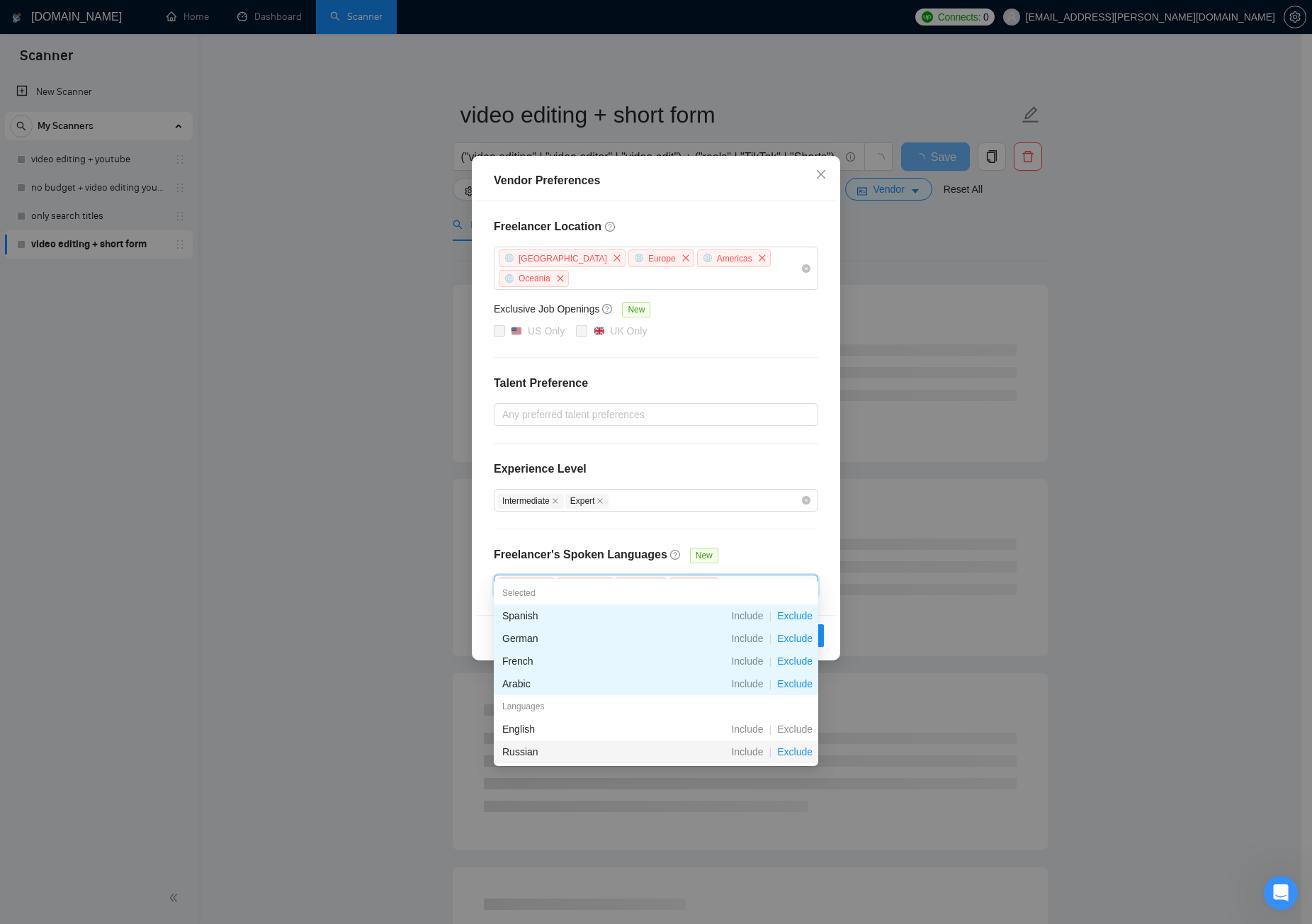
click at [801, 697] on span "Exclude" at bounding box center [795, 751] width 46 height 11
click at [816, 531] on div "Freelancer Location [GEOGRAPHIC_DATA] [GEOGRAPHIC_DATA] [GEOGRAPHIC_DATA] [GEOG…" at bounding box center [656, 408] width 358 height 414
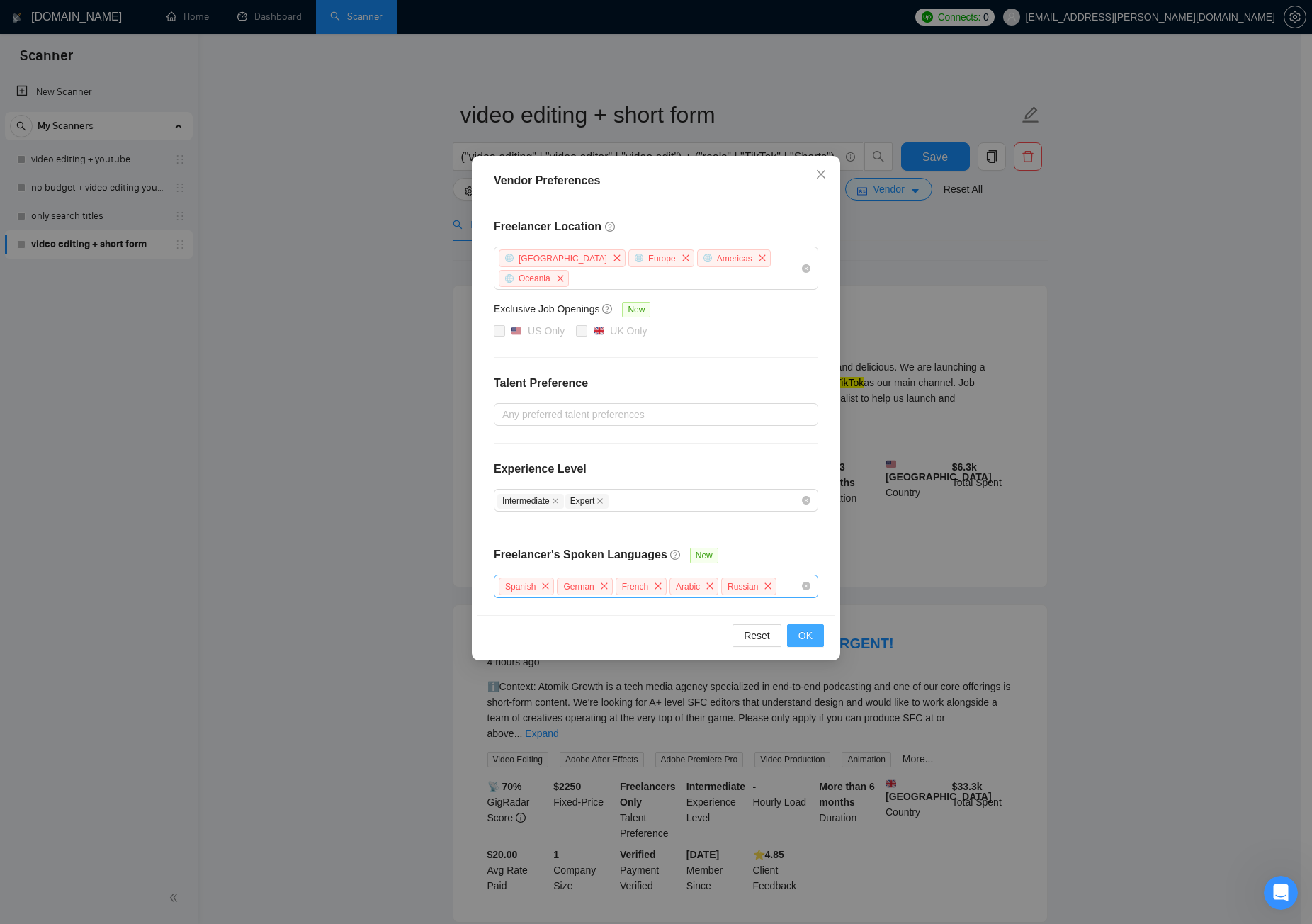
click at [817, 624] on button "OK" at bounding box center [805, 635] width 37 height 23
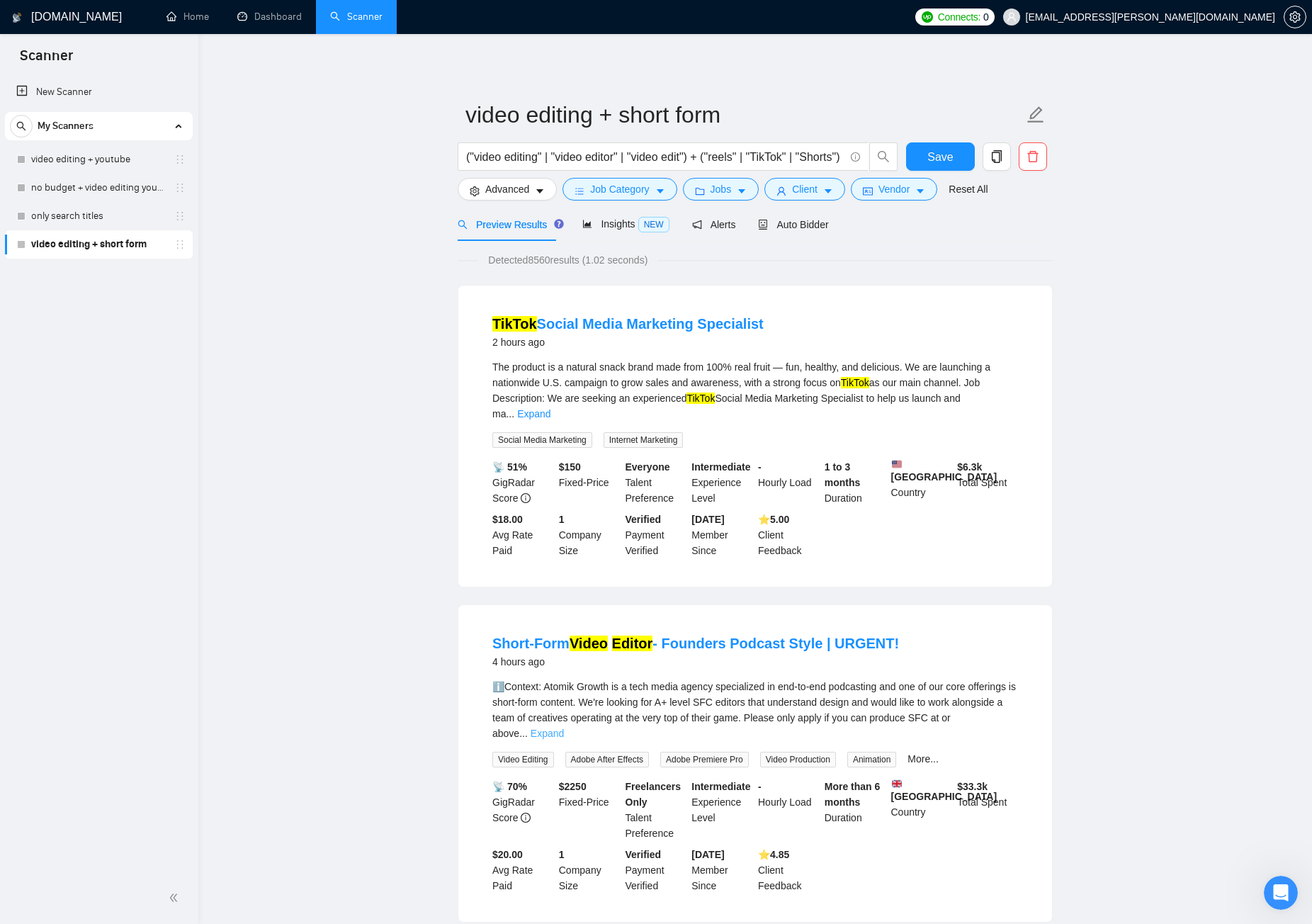
click at [564, 697] on link "Expand" at bounding box center [548, 732] width 34 height 11
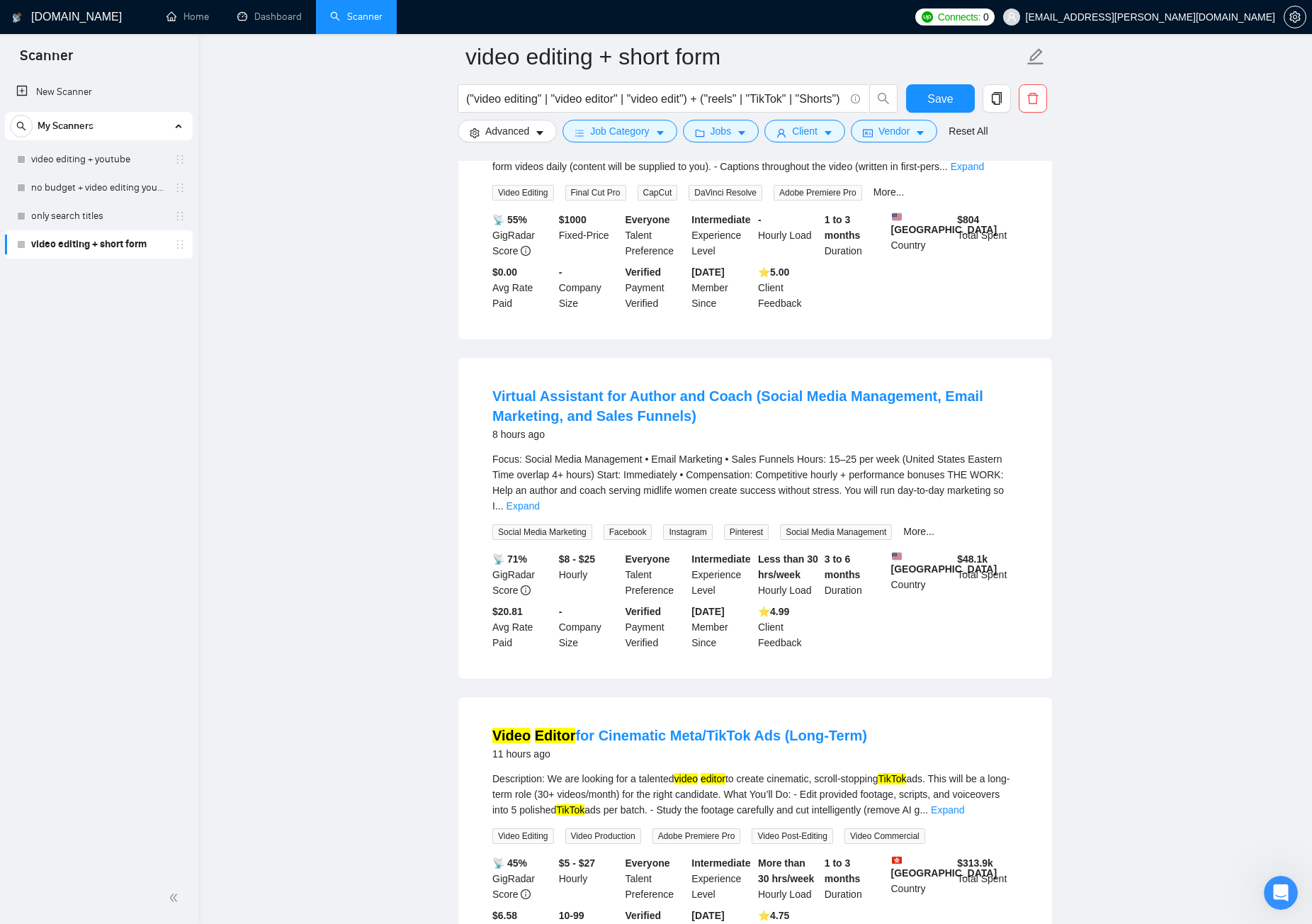
scroll to position [1913, 0]
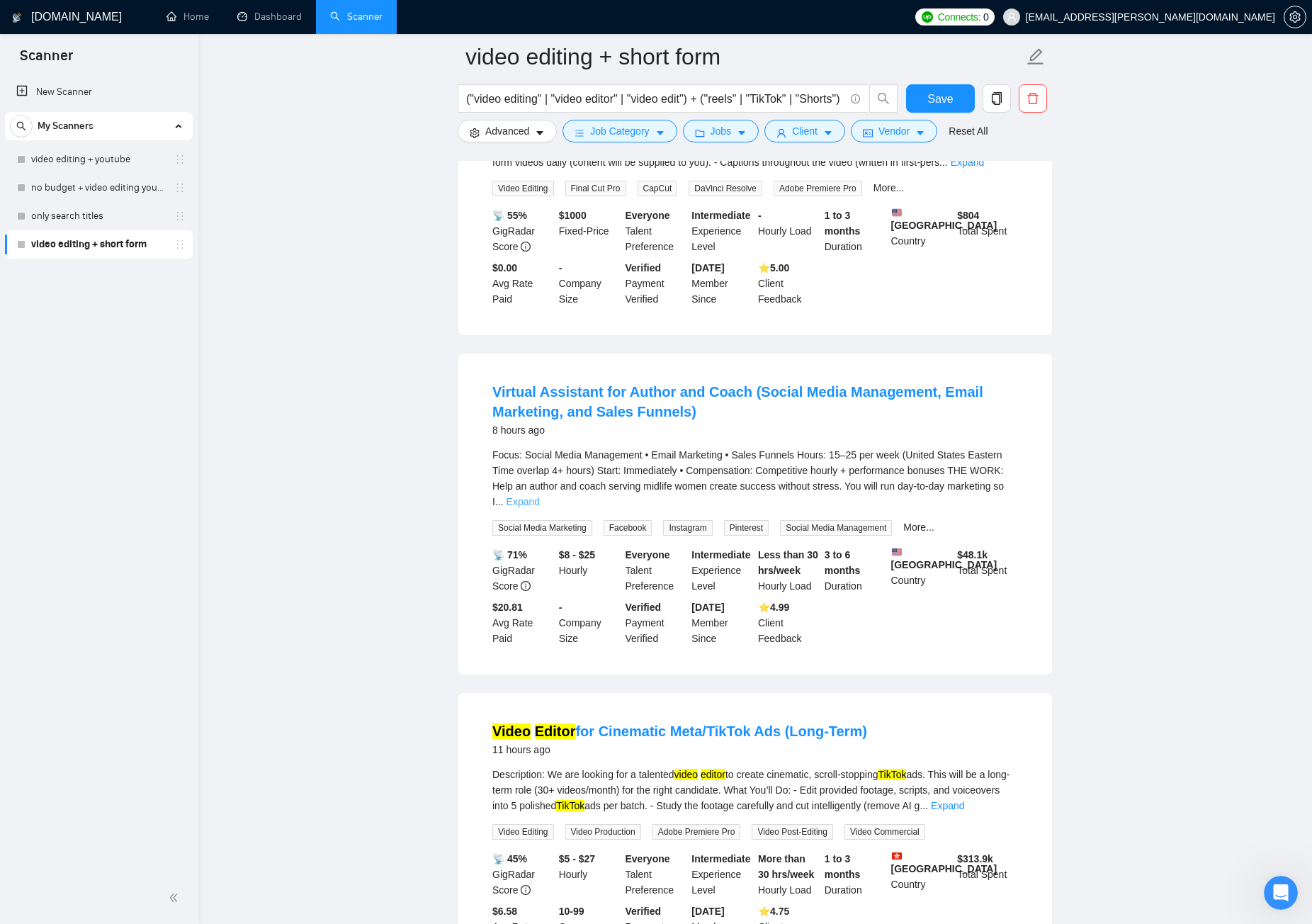
click at [540, 499] on link "Expand" at bounding box center [523, 500] width 34 height 11
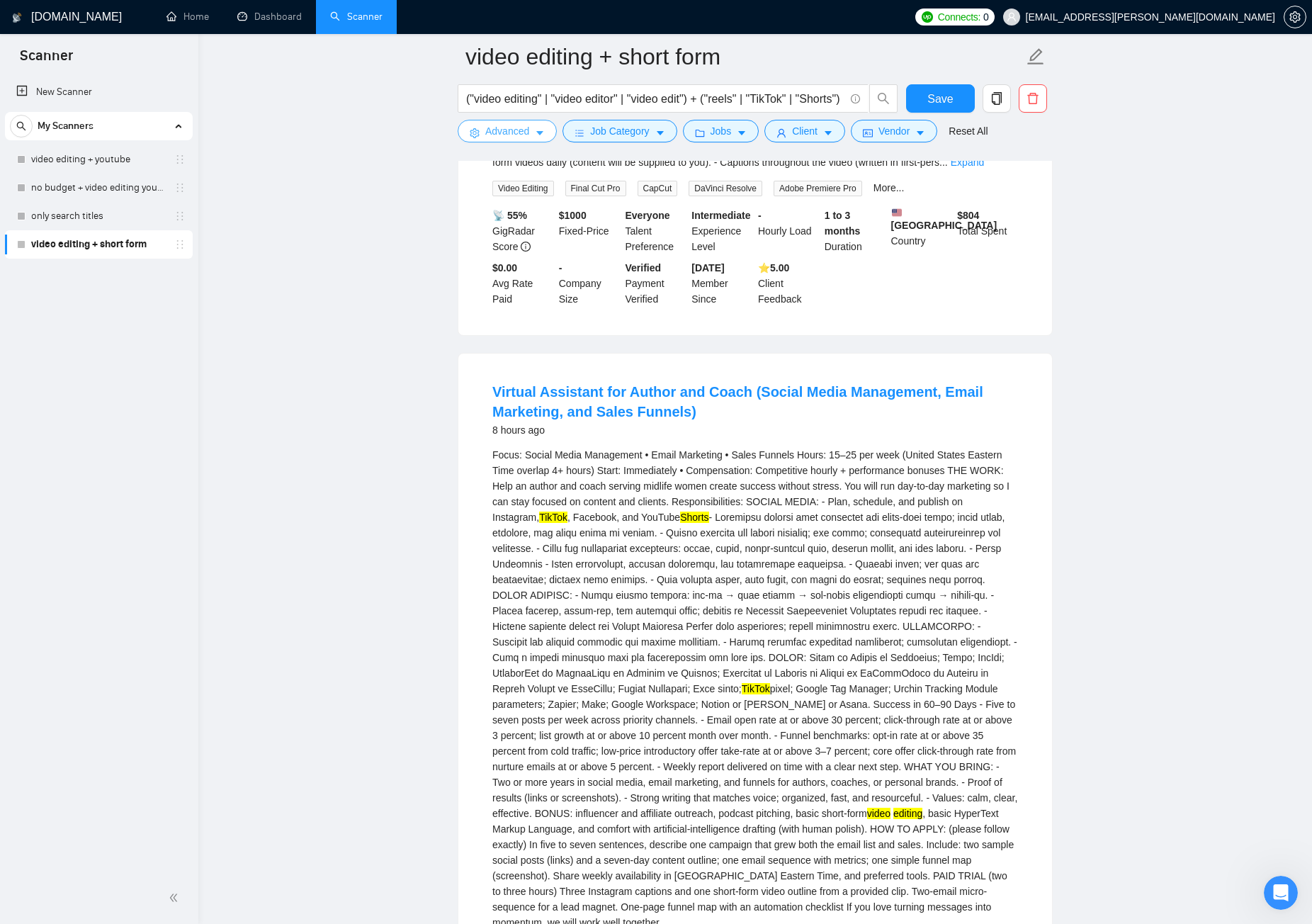
click at [525, 132] on span "Advanced" at bounding box center [507, 131] width 44 height 16
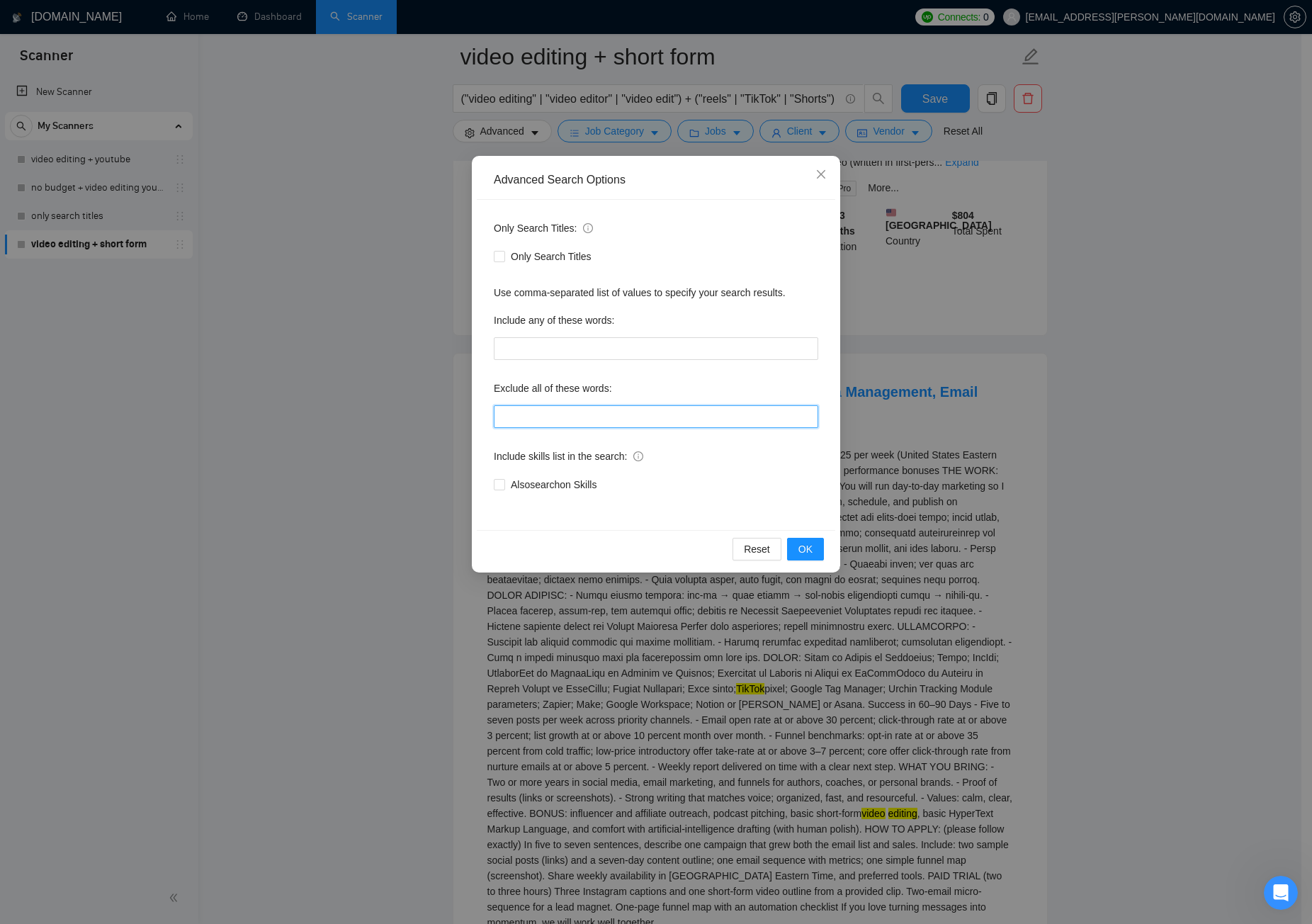
click at [649, 424] on input "text" at bounding box center [656, 417] width 325 height 23
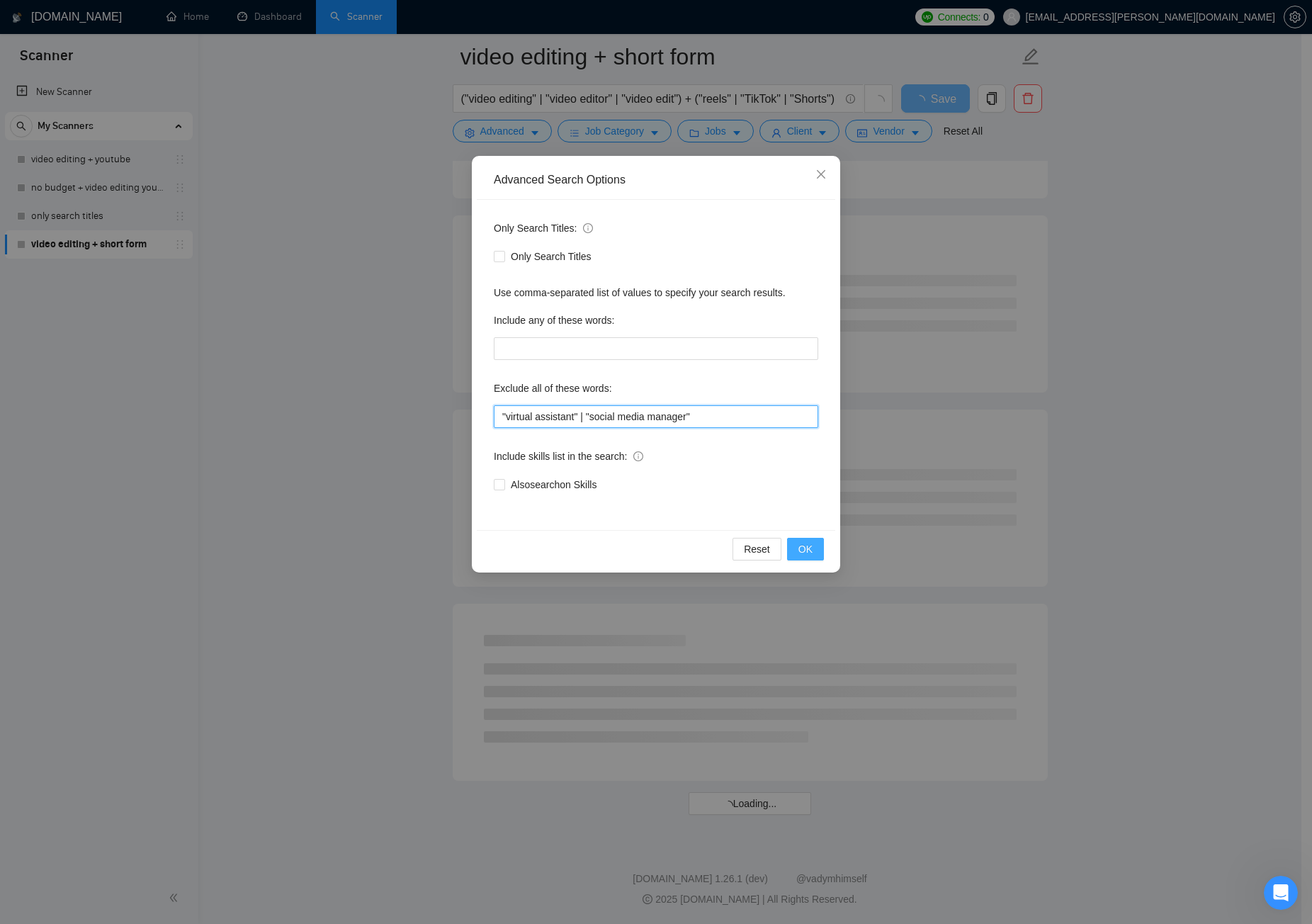
scroll to position [1439, 0]
click at [809, 551] on span "OK" at bounding box center [806, 549] width 14 height 16
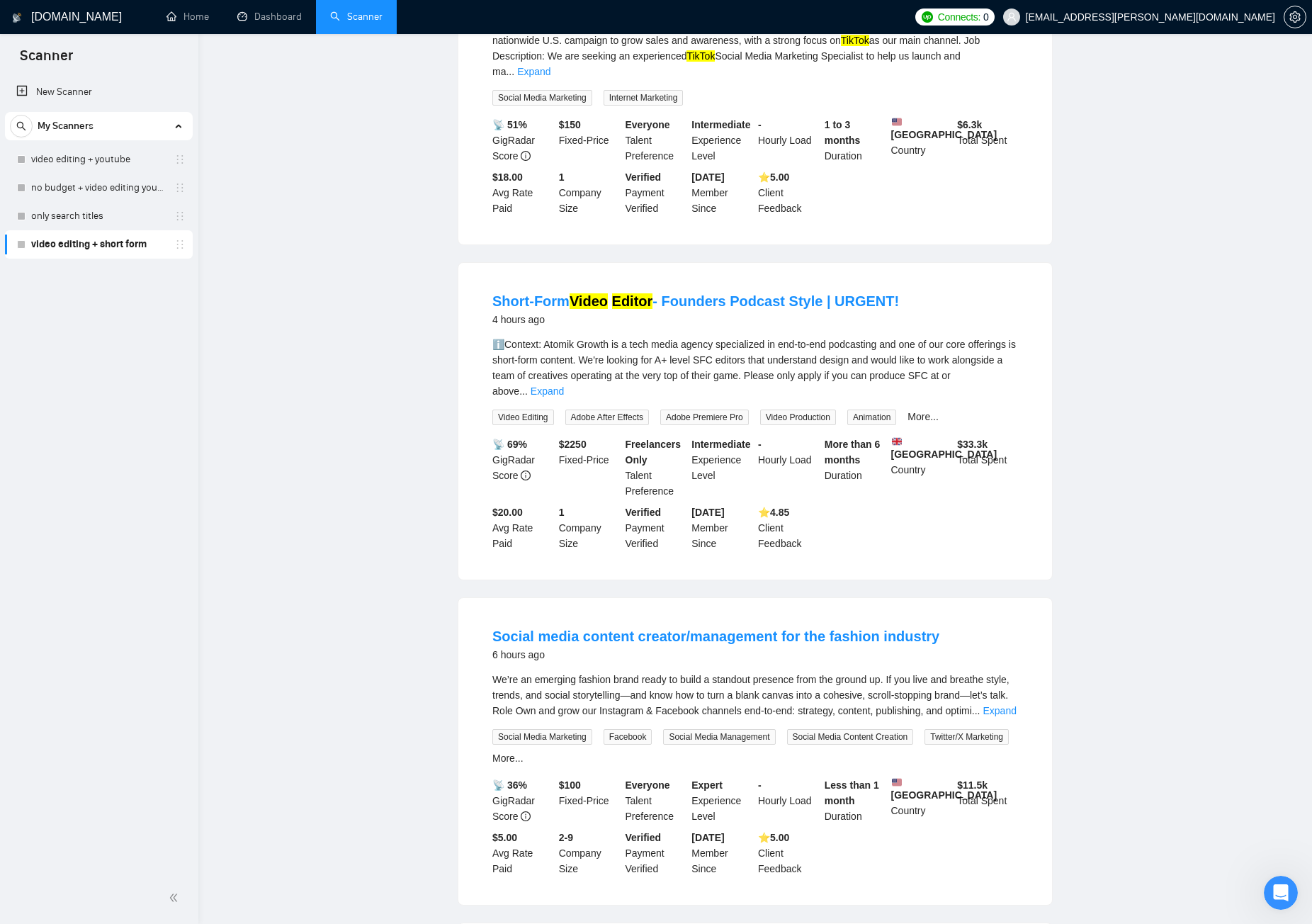
scroll to position [354, 0]
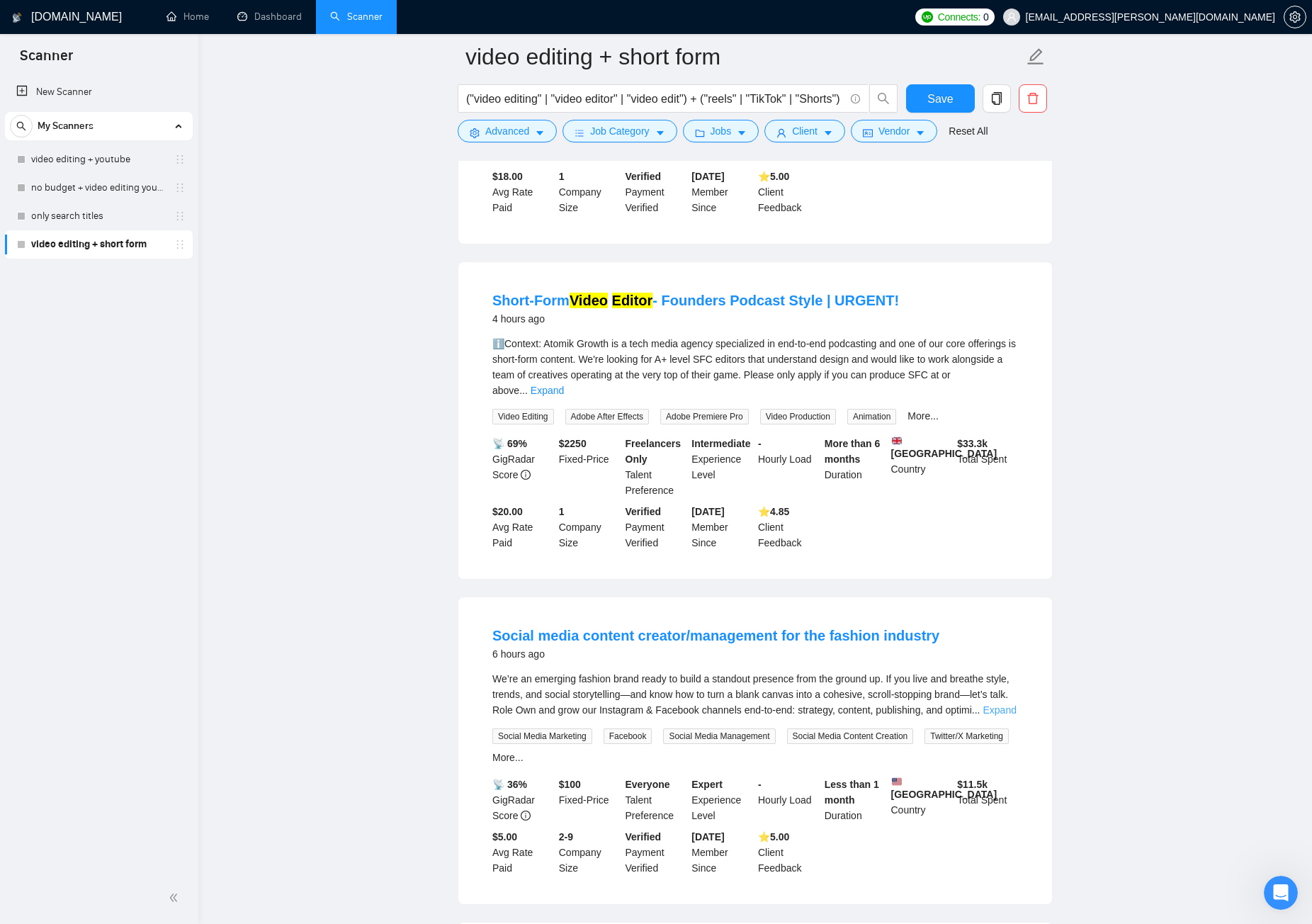
click at [1007, 697] on link "Expand" at bounding box center [1000, 709] width 34 height 11
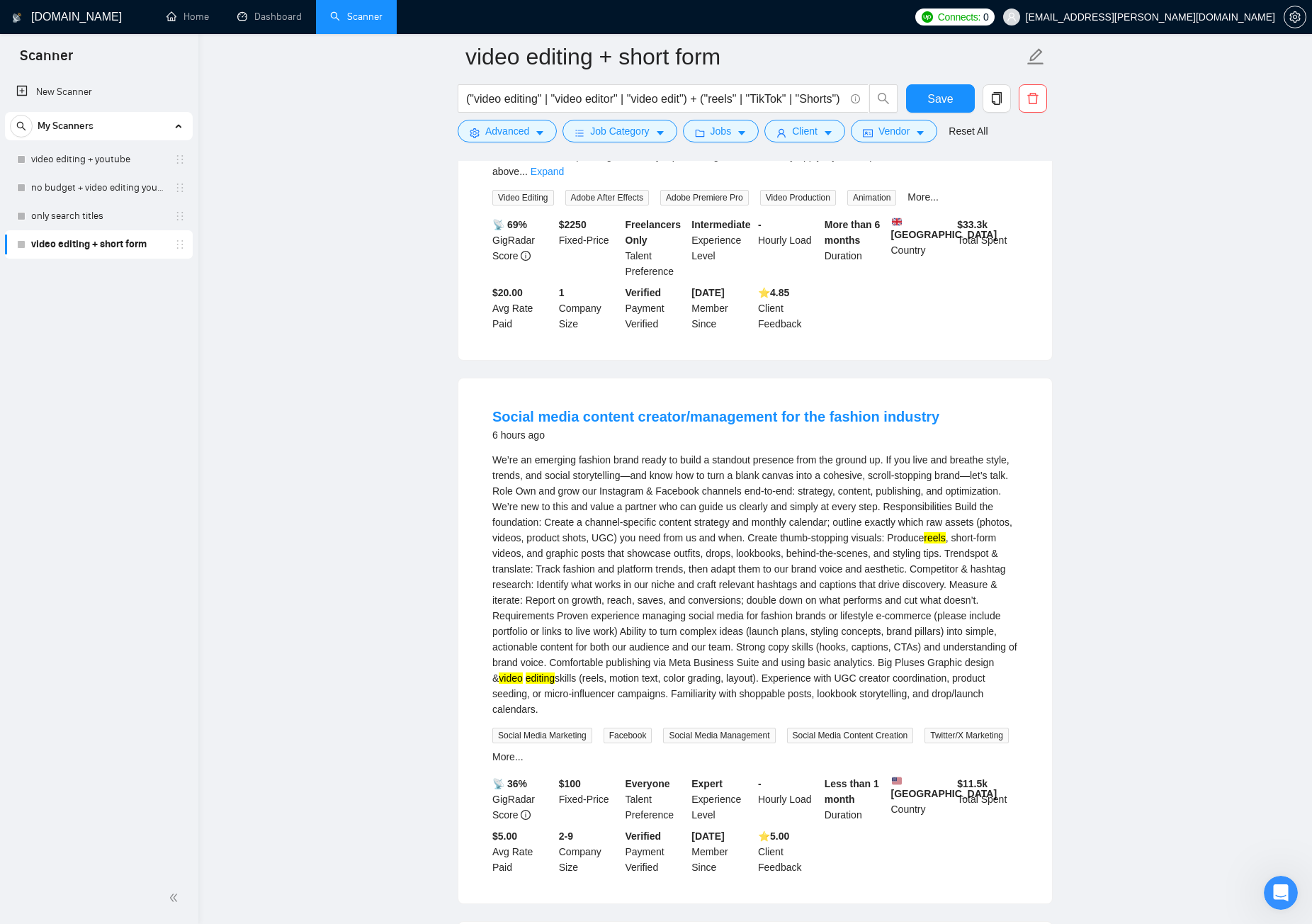
scroll to position [638, 0]
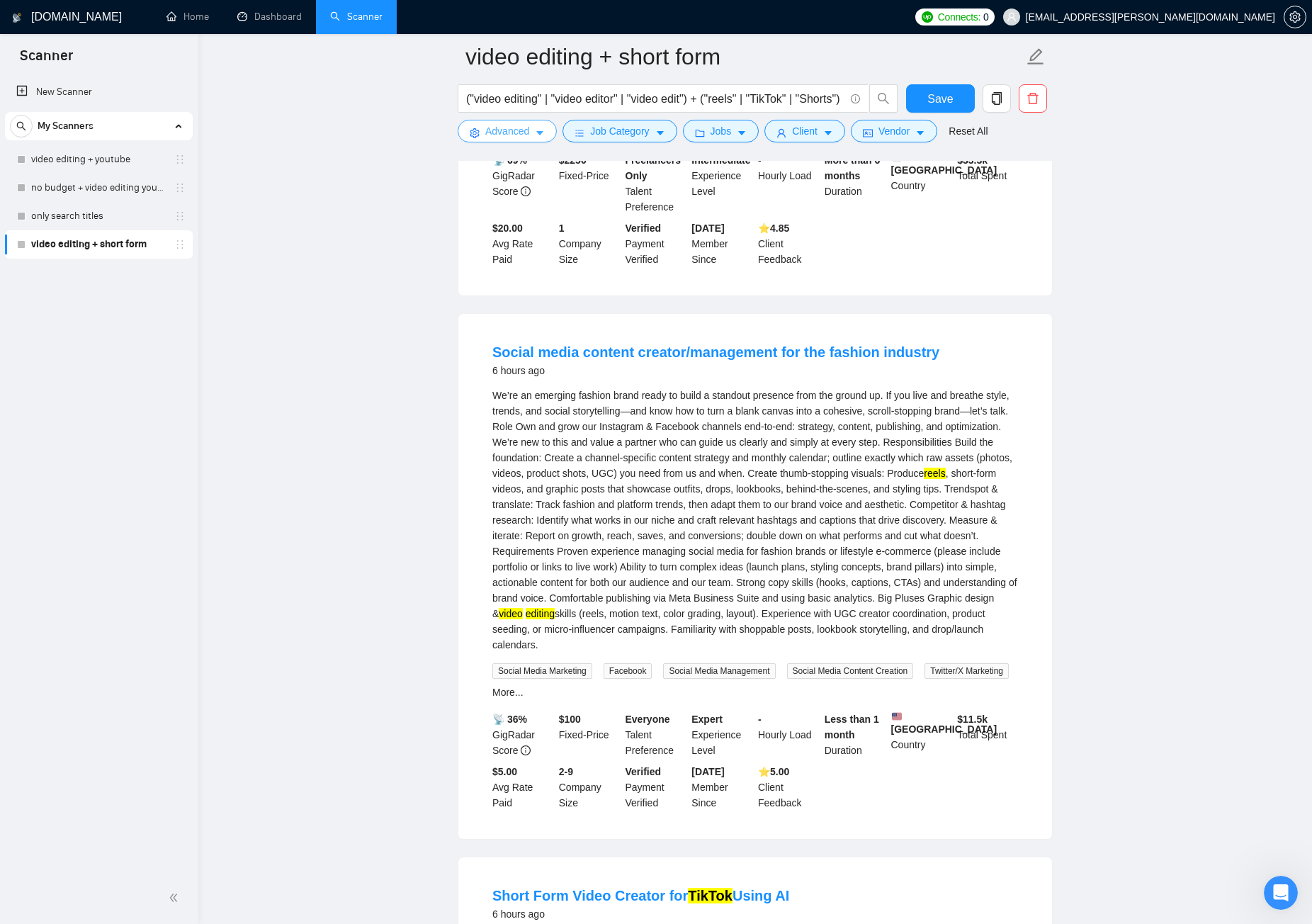
click at [535, 132] on icon "caret-down" at bounding box center [540, 133] width 10 height 10
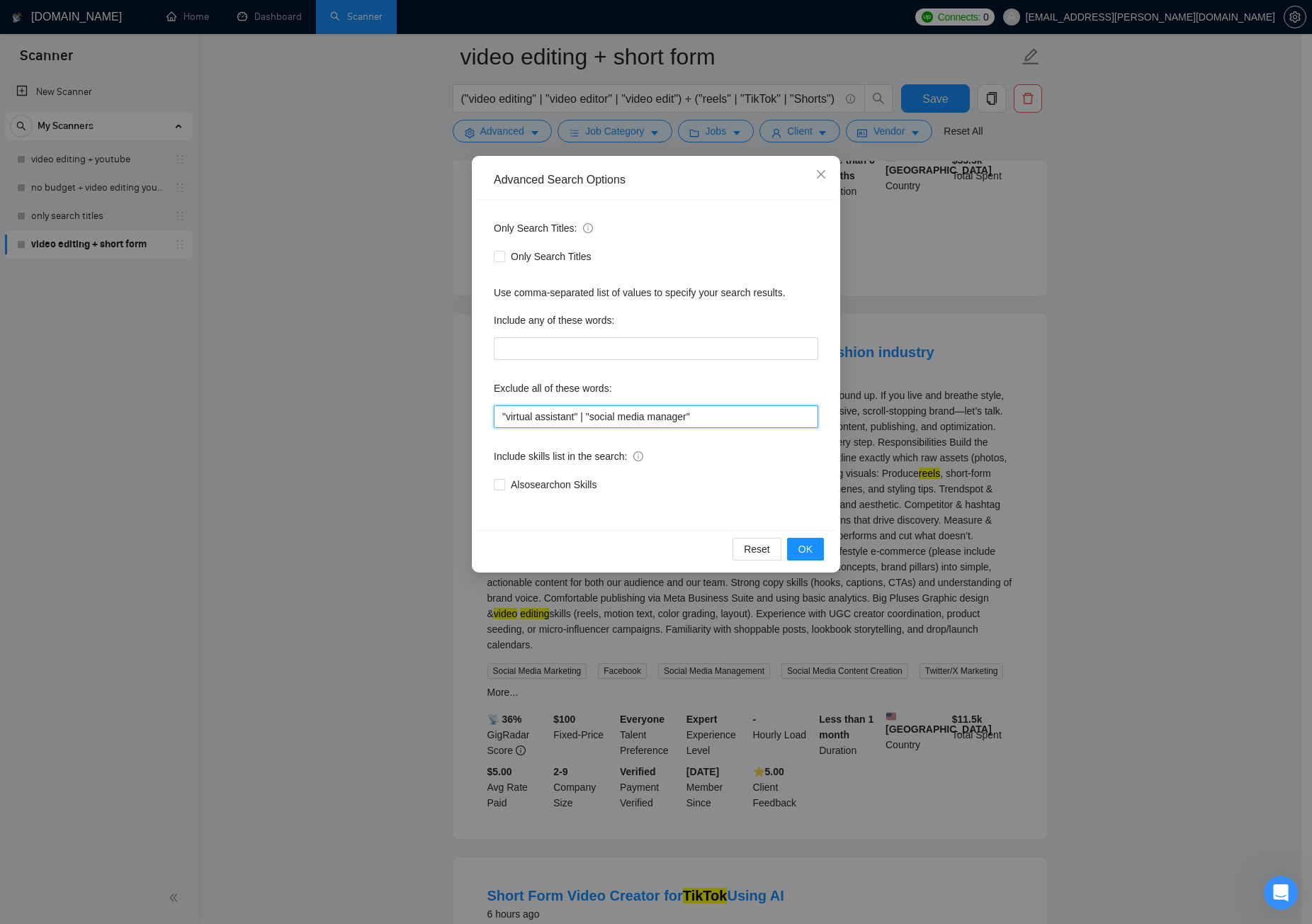
click at [712, 424] on input ""virtual assistant" | "social media manager"" at bounding box center [656, 417] width 325 height 23
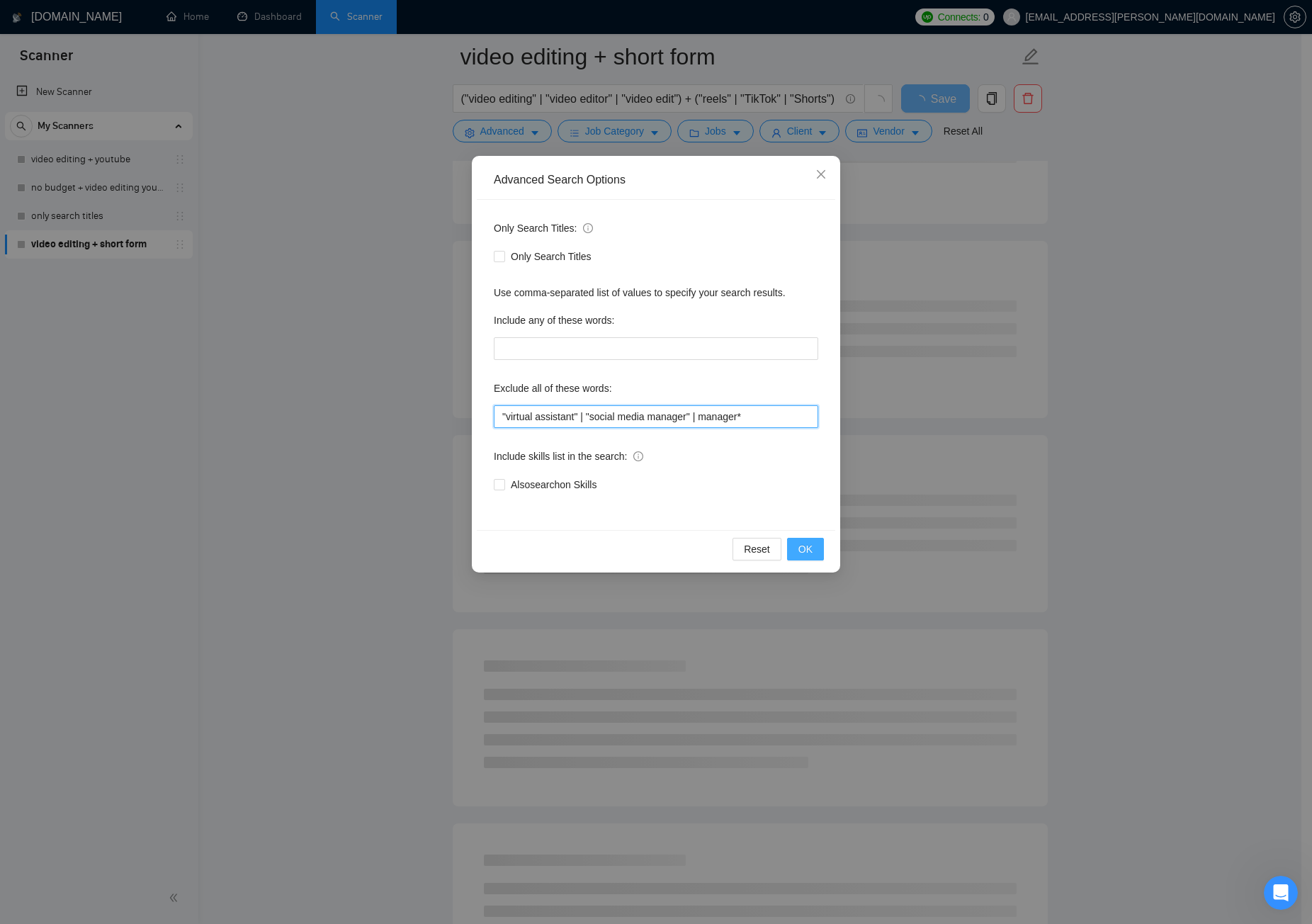
type input ""virtual assistant" | "social media manager" | manager*"
click at [811, 547] on span "OK" at bounding box center [806, 549] width 14 height 16
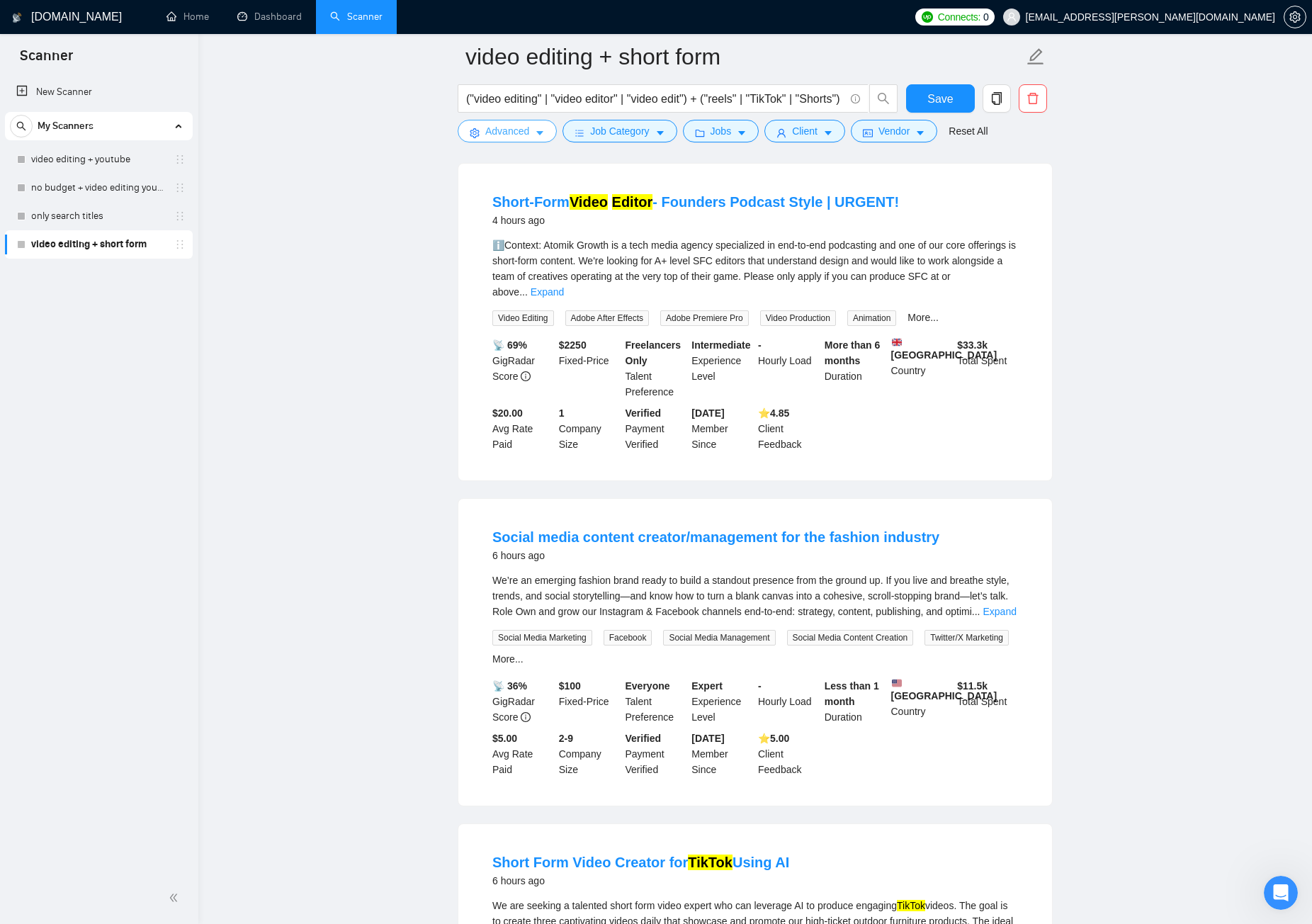
scroll to position [0, 0]
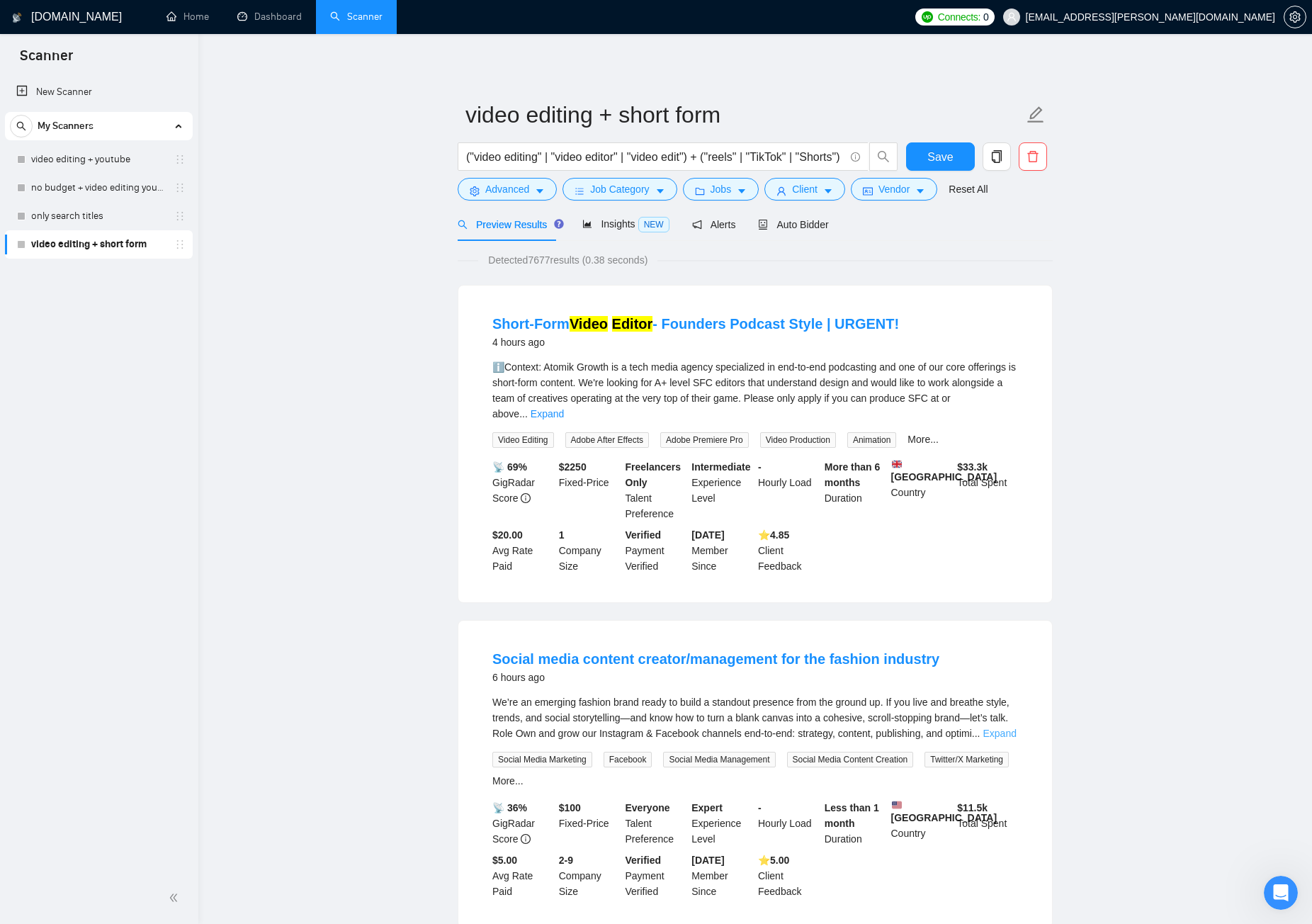
click at [1000, 697] on link "Expand" at bounding box center [1000, 732] width 34 height 11
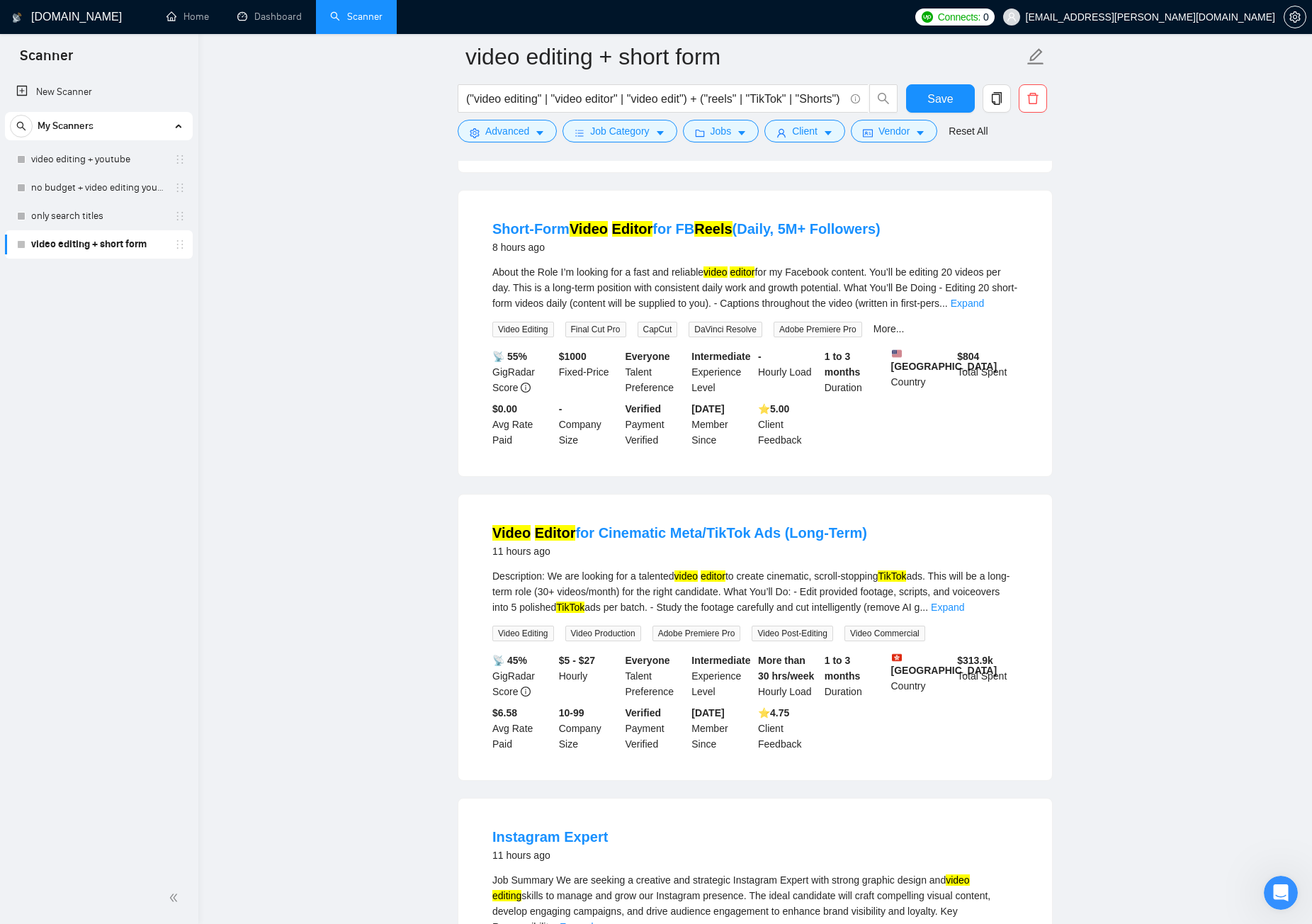
scroll to position [1630, 0]
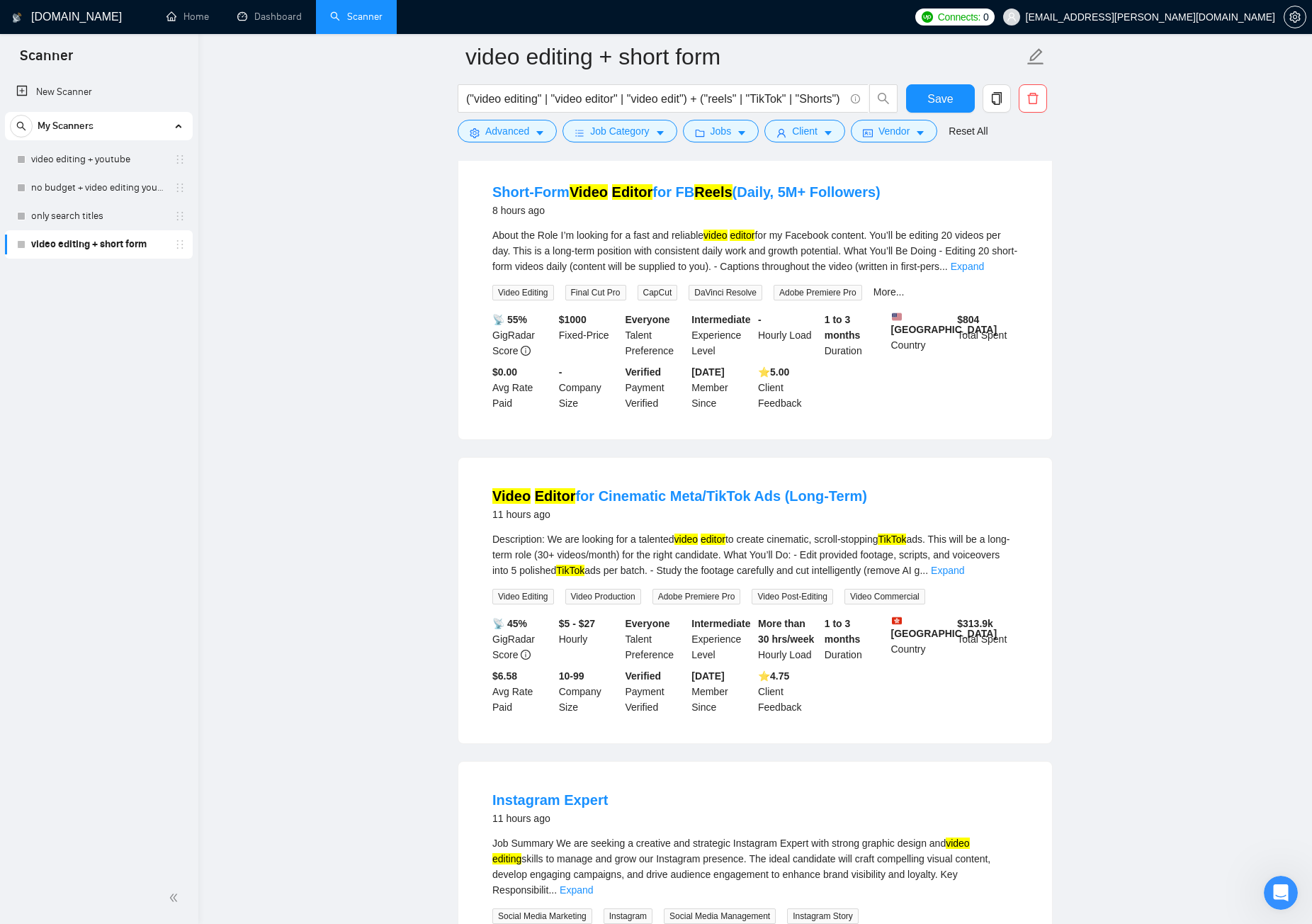
click at [965, 569] on link "Expand" at bounding box center [948, 570] width 34 height 11
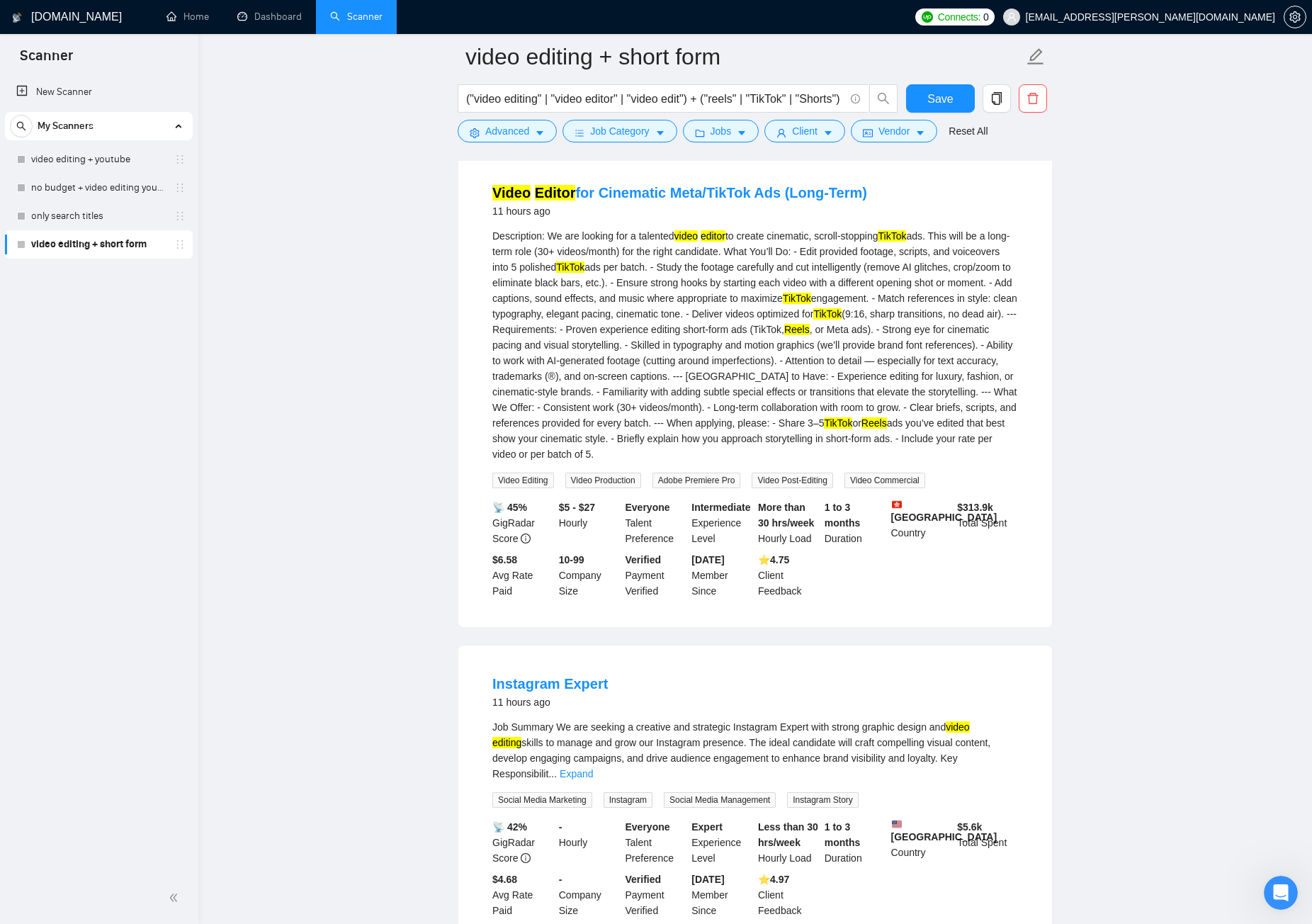
scroll to position [2268, 0]
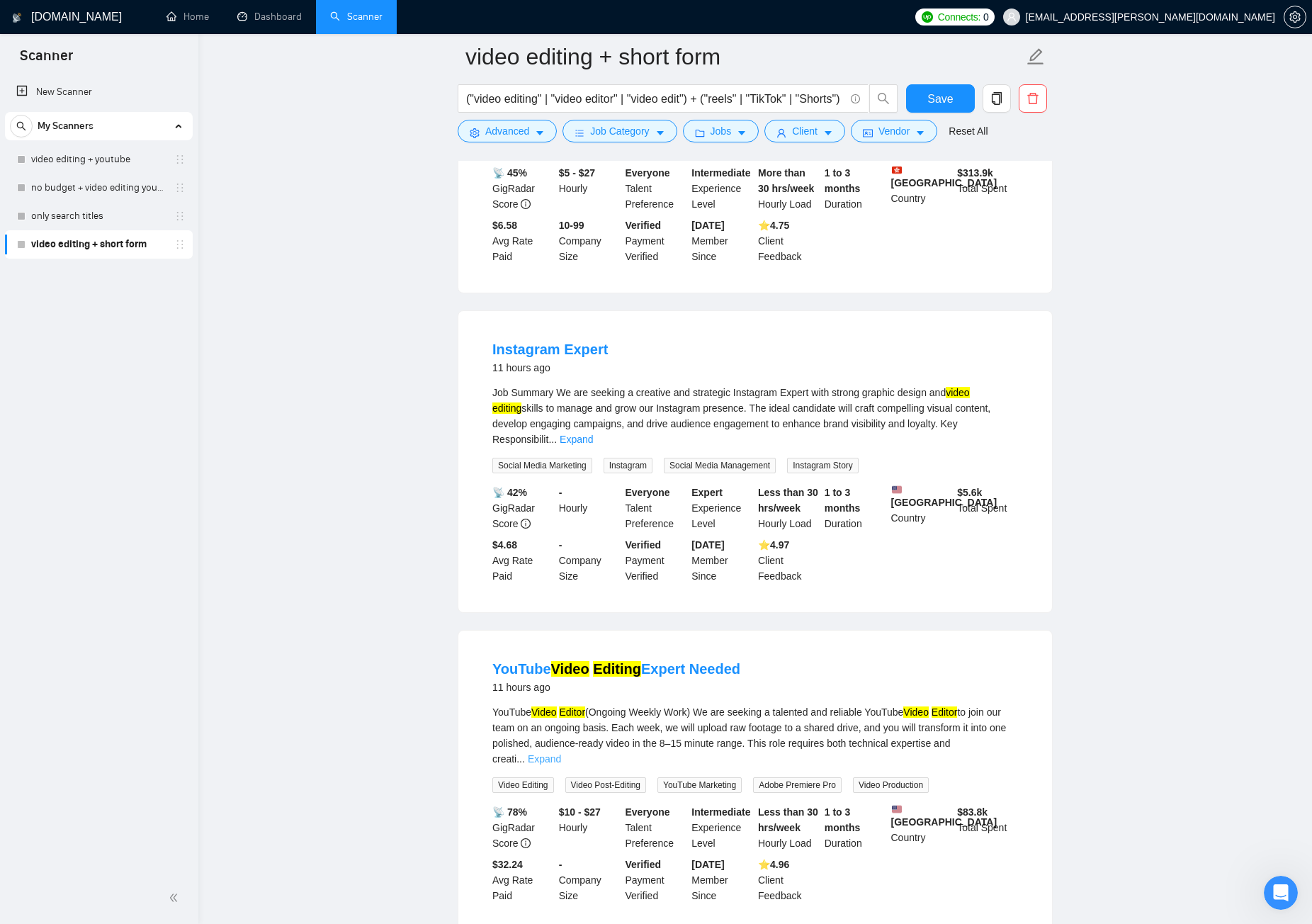
click at [561, 697] on link "Expand" at bounding box center [545, 758] width 34 height 11
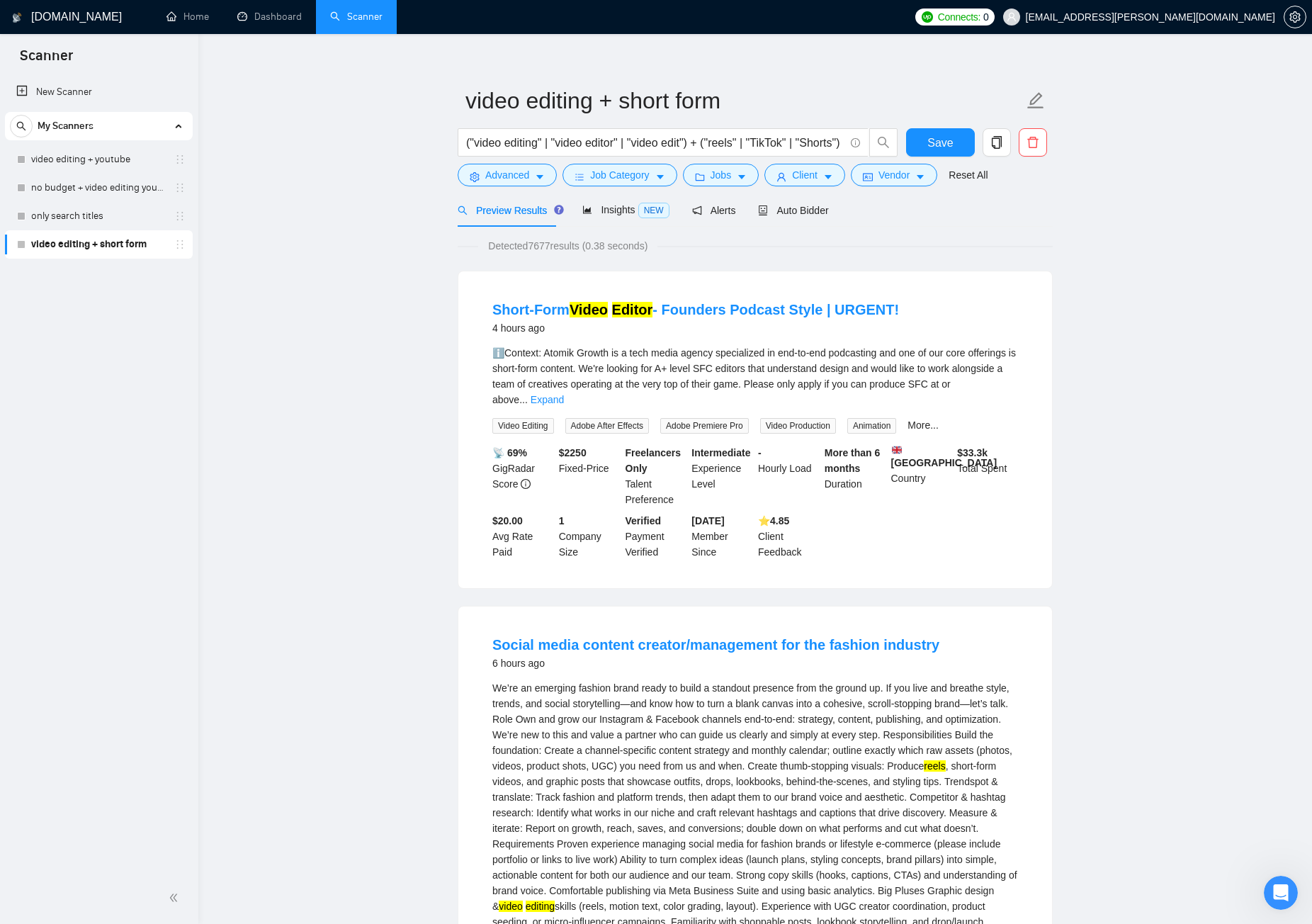
scroll to position [0, 0]
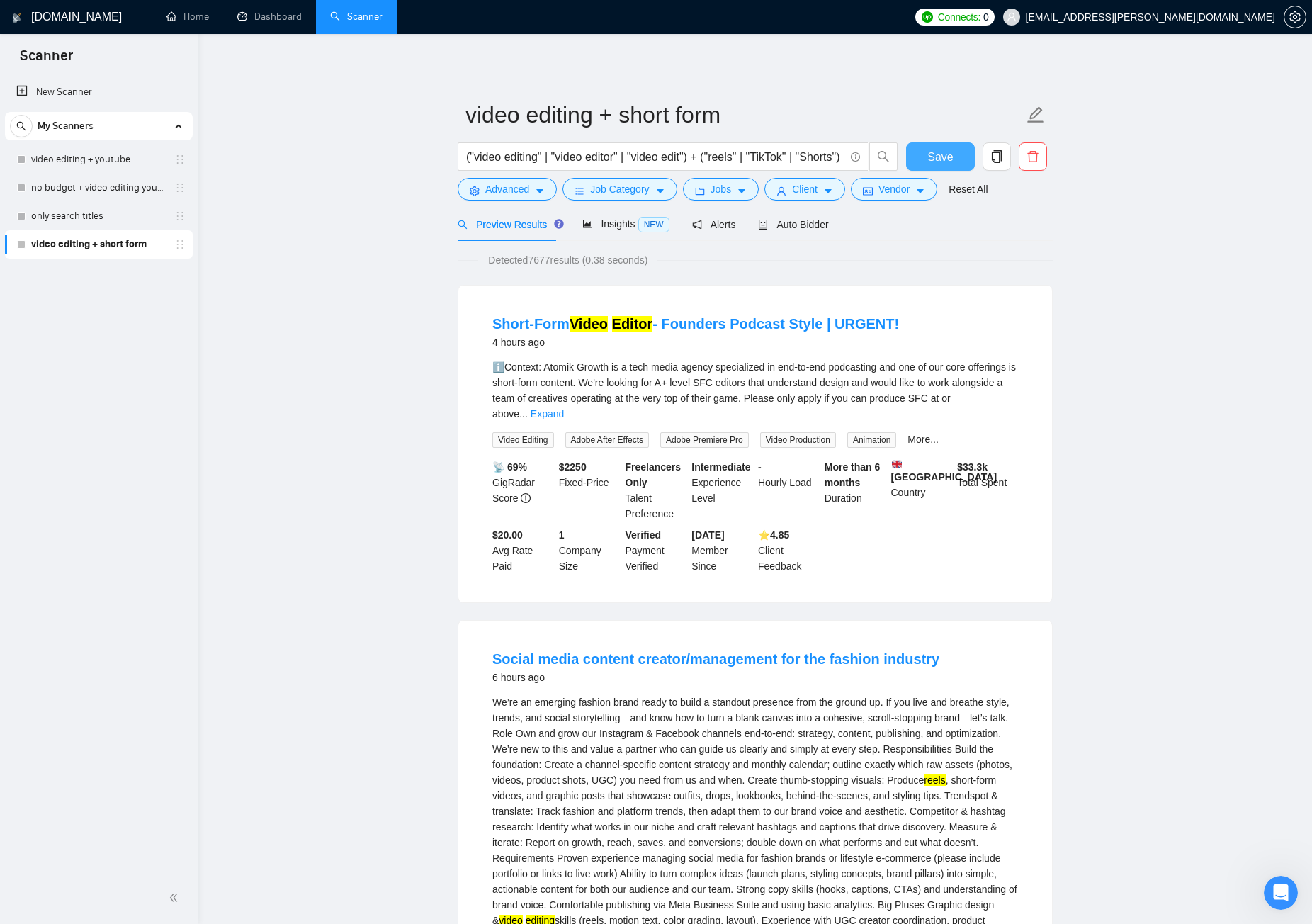
click at [949, 152] on span "Save" at bounding box center [941, 157] width 26 height 18
click at [132, 188] on link "no budget + video editing youtube" at bounding box center [99, 188] width 134 height 29
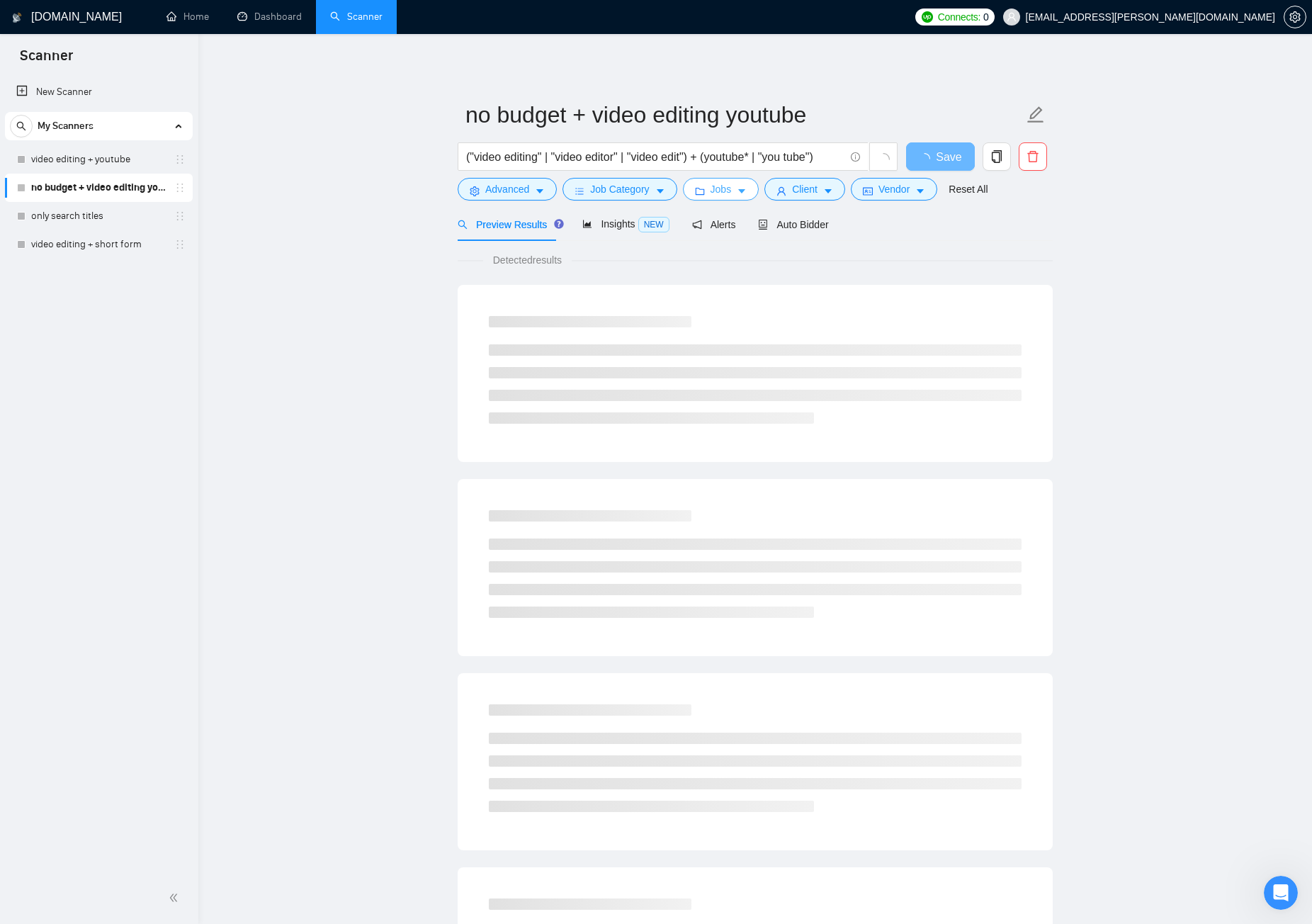
click at [736, 193] on icon "caret-down" at bounding box center [741, 192] width 10 height 10
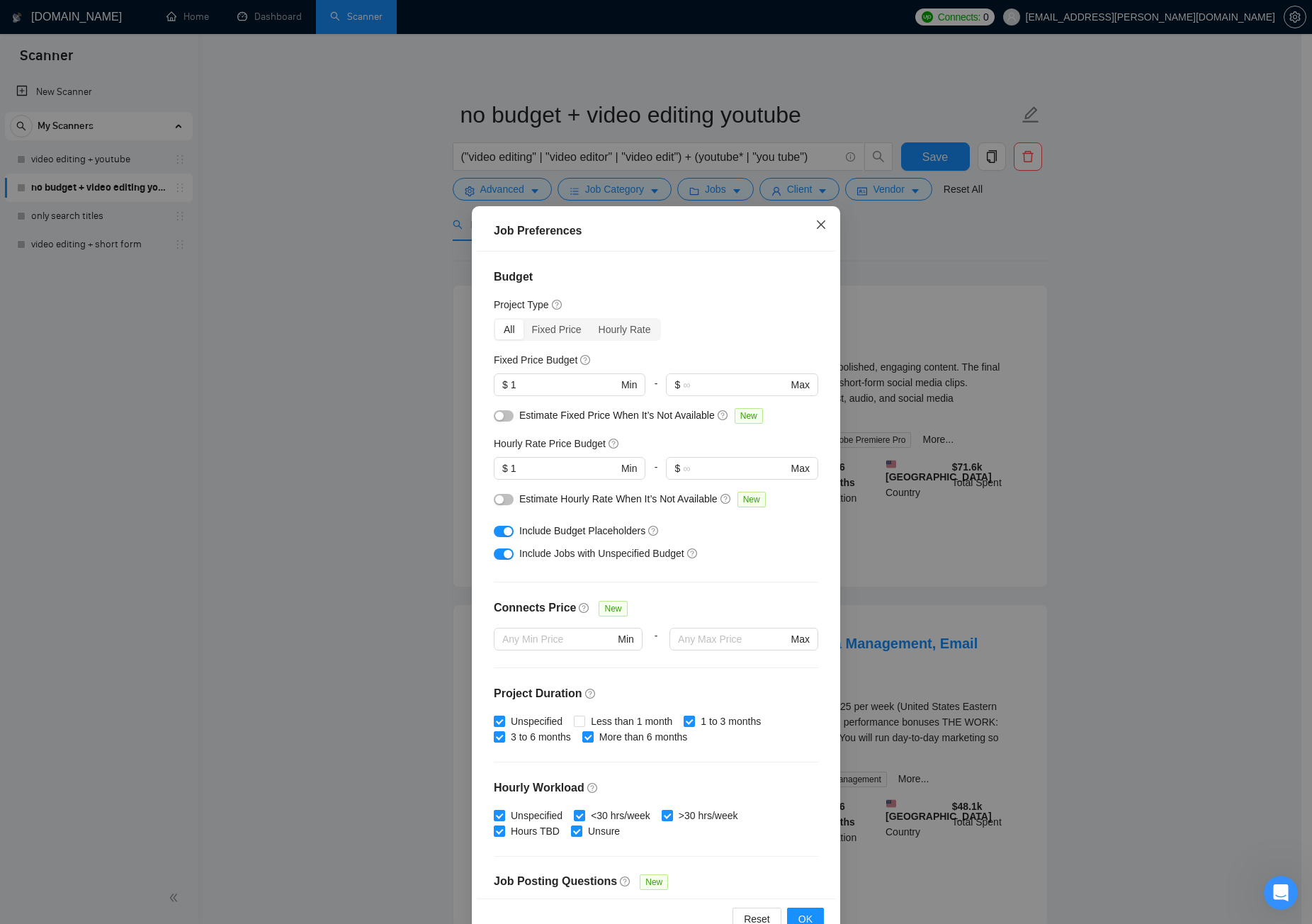
click at [815, 229] on icon "close" at bounding box center [820, 224] width 11 height 11
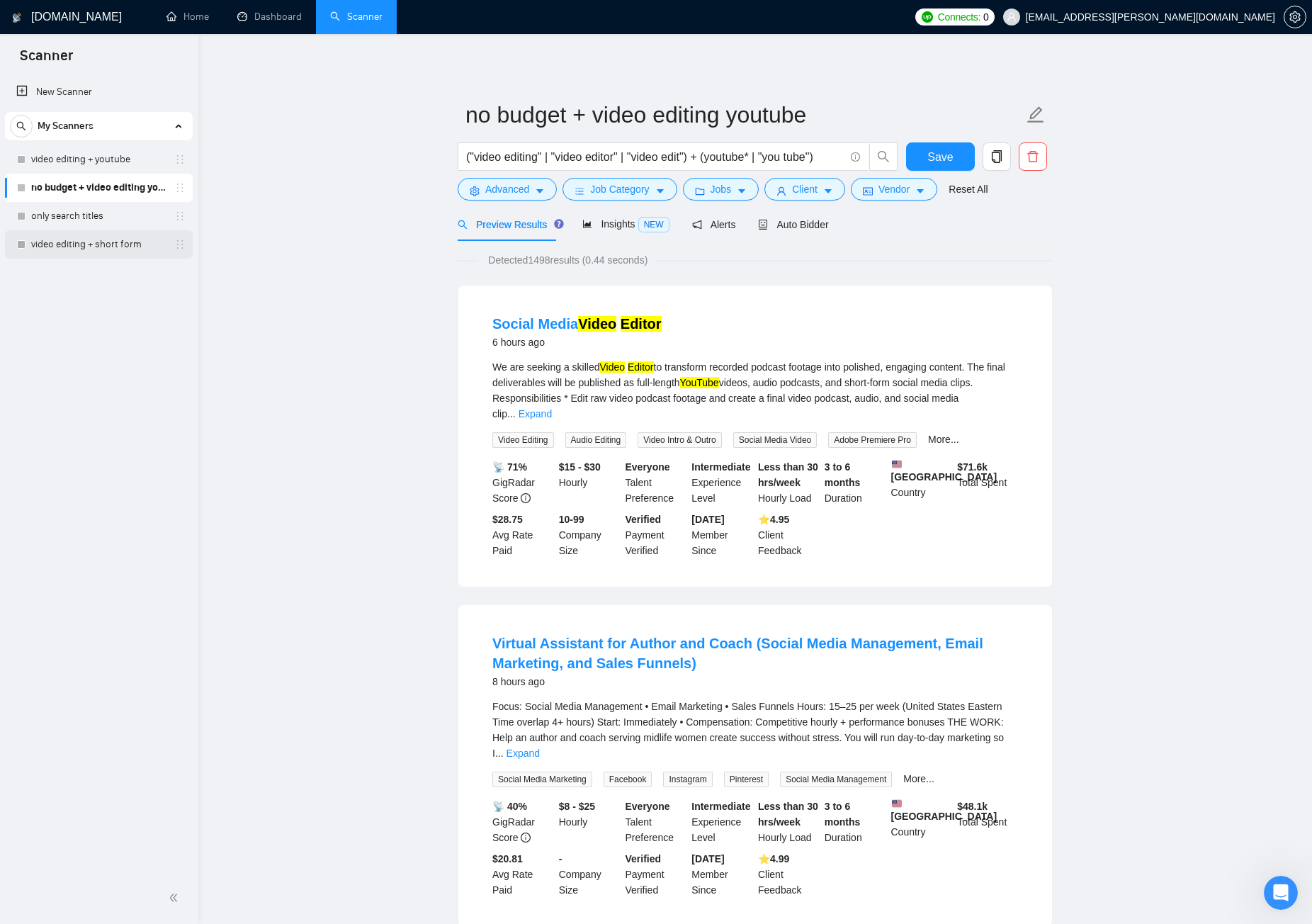
click at [143, 244] on link "video editing + short form" at bounding box center [99, 244] width 134 height 29
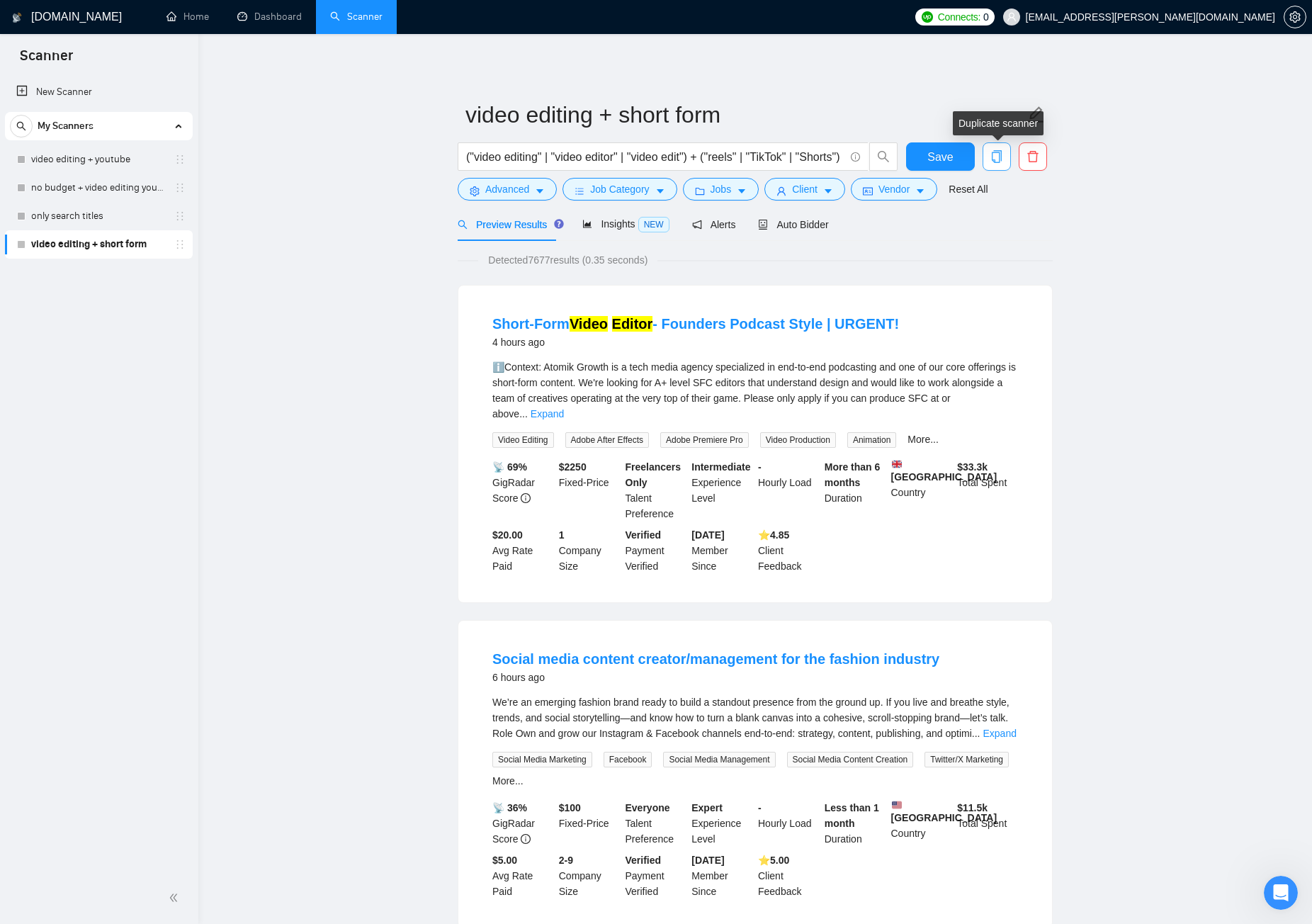
click at [1000, 160] on icon "copy" at bounding box center [997, 156] width 10 height 13
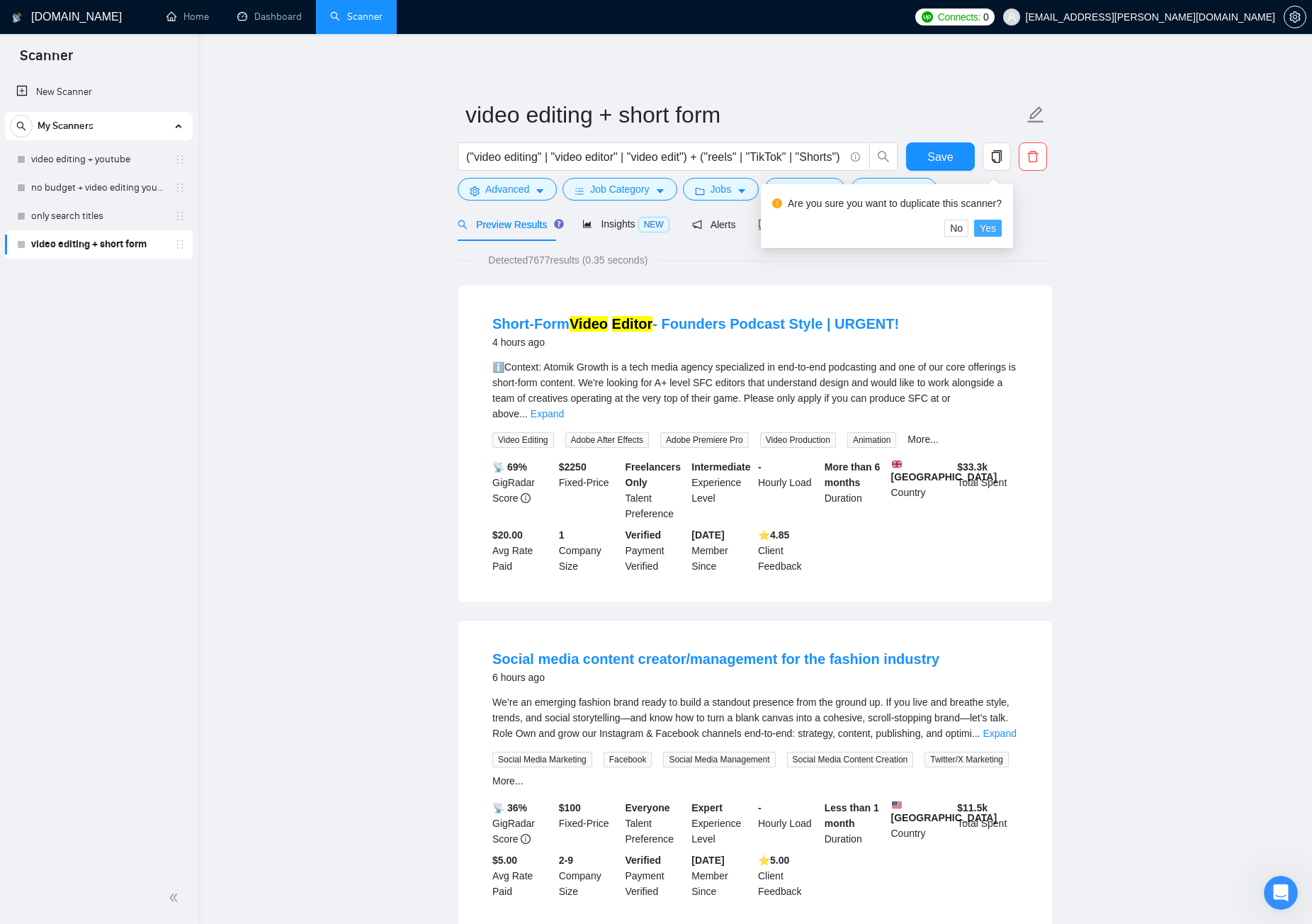
click at [990, 227] on span "Yes" at bounding box center [988, 228] width 17 height 16
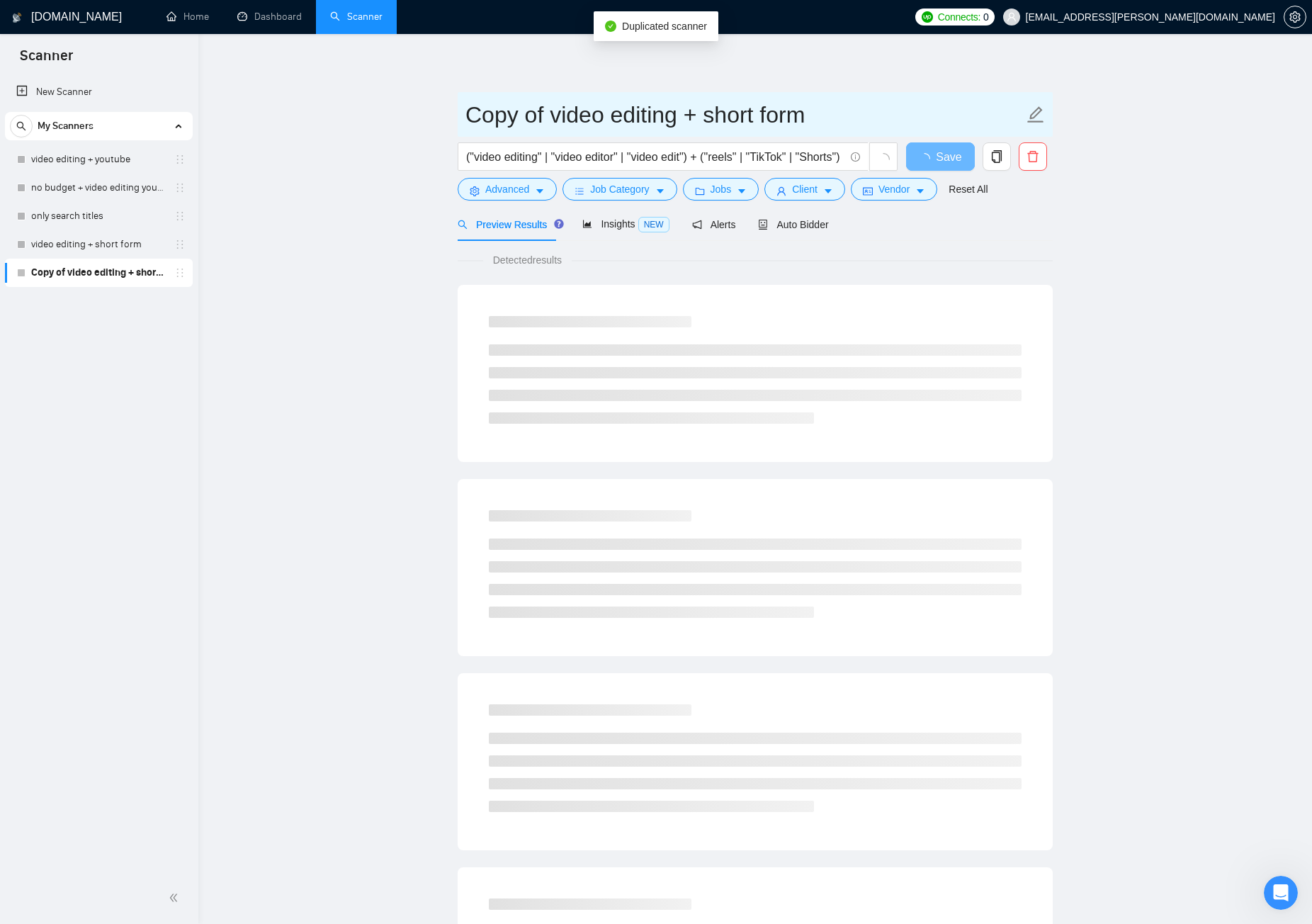
click at [626, 120] on input "Copy of video editing + short form" at bounding box center [745, 115] width 559 height 36
drag, startPoint x: 549, startPoint y: 120, endPoint x: 383, endPoint y: 114, distance: 166.1
click at [383, 113] on main "Copy of video editing + short form ("video editing" | "video editor" | "video e…" at bounding box center [755, 647] width 1068 height 1182
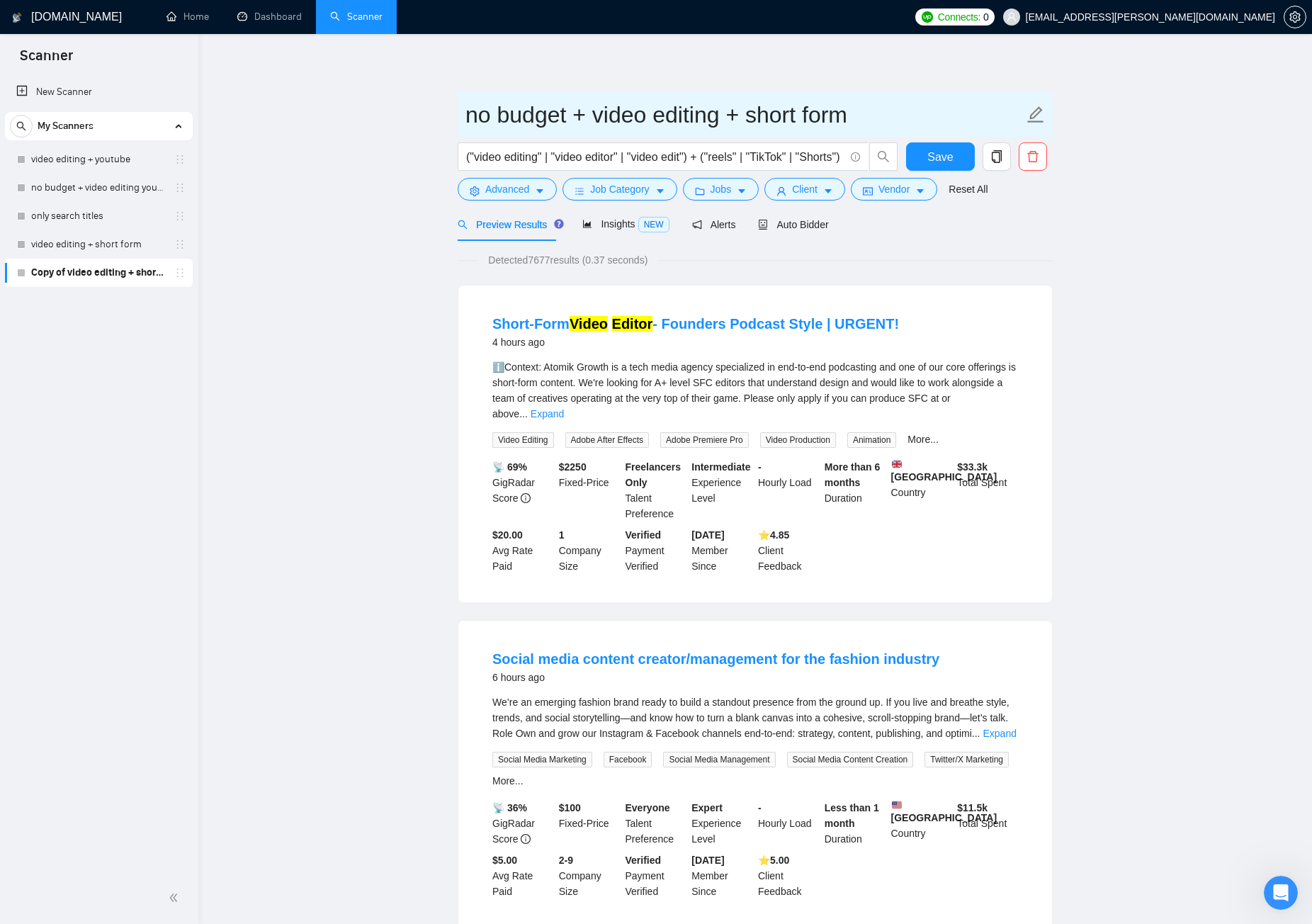
type input "no budget + video editing + short form"
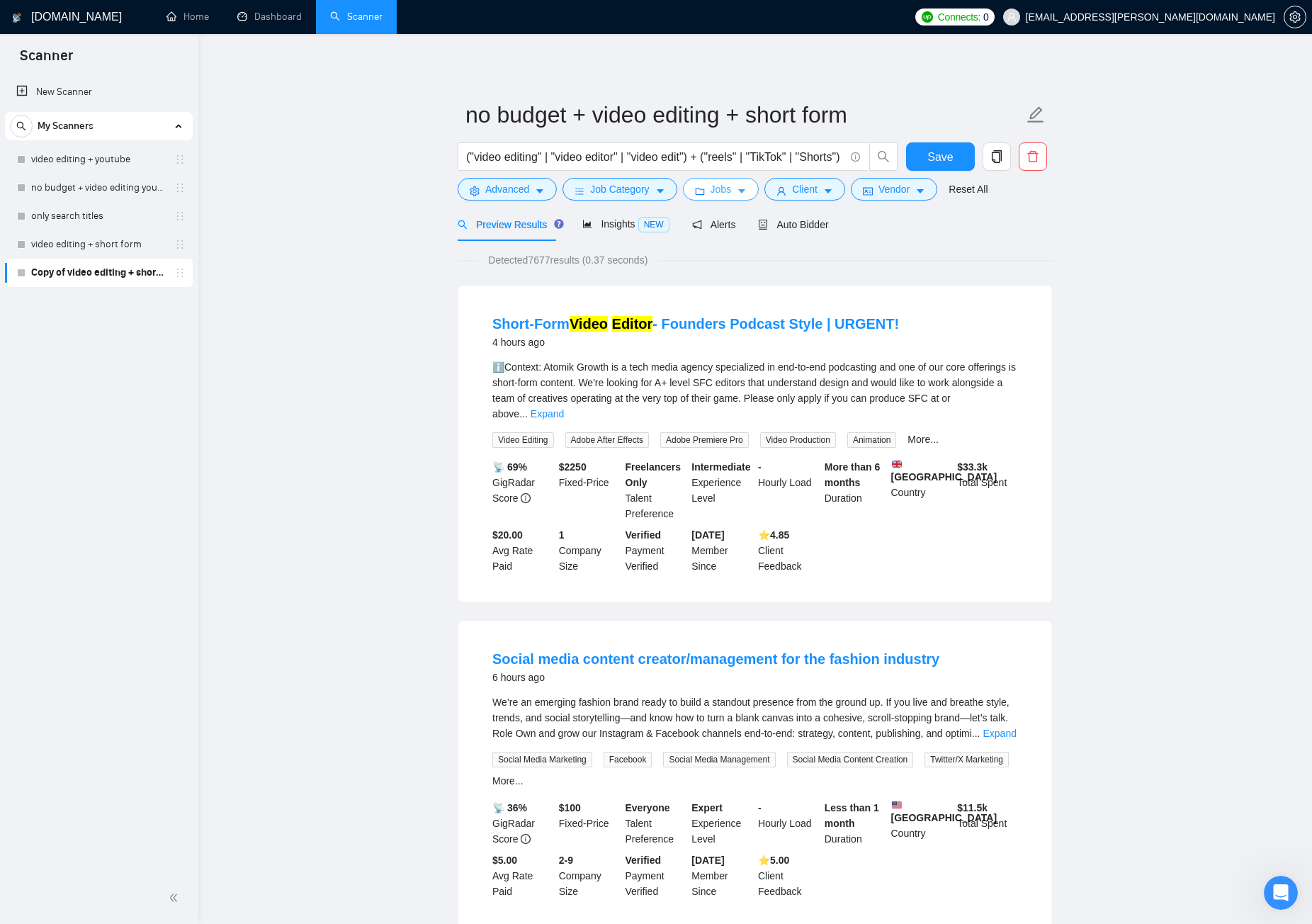
click at [744, 191] on button "Jobs" at bounding box center [722, 189] width 77 height 23
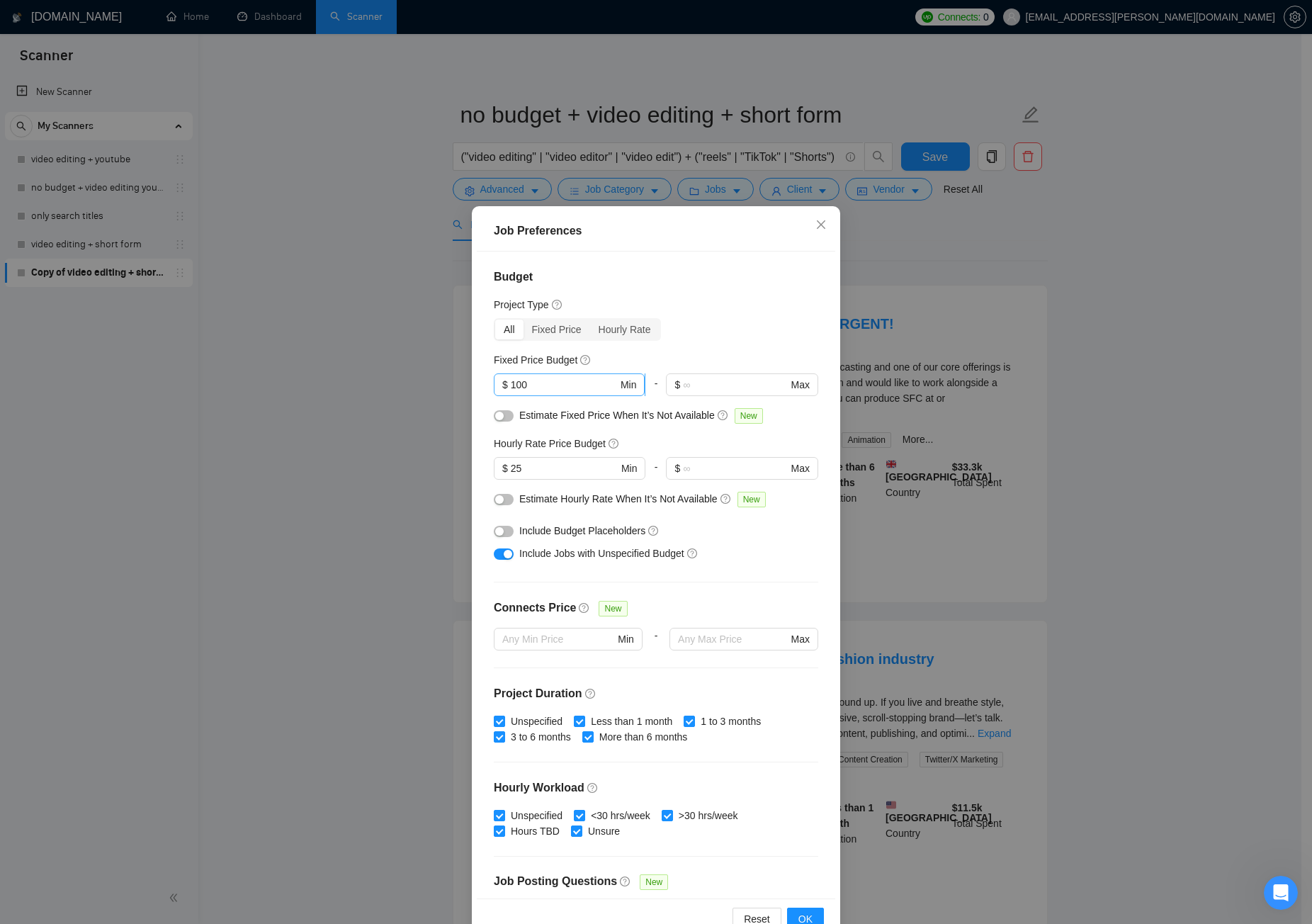
click at [554, 387] on input "100" at bounding box center [565, 385] width 107 height 16
type input "1"
click at [540, 470] on input "25" at bounding box center [565, 469] width 107 height 16
type input "2"
type input "1"
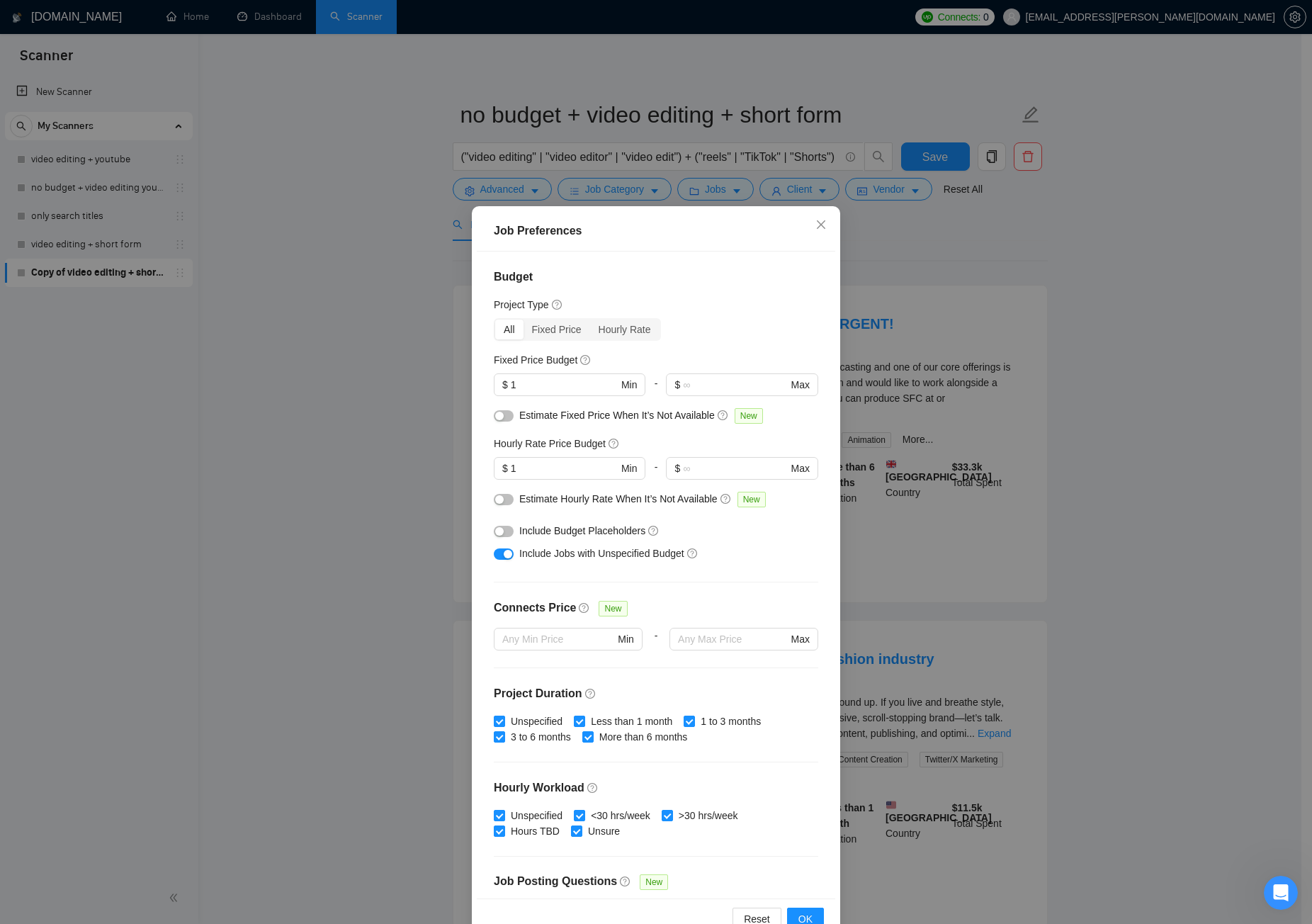
click at [738, 341] on div "All Fixed Price Hourly Rate" at bounding box center [656, 329] width 325 height 23
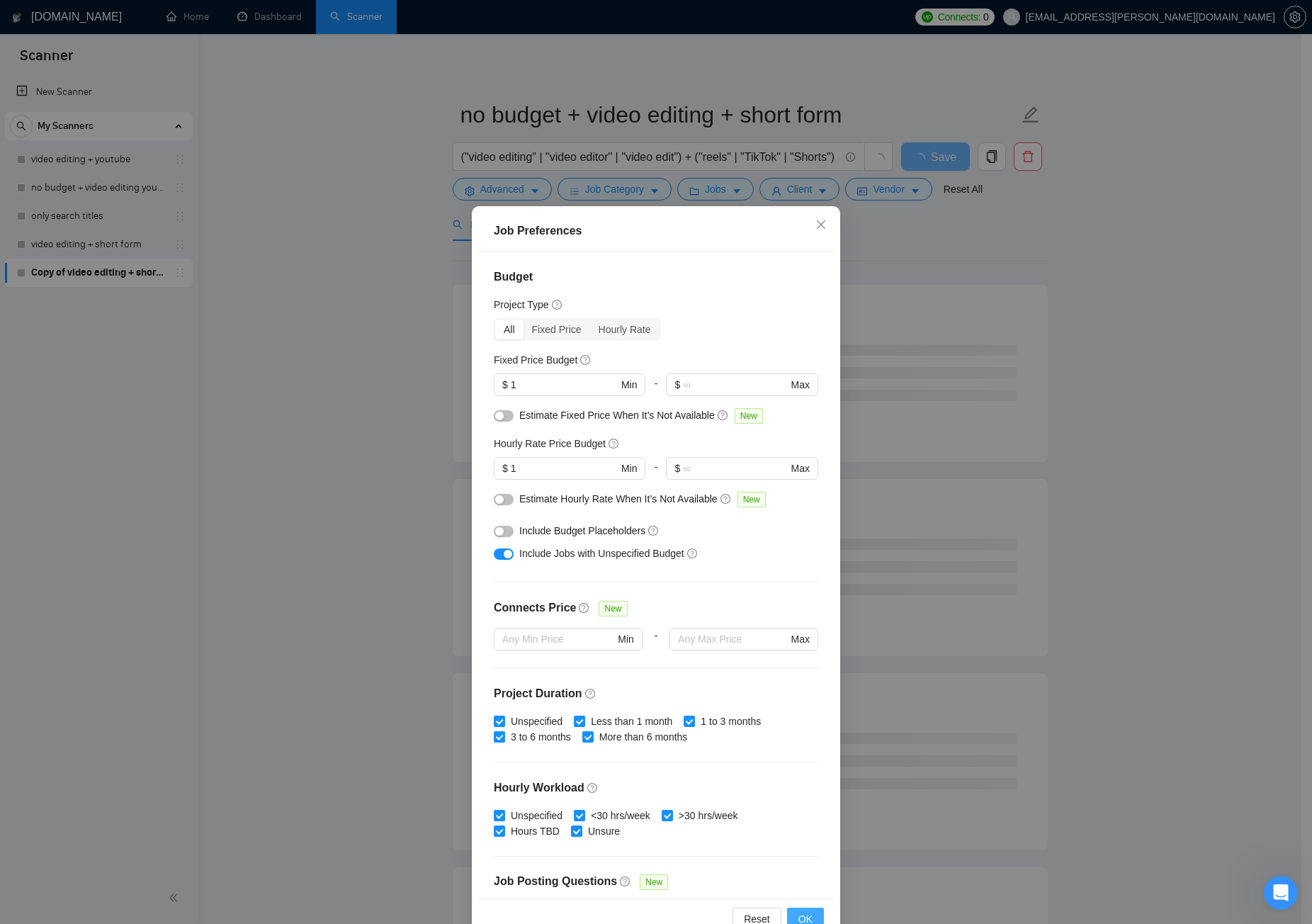
click at [806, 697] on span "OK" at bounding box center [806, 919] width 14 height 16
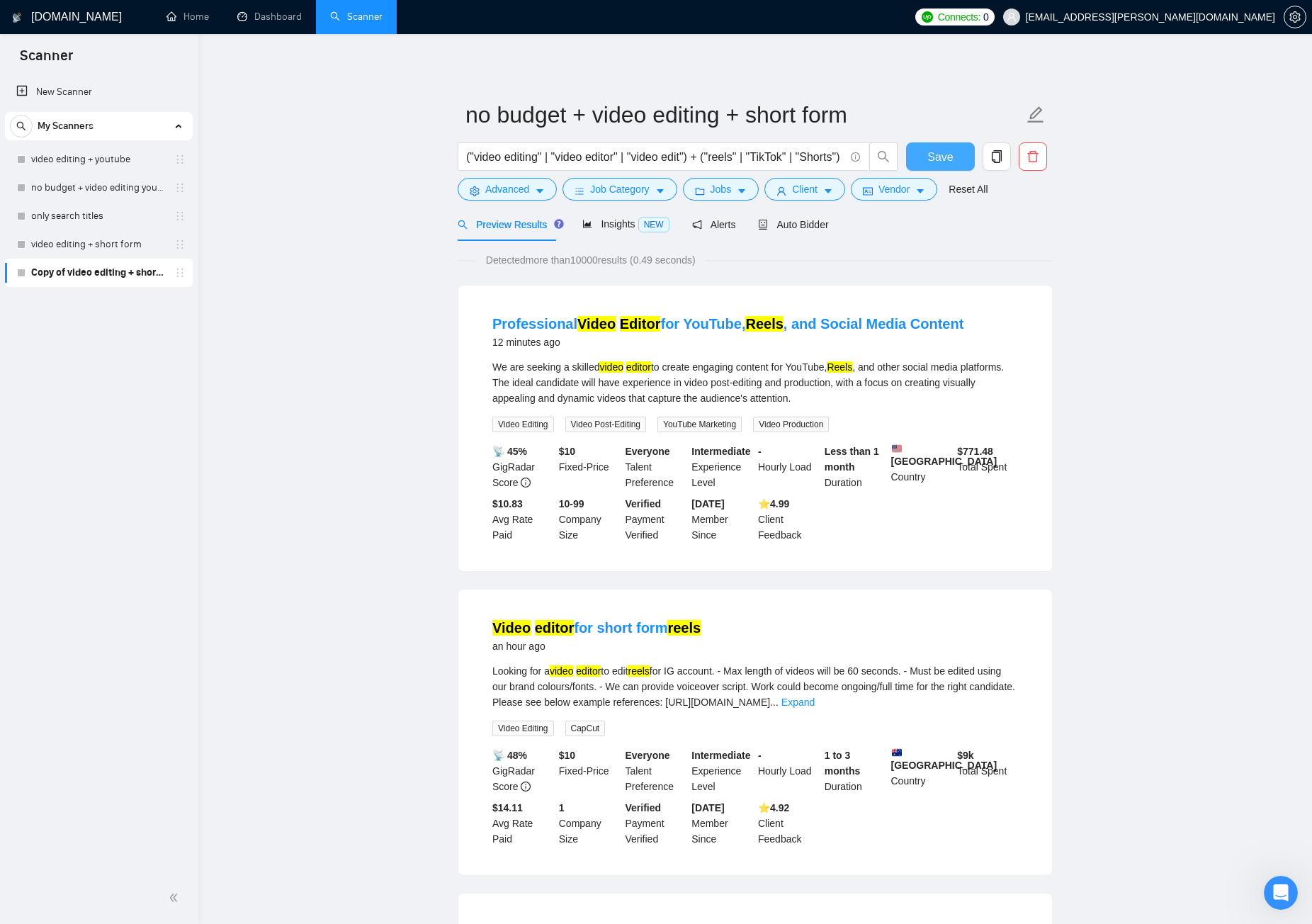
click at [949, 162] on span "Save" at bounding box center [941, 157] width 26 height 18
